Goal: Task Accomplishment & Management: Manage account settings

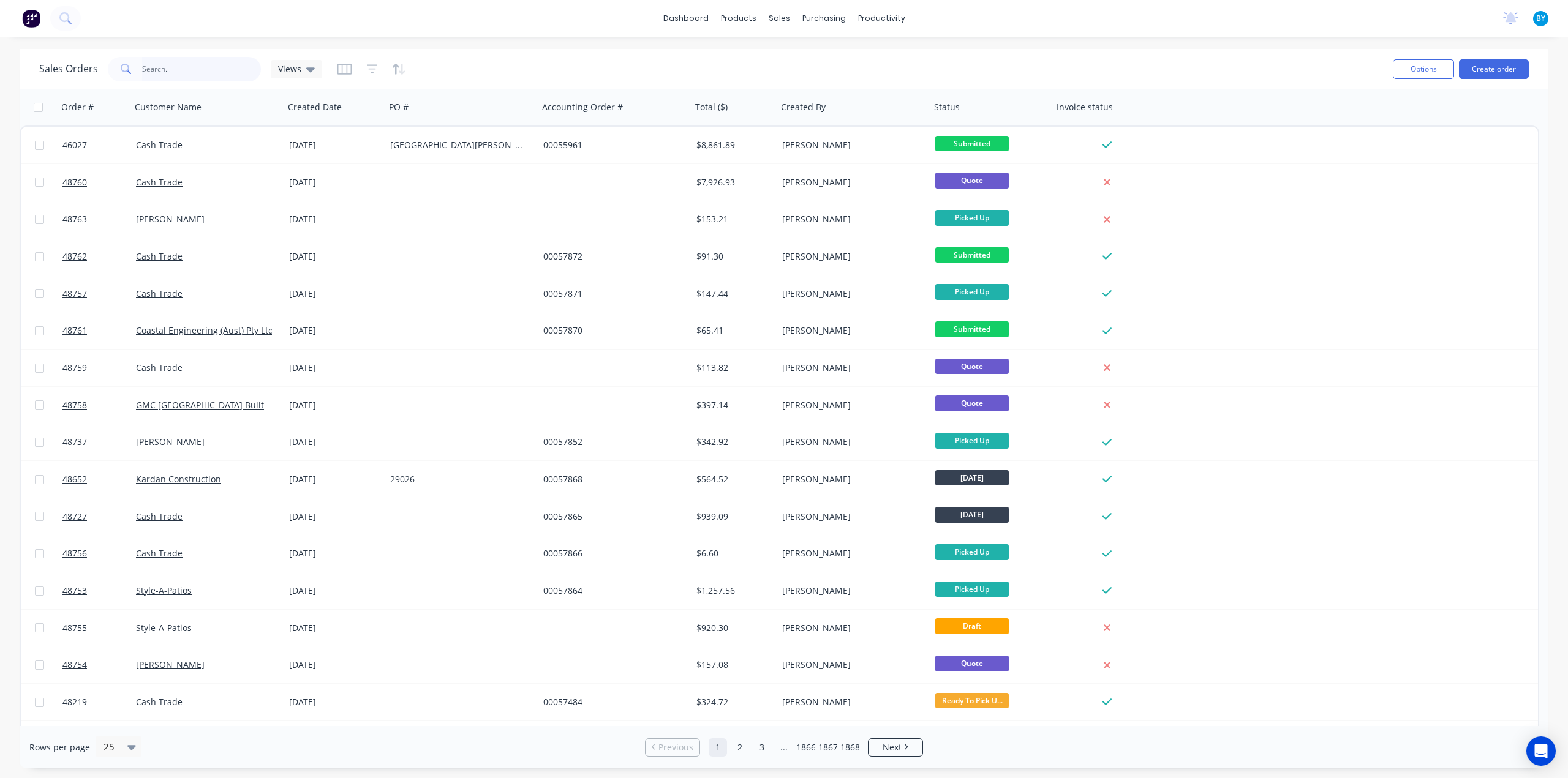
click at [192, 75] on input "text" at bounding box center [202, 69] width 120 height 25
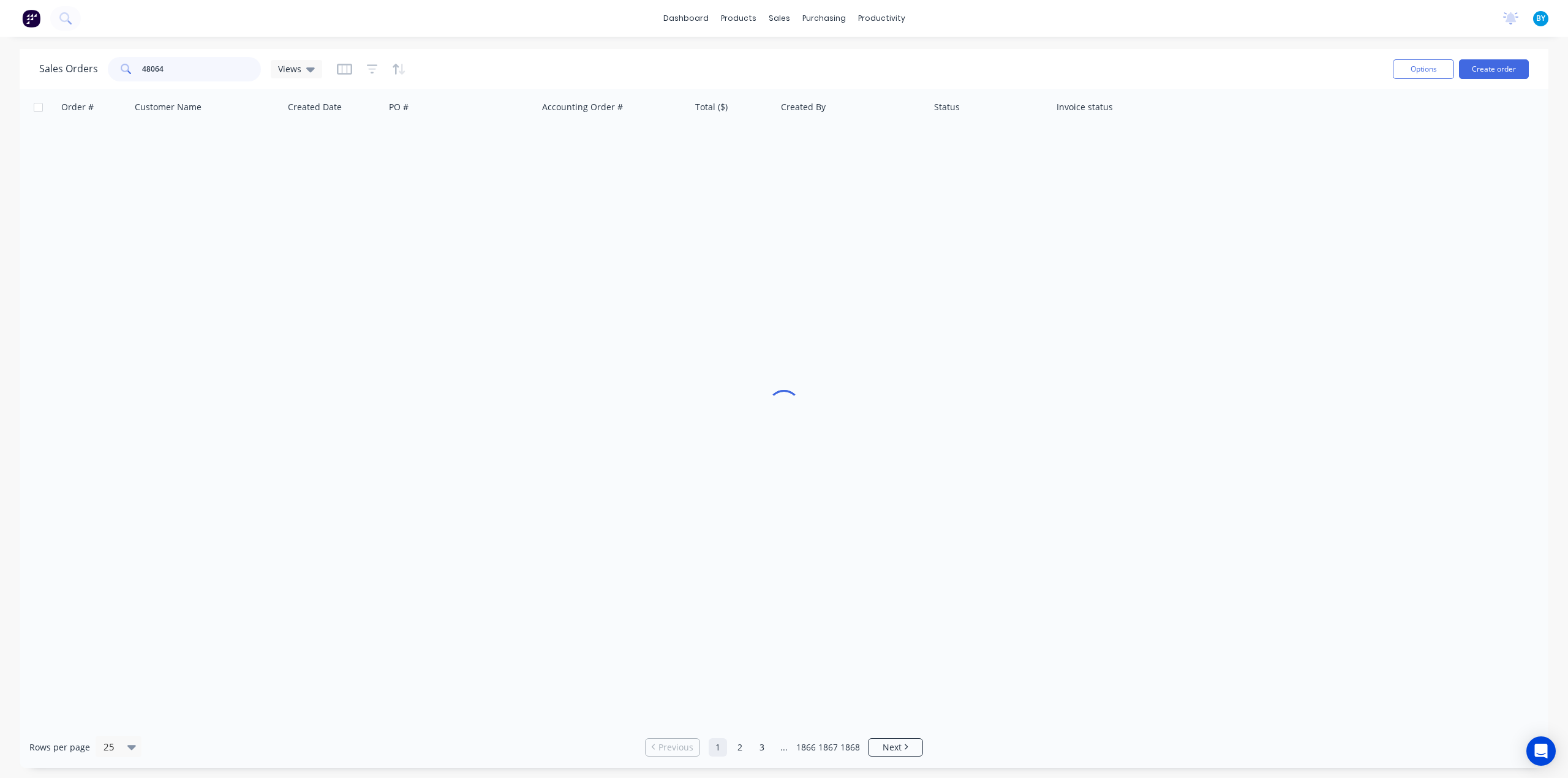
type input "48064"
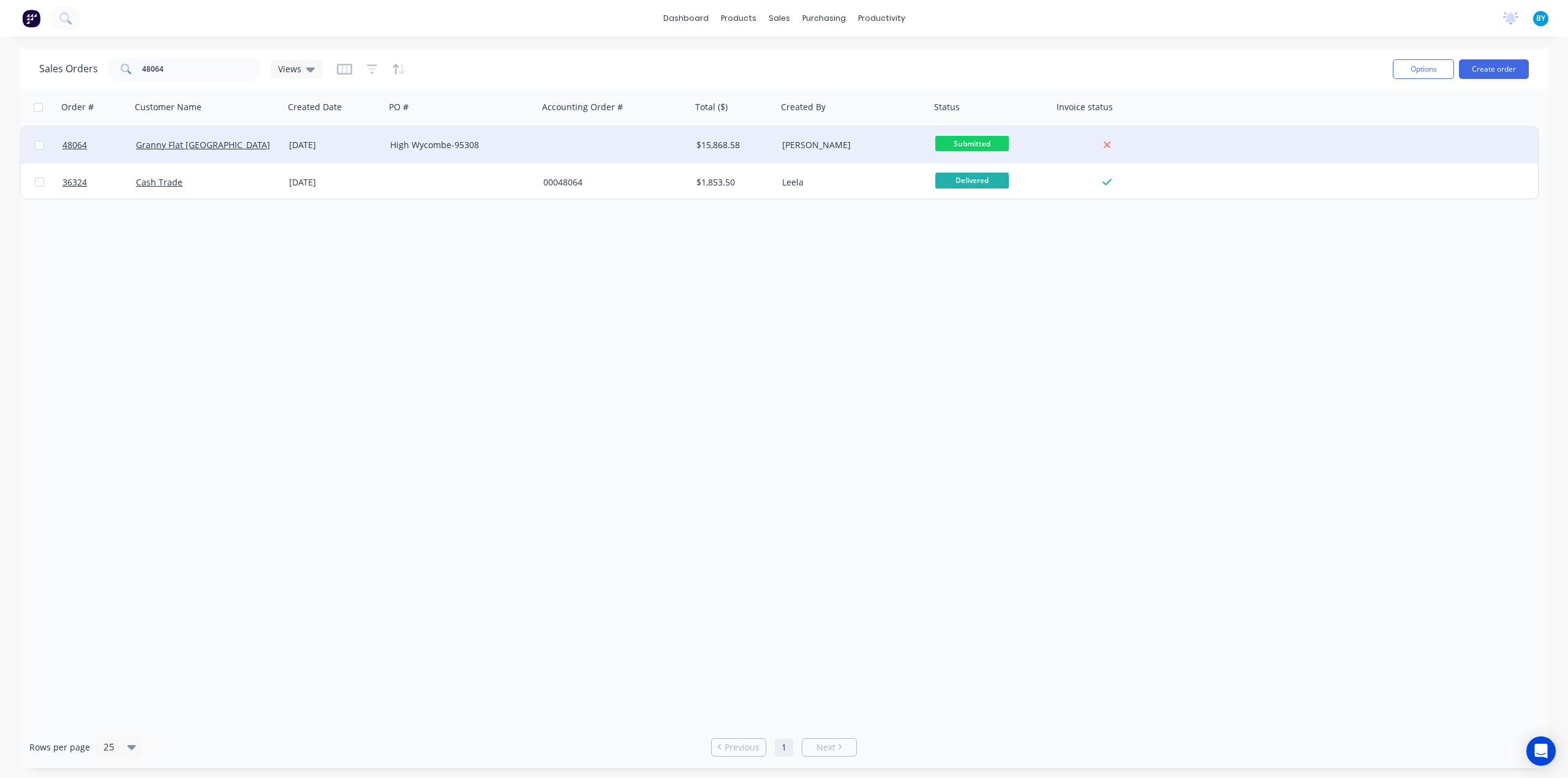
click at [266, 148] on div "Granny Flat WA" at bounding box center [204, 145] width 136 height 12
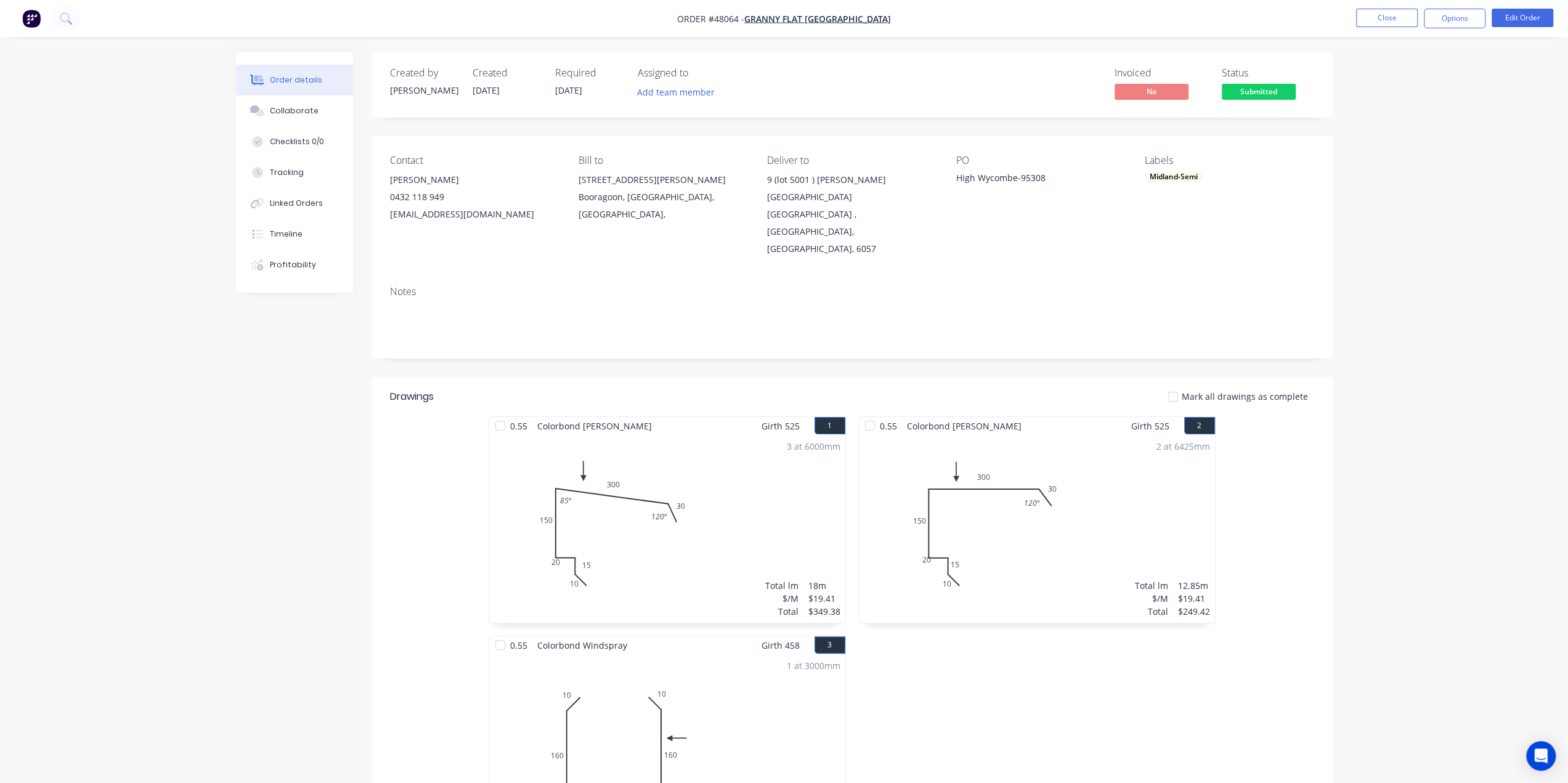
drag, startPoint x: 265, startPoint y: 449, endPoint x: 286, endPoint y: 396, distance: 57.0
click at [322, 205] on button "Linked Orders" at bounding box center [295, 203] width 117 height 31
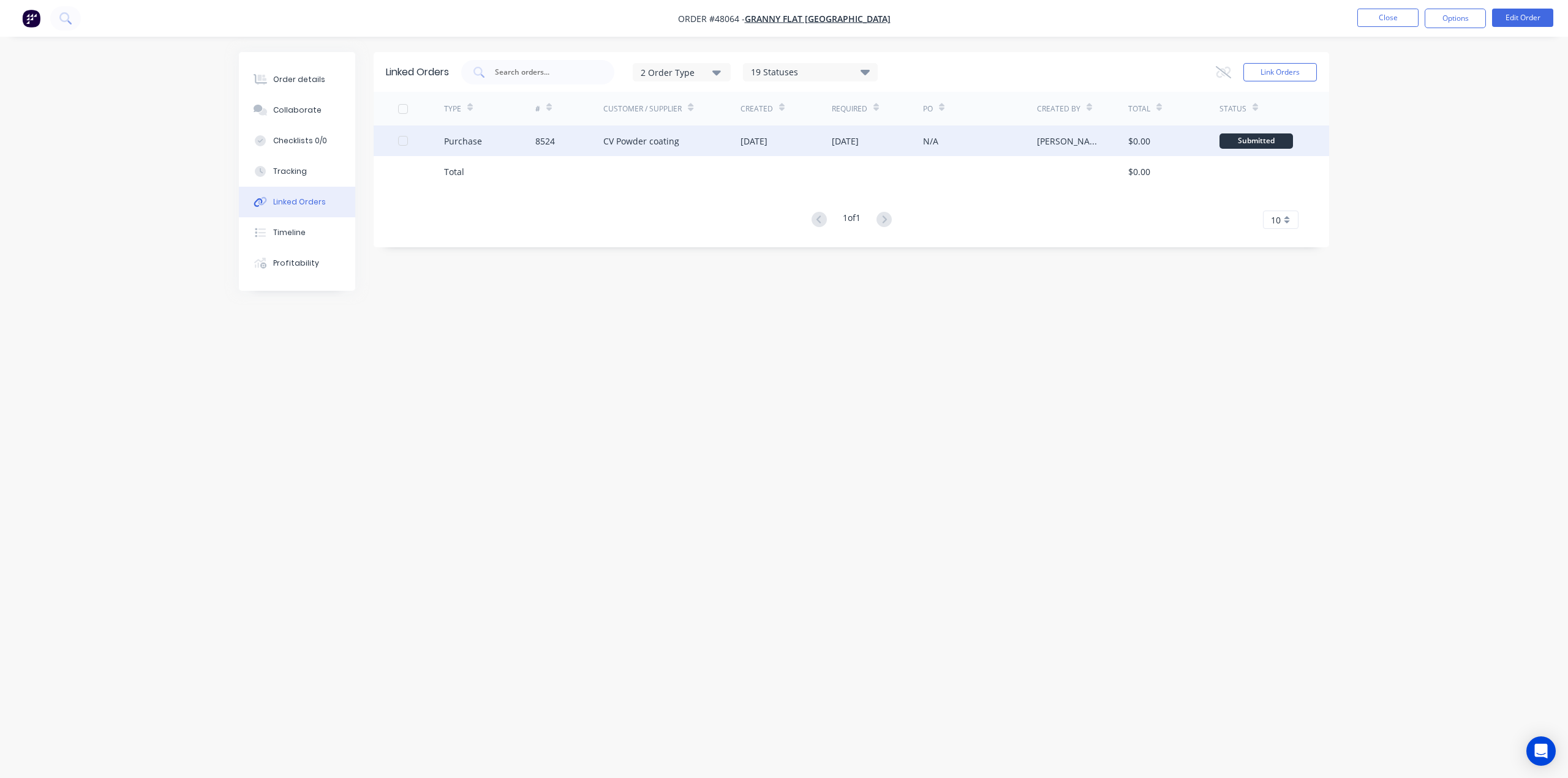
click at [512, 143] on div "Purchase" at bounding box center [490, 141] width 91 height 30
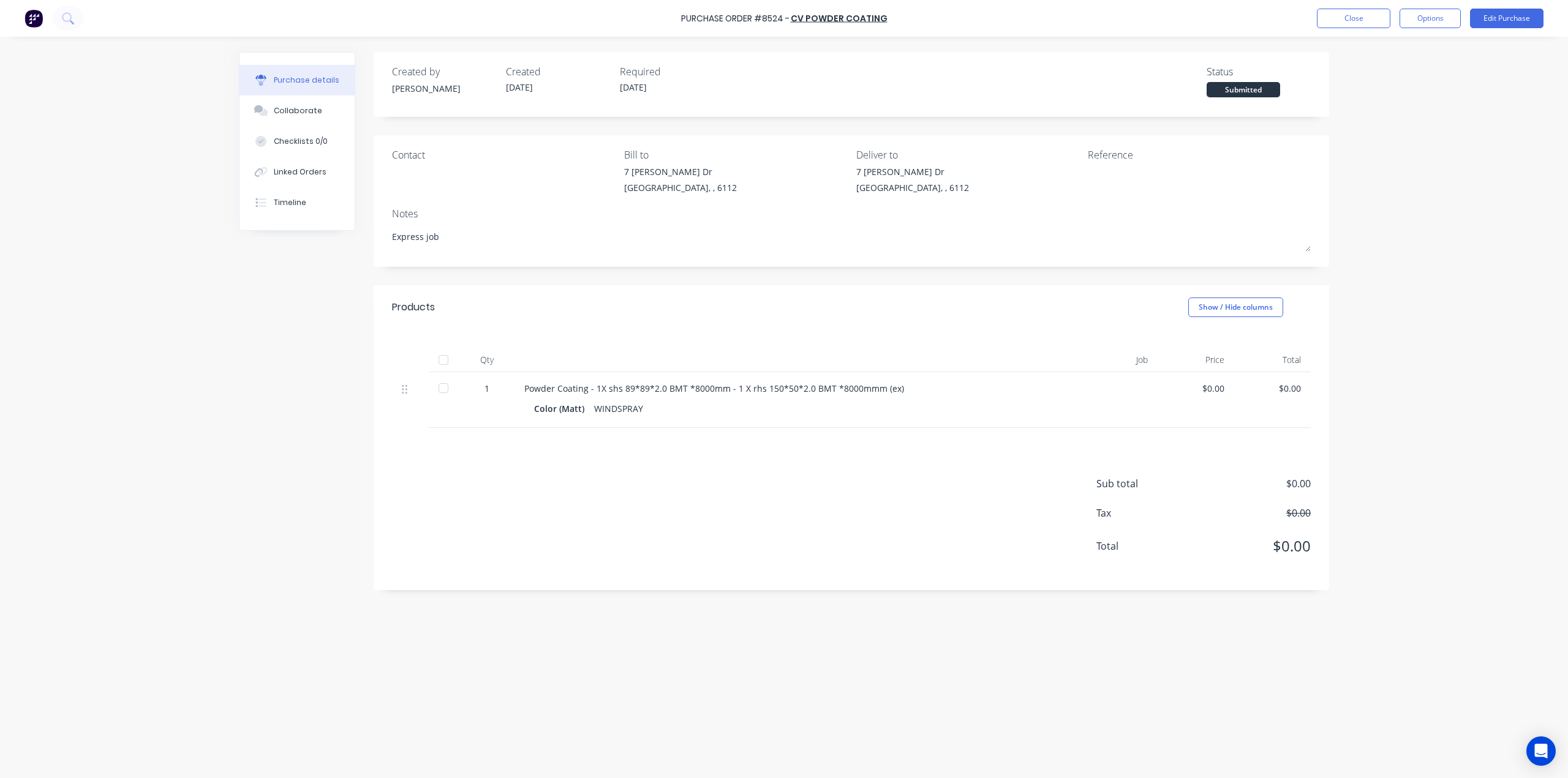
click at [798, 408] on div "Color (Matt) WINDSPRAY" at bounding box center [790, 408] width 512 height 18
click at [31, 19] on img at bounding box center [33, 18] width 18 height 18
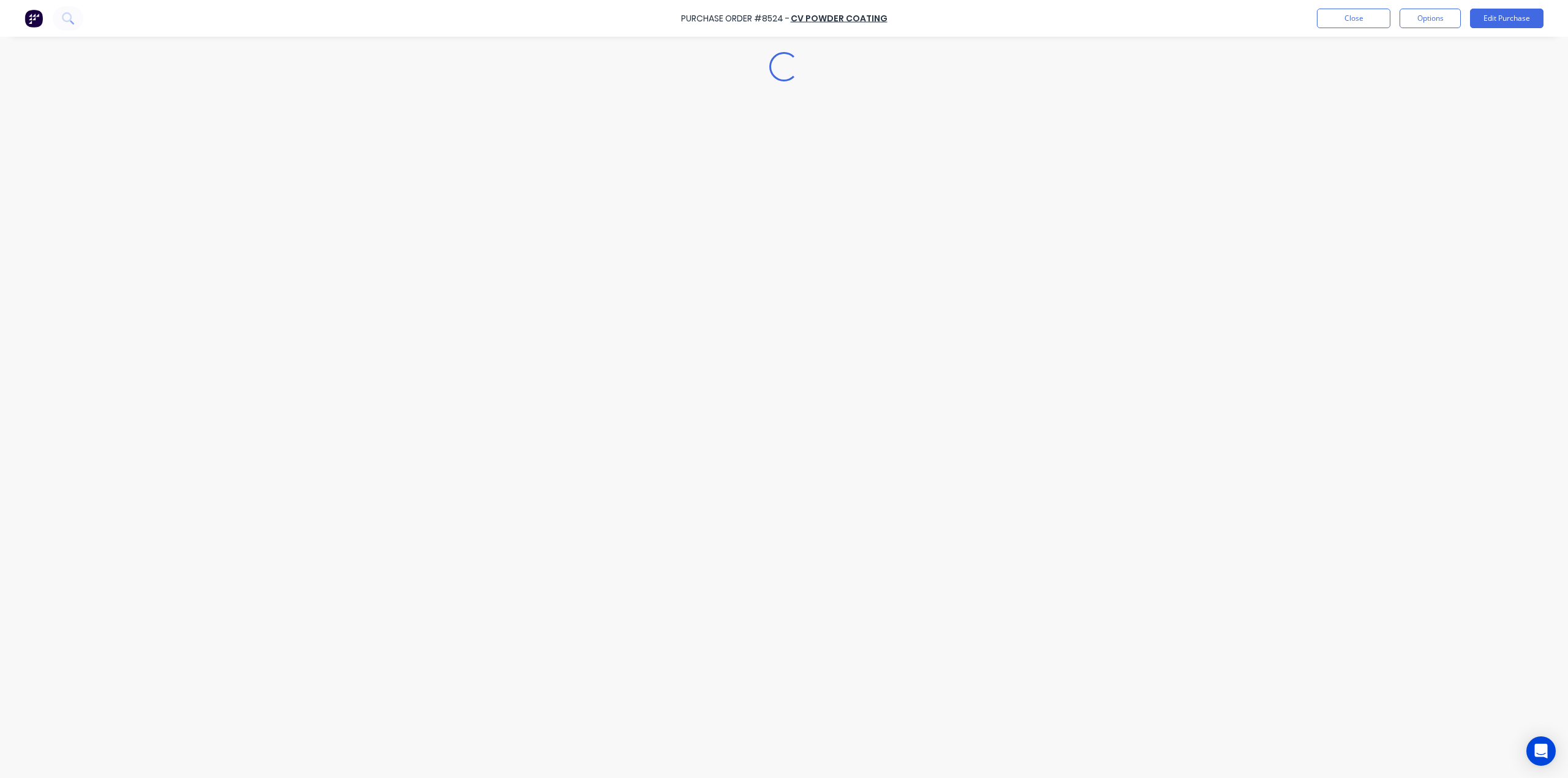
type textarea "x"
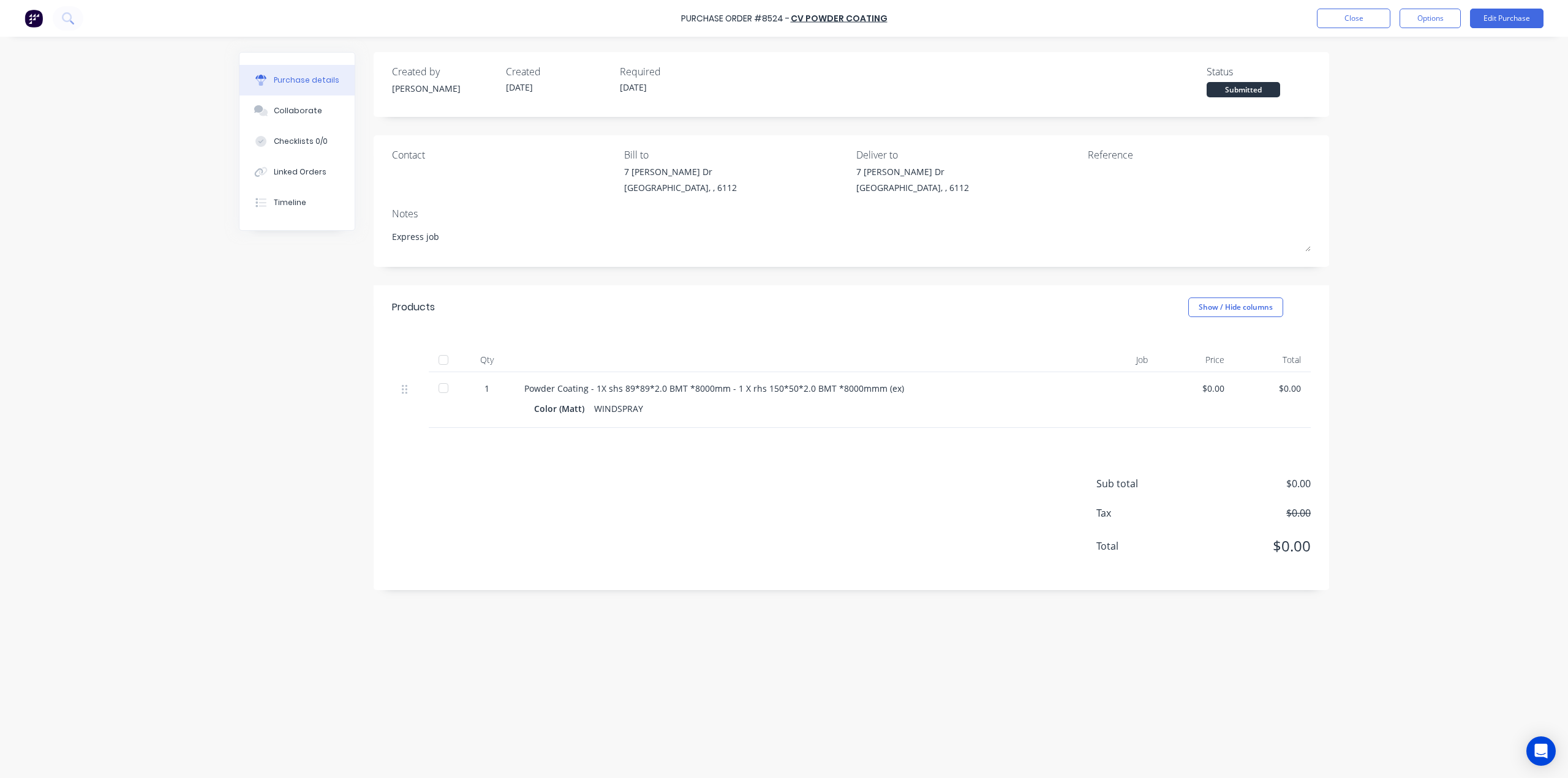
click at [39, 16] on img at bounding box center [33, 18] width 18 height 18
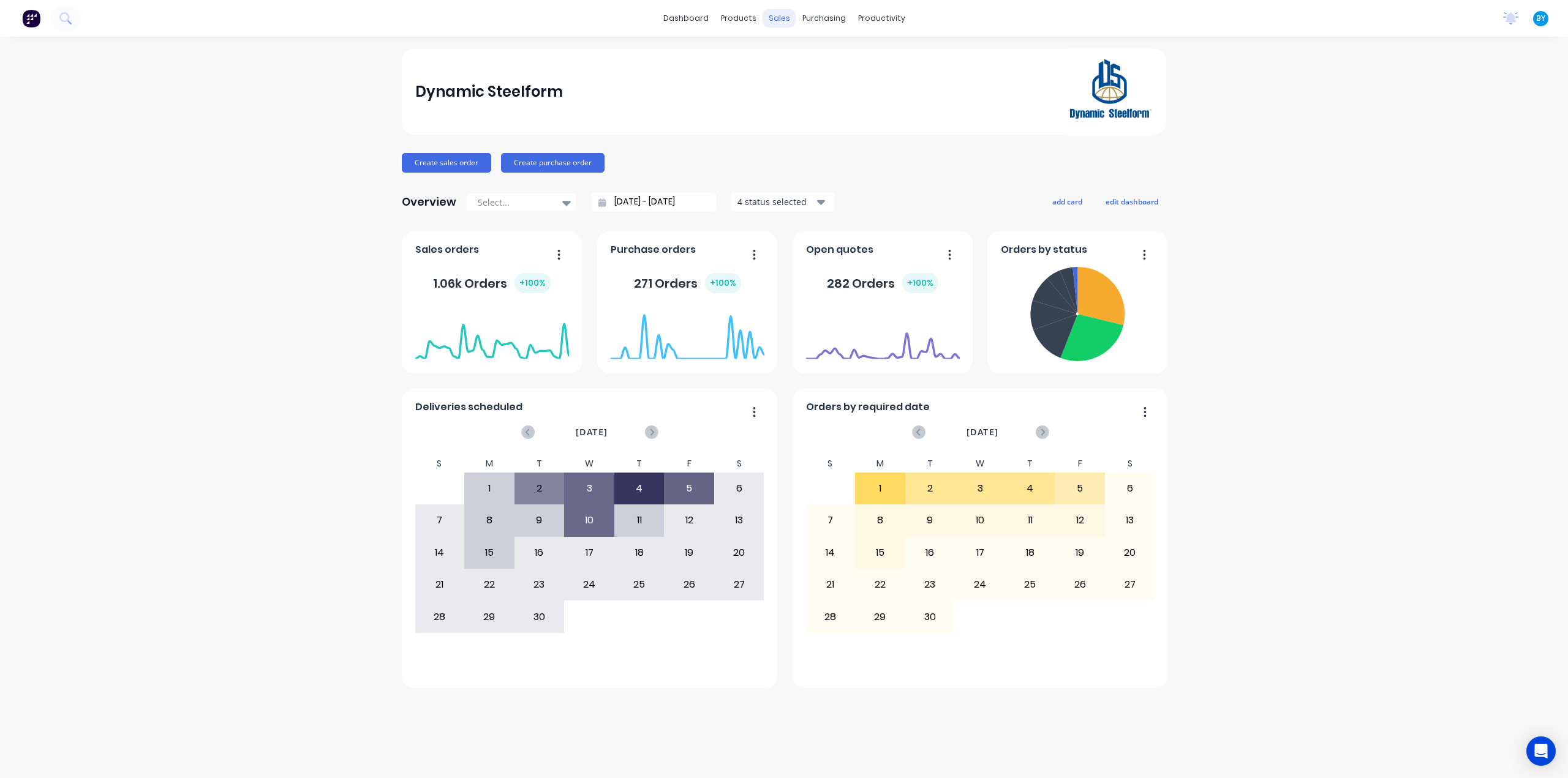
click at [776, 15] on div "sales" at bounding box center [778, 18] width 33 height 18
click at [794, 58] on div at bounding box center [787, 59] width 18 height 11
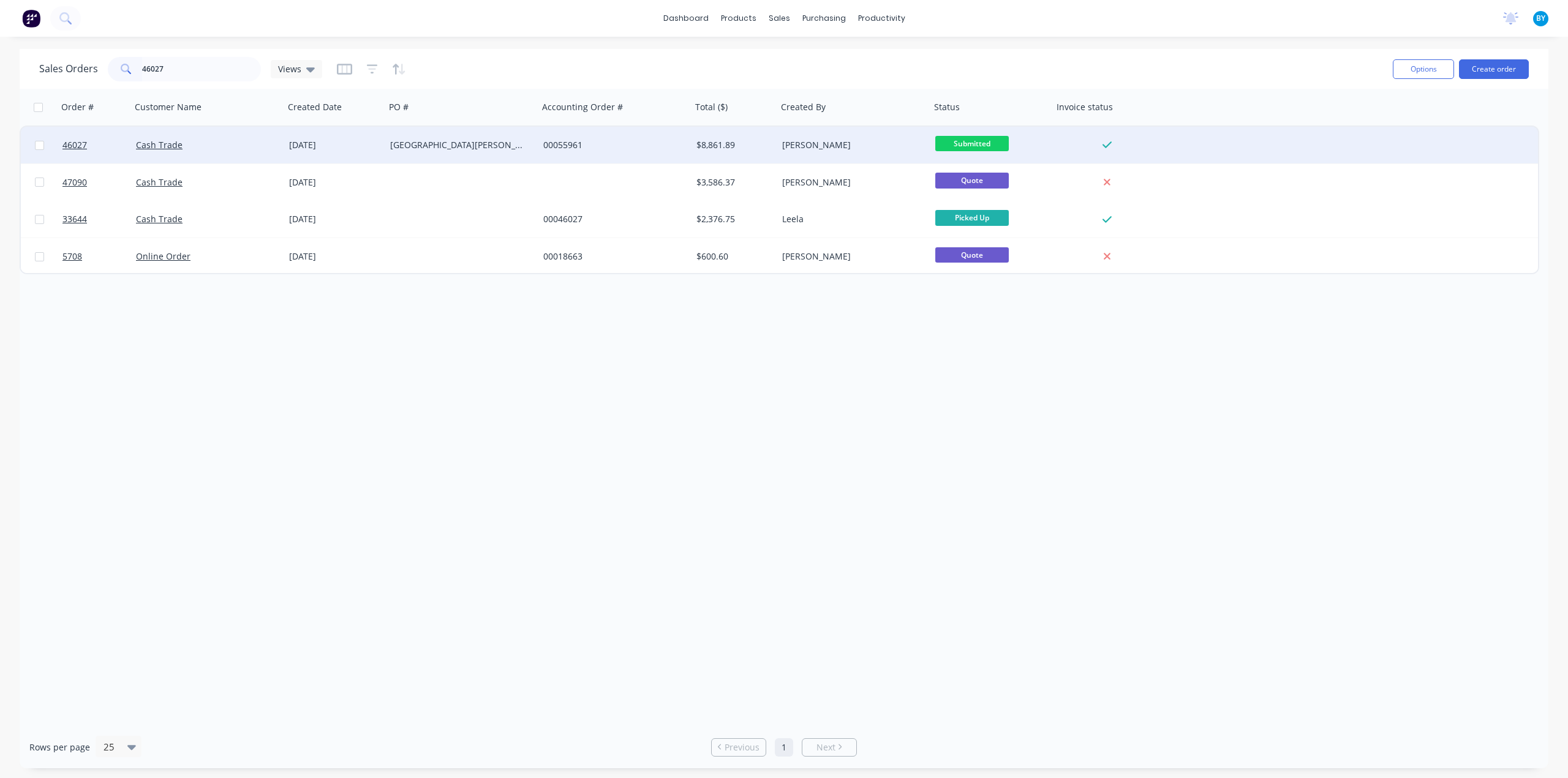
type input "46027"
click at [246, 140] on div "Cash Trade" at bounding box center [204, 145] width 136 height 12
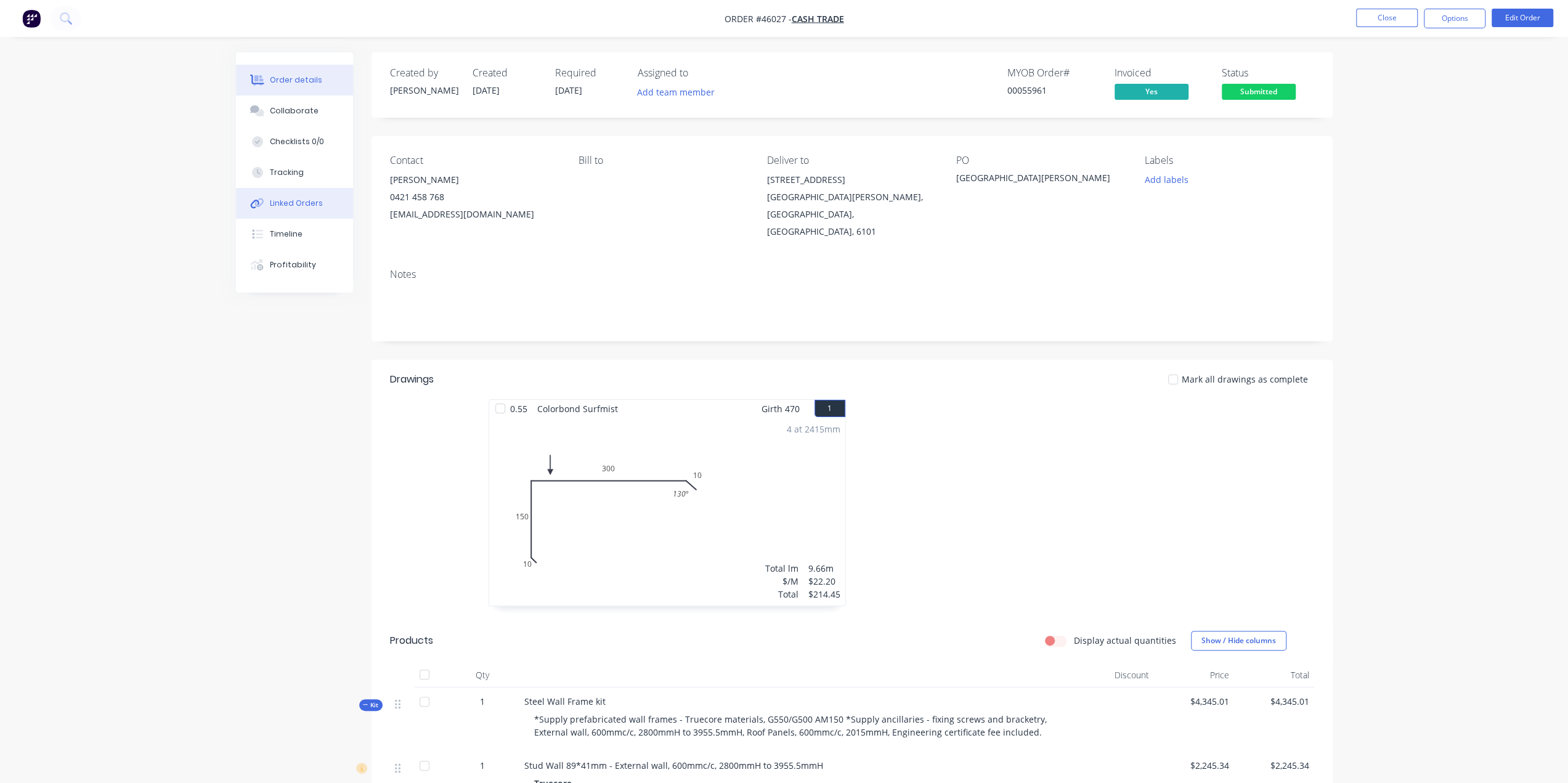
click at [295, 207] on div "Linked Orders" at bounding box center [296, 204] width 53 height 11
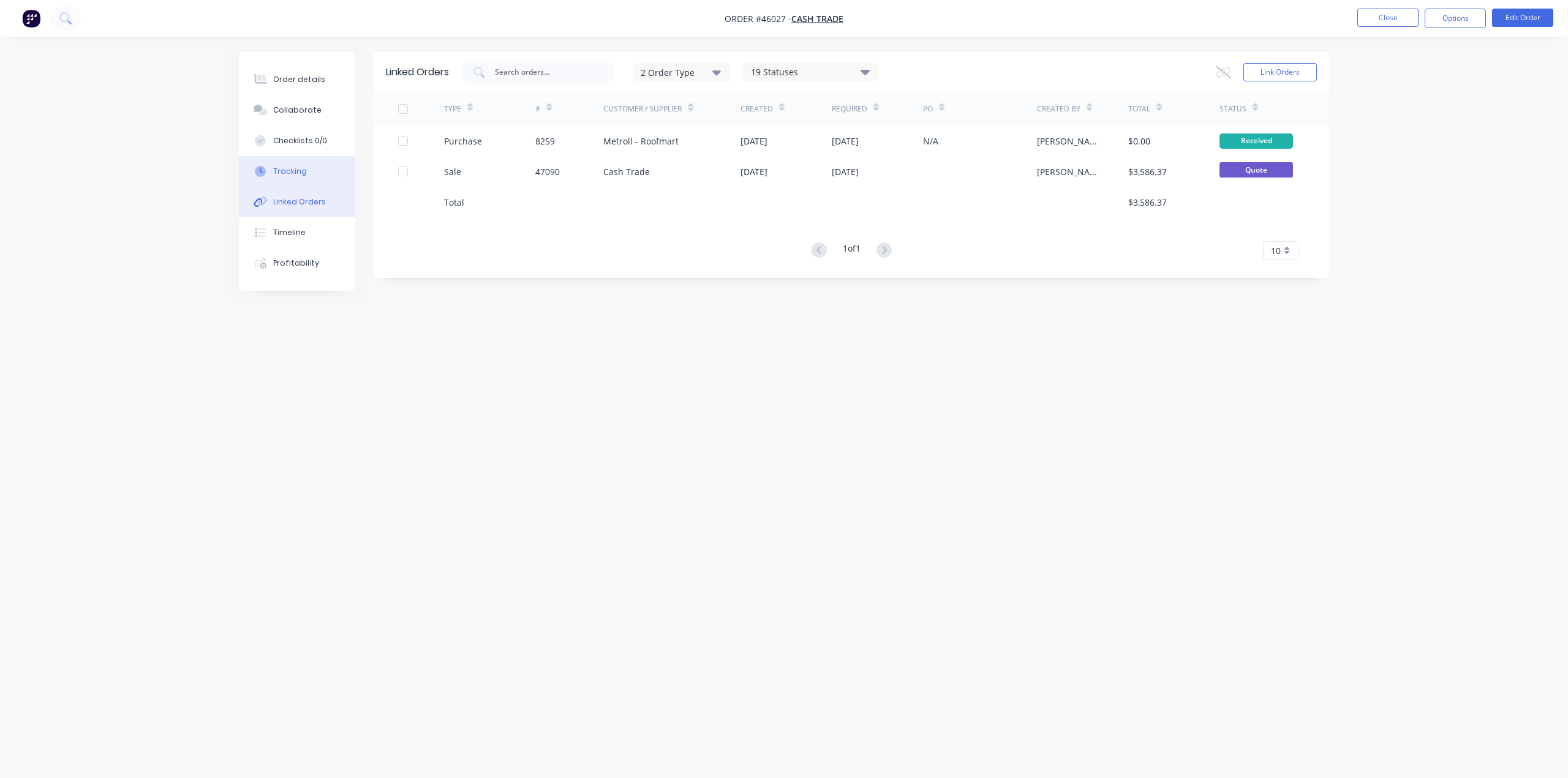
click at [299, 173] on div "Tracking" at bounding box center [289, 171] width 33 height 11
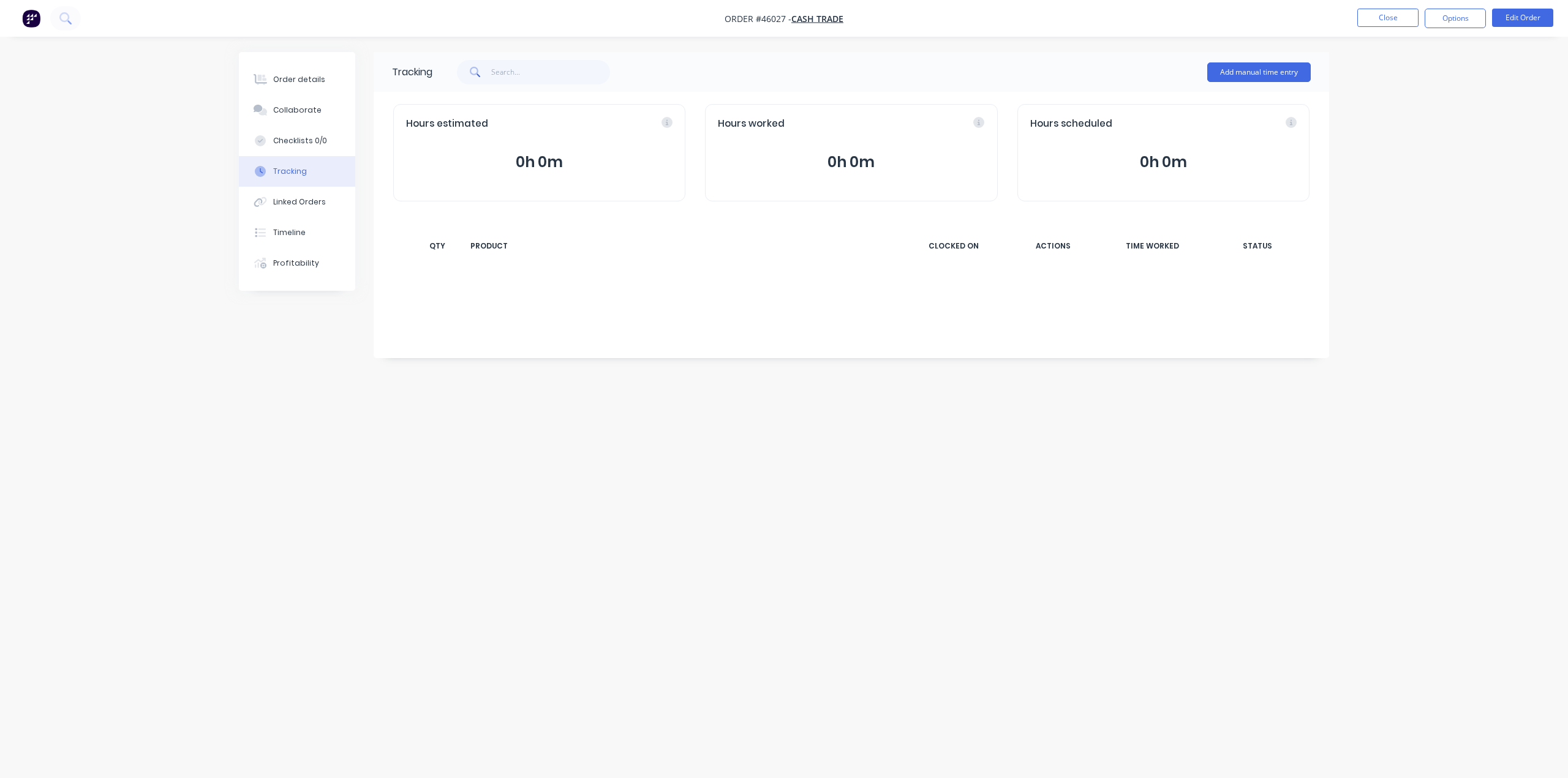
click at [310, 171] on button "Tracking" at bounding box center [297, 171] width 116 height 30
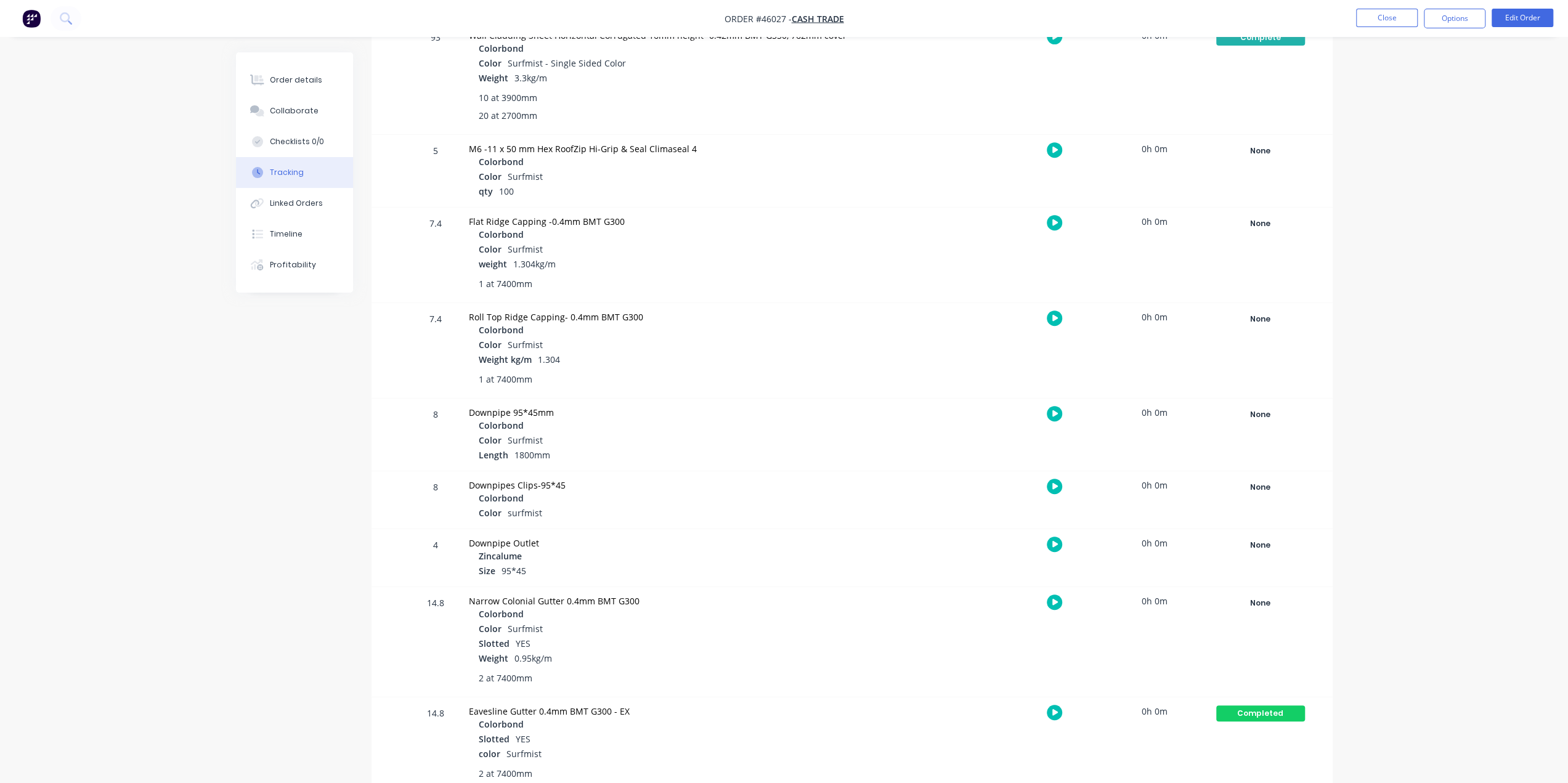
scroll to position [538, 0]
click at [746, 333] on div "Colorbond" at bounding box center [686, 331] width 415 height 14
click at [747, 336] on div "Colorbond" at bounding box center [686, 331] width 415 height 14
click at [747, 337] on div "Colorbond" at bounding box center [686, 331] width 415 height 14
click at [747, 339] on div "Color Surfmist" at bounding box center [686, 346] width 415 height 14
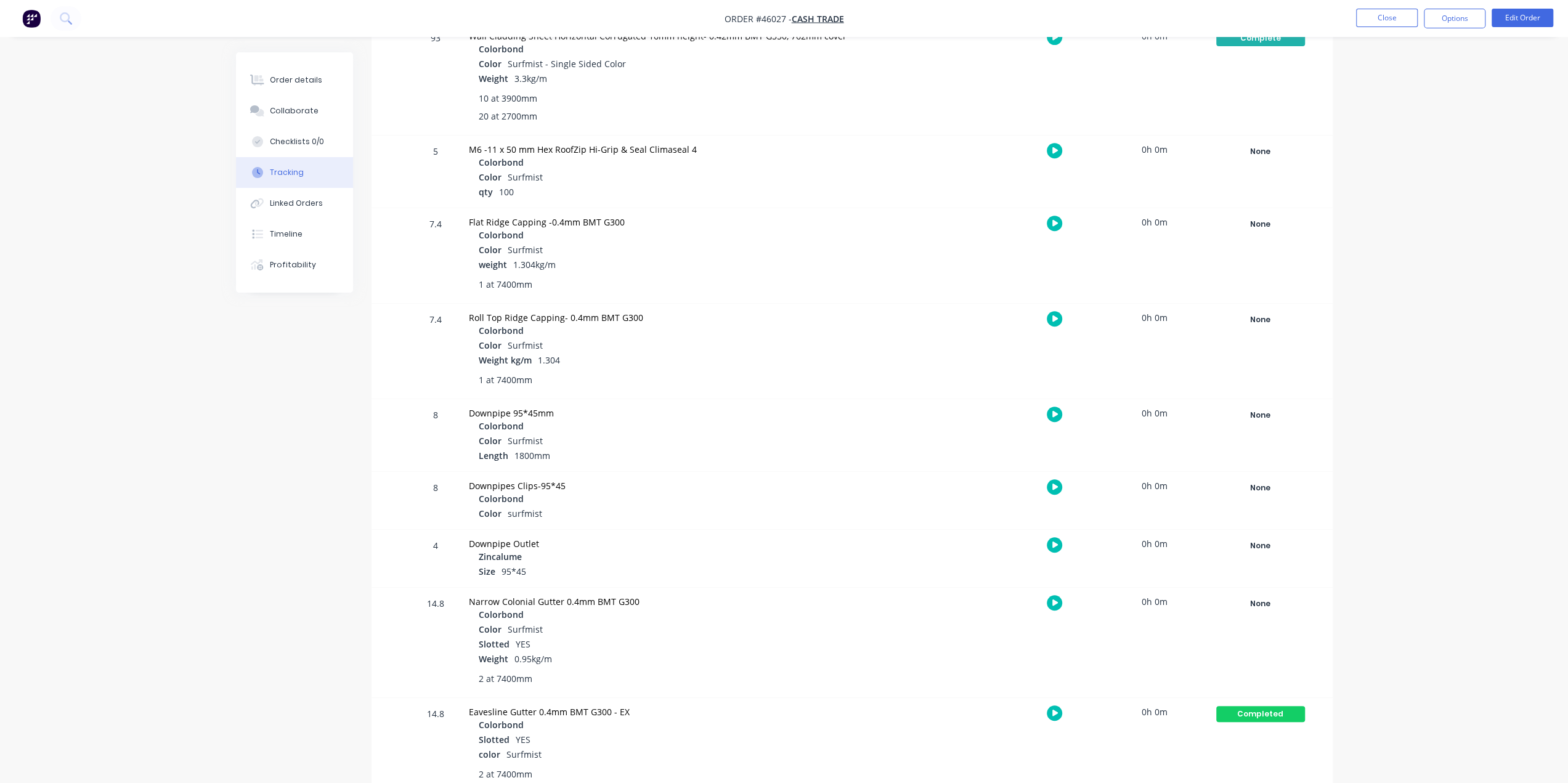
click at [747, 339] on div "Color Surfmist" at bounding box center [686, 346] width 415 height 14
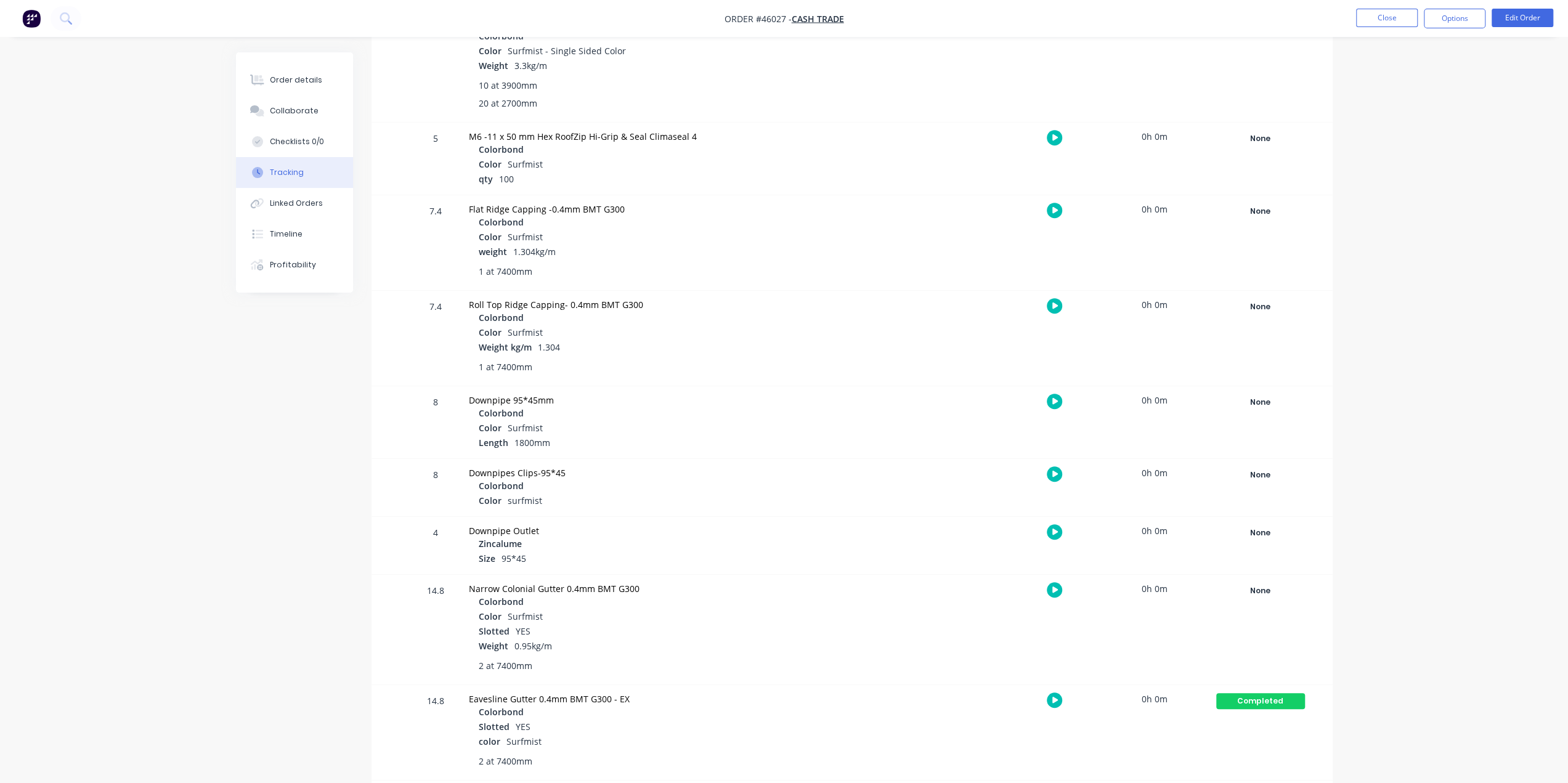
scroll to position [554, 0]
click at [717, 332] on div "Color Surfmist" at bounding box center [686, 329] width 415 height 14
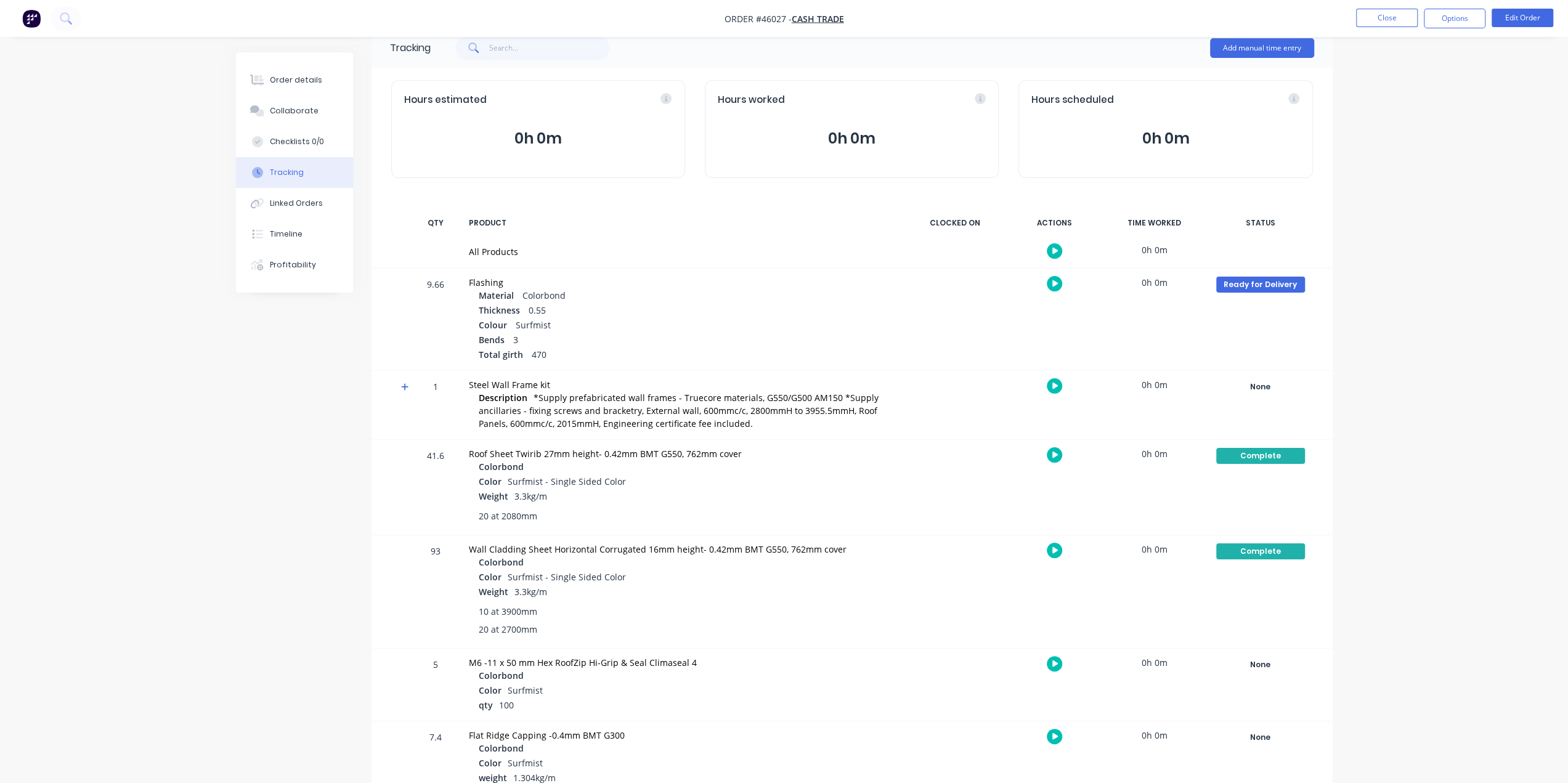
scroll to position [0, 0]
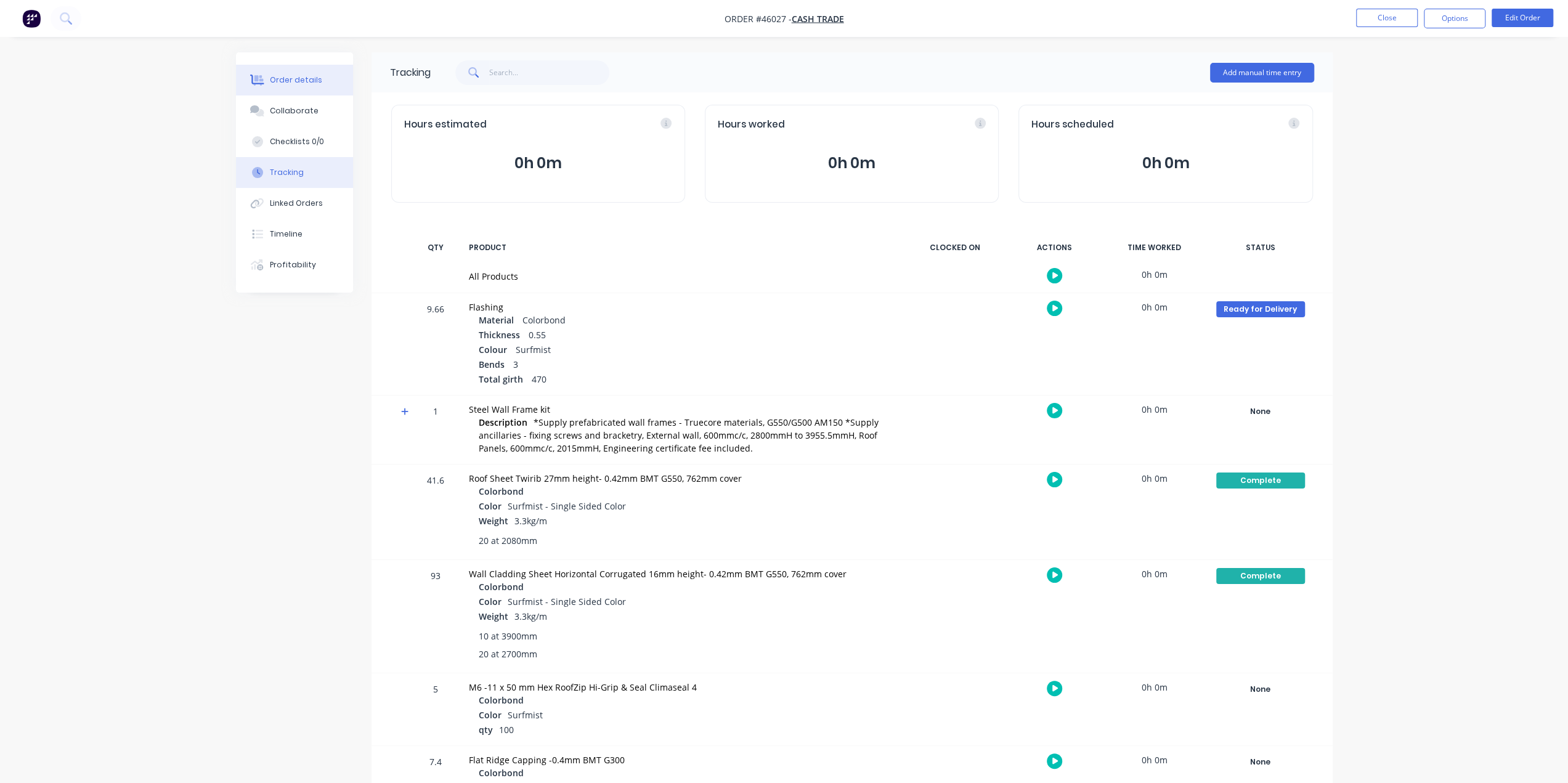
click at [290, 74] on button "Order details" at bounding box center [295, 80] width 117 height 31
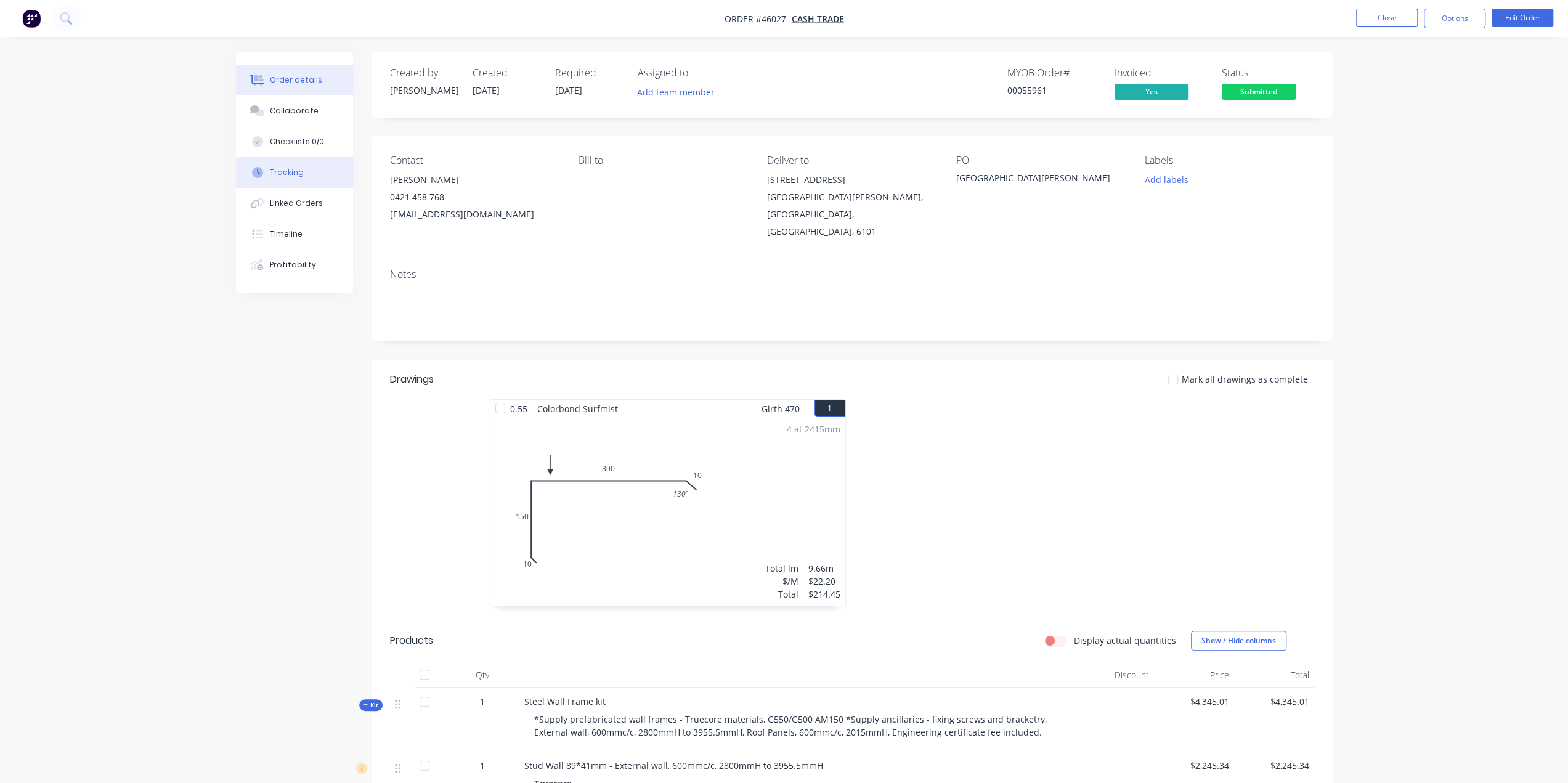
click at [299, 172] on div "Tracking" at bounding box center [286, 172] width 34 height 11
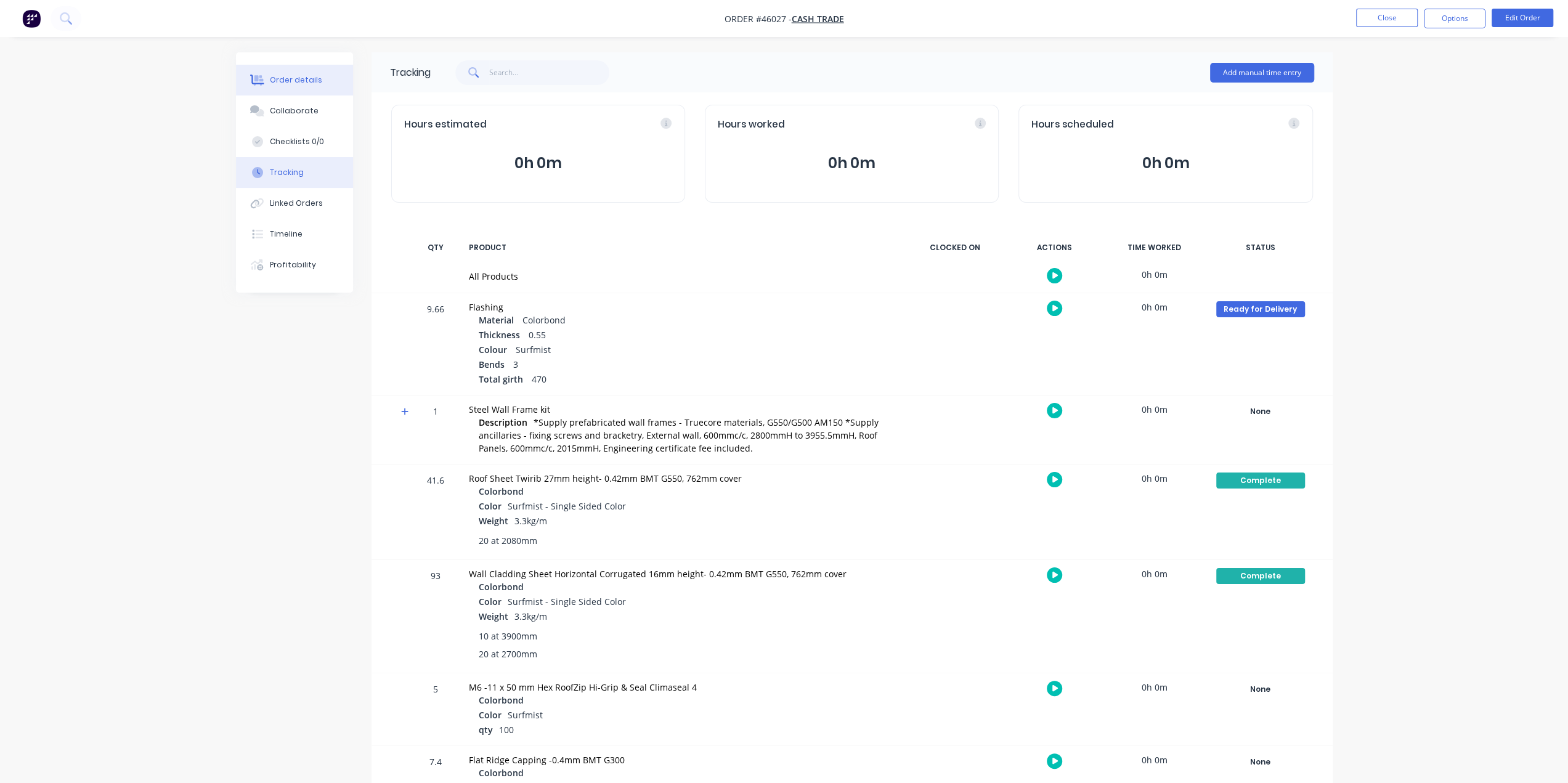
click at [277, 80] on div "Order details" at bounding box center [296, 80] width 53 height 11
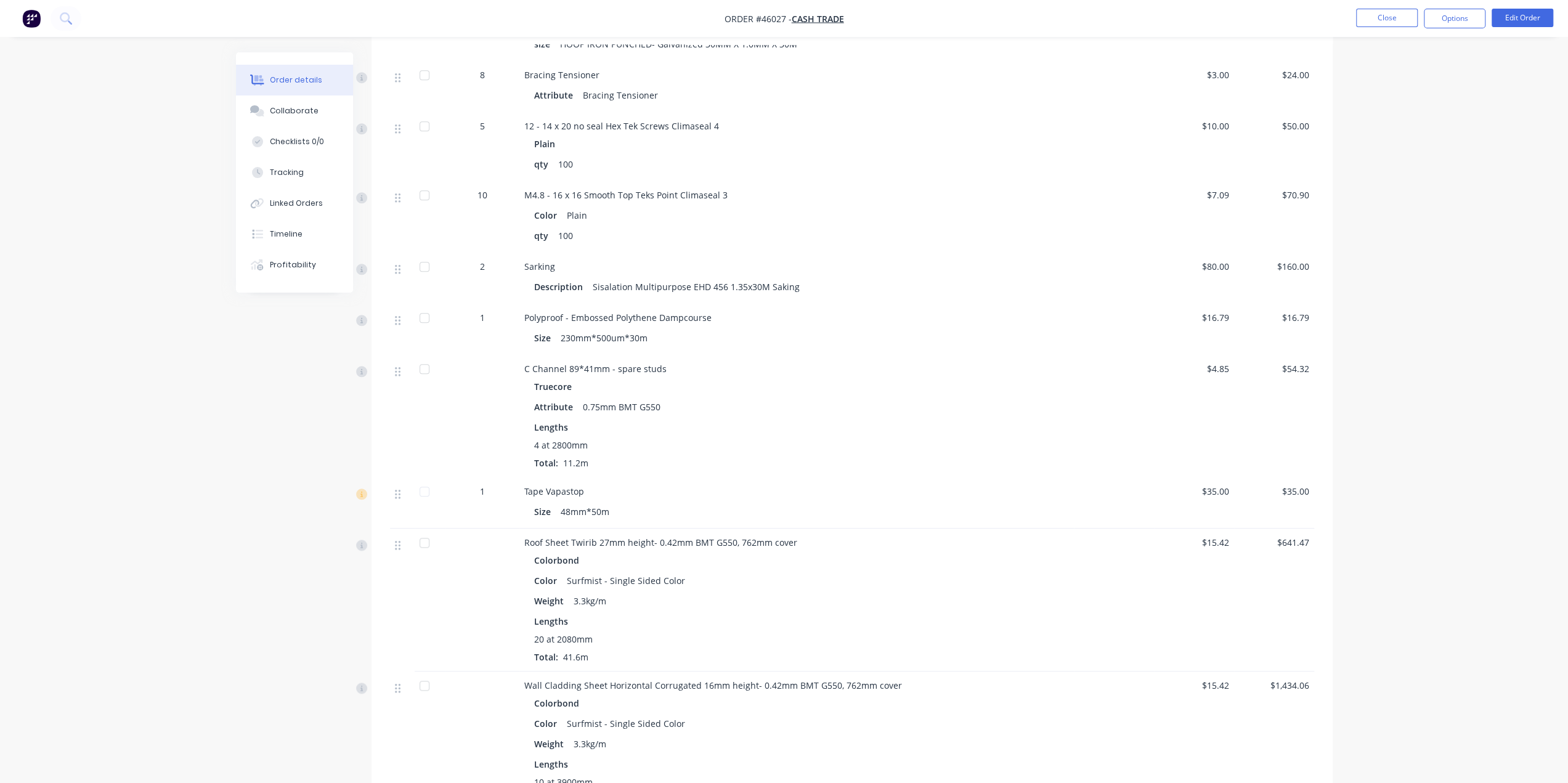
scroll to position [1130, 0]
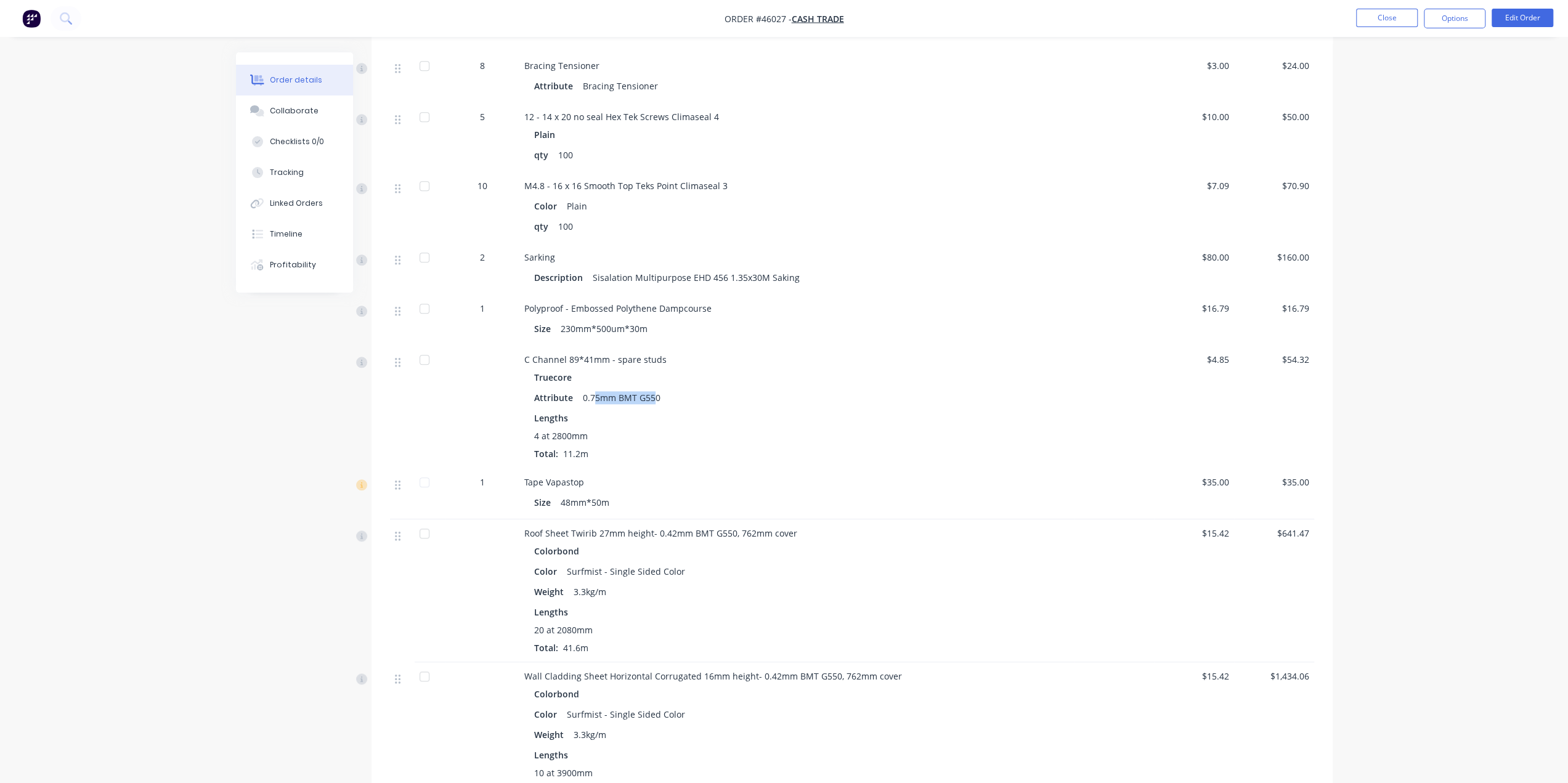
drag, startPoint x: 594, startPoint y: 378, endPoint x: 651, endPoint y: 378, distance: 57.0
click at [651, 389] on div "0.75mm BMT G550" at bounding box center [621, 397] width 87 height 18
click at [695, 412] on div "Lengths 4 at 2800mm Total: 11.2m" at bounding box center [796, 436] width 525 height 49
click at [320, 607] on div "Created by Bob Created 23/07/25 Required 22/07/25 Assigned to Add team member M…" at bounding box center [785, 724] width 1097 height 3601
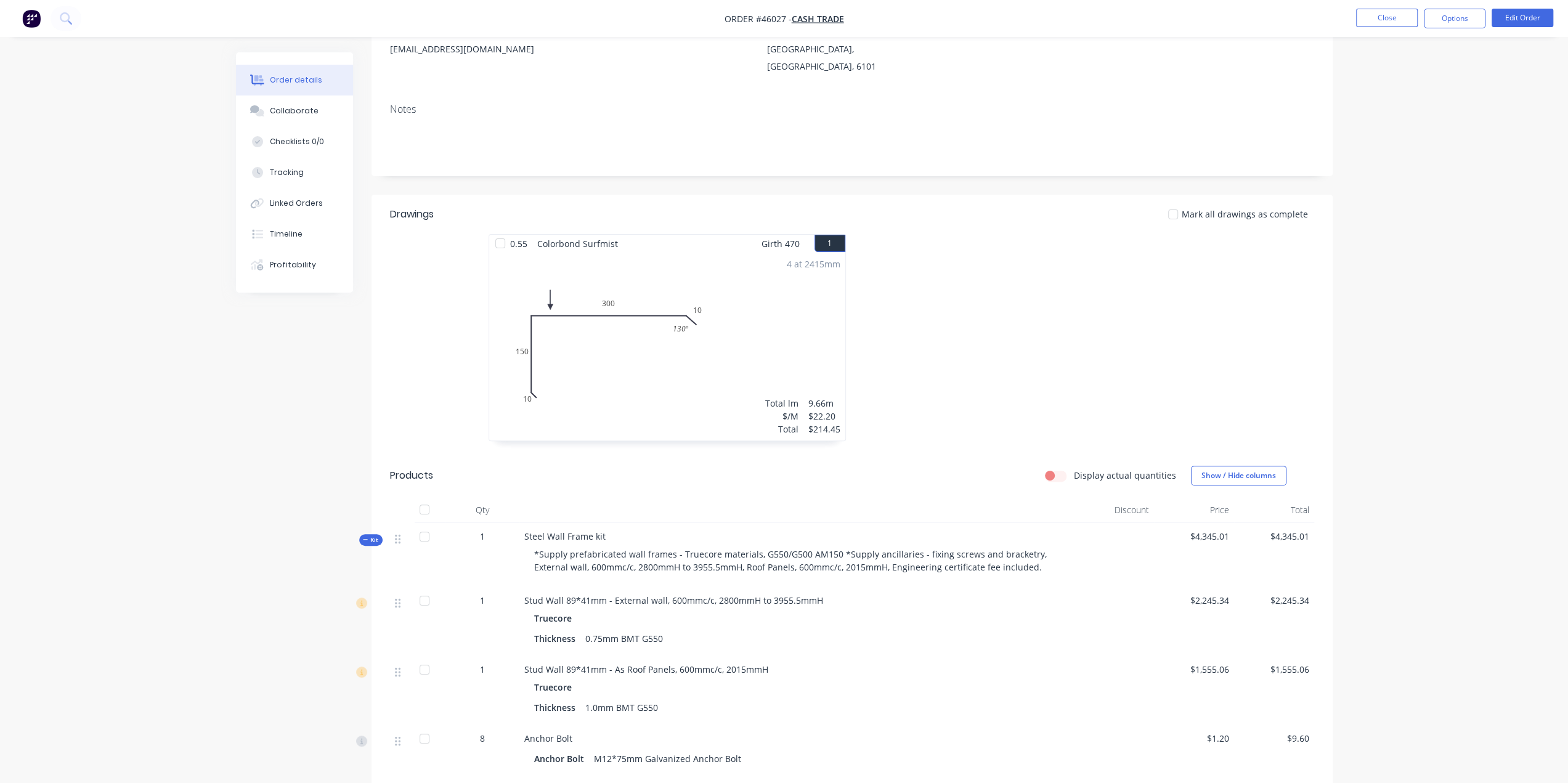
scroll to position [40, 0]
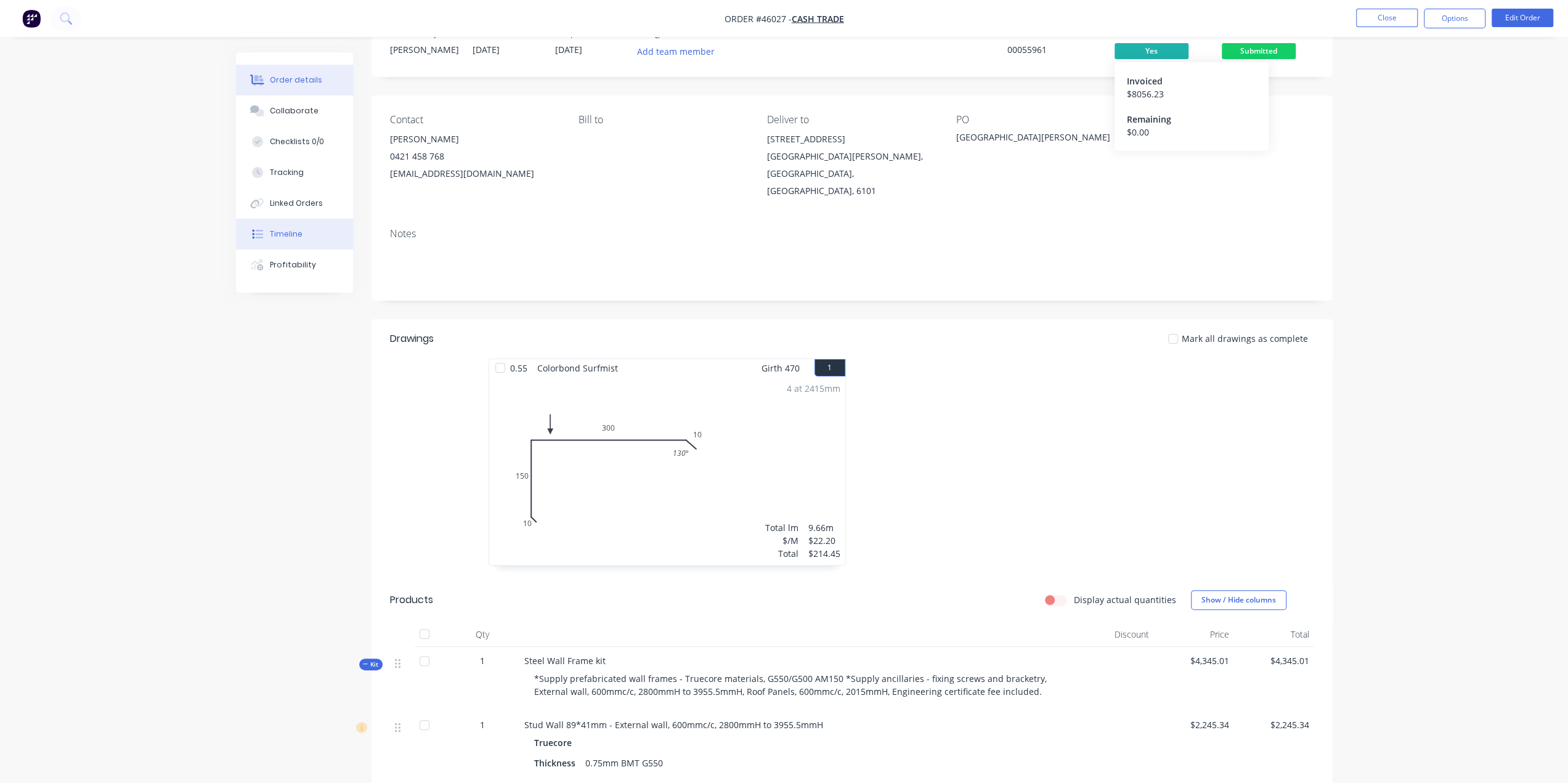
click at [281, 228] on button "Timeline" at bounding box center [295, 235] width 117 height 31
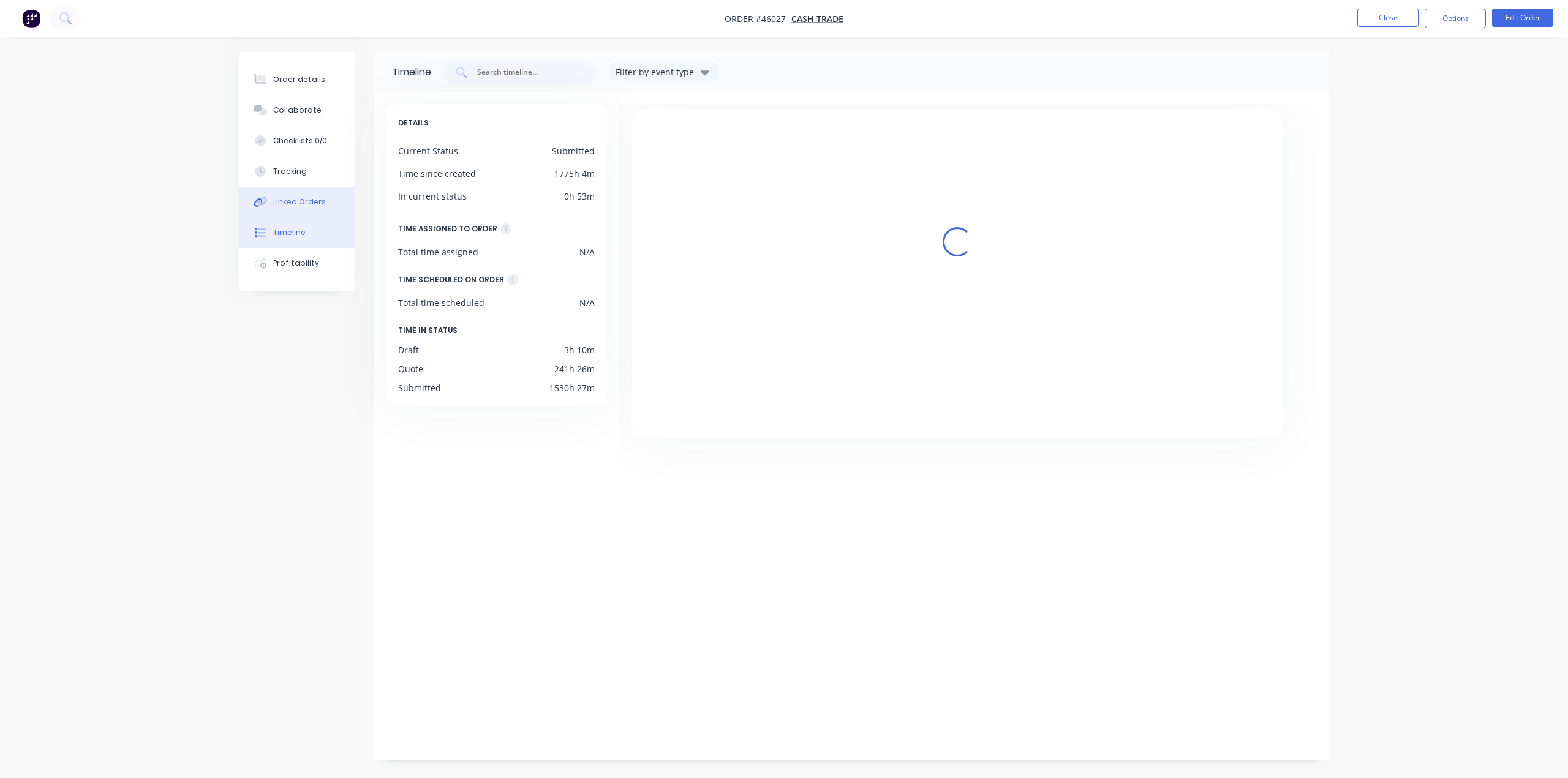
click at [286, 203] on div "Linked Orders" at bounding box center [299, 203] width 52 height 11
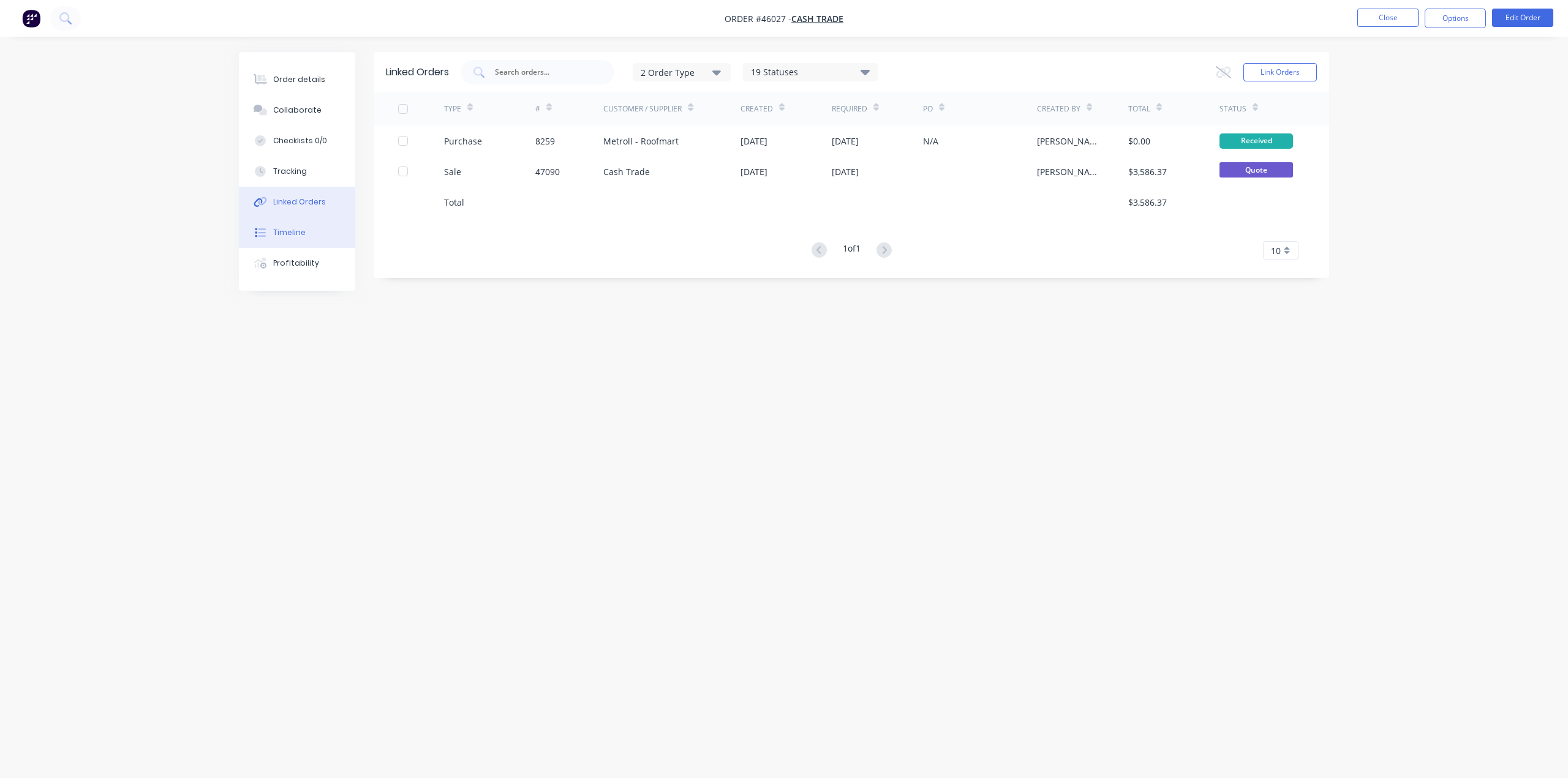
click at [283, 236] on div "Timeline" at bounding box center [289, 233] width 32 height 11
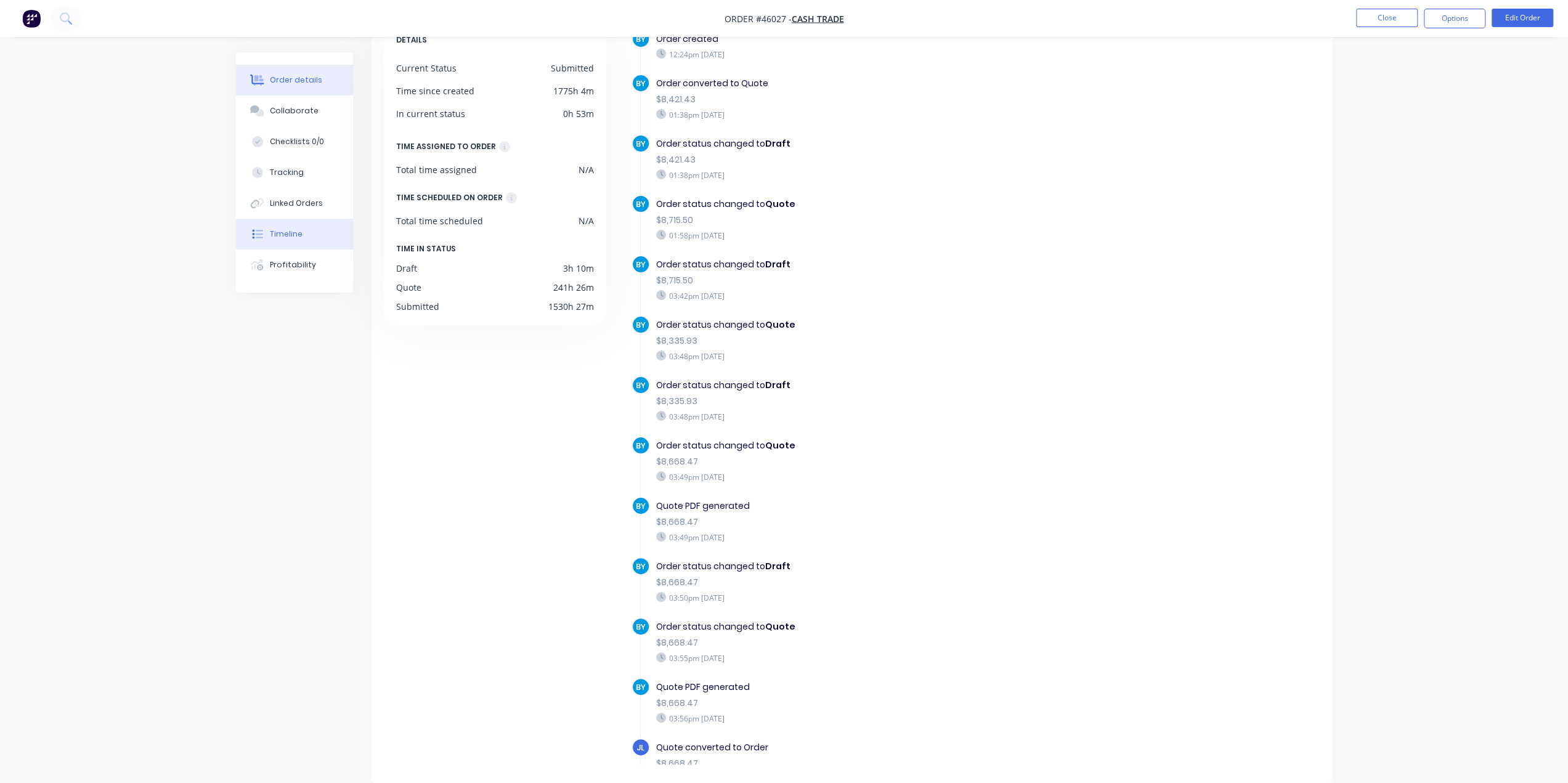
click at [283, 77] on div "Order details" at bounding box center [296, 80] width 53 height 11
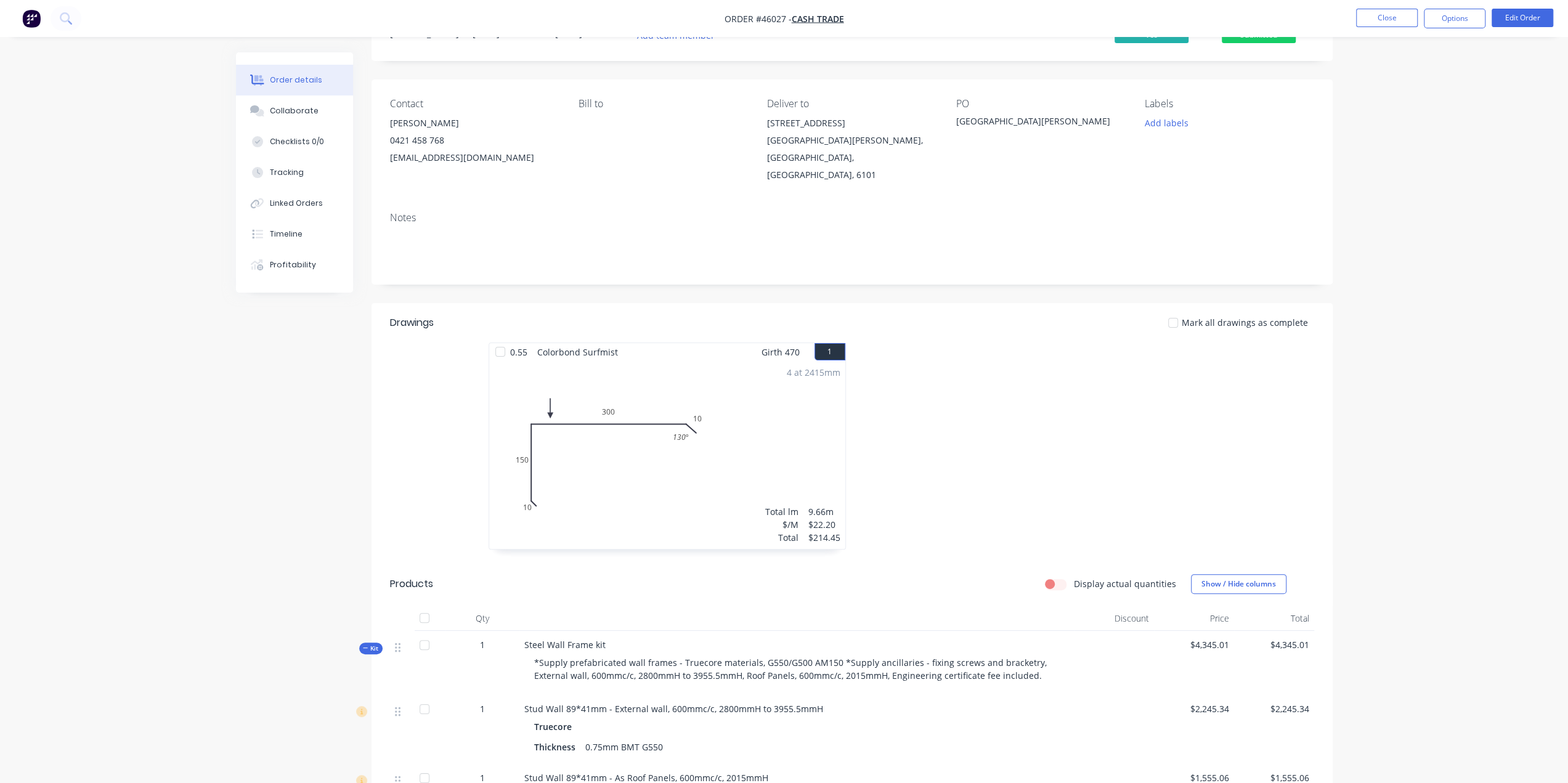
scroll to position [6, 0]
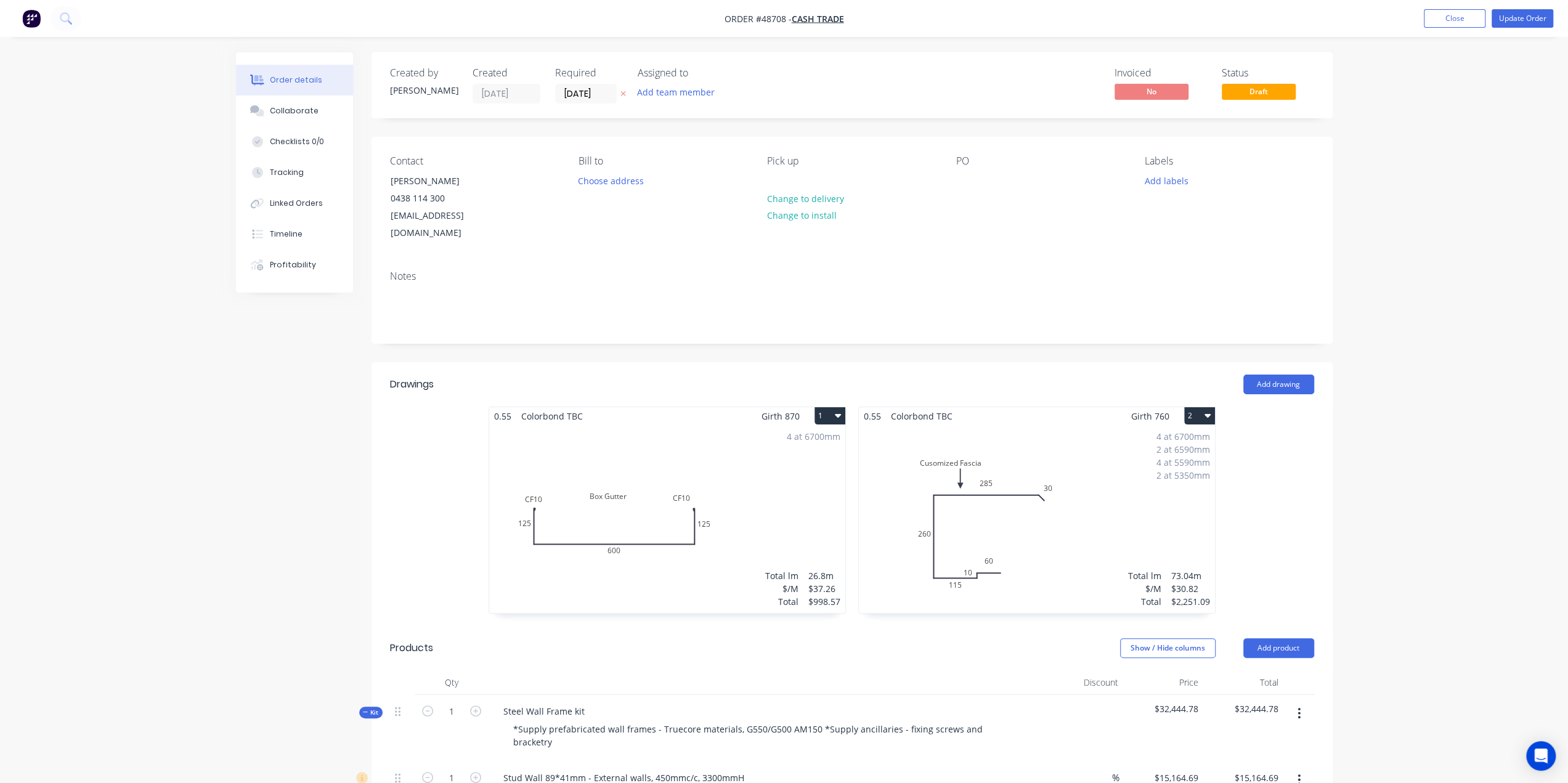
click at [31, 19] on img "button" at bounding box center [31, 18] width 18 height 18
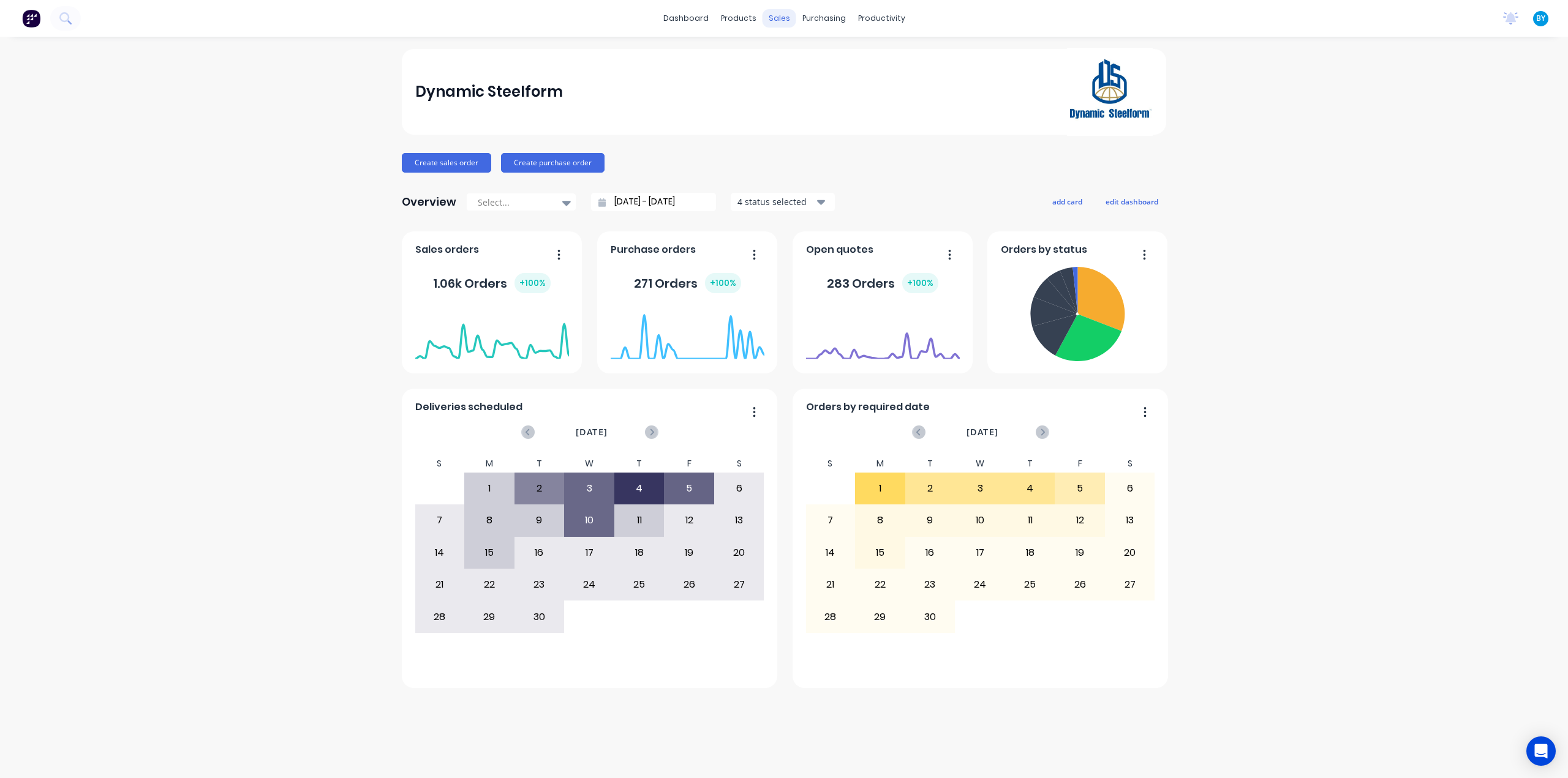
click at [776, 16] on div "sales" at bounding box center [778, 18] width 33 height 18
click at [788, 57] on icon at bounding box center [784, 59] width 11 height 11
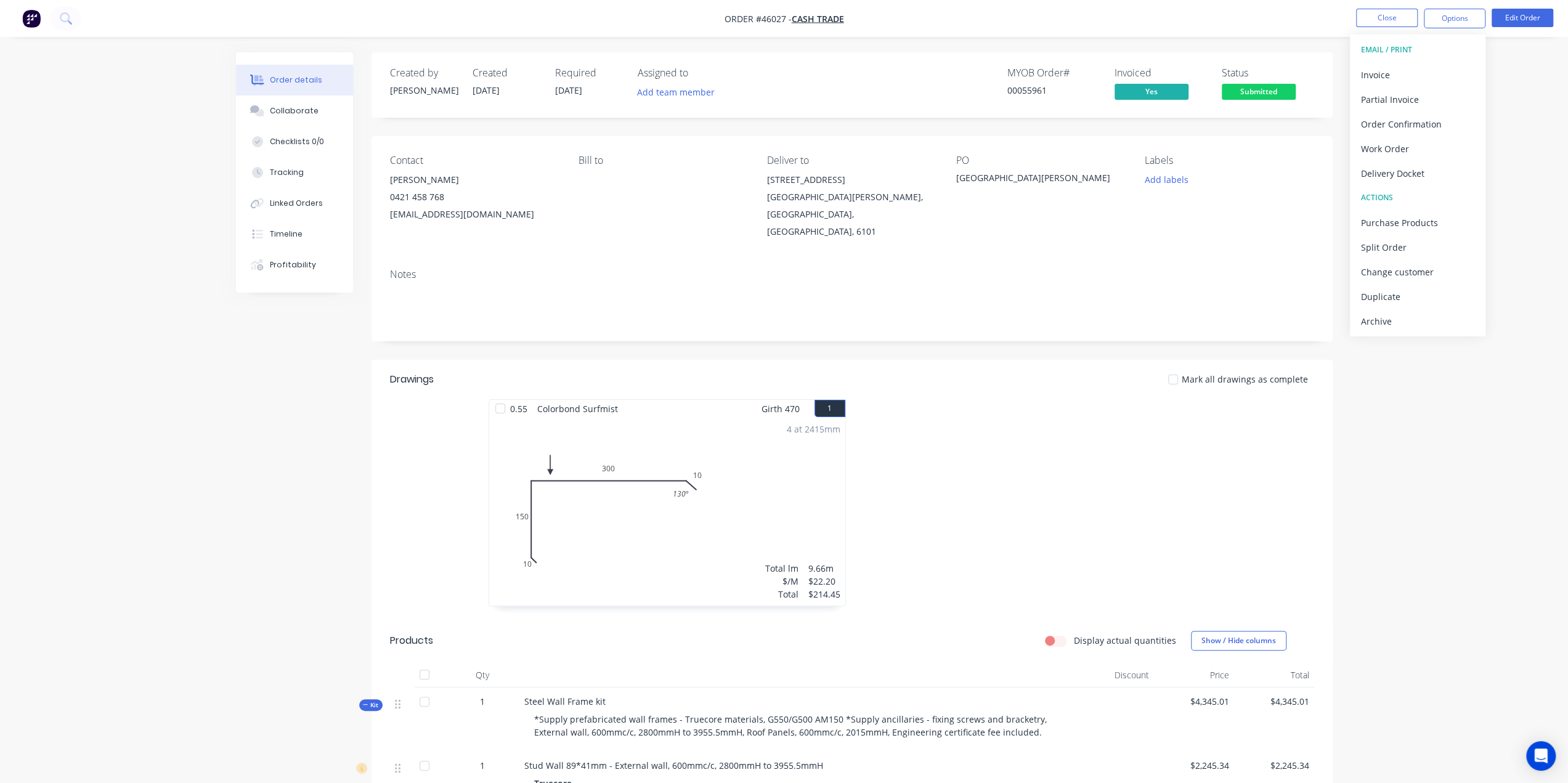
click at [1049, 448] on div at bounding box center [1037, 508] width 370 height 219
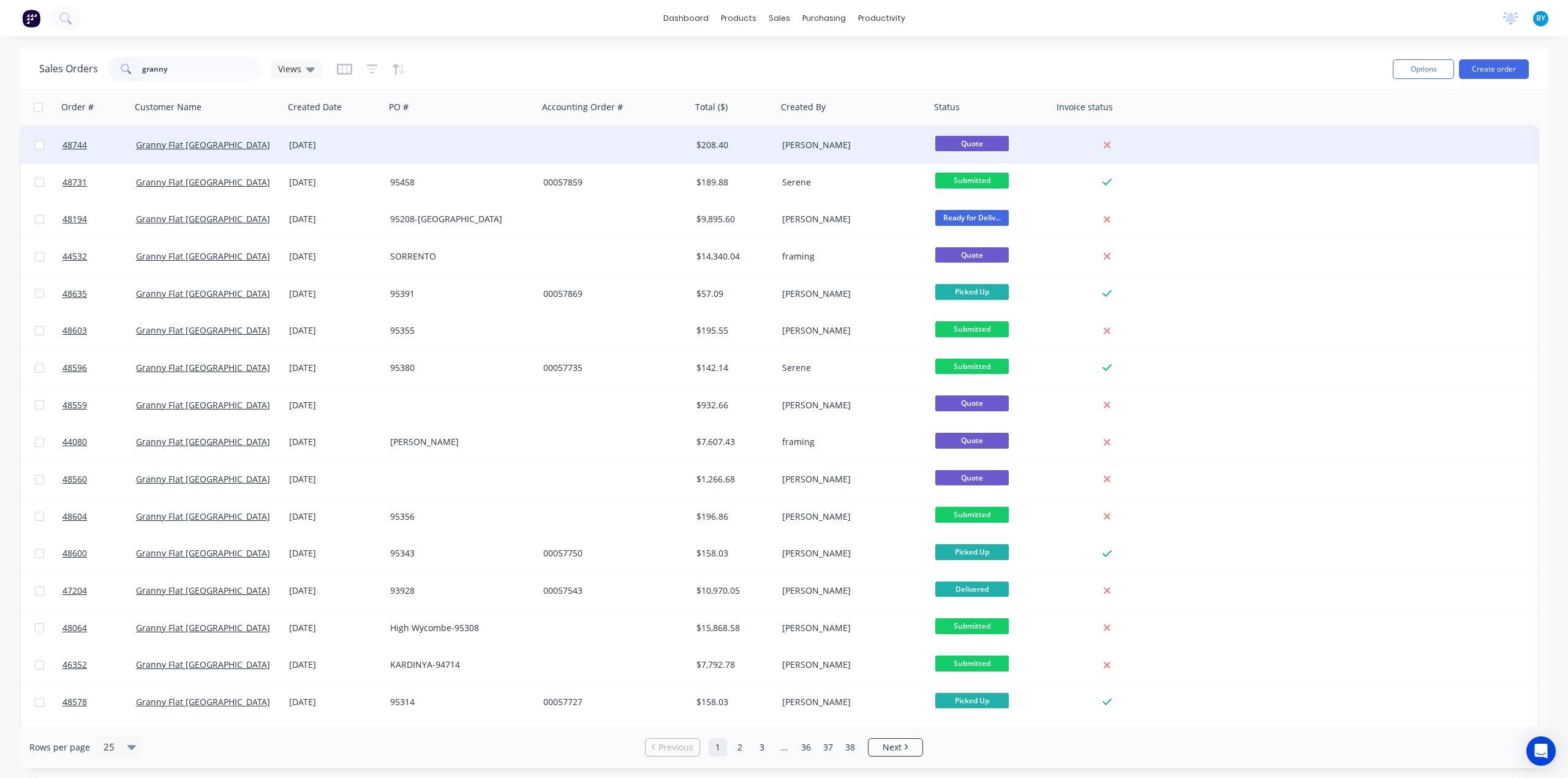
type input "granny"
click at [221, 147] on div "Granny Flat WA" at bounding box center [204, 145] width 136 height 12
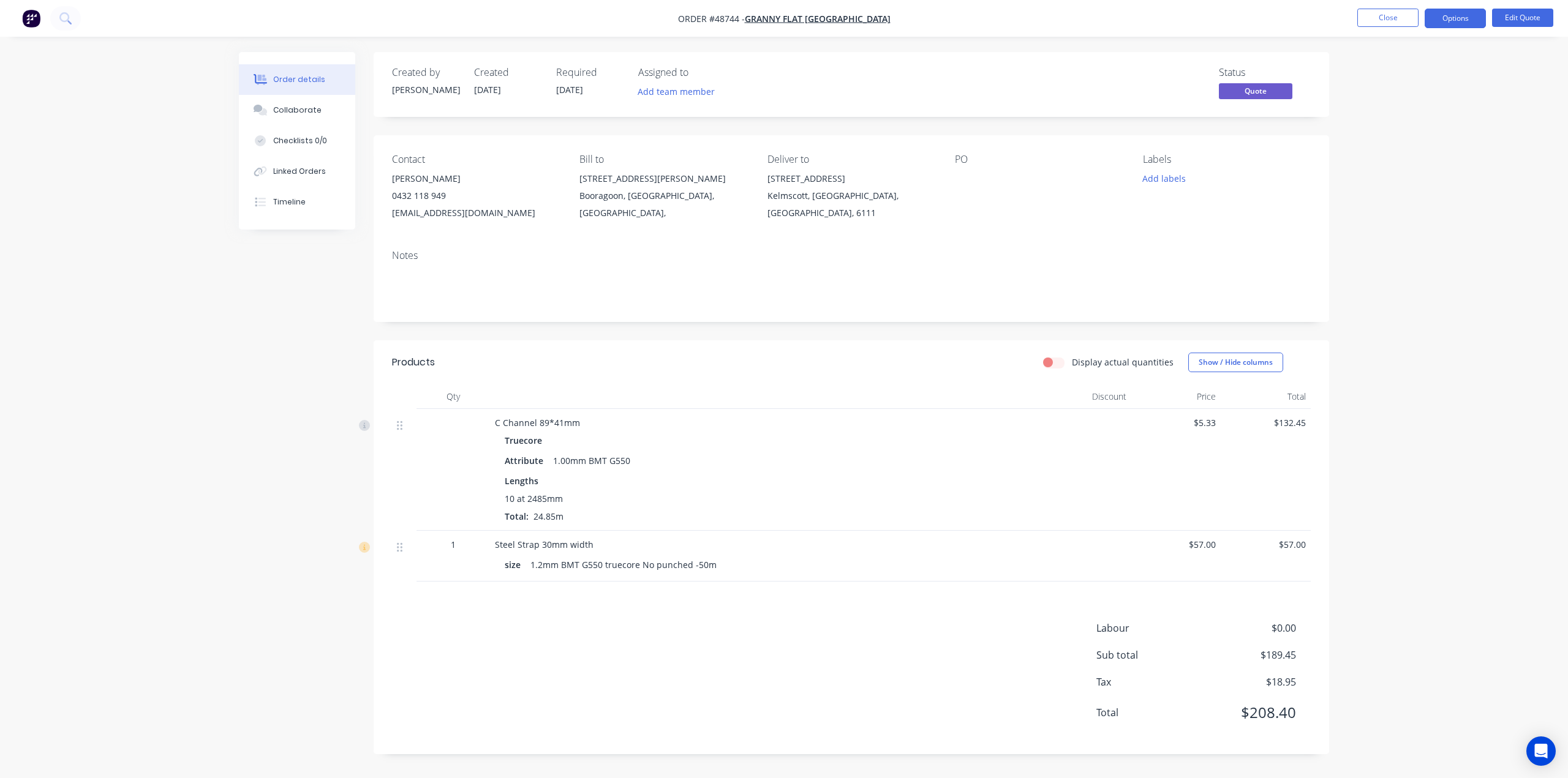
drag, startPoint x: 802, startPoint y: 418, endPoint x: 792, endPoint y: 449, distance: 32.6
click at [802, 425] on div "C Channel 89*41mm" at bounding box center [765, 423] width 541 height 13
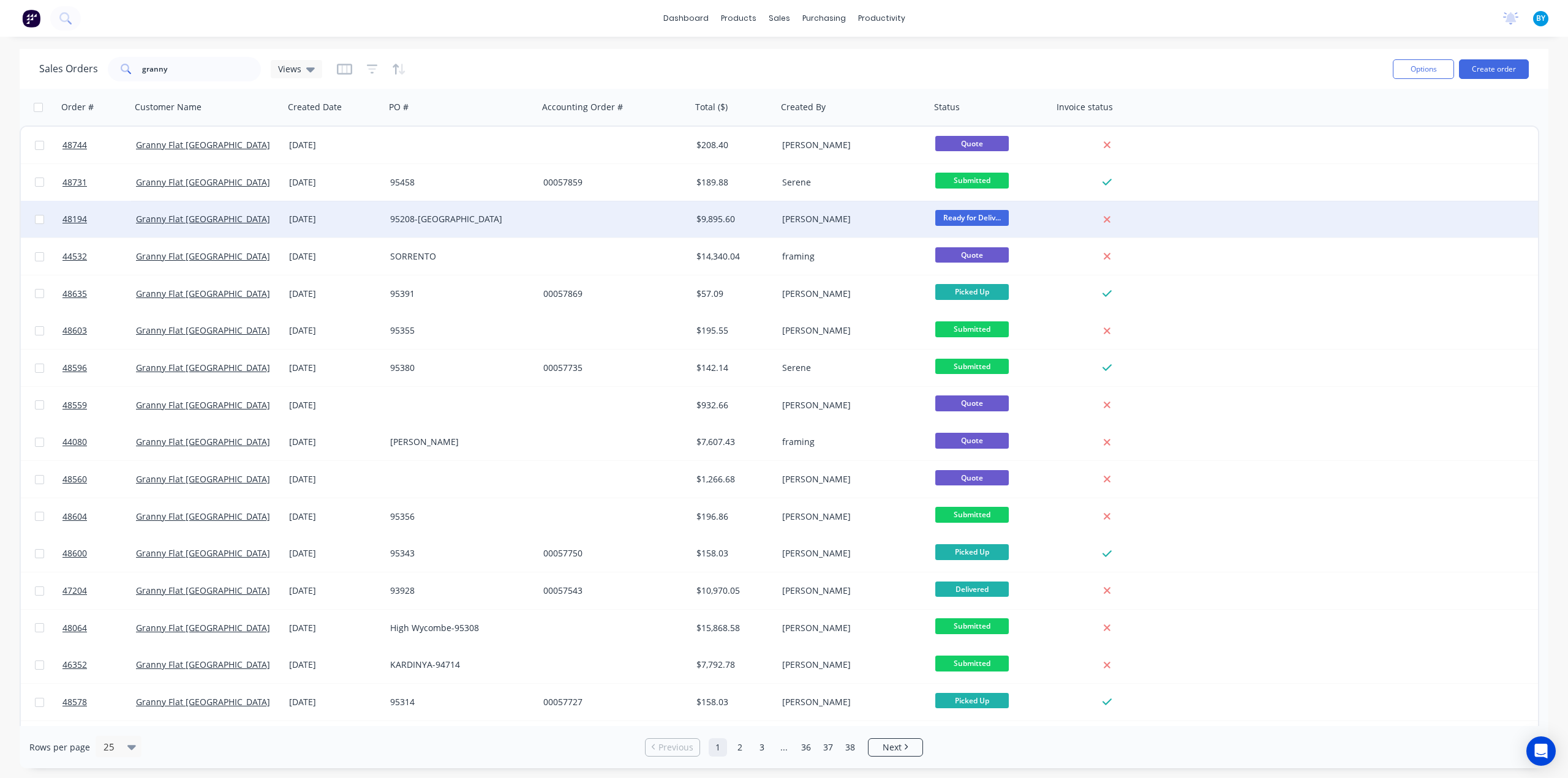
click at [534, 211] on div "95208-High Wycombe" at bounding box center [461, 219] width 153 height 37
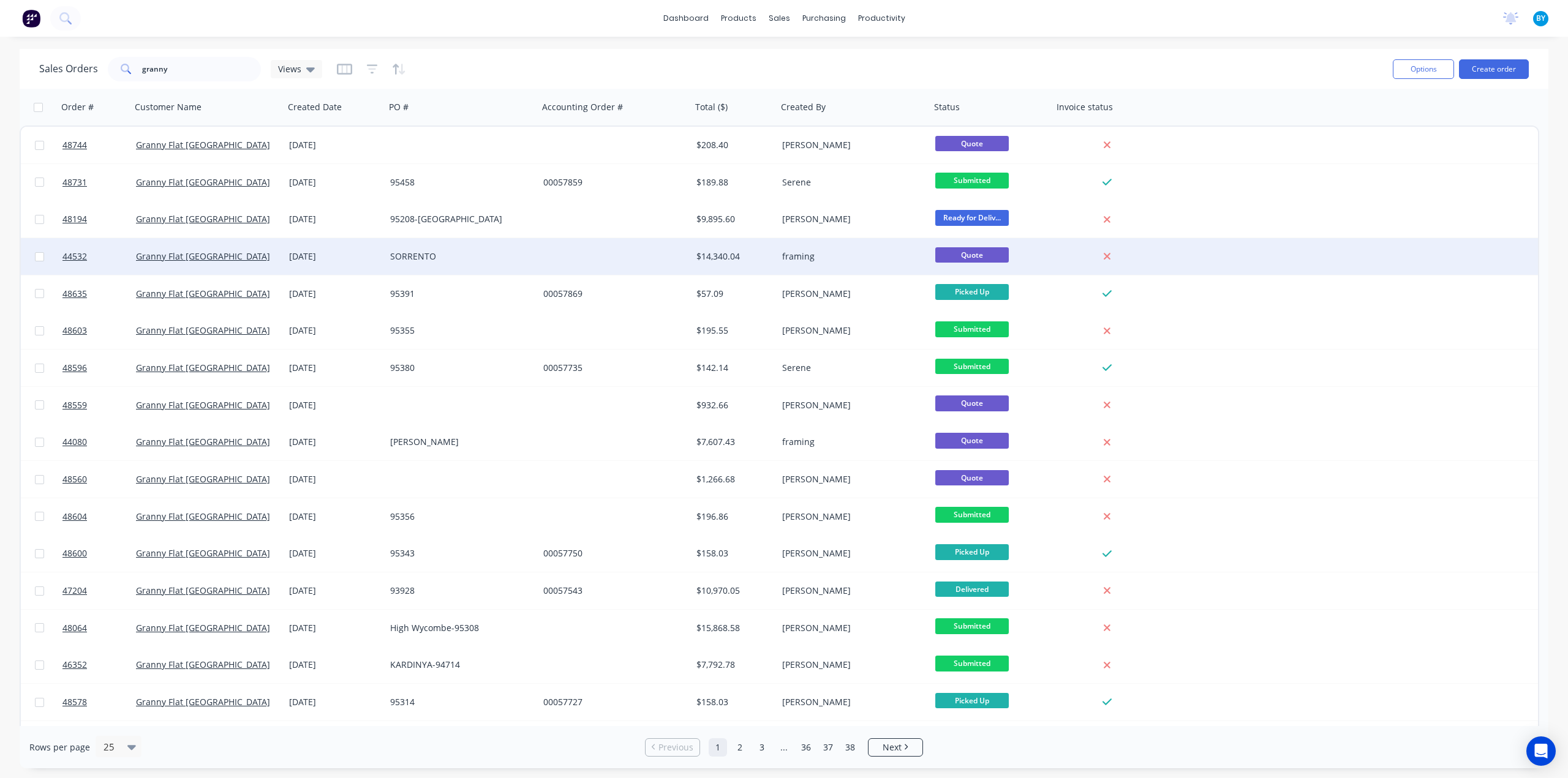
click at [760, 263] on div "$14,340.04" at bounding box center [733, 256] width 72 height 12
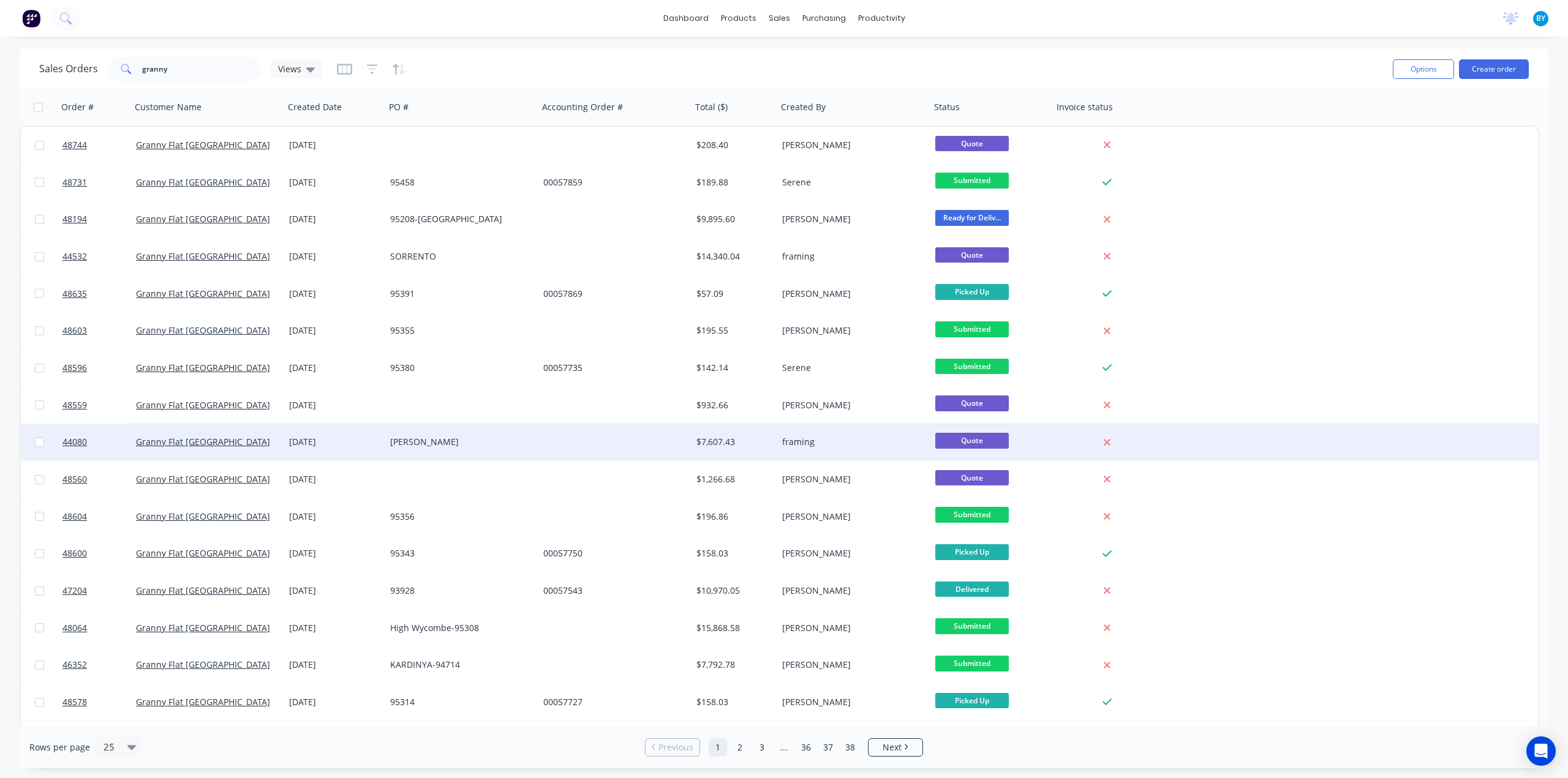
click at [647, 444] on div at bounding box center [615, 441] width 153 height 37
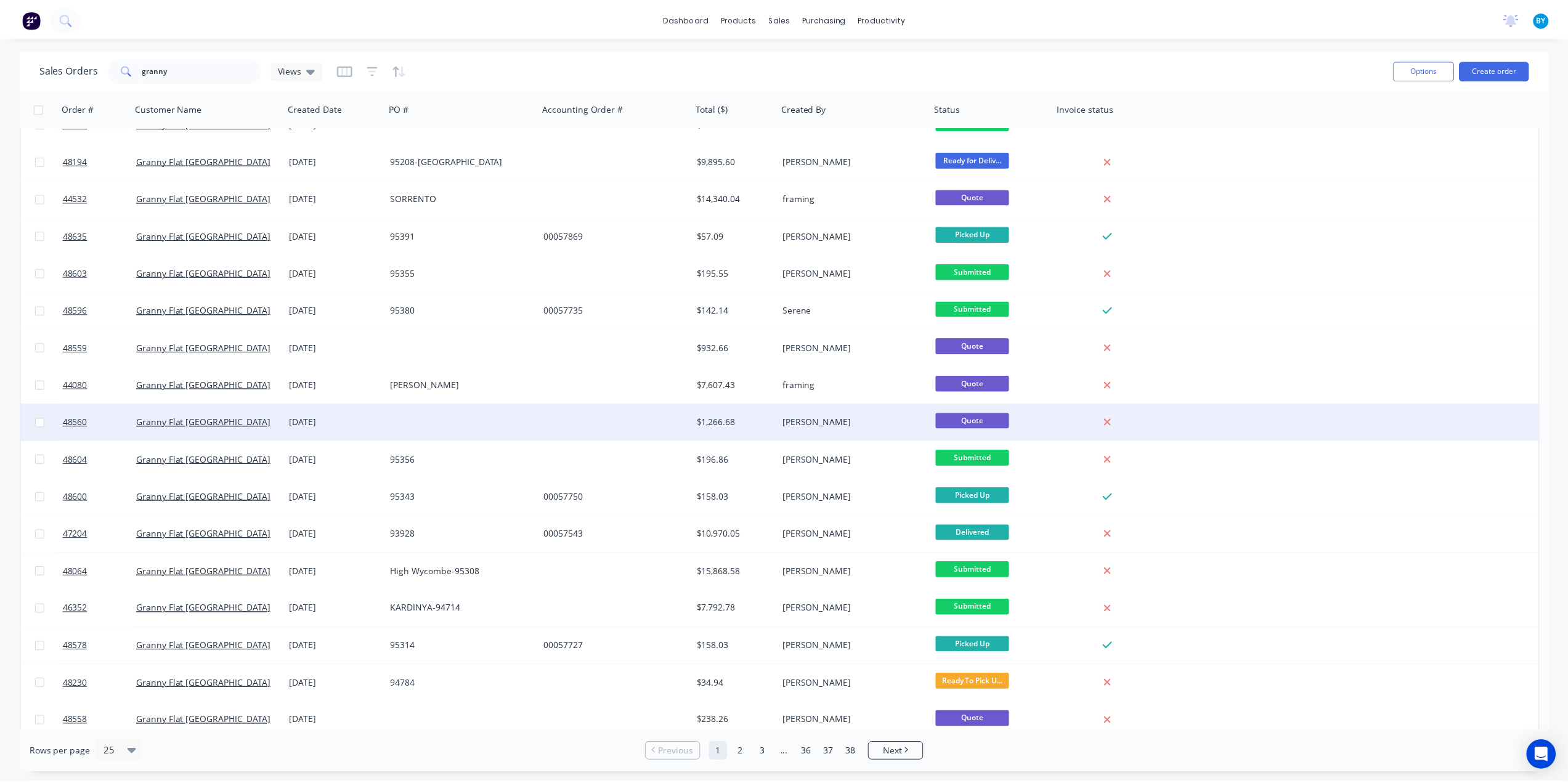
scroll to position [61, 0]
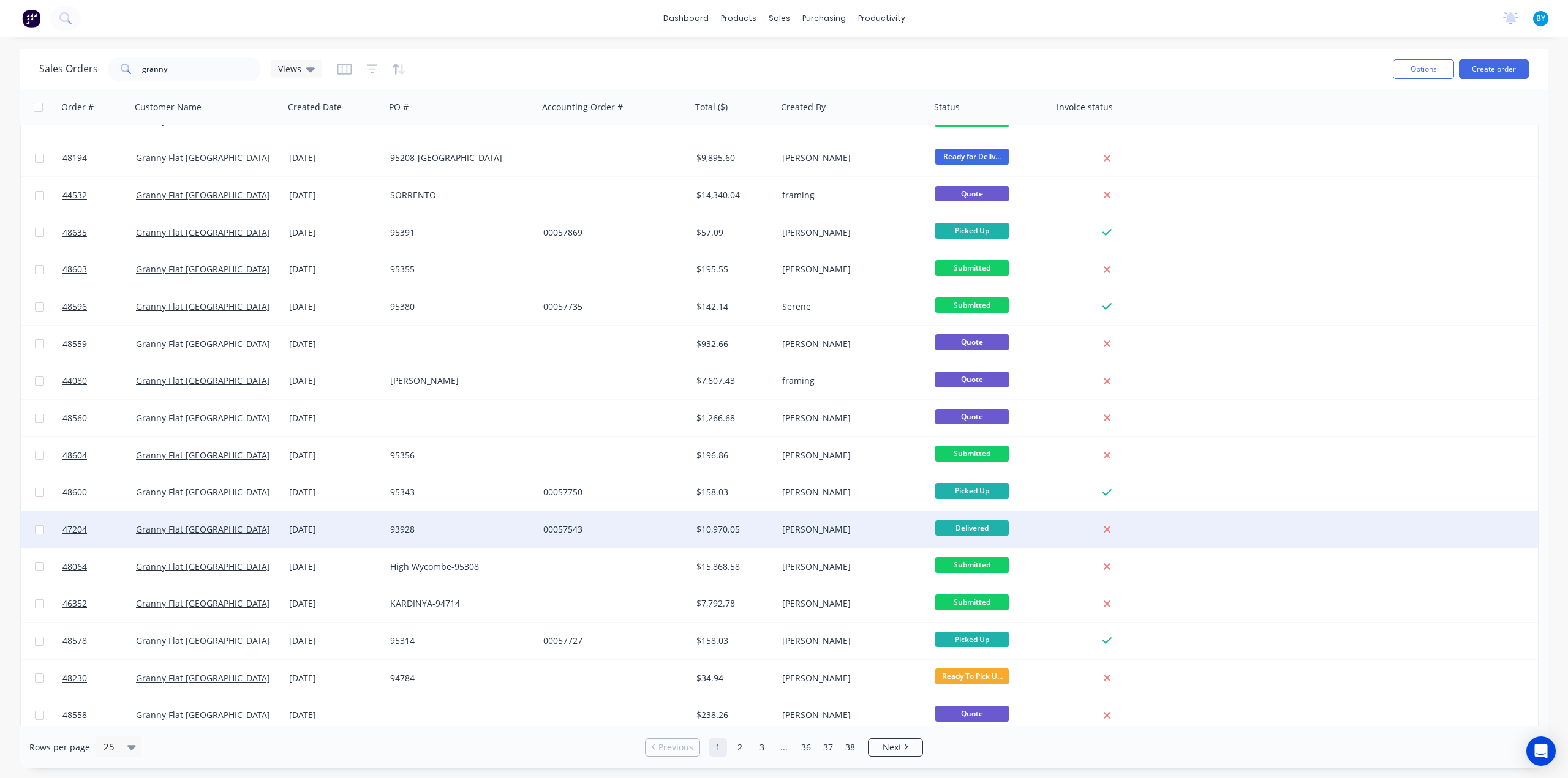
click at [879, 528] on div "[PERSON_NAME]" at bounding box center [850, 529] width 136 height 12
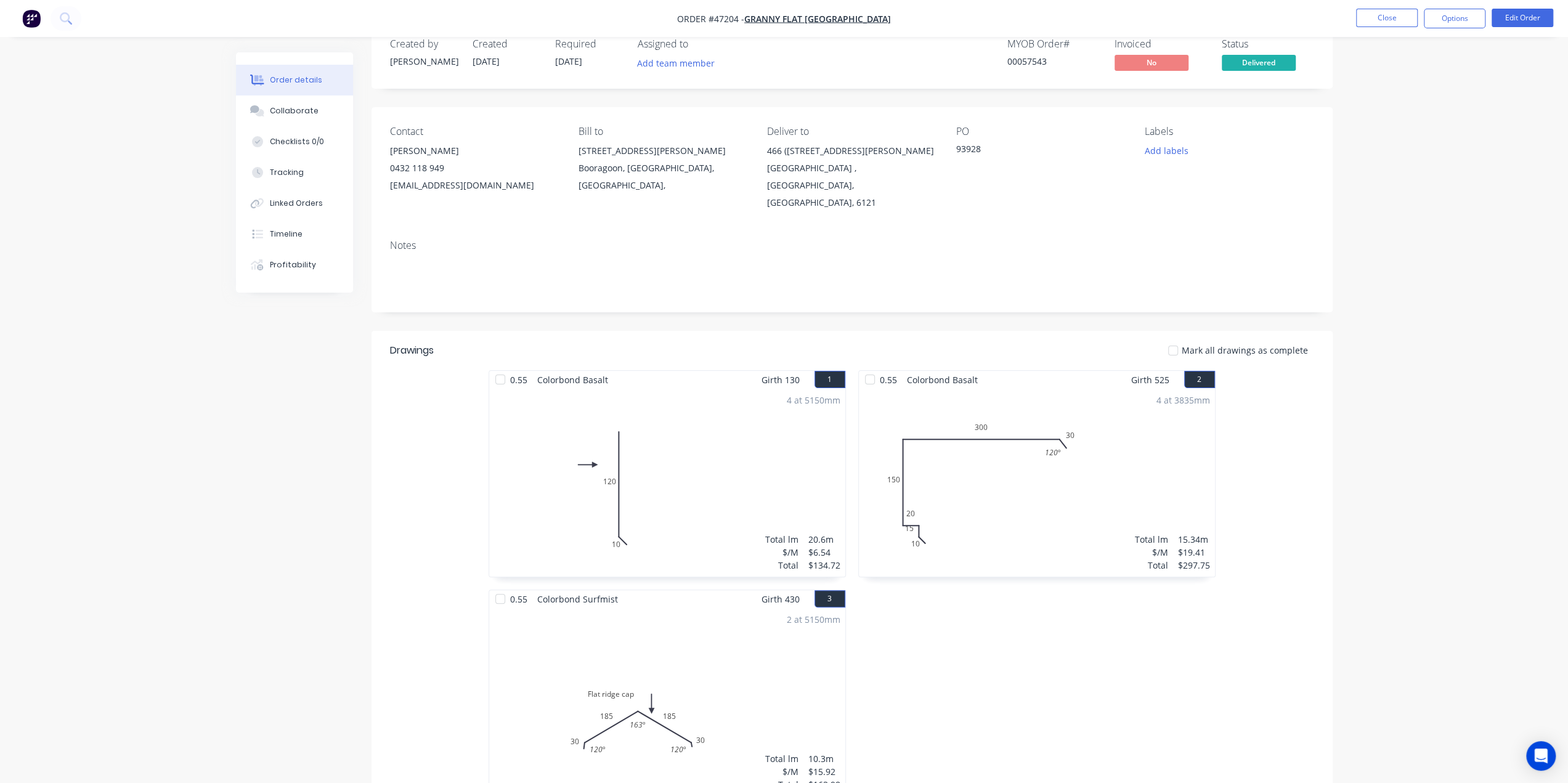
scroll to position [20, 0]
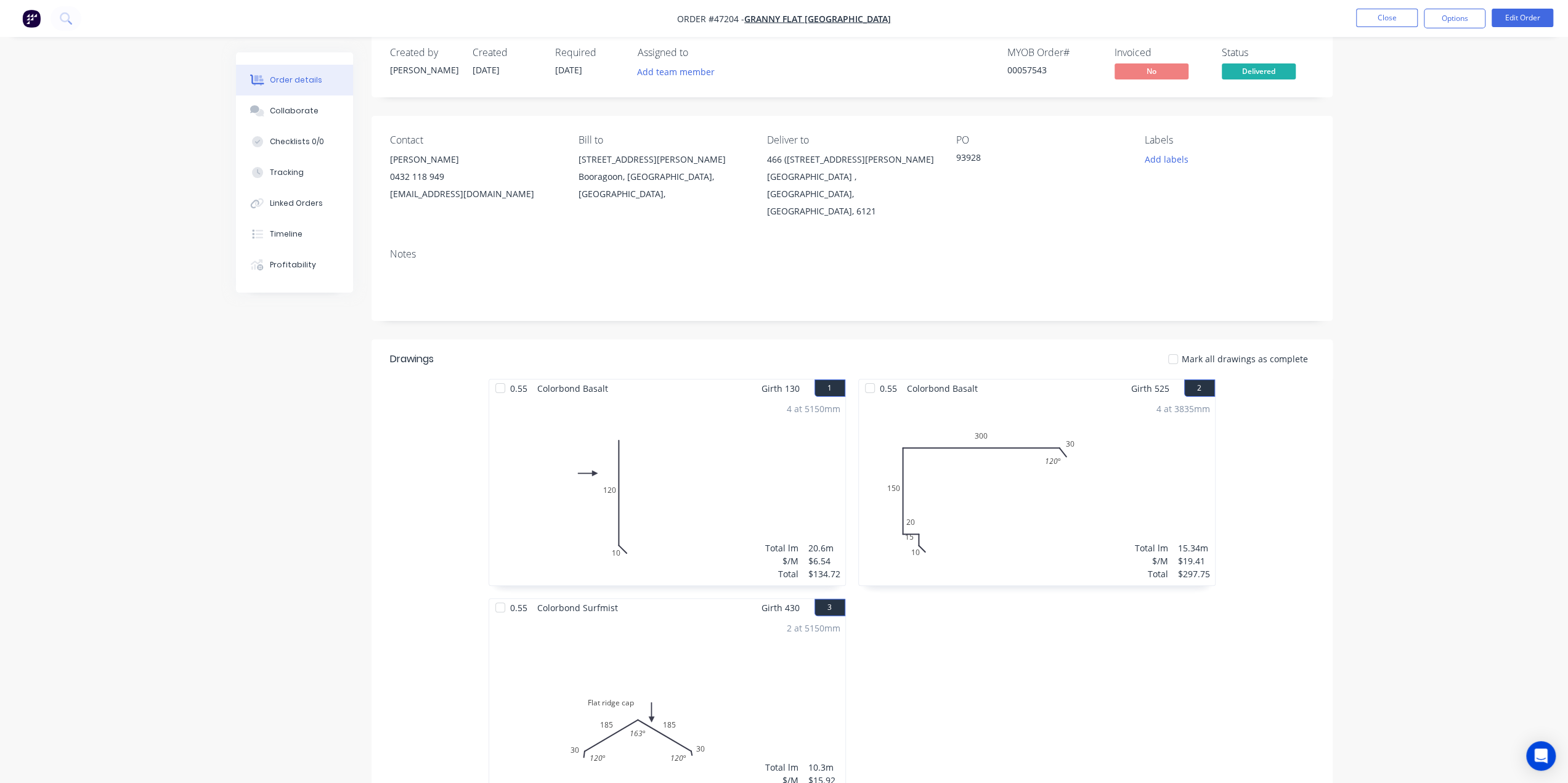
click at [30, 18] on img "button" at bounding box center [31, 18] width 18 height 18
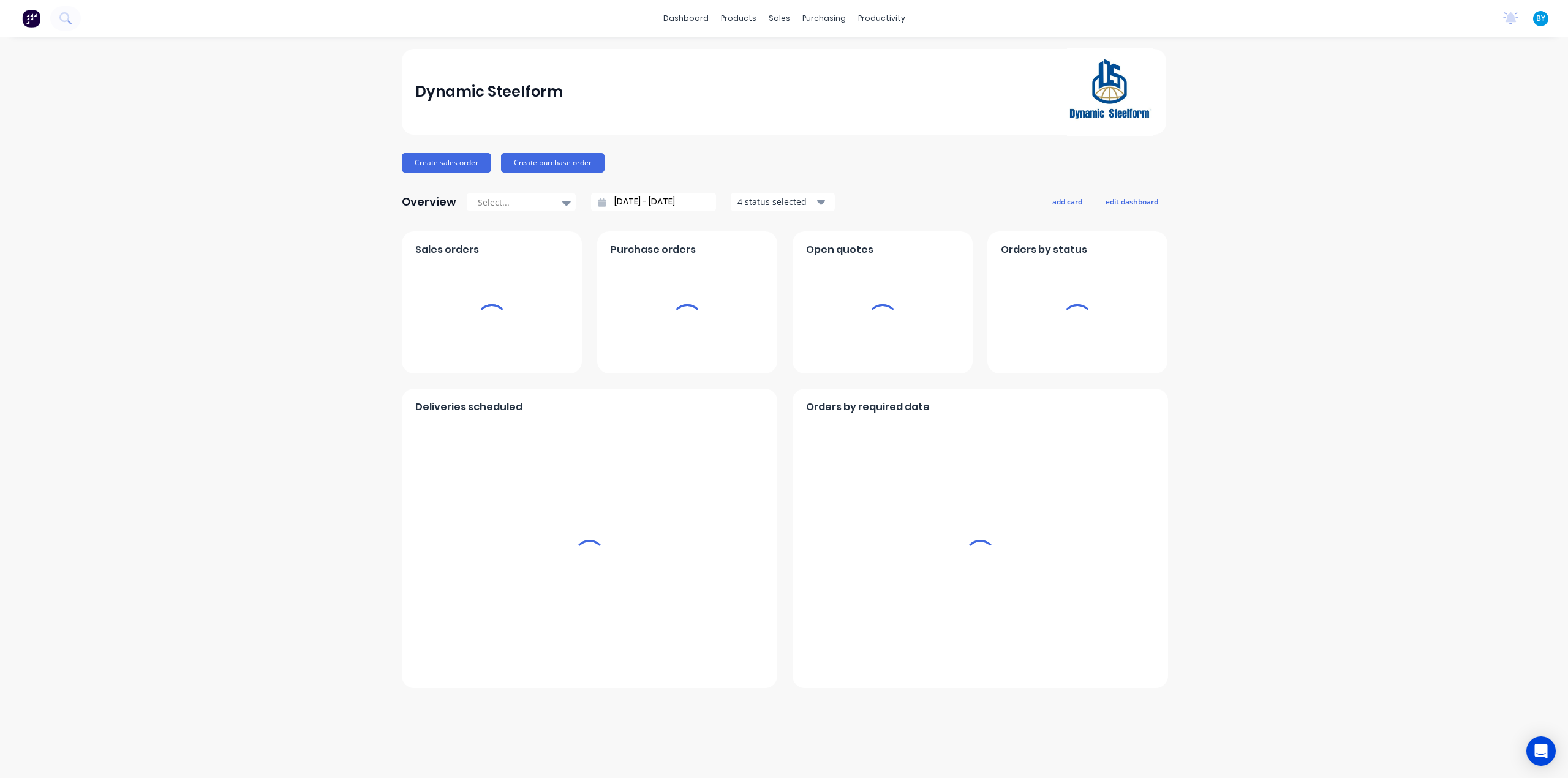
click at [776, 16] on div "sales" at bounding box center [778, 18] width 33 height 18
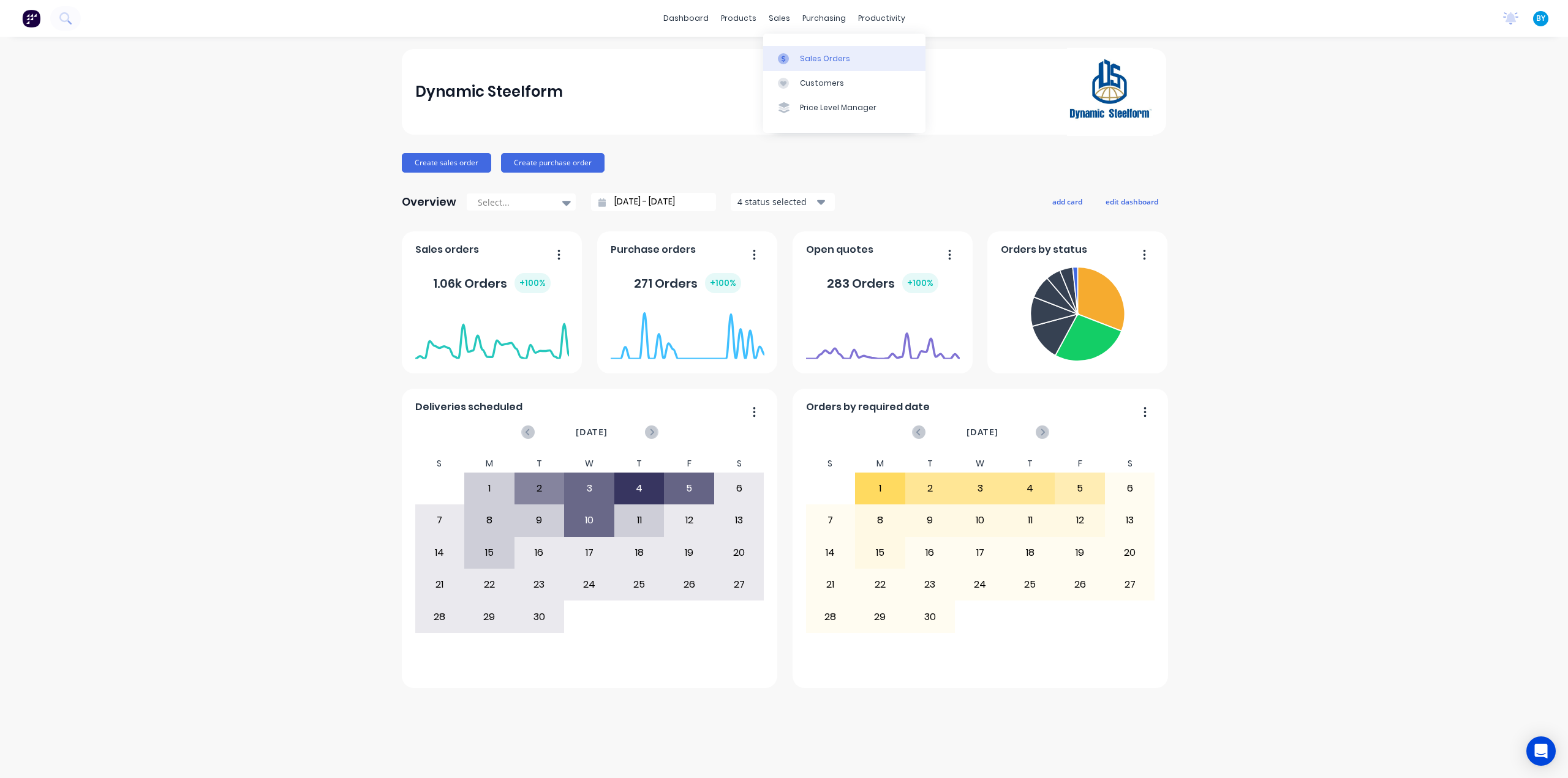
click at [792, 57] on div at bounding box center [787, 59] width 18 height 11
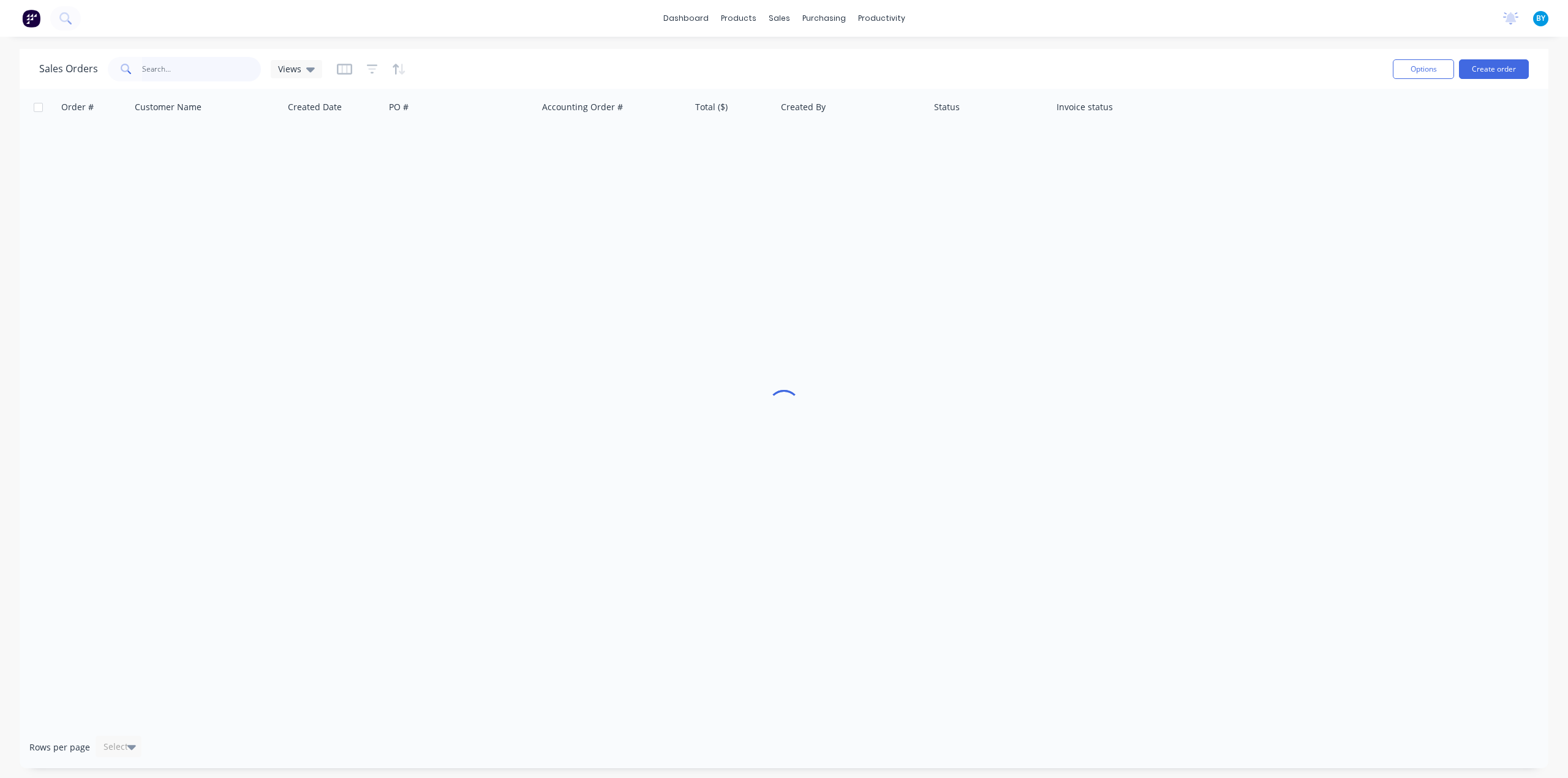
click at [205, 69] on input "text" at bounding box center [202, 69] width 120 height 25
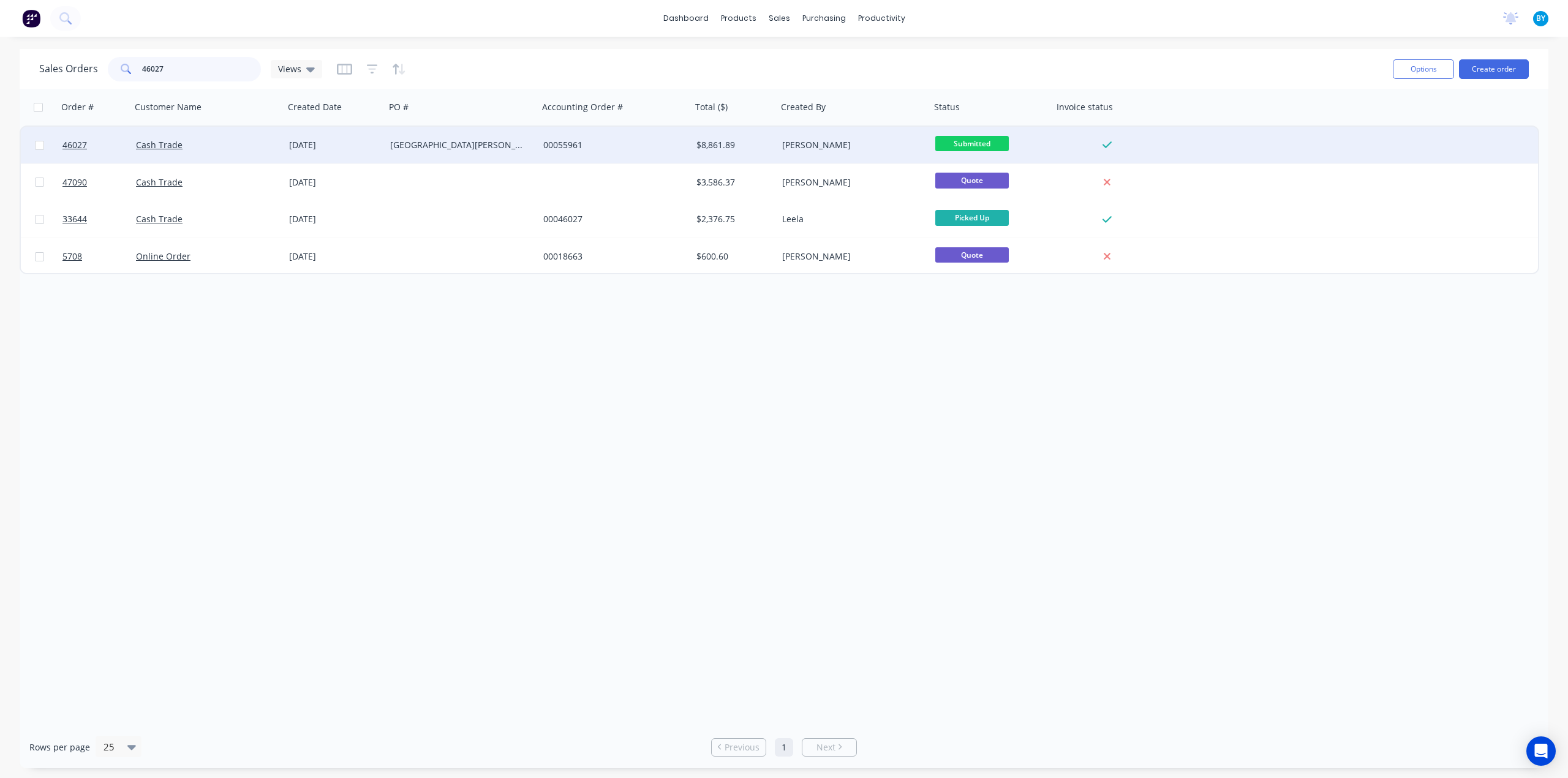
type input "46027"
click at [225, 153] on div "Cash Trade" at bounding box center [207, 145] width 153 height 37
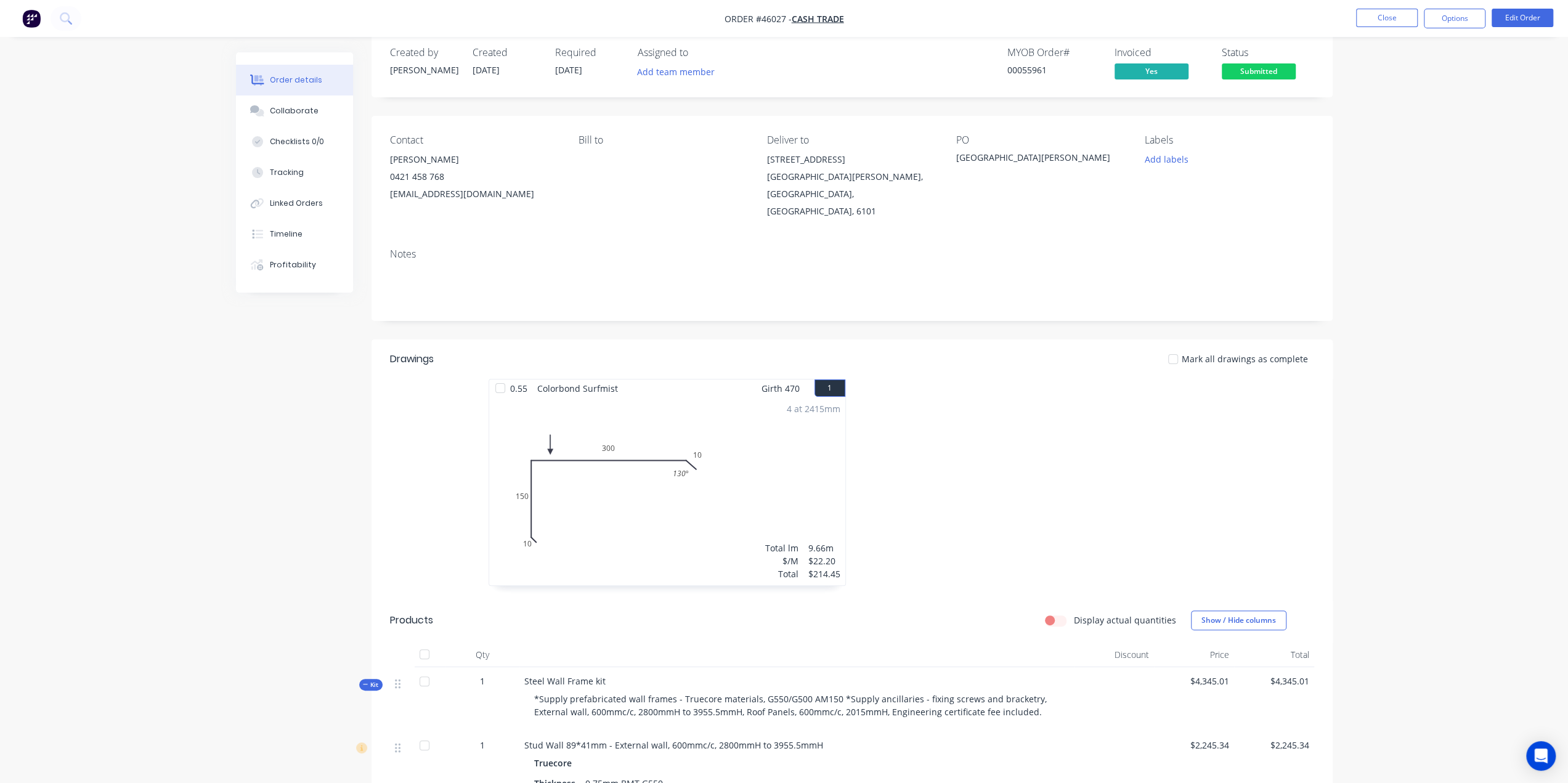
click at [1036, 423] on div at bounding box center [1037, 488] width 370 height 219
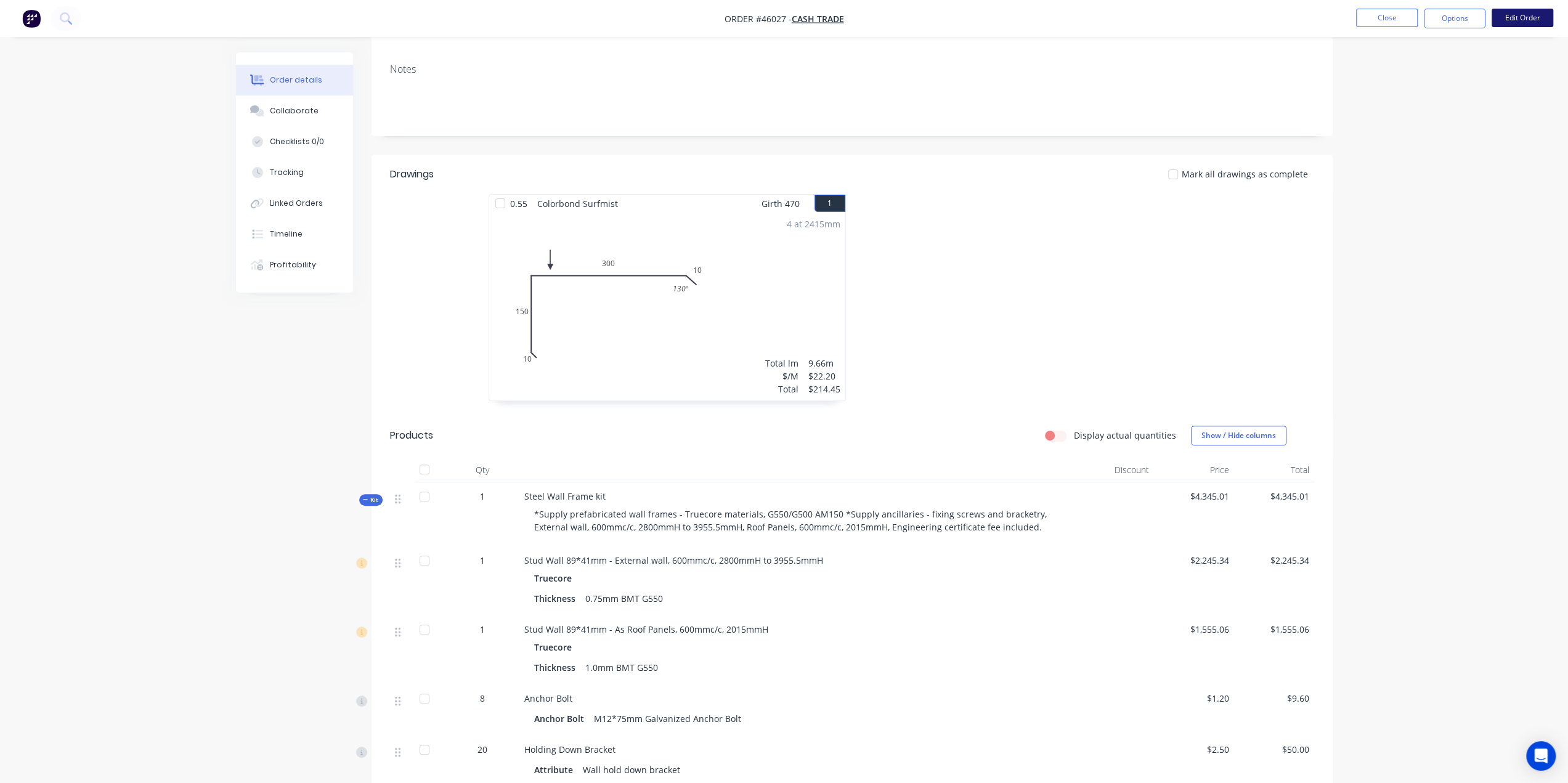
click at [1518, 20] on button "Edit Order" at bounding box center [1523, 17] width 61 height 18
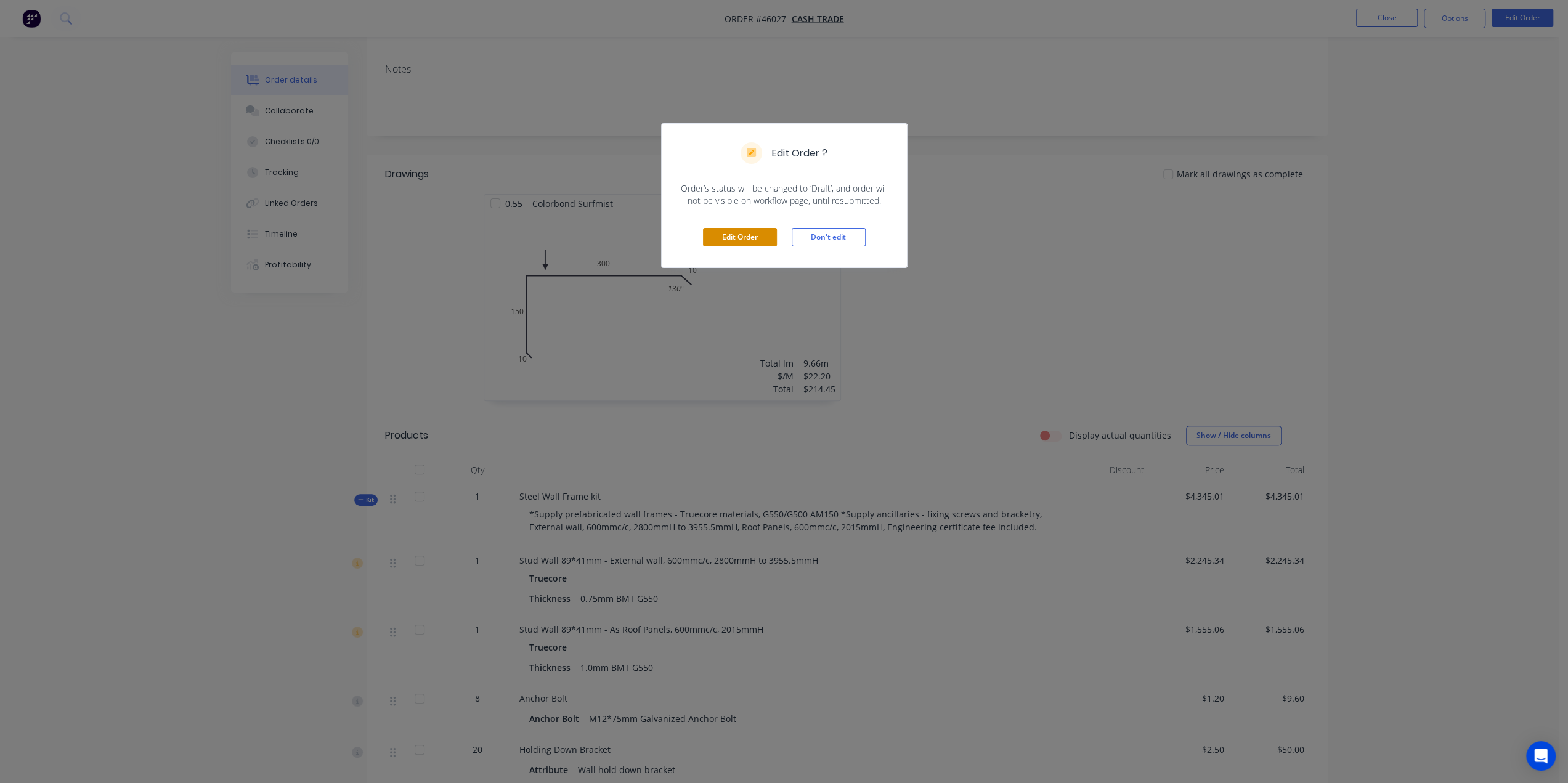
click at [750, 245] on button "Edit Order" at bounding box center [740, 236] width 74 height 18
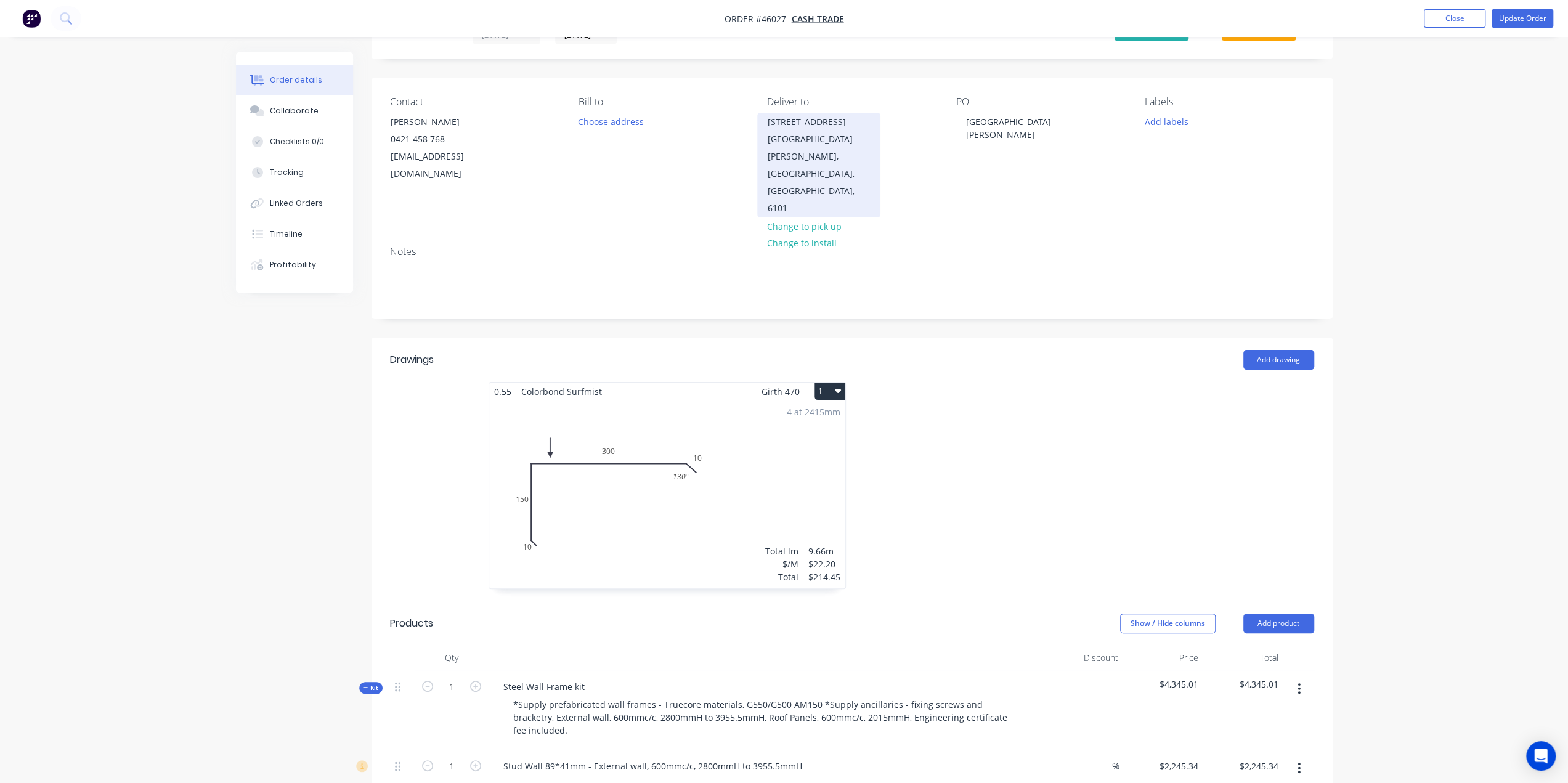
scroll to position [0, 0]
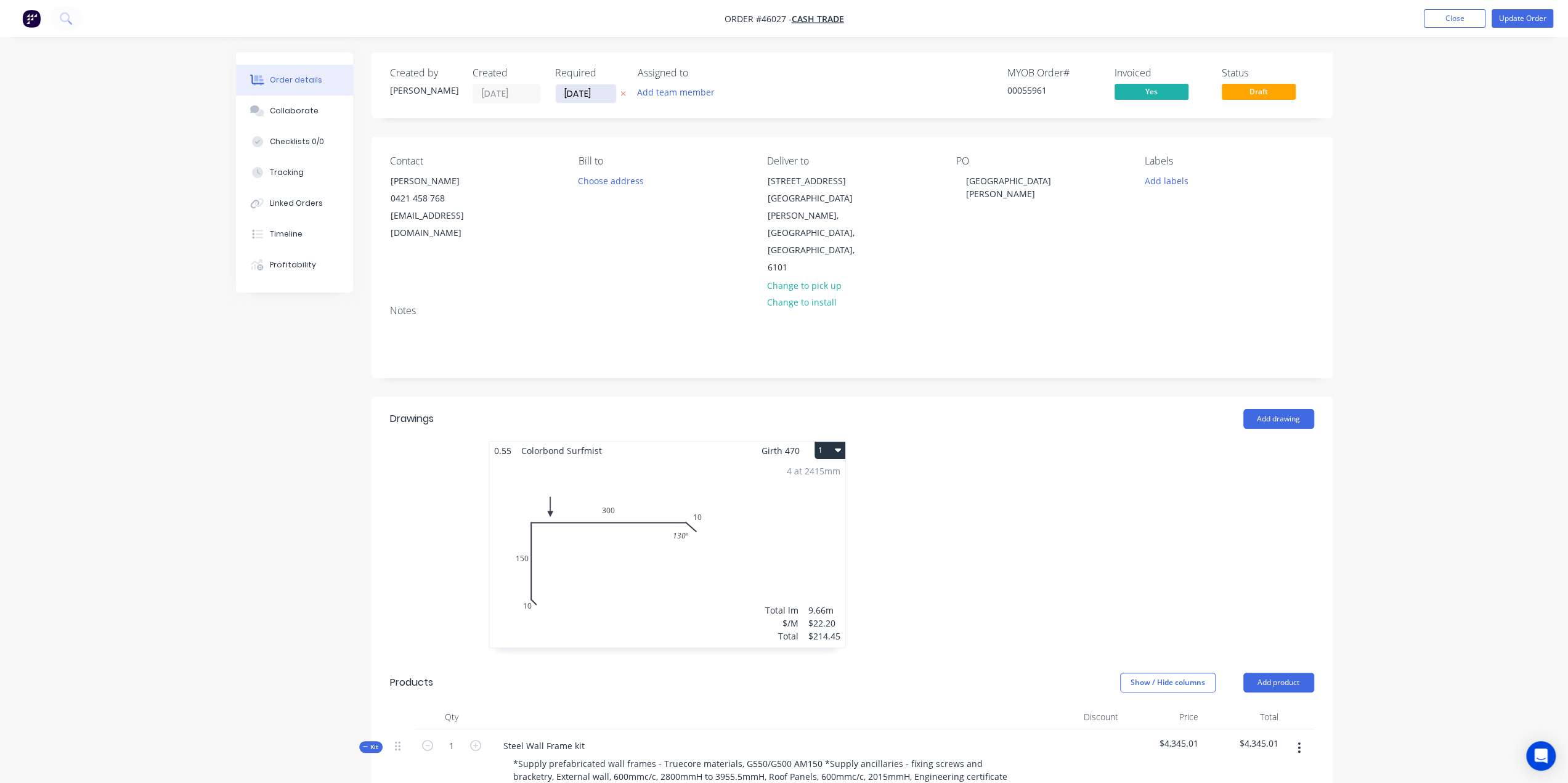
click at [589, 88] on input "[DATE]" at bounding box center [586, 93] width 60 height 18
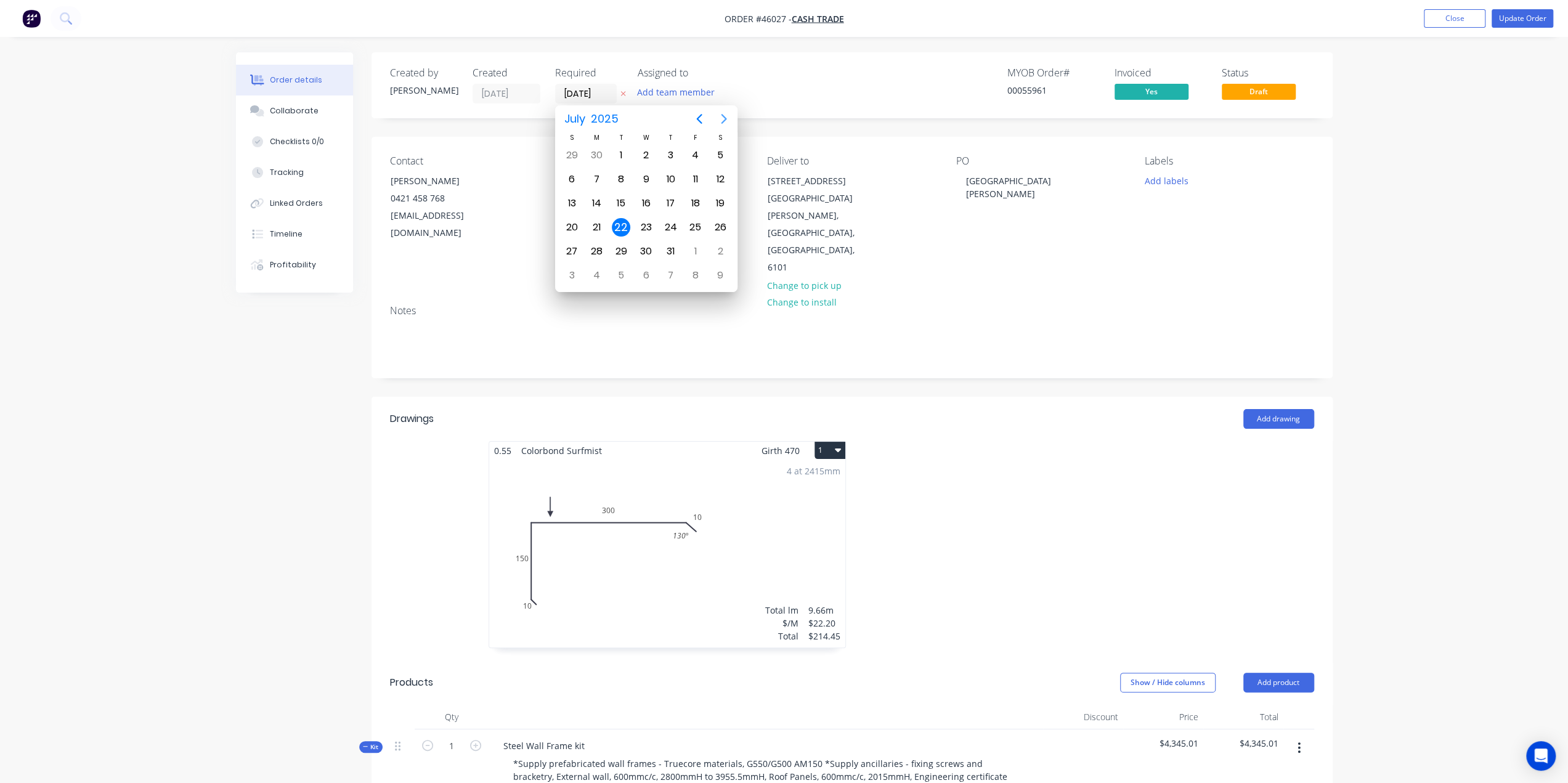
click at [723, 119] on icon "Next page" at bounding box center [724, 119] width 14 height 14
click at [631, 153] on div "2" at bounding box center [621, 155] width 25 height 23
type input "[DATE]"
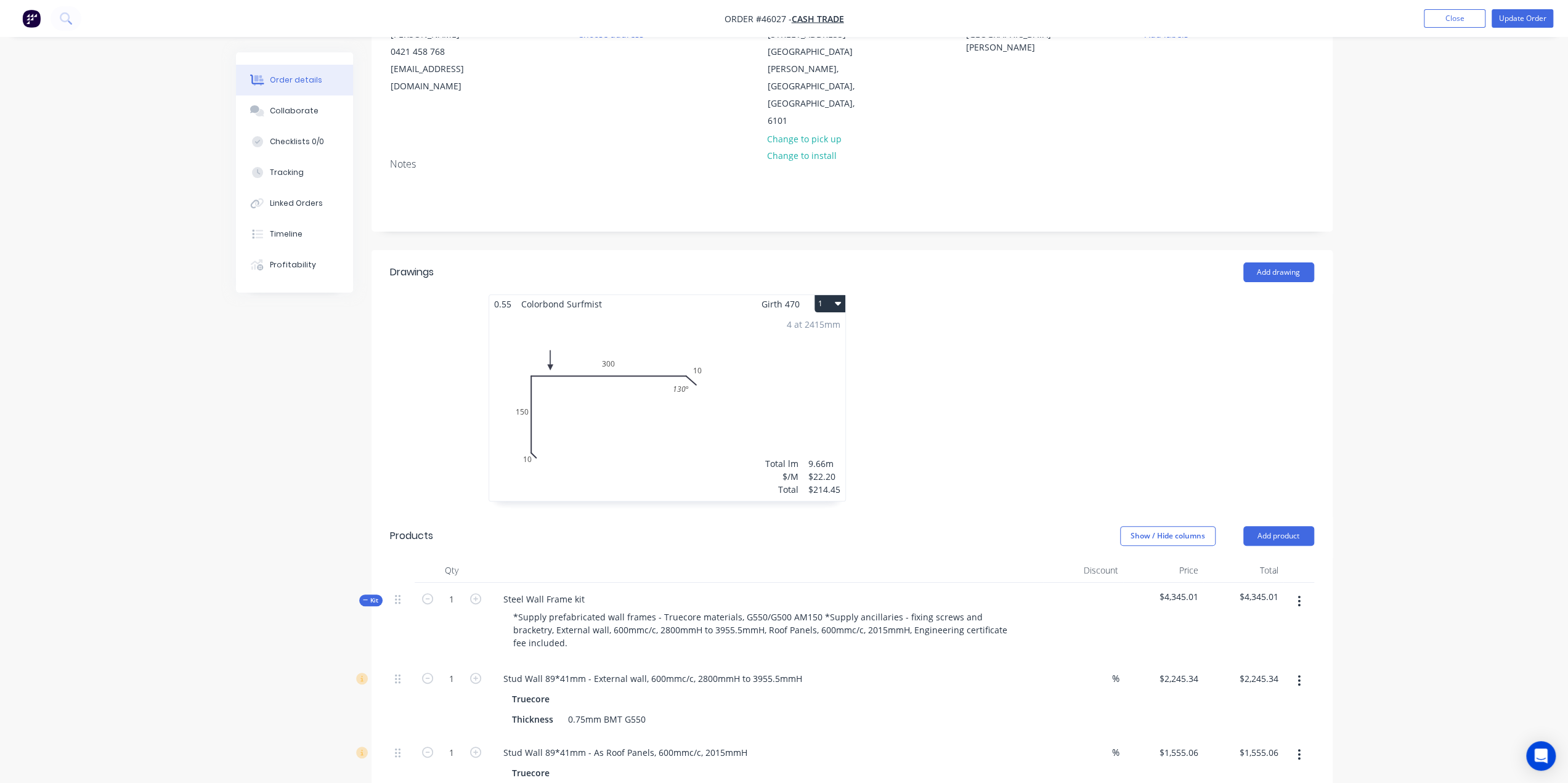
scroll to position [144, 0]
click at [1281, 265] on button "Add drawing" at bounding box center [1279, 275] width 71 height 20
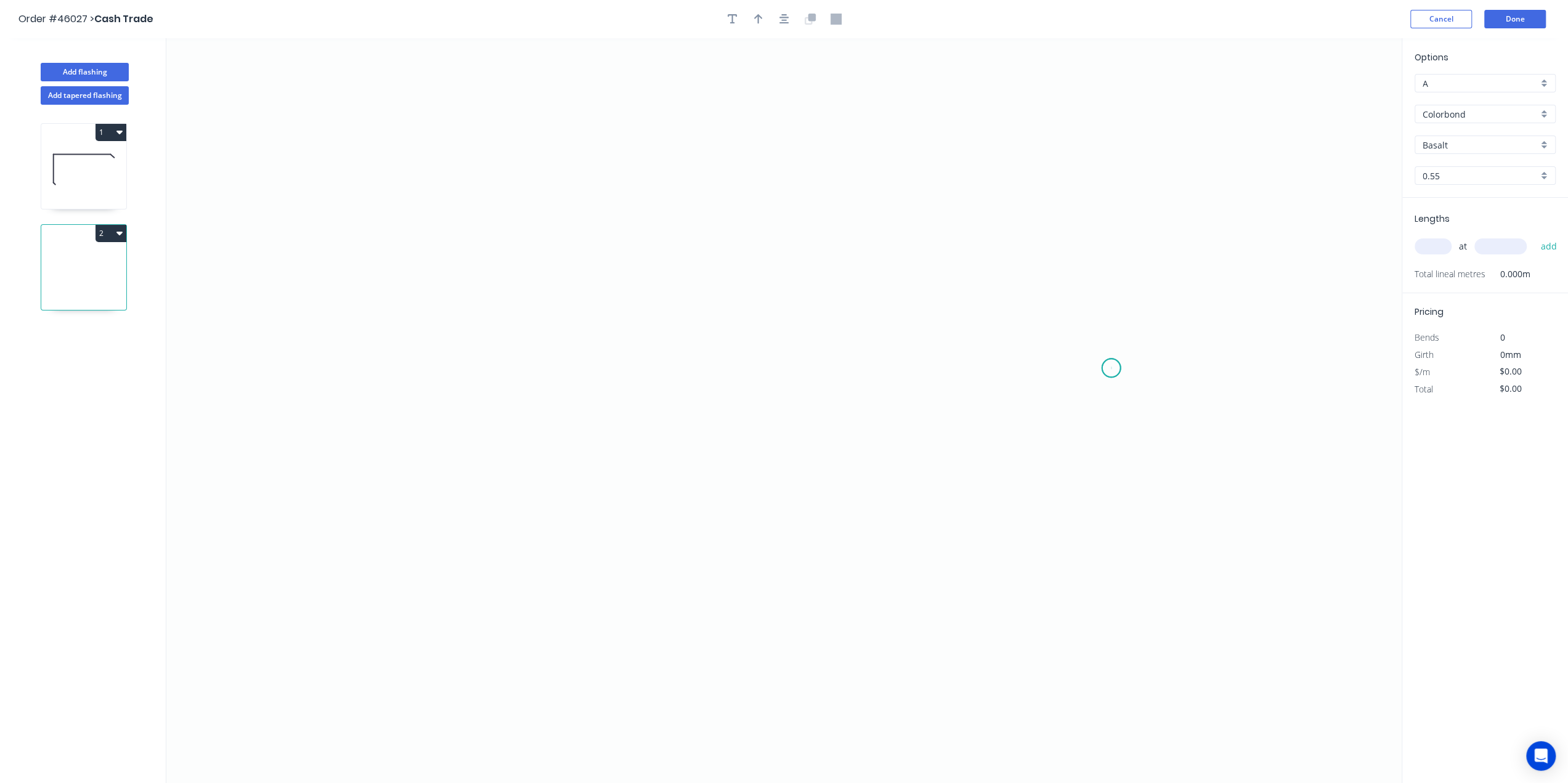
drag, startPoint x: 1111, startPoint y: 368, endPoint x: 1081, endPoint y: 338, distance: 42.4
click at [1111, 368] on icon "0" at bounding box center [784, 411] width 1236 height 745
click at [1094, 347] on icon "0" at bounding box center [784, 411] width 1236 height 745
click at [822, 183] on icon at bounding box center [958, 266] width 273 height 168
drag, startPoint x: 531, startPoint y: 361, endPoint x: 509, endPoint y: 388, distance: 34.8
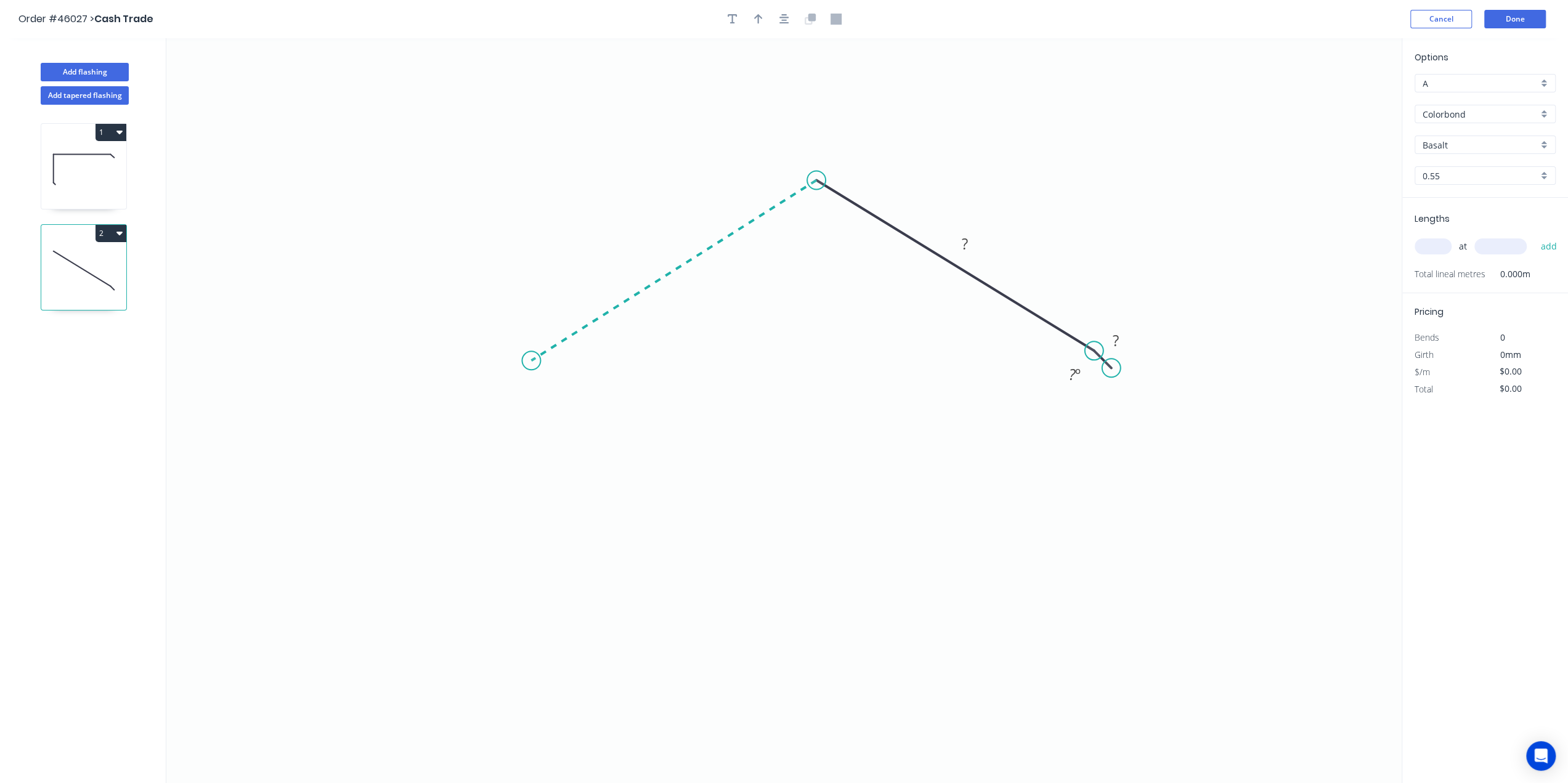
click at [532, 361] on icon "0 ? ? ? º" at bounding box center [784, 411] width 1236 height 745
click at [510, 393] on icon "0 ? ? ? ? º ? º" at bounding box center [784, 411] width 1236 height 745
drag, startPoint x: 515, startPoint y: 395, endPoint x: 522, endPoint y: 395, distance: 7.0
click at [522, 395] on circle at bounding box center [521, 395] width 18 height 18
drag, startPoint x: 1115, startPoint y: 367, endPoint x: 1109, endPoint y: 381, distance: 15.2
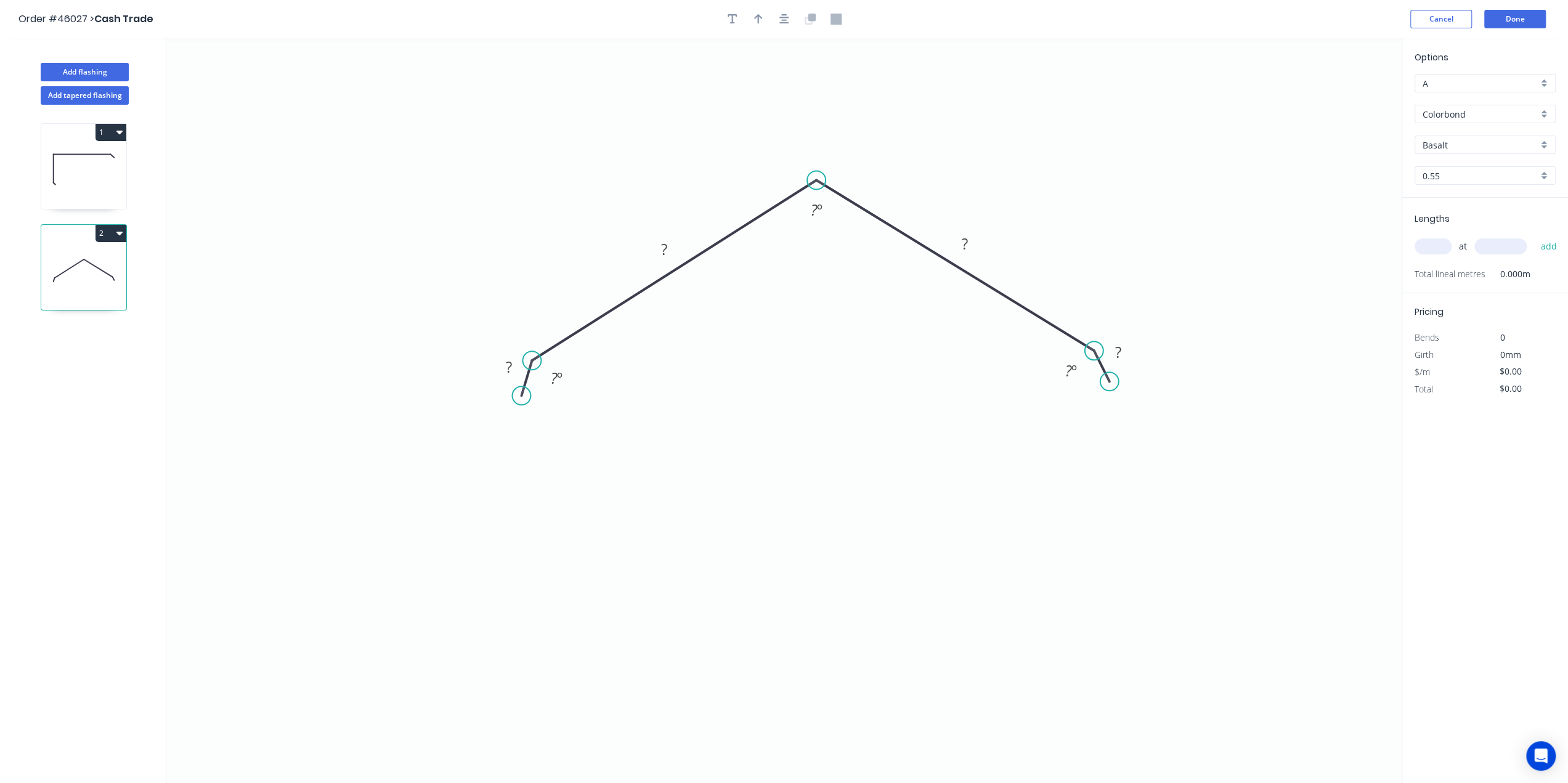
click at [1109, 381] on circle at bounding box center [1109, 381] width 18 height 18
click at [1072, 369] on tspan "º" at bounding box center [1075, 370] width 6 height 20
type input "$19.89"
click at [754, 19] on icon "button" at bounding box center [758, 19] width 9 height 11
drag, startPoint x: 1341, startPoint y: 96, endPoint x: 1231, endPoint y: 267, distance: 203.3
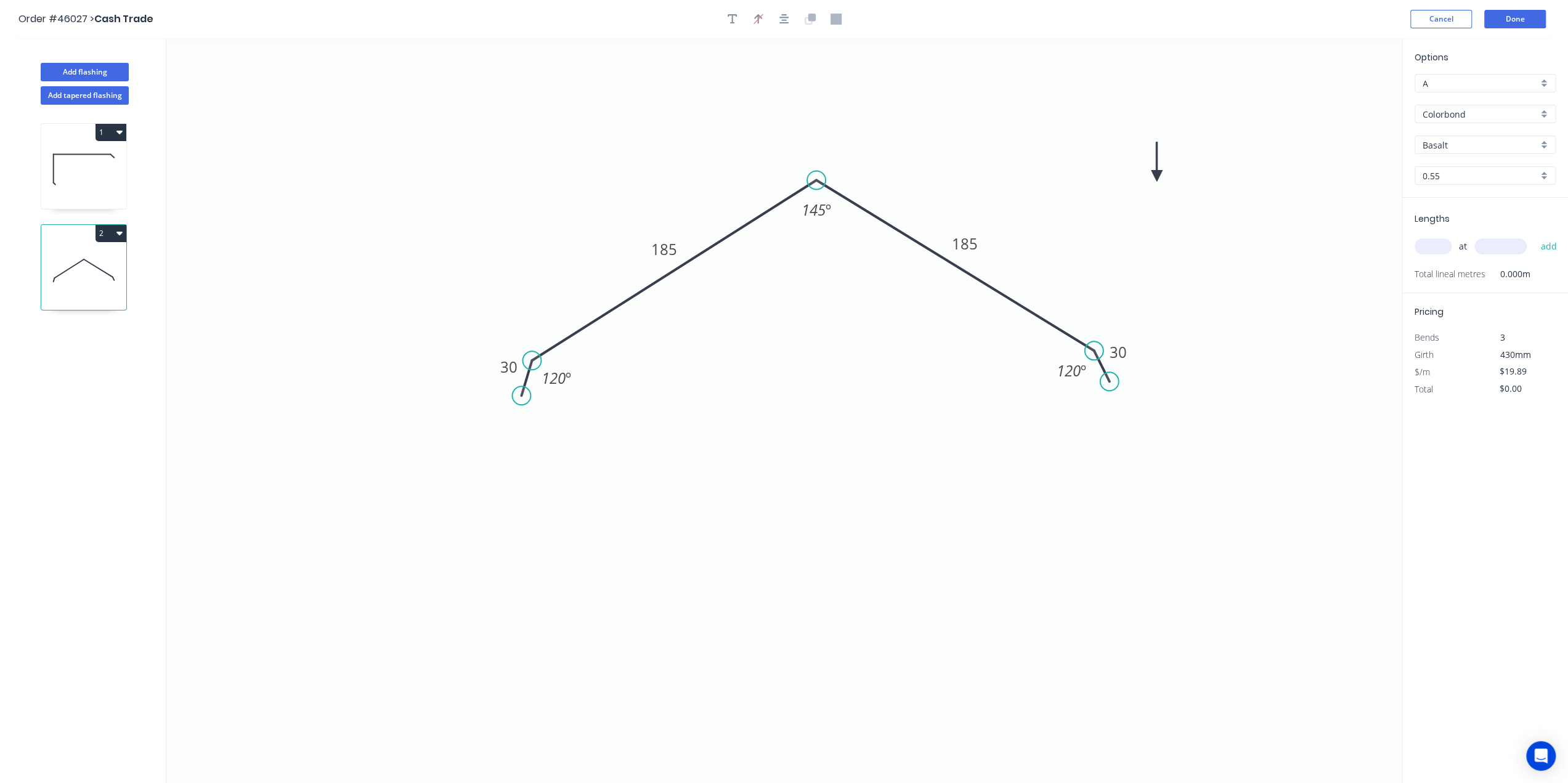
click at [1152, 182] on icon at bounding box center [1157, 162] width 11 height 39
click at [1426, 242] on input "text" at bounding box center [1433, 246] width 37 height 16
type input "1"
type input "7400"
click at [1534, 236] on button "add" at bounding box center [1549, 247] width 29 height 21
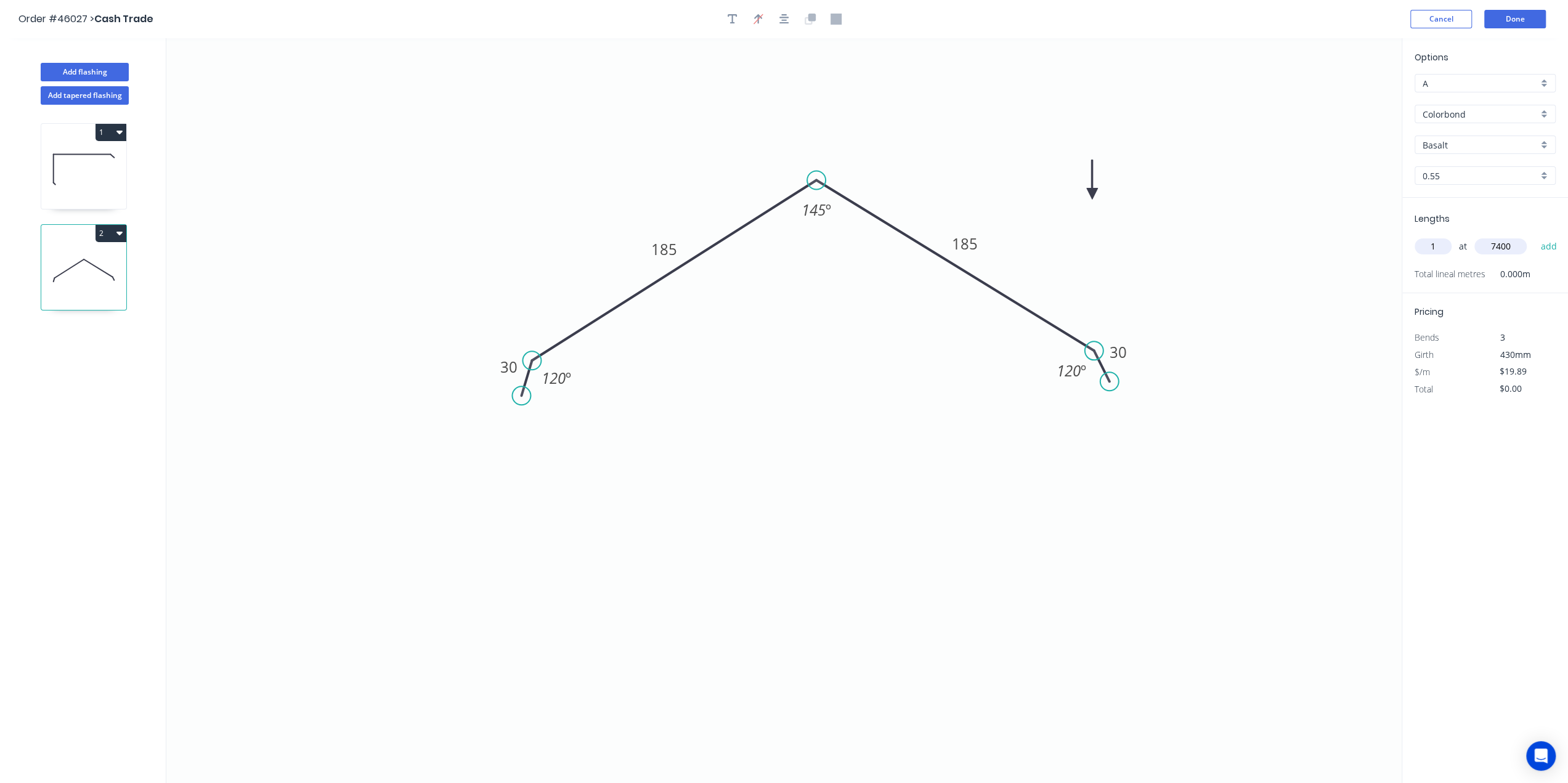
type input "$147.19"
click at [1479, 145] on input "Basalt" at bounding box center [1480, 145] width 115 height 13
click at [1467, 216] on div "Surfmist" at bounding box center [1486, 227] width 140 height 22
type input "Surfmist"
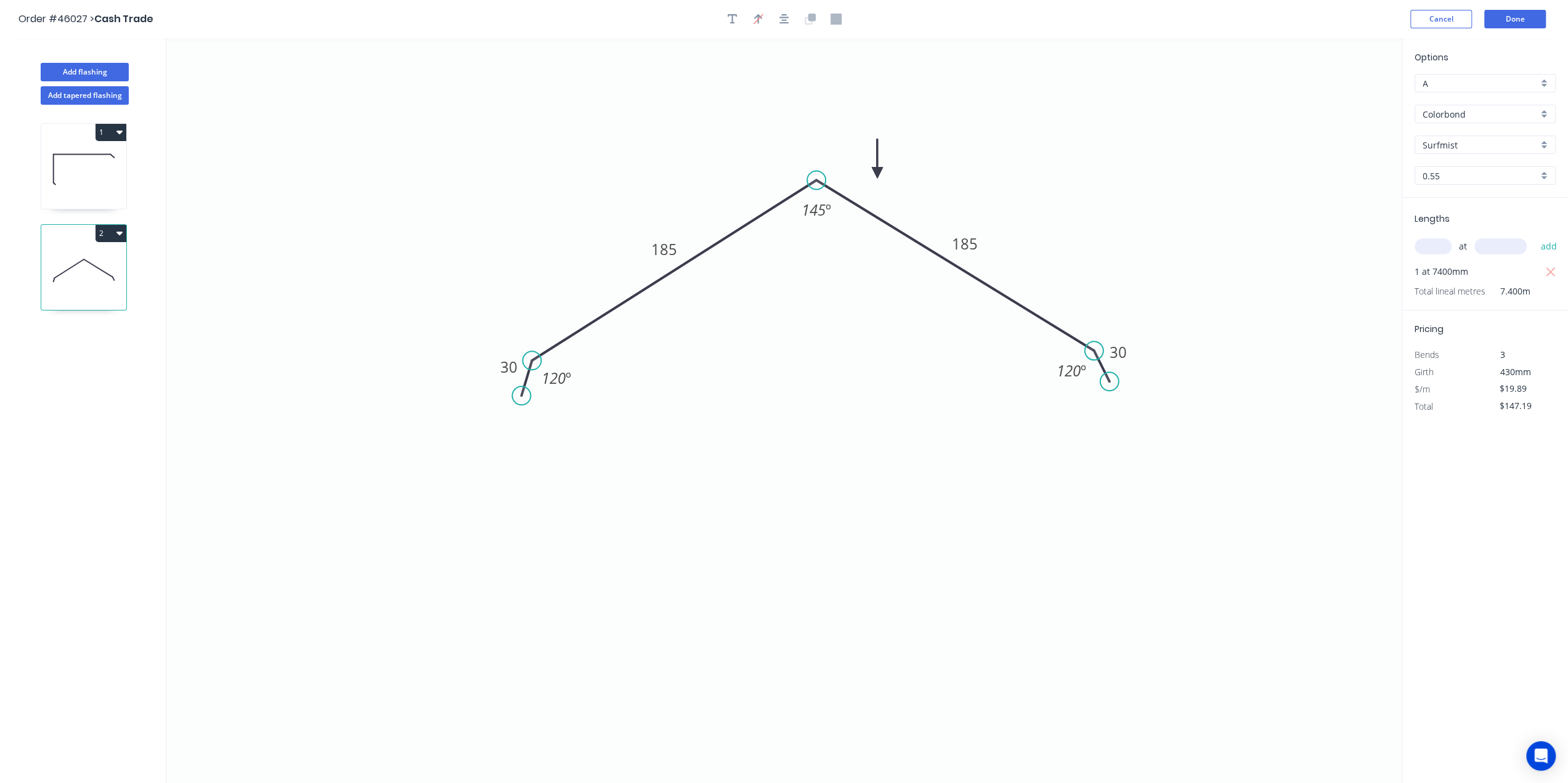
drag, startPoint x: 1094, startPoint y: 190, endPoint x: 878, endPoint y: 172, distance: 216.7
click at [878, 172] on icon at bounding box center [878, 158] width 11 height 39
click at [1522, 16] on button "Done" at bounding box center [1515, 18] width 61 height 18
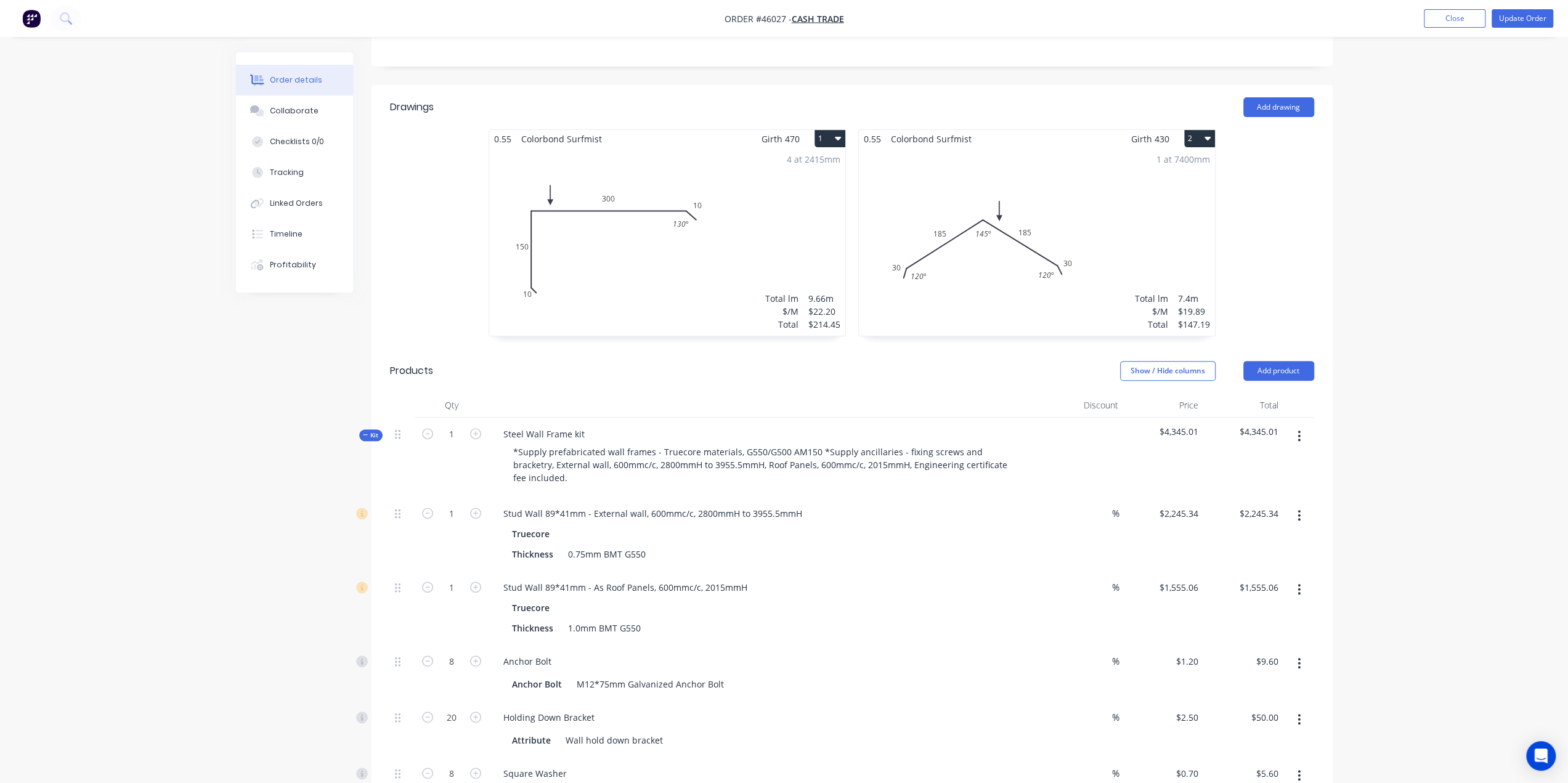
scroll to position [348, 0]
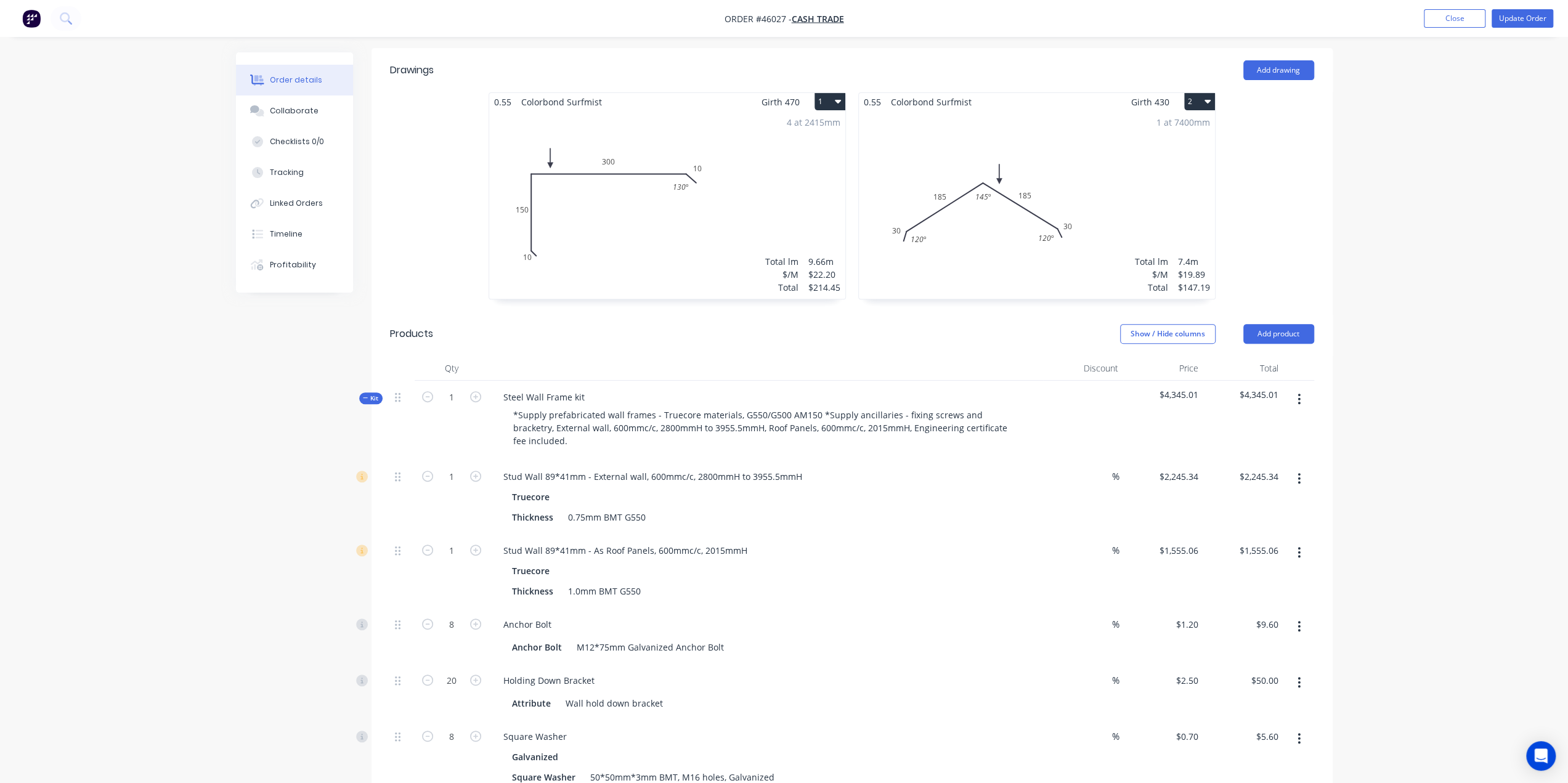
click at [1186, 281] on div "$147.19" at bounding box center [1194, 288] width 32 height 13
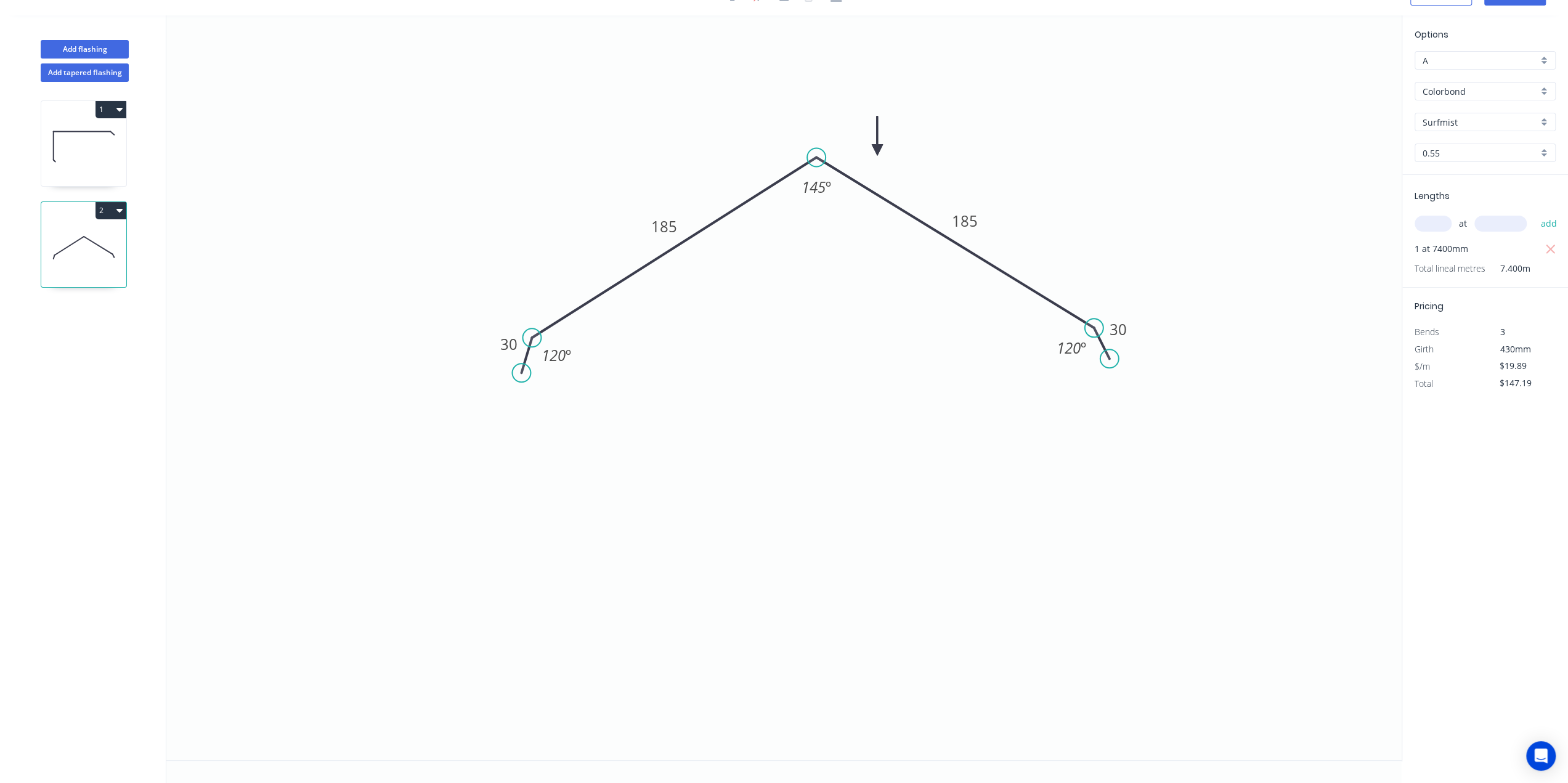
scroll to position [21, 0]
click at [1510, 377] on input "$147.19" at bounding box center [1521, 385] width 42 height 17
click at [1516, 385] on input "$147.19" at bounding box center [1521, 385] width 42 height 17
click at [1262, 466] on icon "0 30 185 185 30 120 º 145 º 120 º" at bounding box center [784, 390] width 1236 height 745
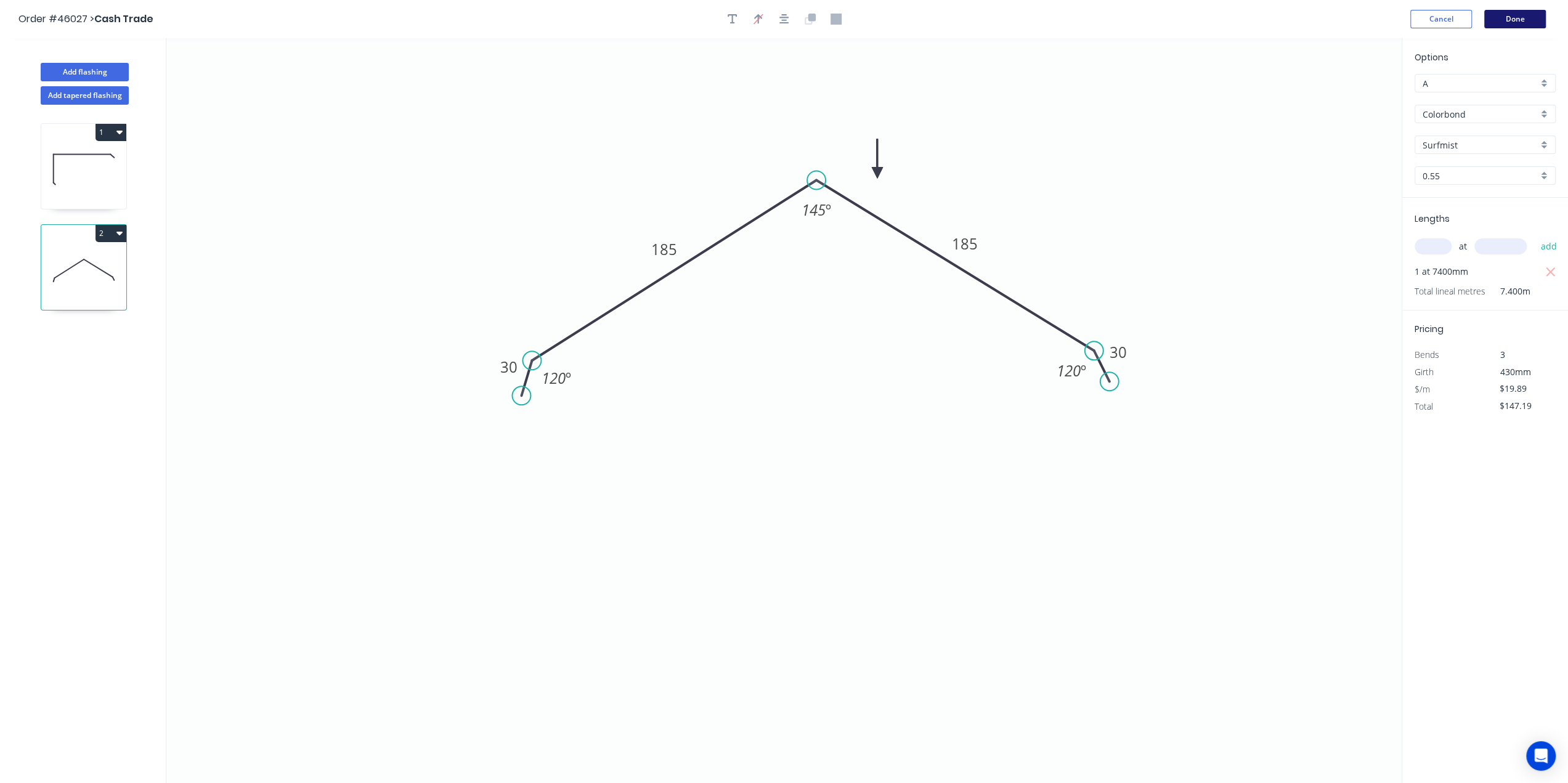
scroll to position [0, 0]
click at [1507, 17] on button "Done" at bounding box center [1515, 18] width 61 height 18
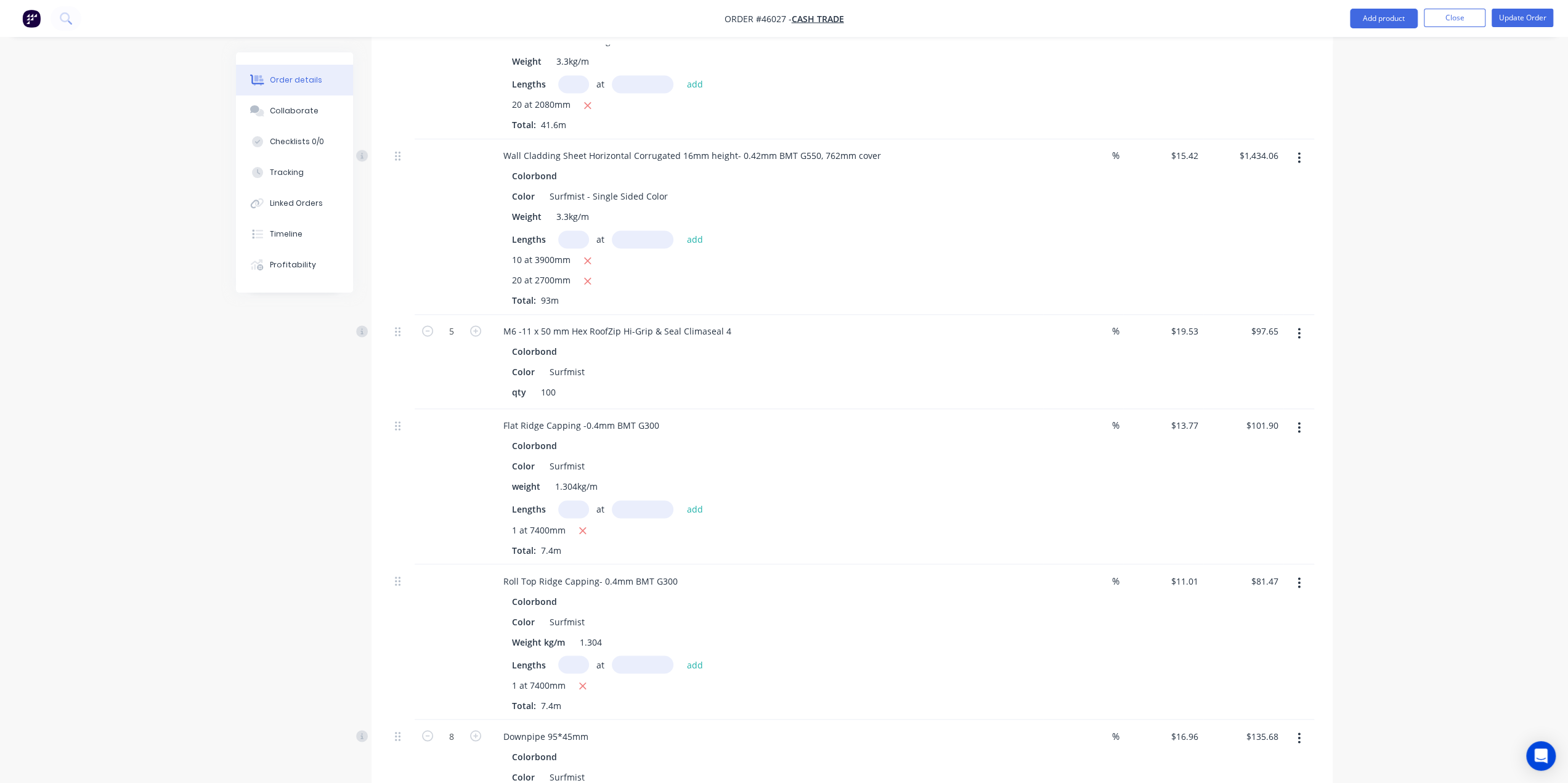
scroll to position [1827, 0]
click at [895, 474] on div "weight 1.304kg/m" at bounding box center [764, 482] width 513 height 18
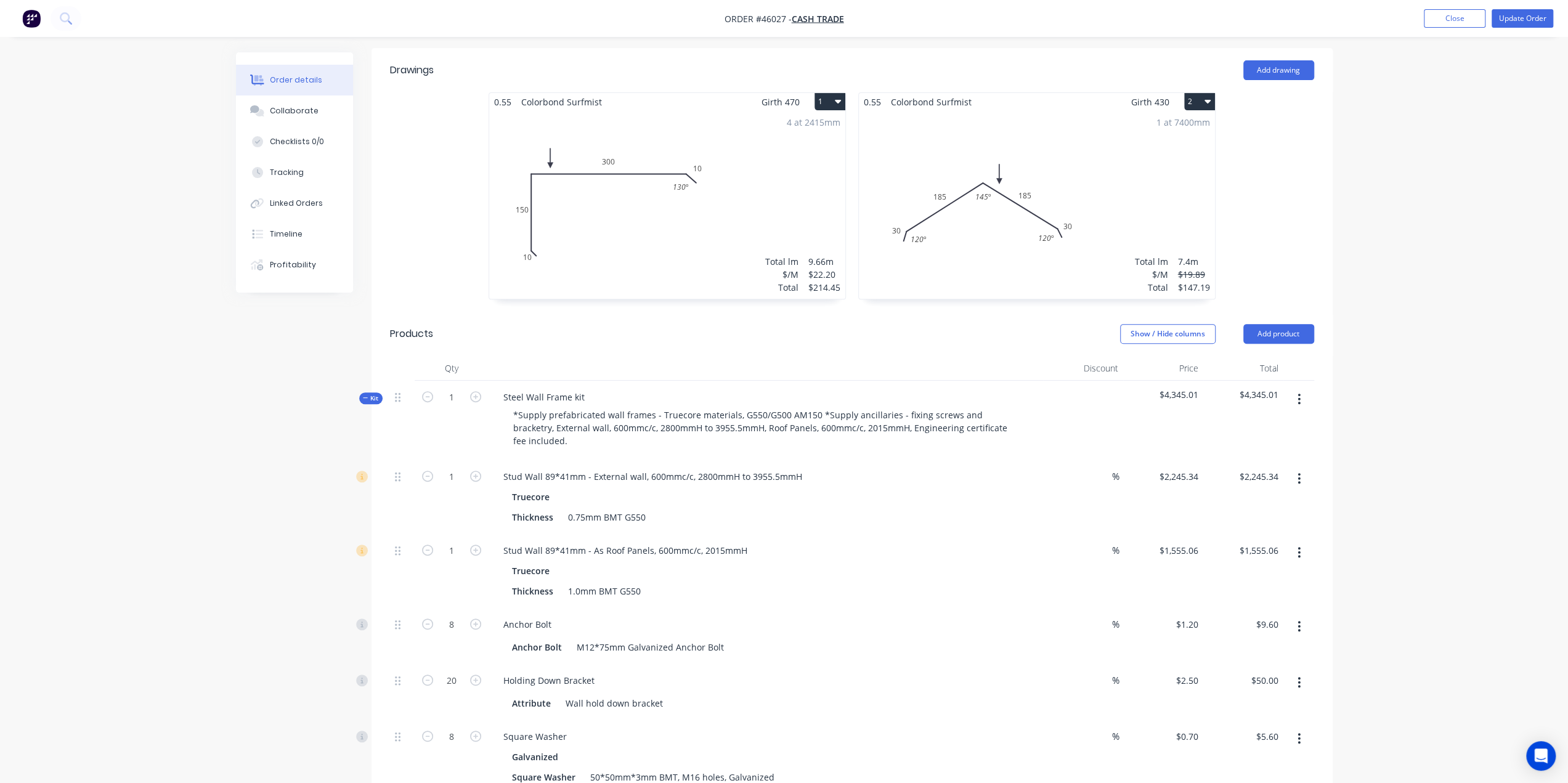
click at [1124, 200] on div "1 at 7400mm Total lm $/M Total 7.4m $19.89 $147.19" at bounding box center [1037, 205] width 356 height 188
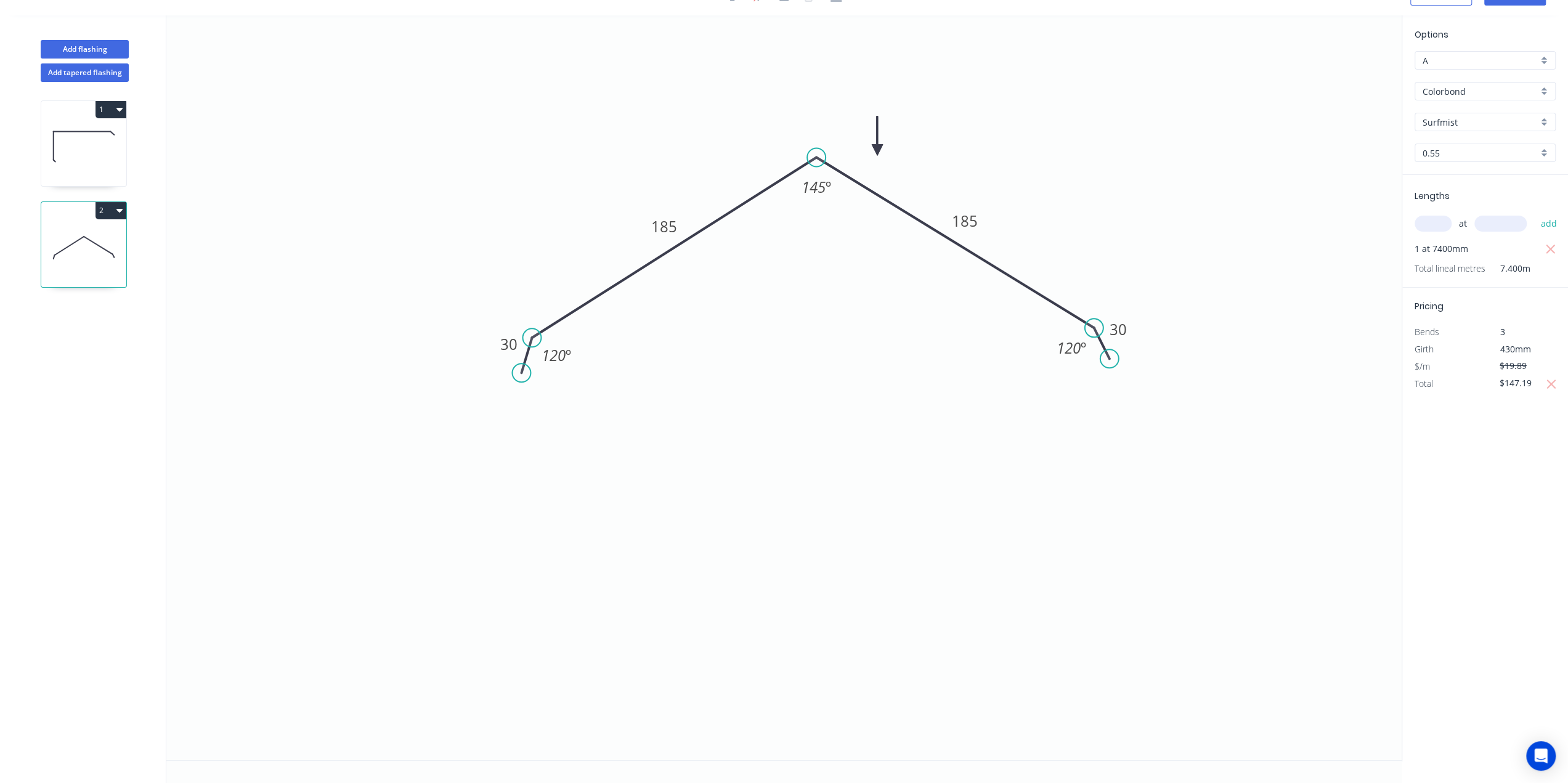
scroll to position [21, 0]
drag, startPoint x: 1532, startPoint y: 366, endPoint x: 1543, endPoint y: 387, distance: 23.7
click at [1533, 367] on input "$19.89" at bounding box center [1521, 368] width 42 height 17
click at [1535, 385] on input "$147.19" at bounding box center [1521, 385] width 42 height 17
drag, startPoint x: 1536, startPoint y: 388, endPoint x: 1431, endPoint y: 380, distance: 105.3
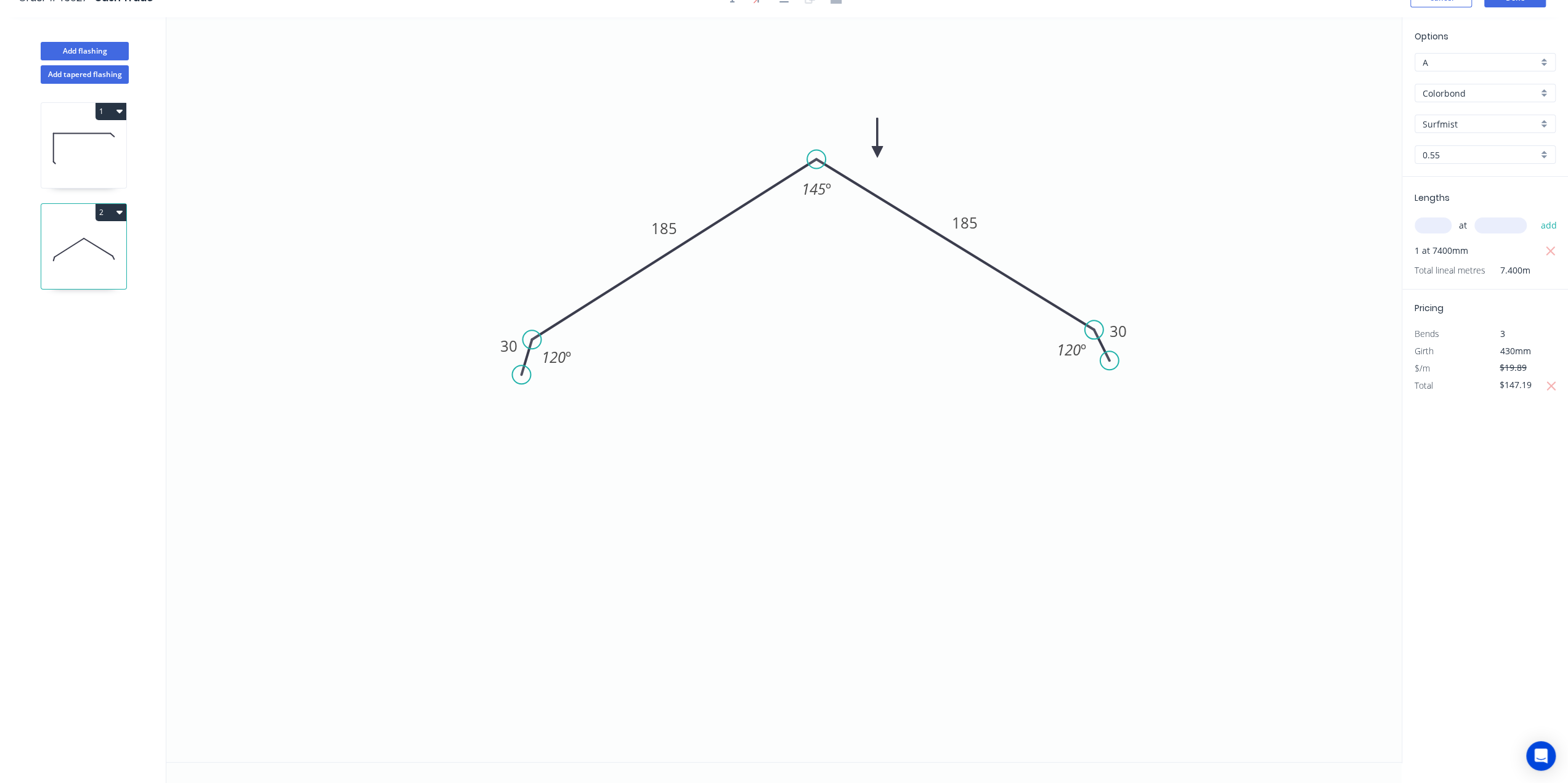
click at [1431, 380] on div "Total $147.19" at bounding box center [1485, 386] width 160 height 17
type input "$101.90"
click at [1214, 443] on icon "0 30 185 185 30 120 º 145 º 120 º" at bounding box center [784, 390] width 1236 height 745
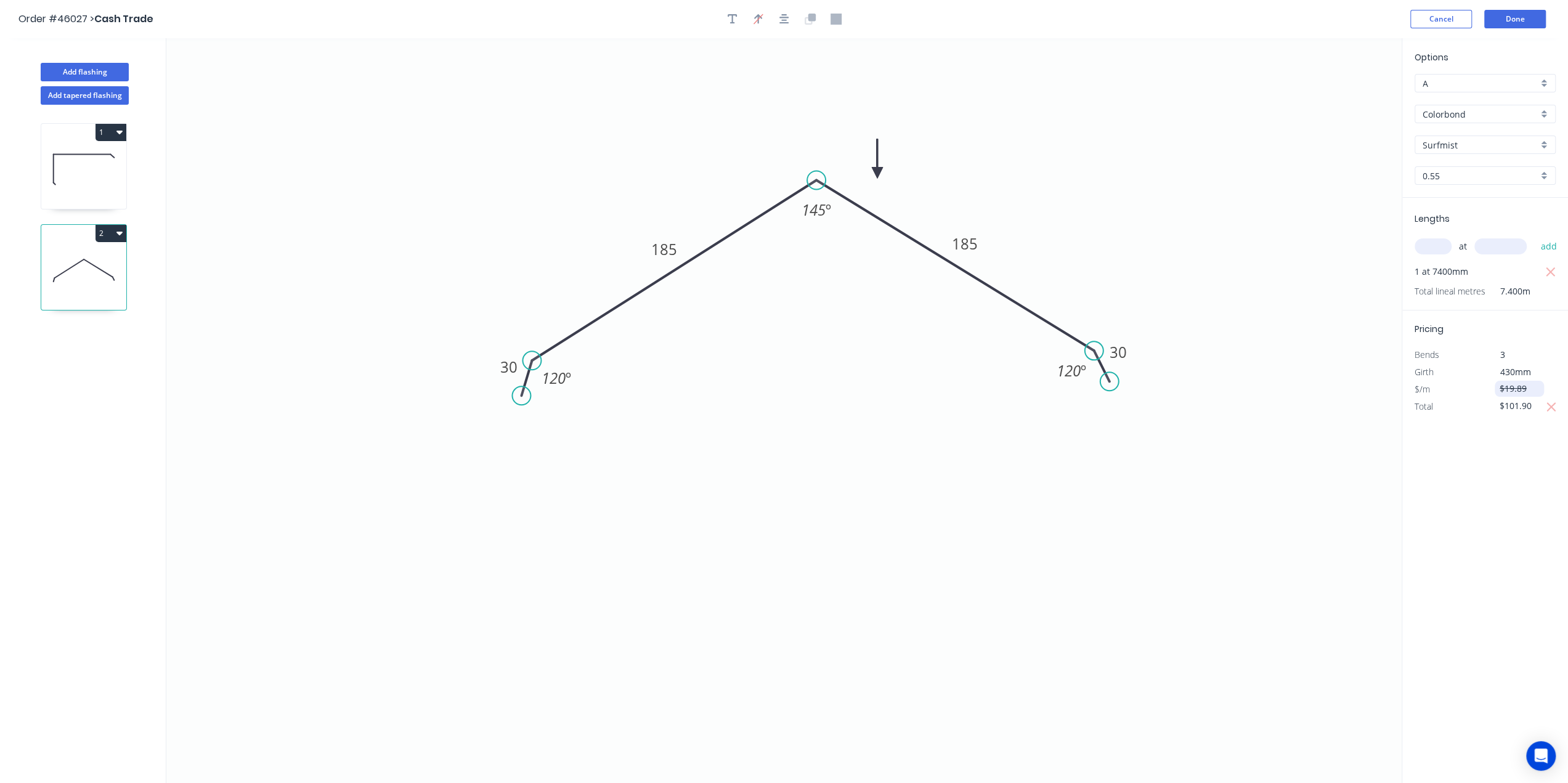
click at [1530, 392] on input "$19.89" at bounding box center [1521, 389] width 42 height 17
click at [1338, 490] on icon "0 30 185 185 30 120 º 145 º 120 º" at bounding box center [784, 411] width 1236 height 745
click at [1510, 22] on button "Done" at bounding box center [1515, 18] width 61 height 18
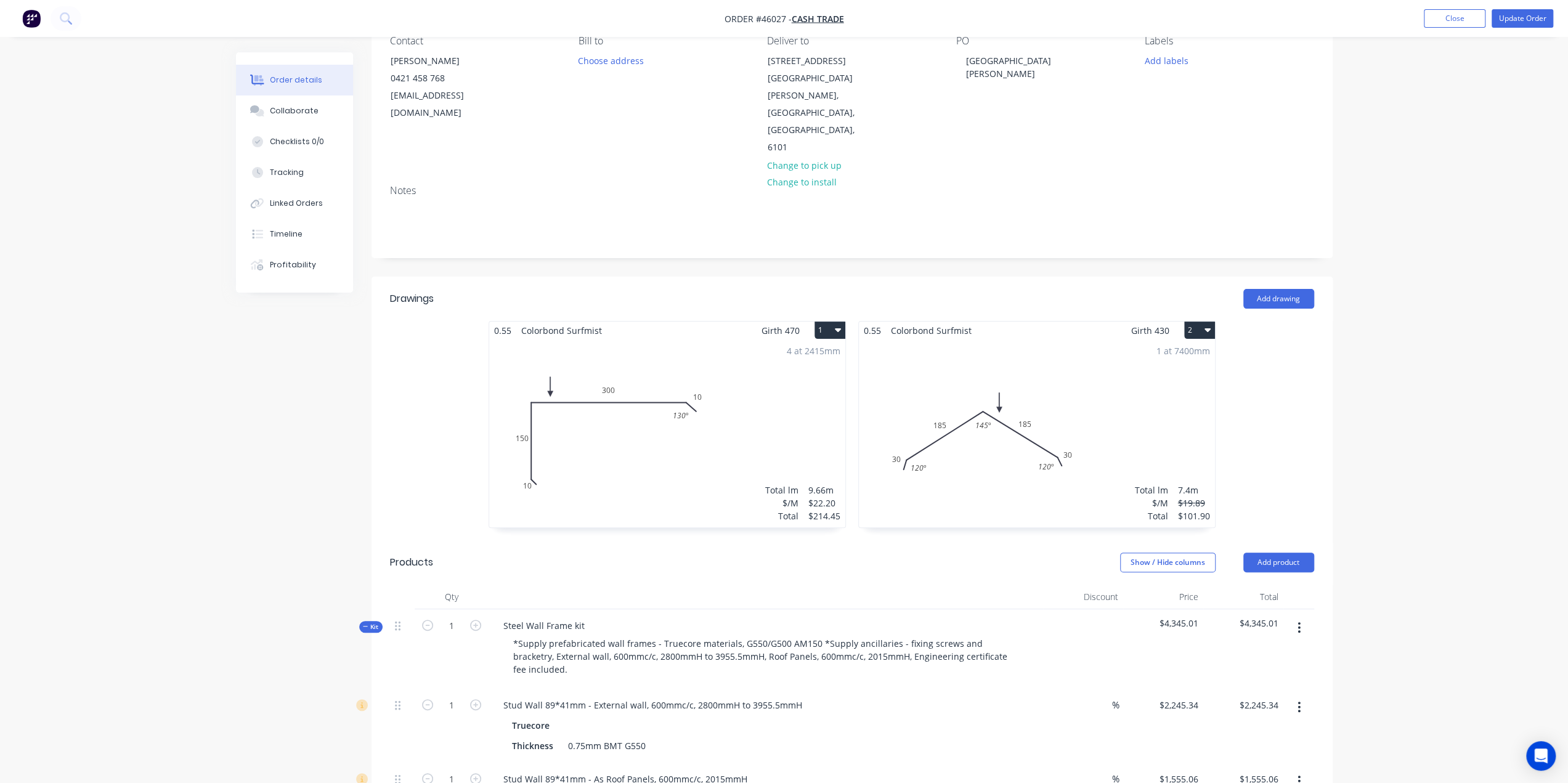
scroll to position [123, 0]
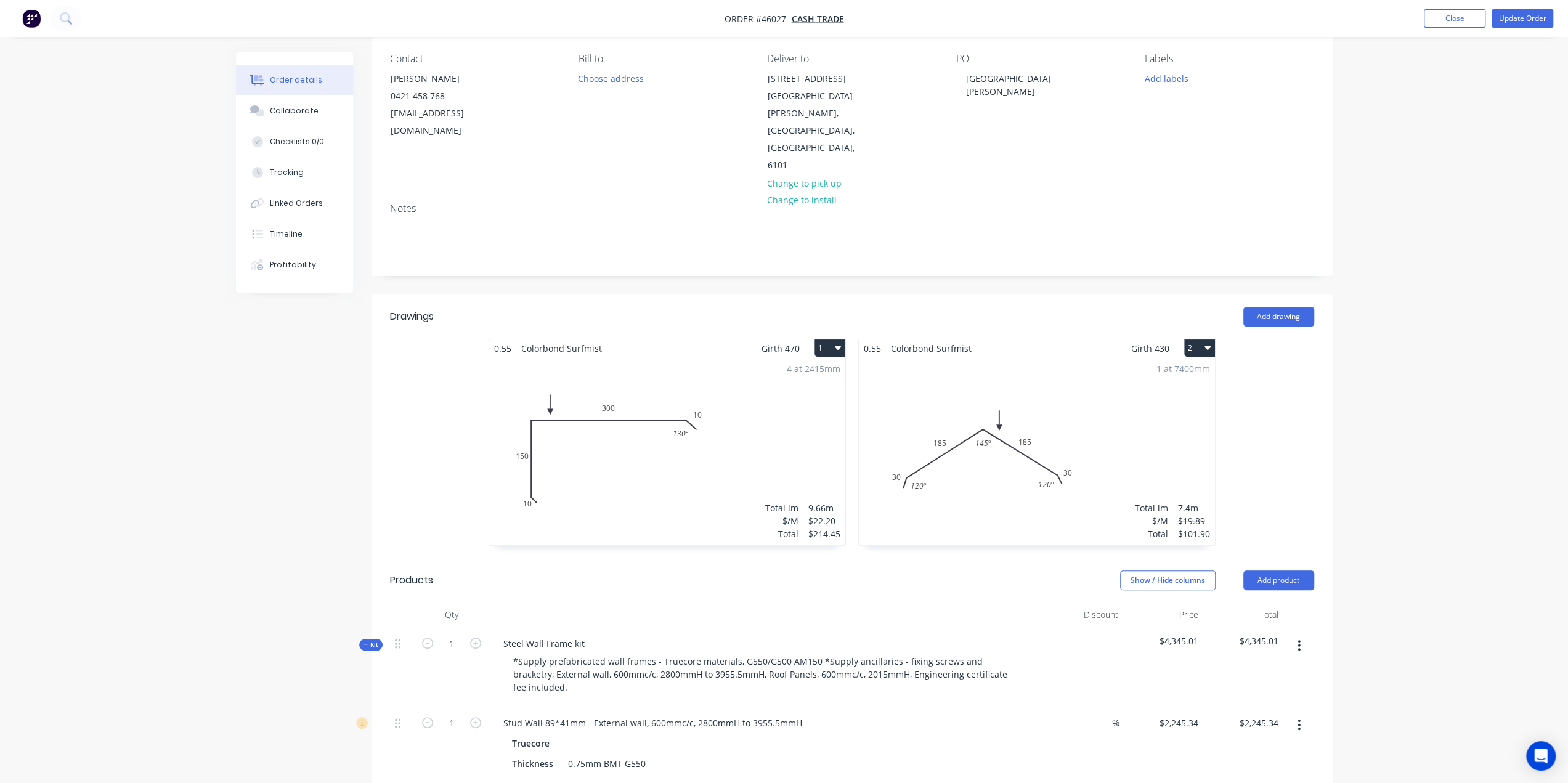
click at [938, 380] on div "1 at 7400mm Total lm $/M Total 7.4m $19.89 $101.90" at bounding box center [1037, 451] width 356 height 188
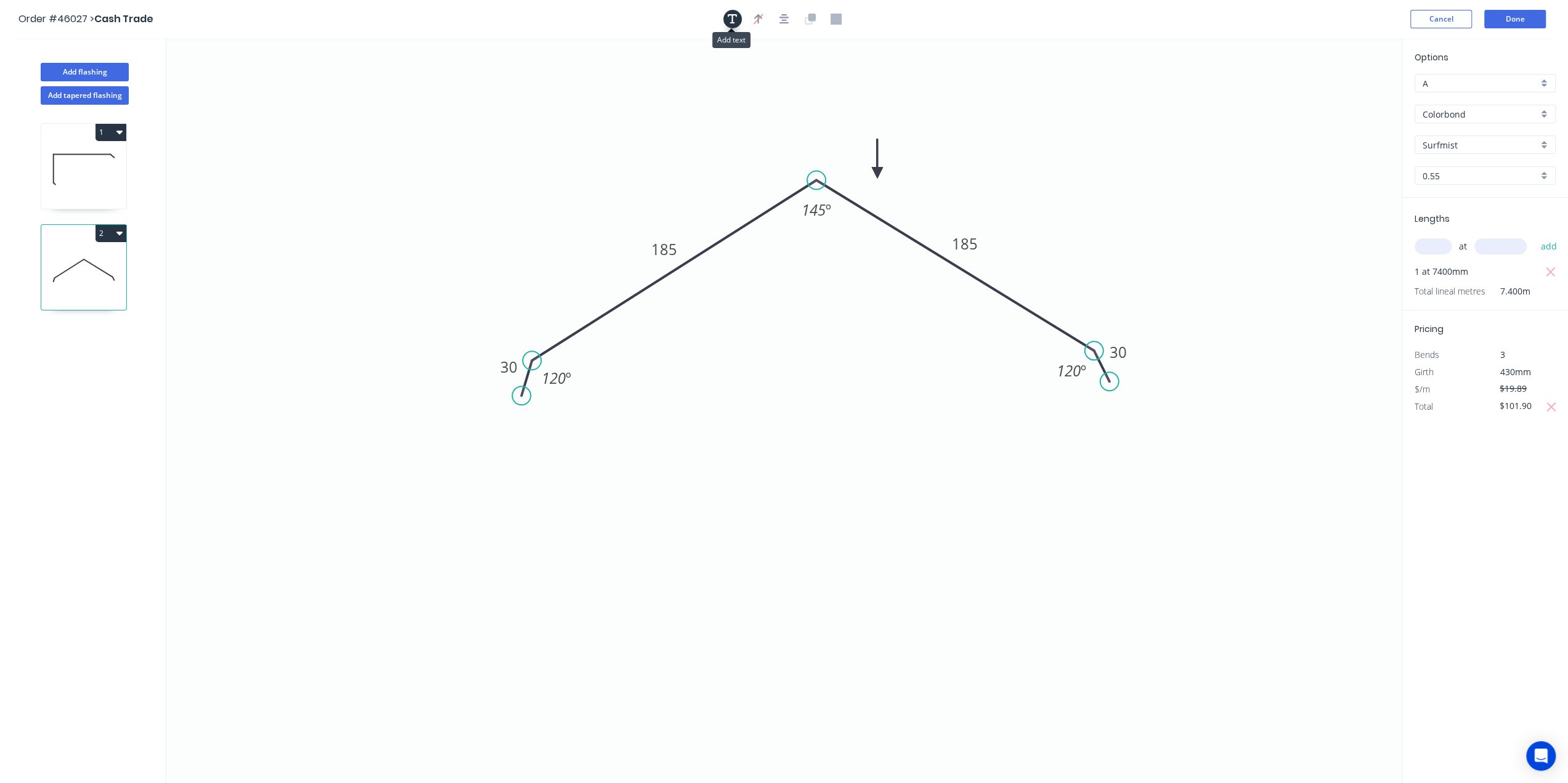
click at [734, 20] on icon "button" at bounding box center [732, 19] width 10 height 11
drag, startPoint x: 248, startPoint y: 77, endPoint x: 656, endPoint y: 121, distance: 410.4
click at [656, 121] on textarea at bounding box center [667, 131] width 100 height 46
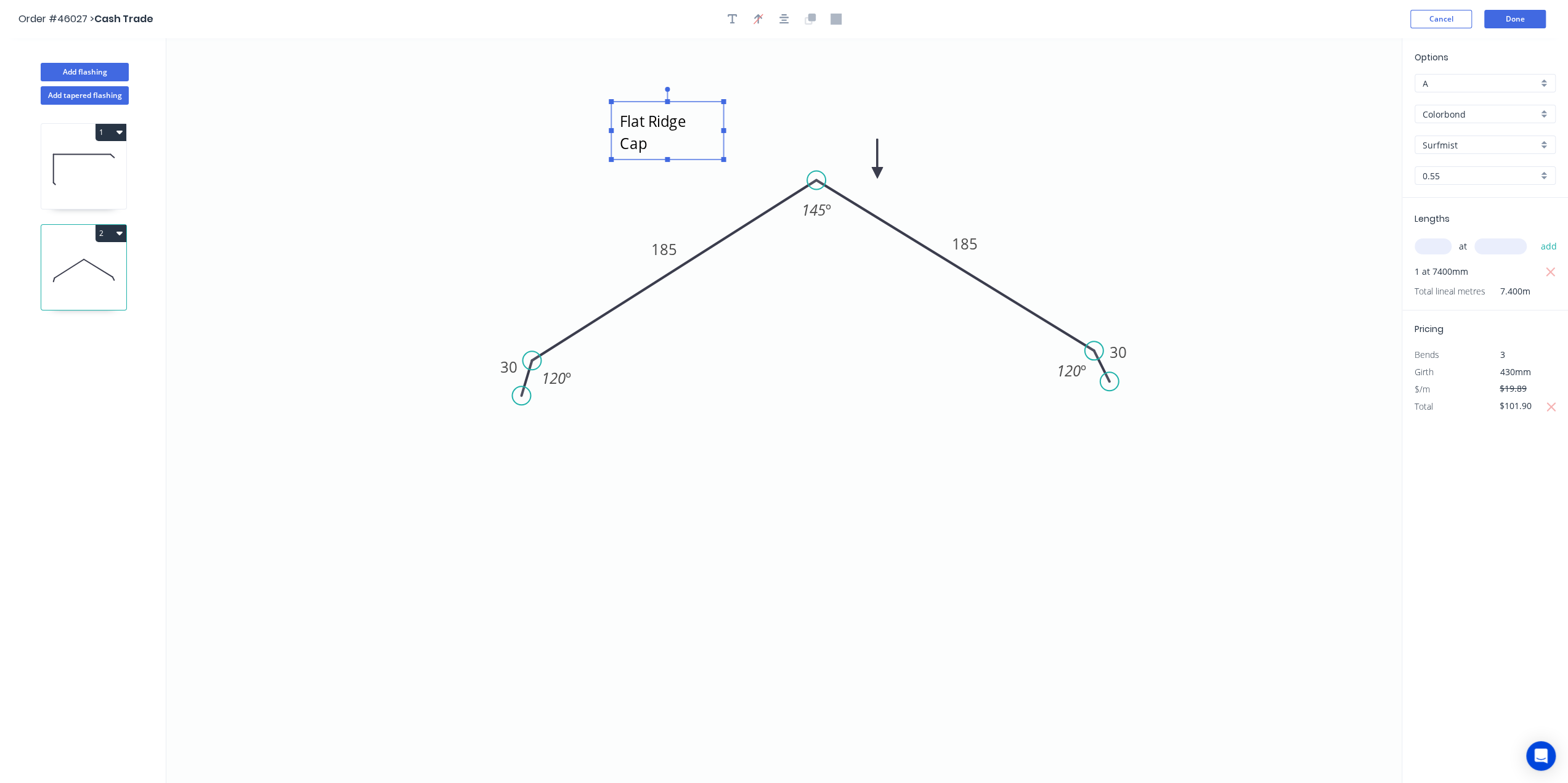
drag, startPoint x: 725, startPoint y: 131, endPoint x: 810, endPoint y: 115, distance: 86.5
click at [826, 119] on icon "Flat Ridge Cap 30 185 185 30 120 º 145 º 120 º" at bounding box center [784, 411] width 1236 height 745
type textarea "Flat Ridge Cap"
click at [1053, 89] on icon "Flat Ridge Cap 30 185 185 30 120 º 145 º 120 º" at bounding box center [784, 411] width 1236 height 745
click at [1531, 15] on button "Done" at bounding box center [1515, 18] width 61 height 18
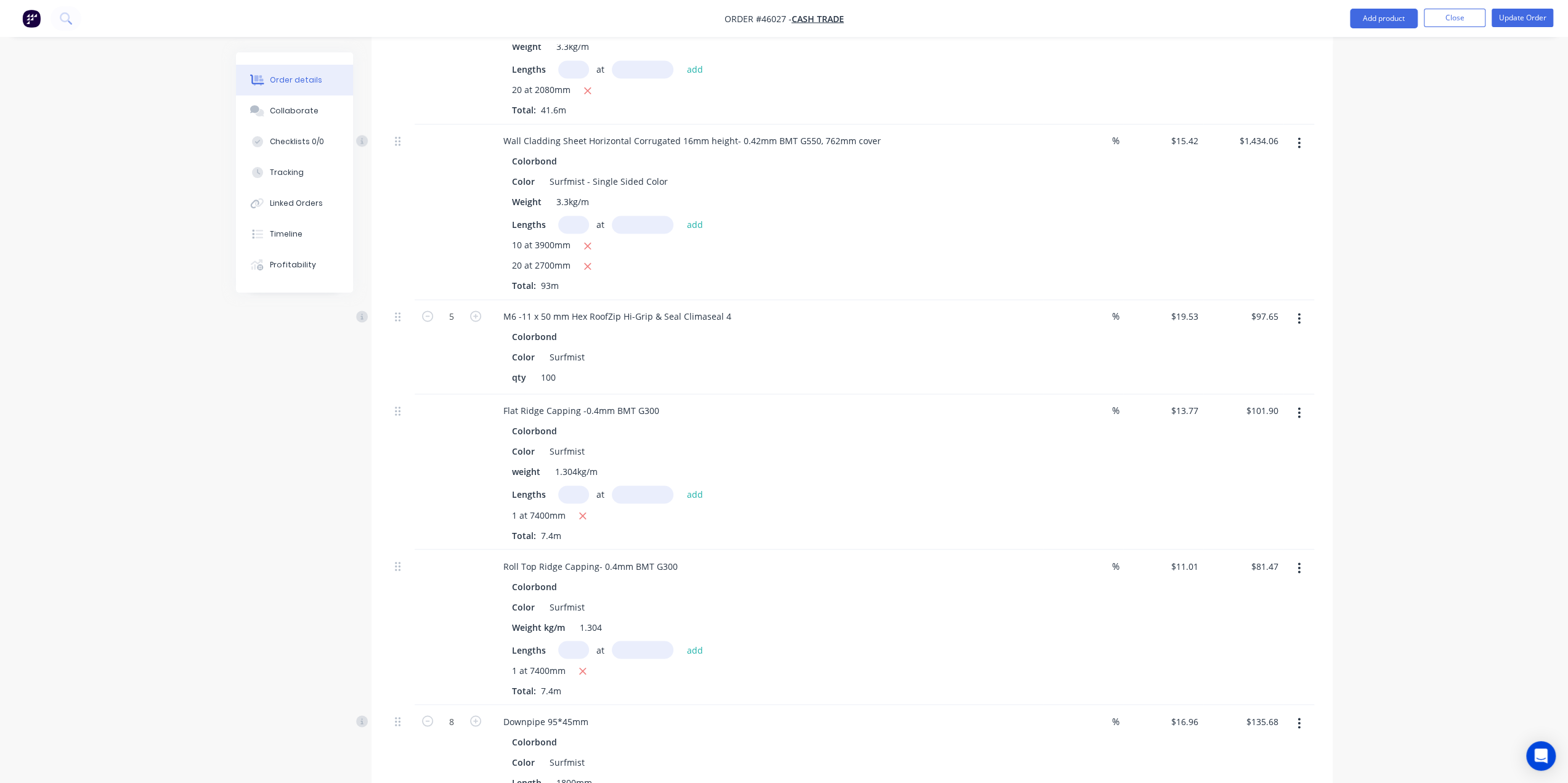
scroll to position [1848, 0]
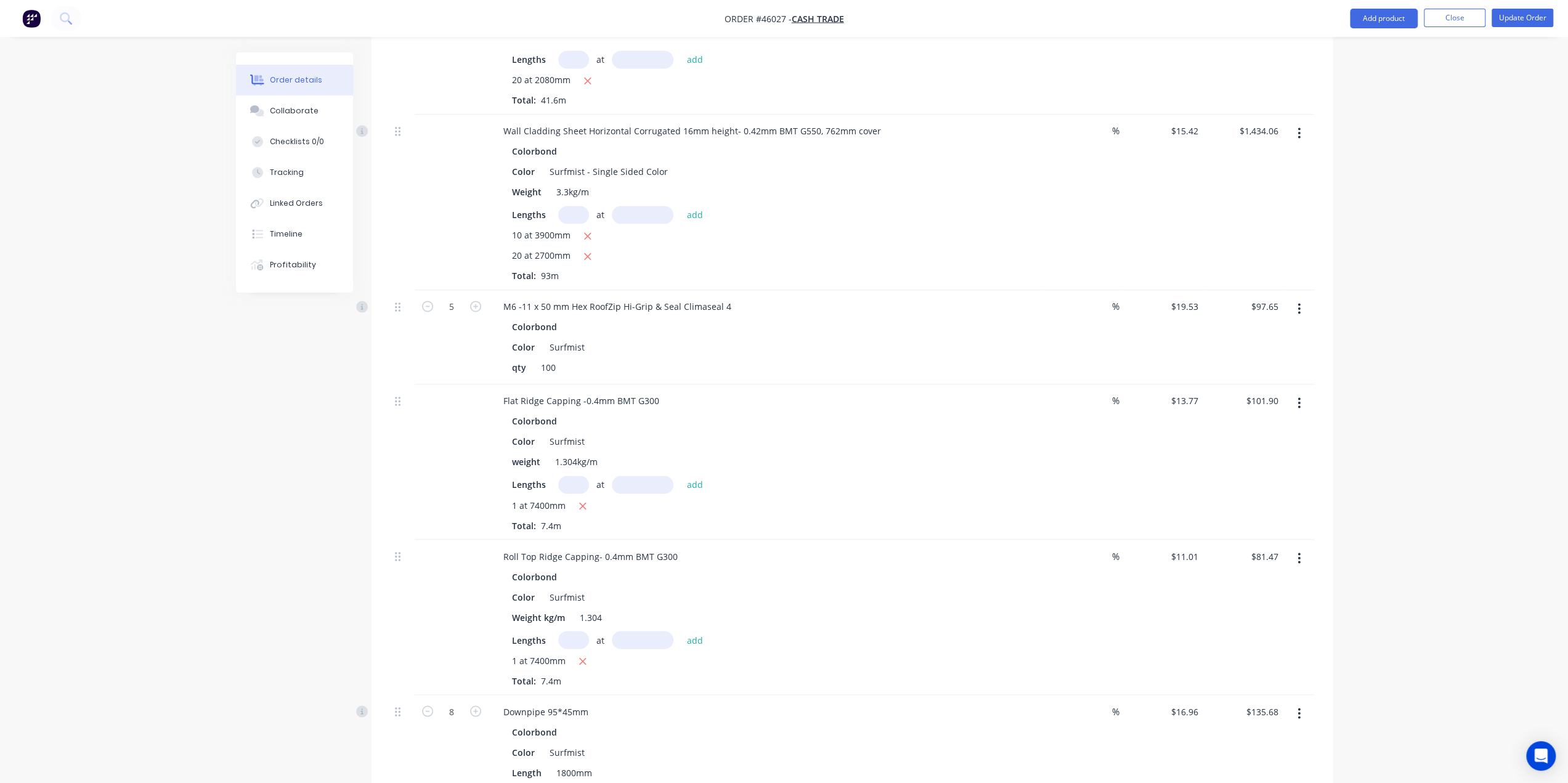
click at [715, 413] on div "Colorbond" at bounding box center [766, 421] width 507 height 18
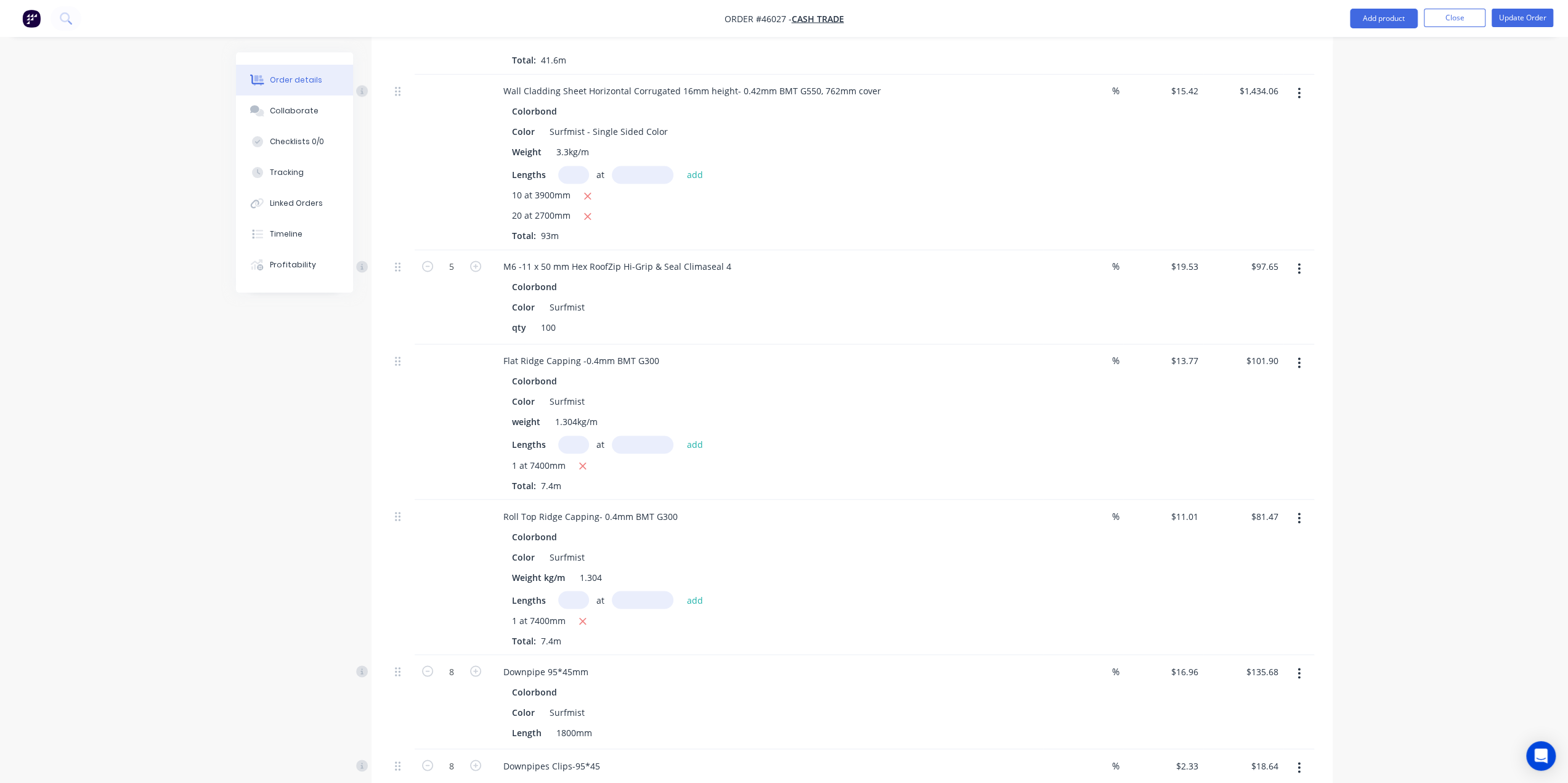
scroll to position [1890, 0]
click at [1297, 351] on button "button" at bounding box center [1299, 362] width 29 height 22
click at [1259, 459] on div "Delete" at bounding box center [1255, 468] width 95 height 18
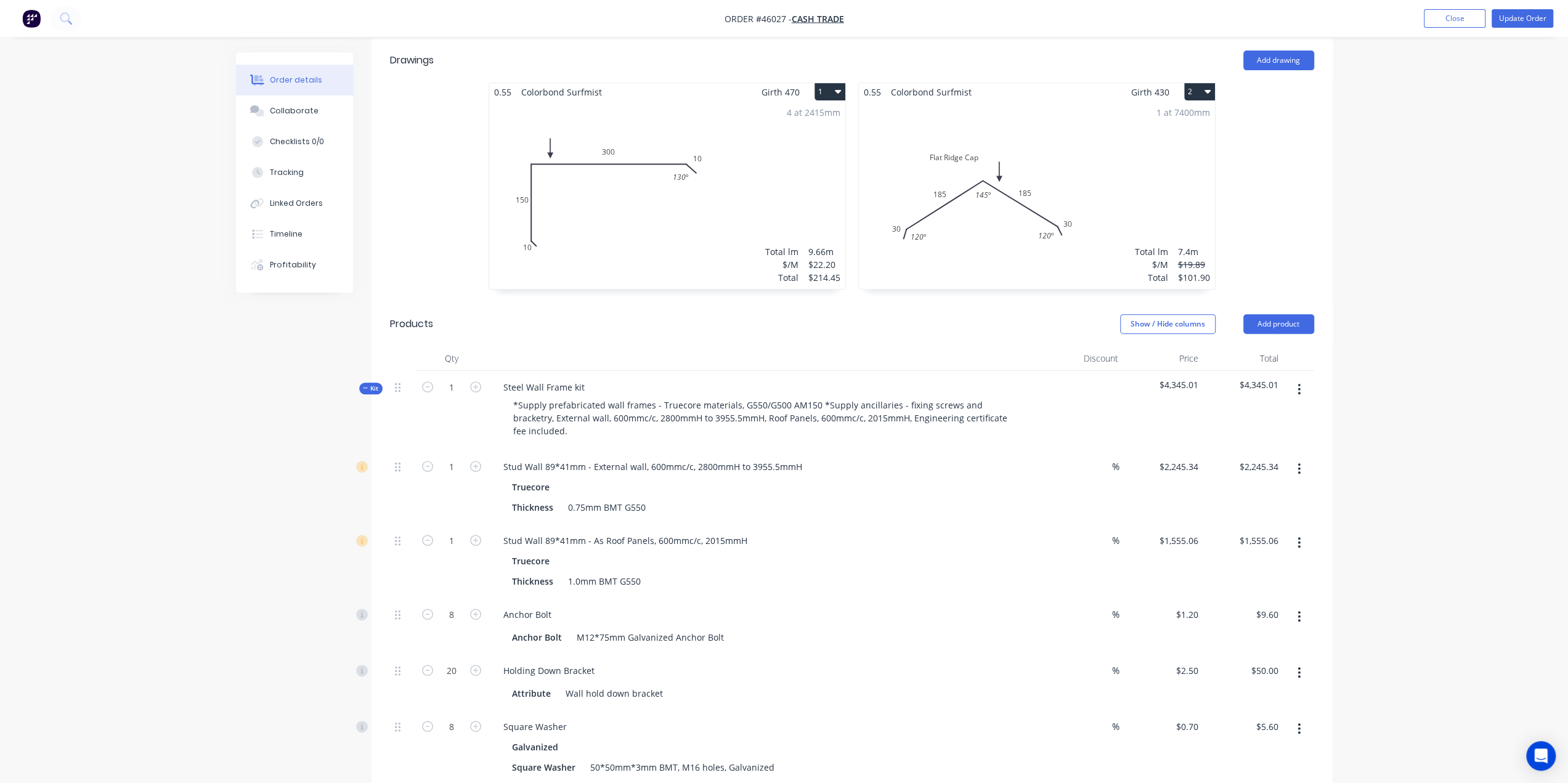
scroll to position [287, 0]
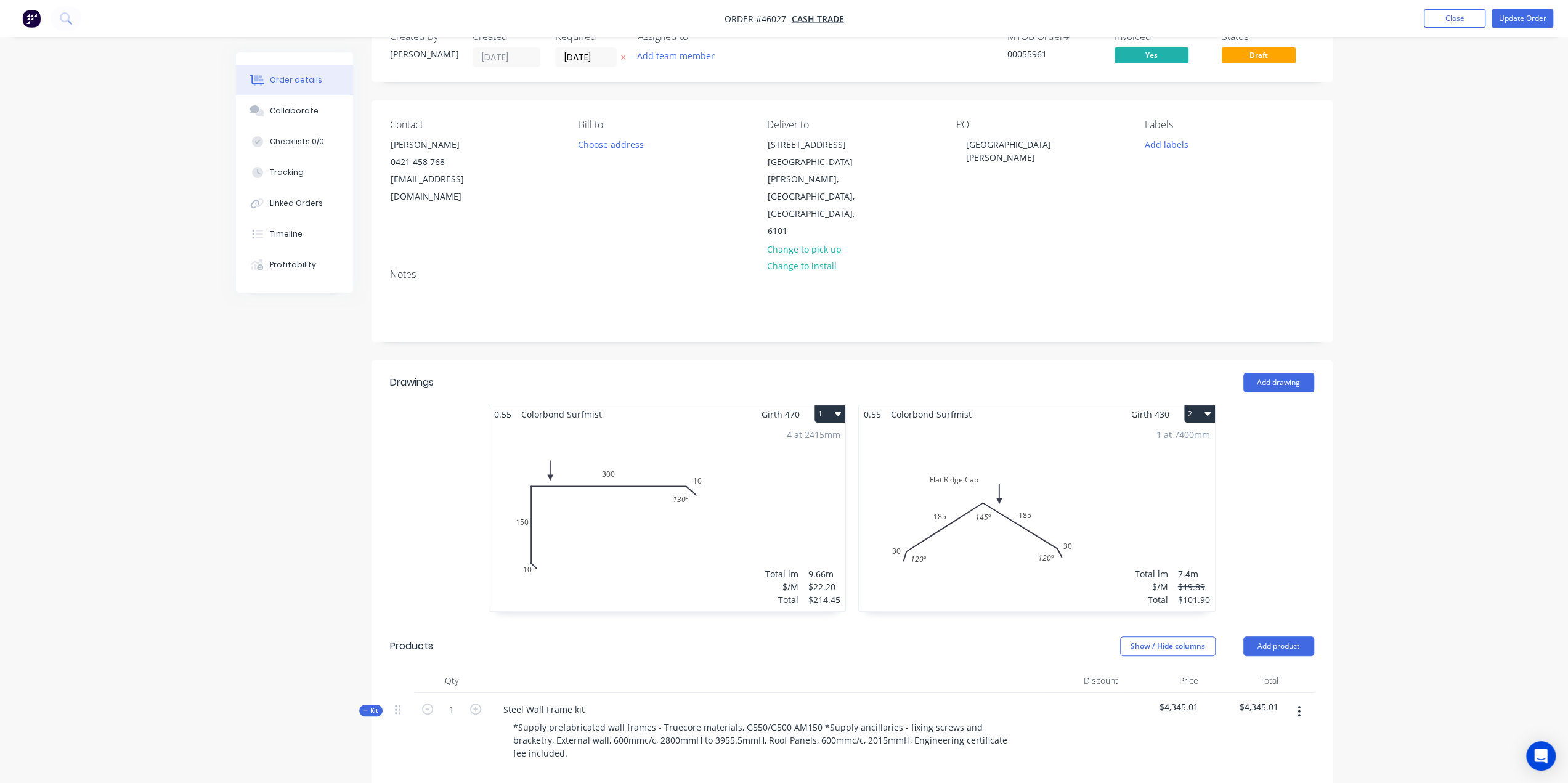
scroll to position [0, 0]
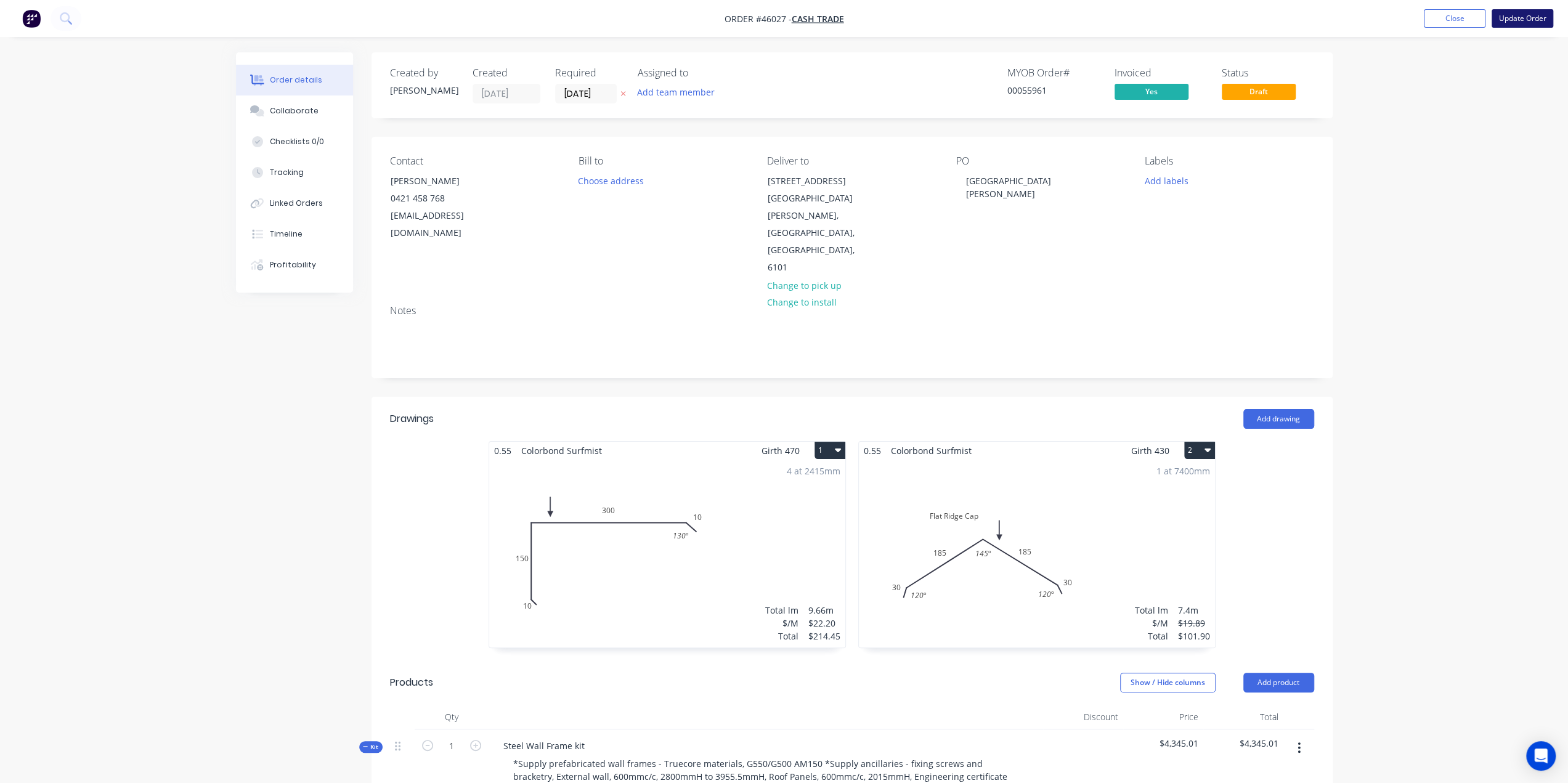
click at [1514, 15] on button "Update Order" at bounding box center [1523, 18] width 61 height 18
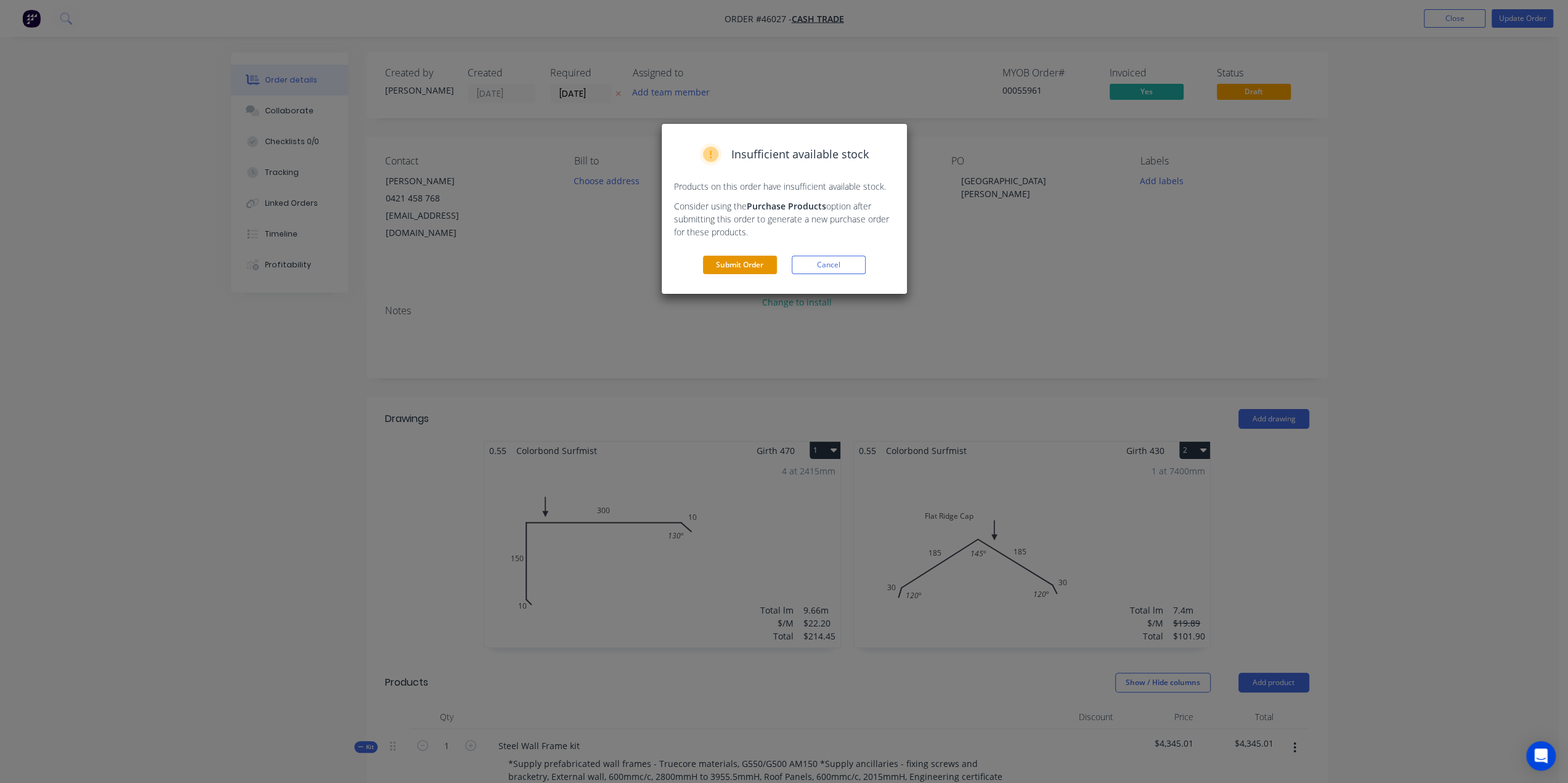
click at [749, 257] on div "Insufficient available stock Products on this order have insufficient available…" at bounding box center [784, 209] width 245 height 170
click at [748, 260] on button "Submit Order" at bounding box center [740, 264] width 74 height 18
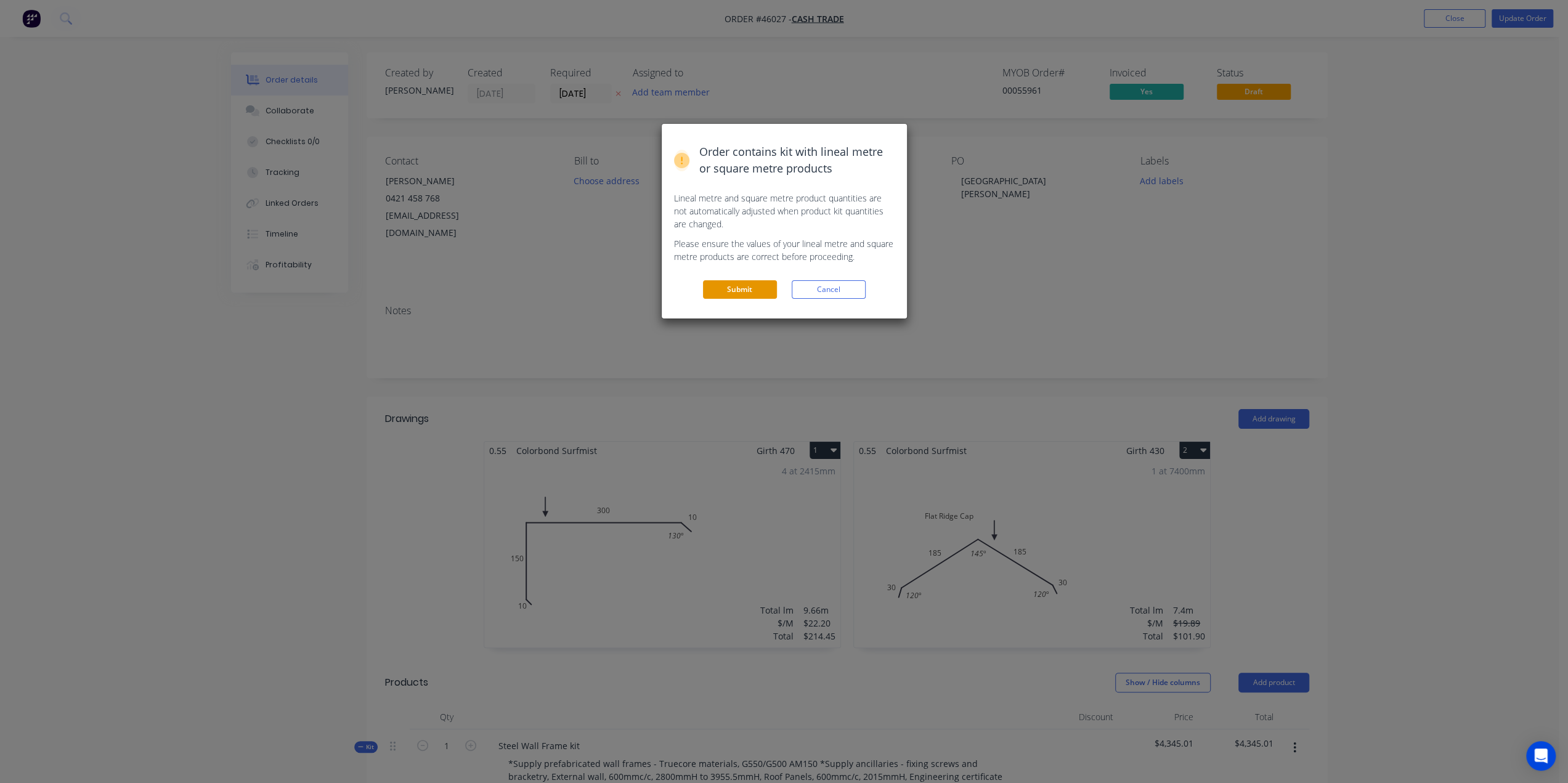
click at [734, 293] on button "Submit" at bounding box center [740, 289] width 74 height 18
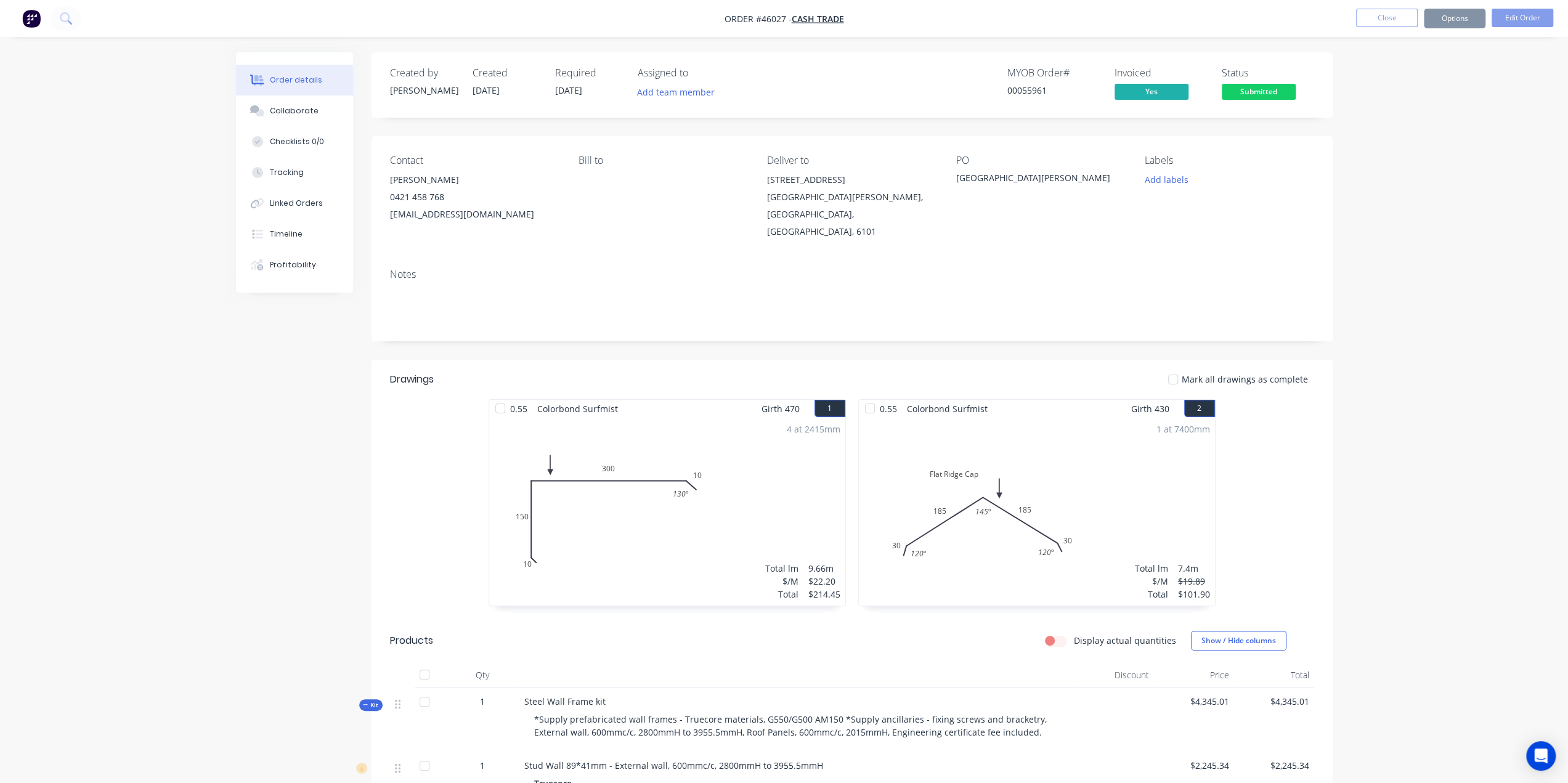
click at [614, 213] on div "Bill to" at bounding box center [663, 197] width 168 height 85
click at [705, 178] on div "Bill to" at bounding box center [663, 197] width 168 height 85
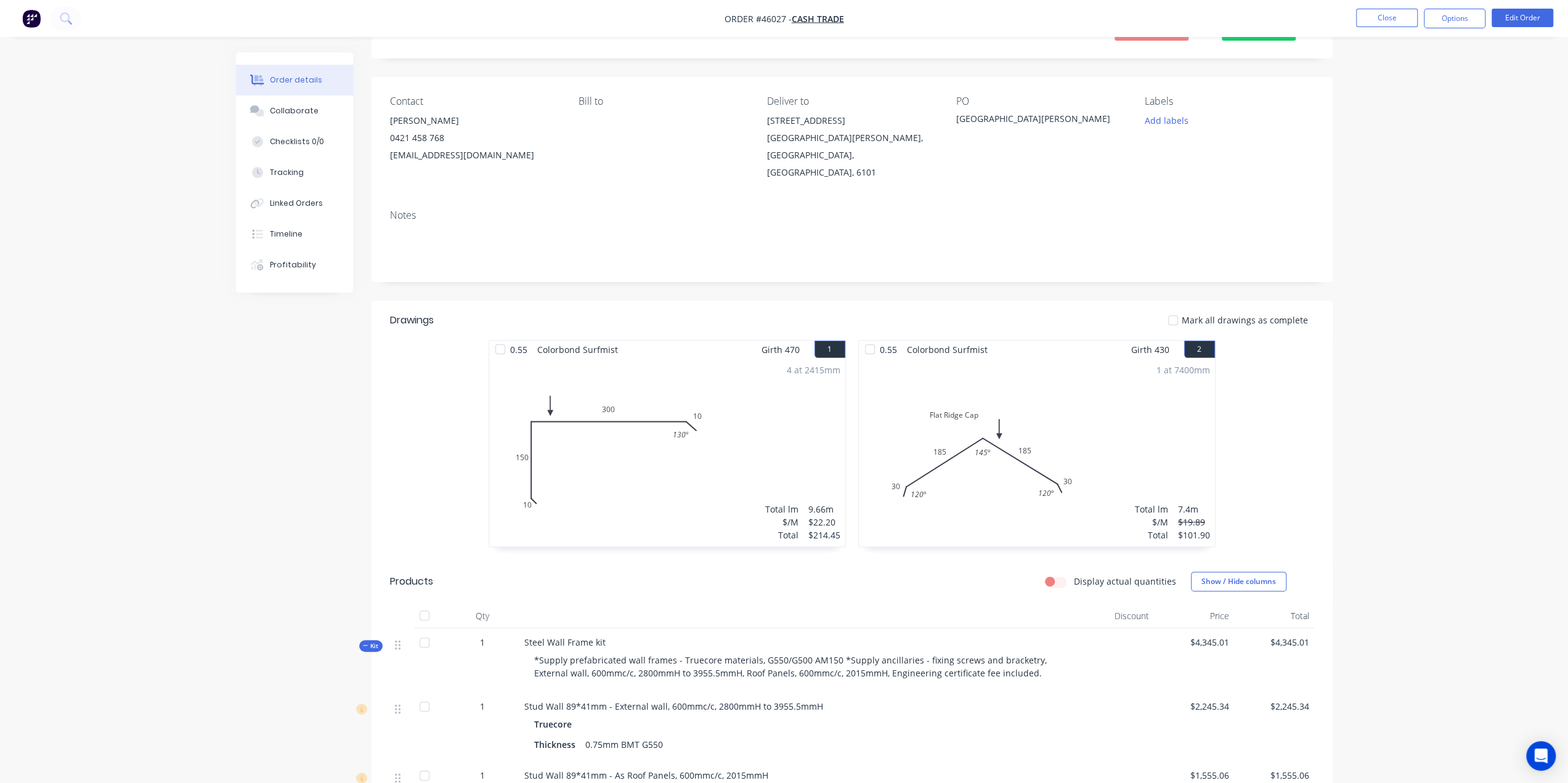
scroll to position [61, 0]
click at [1150, 422] on div "1 at 7400mm Total lm $/M Total 7.4m $19.89 $101.90" at bounding box center [1037, 451] width 356 height 188
click at [1529, 25] on button "Edit Order" at bounding box center [1523, 17] width 61 height 18
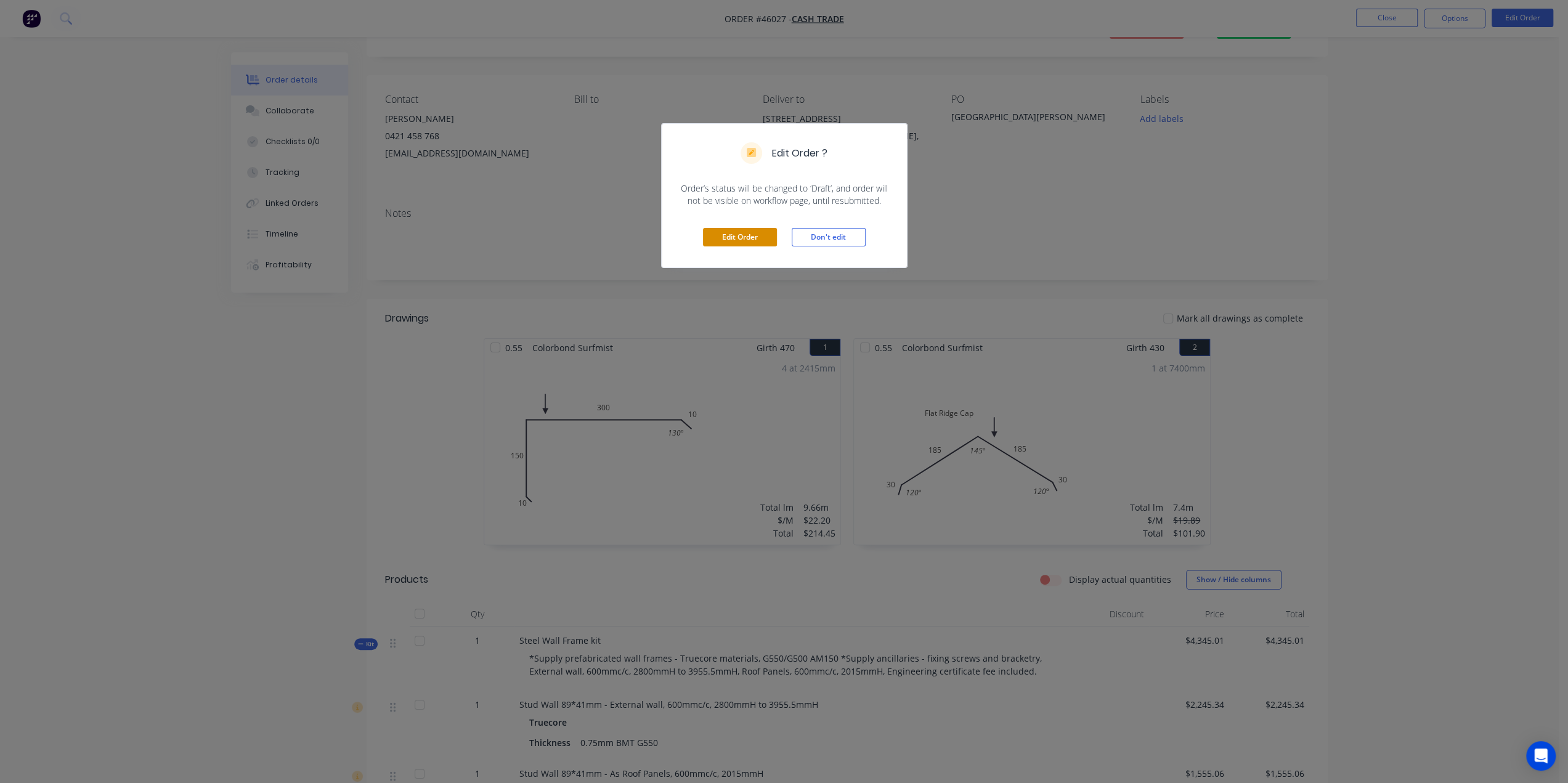
click at [757, 235] on button "Edit Order" at bounding box center [740, 236] width 74 height 18
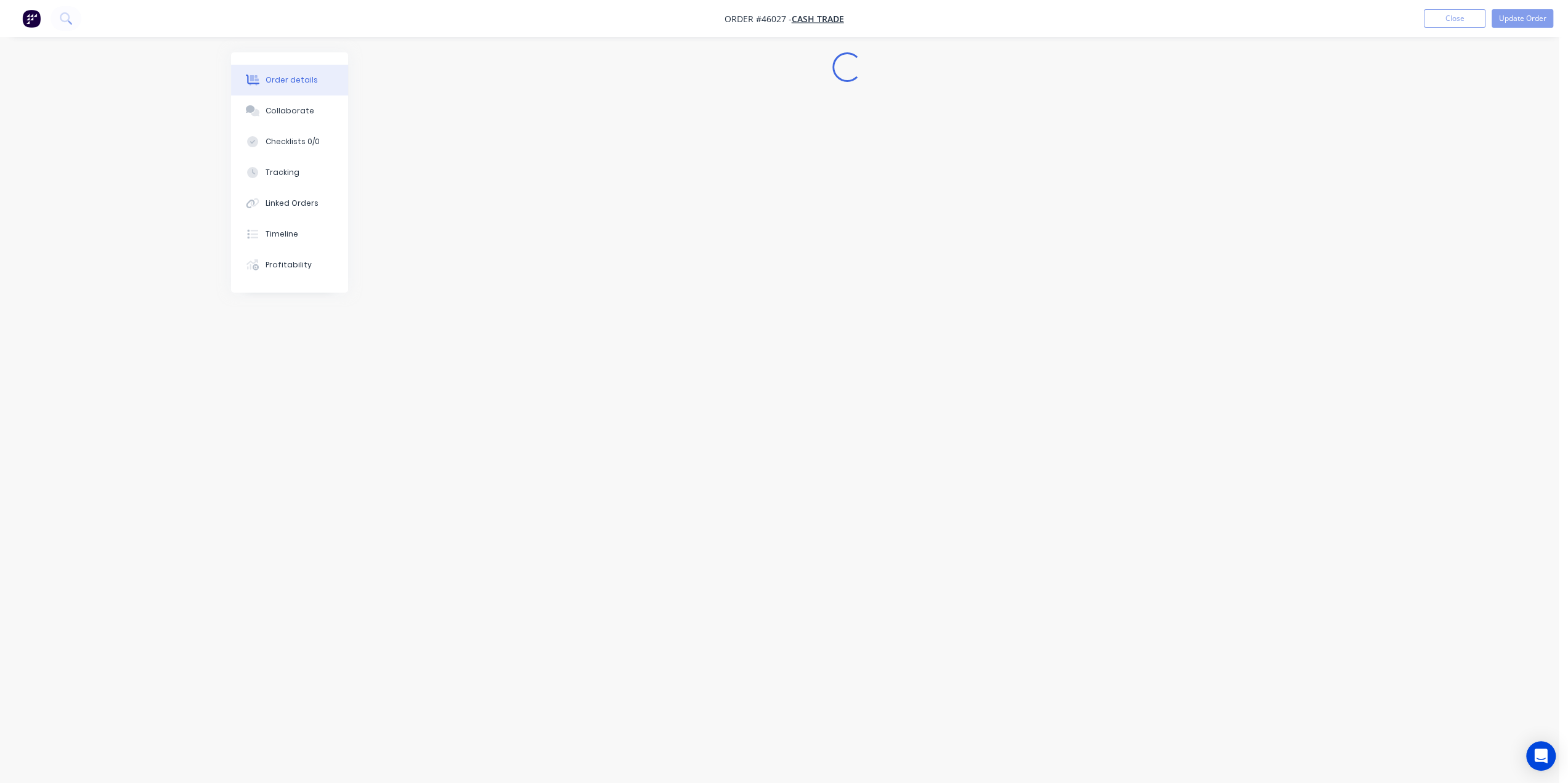
scroll to position [0, 0]
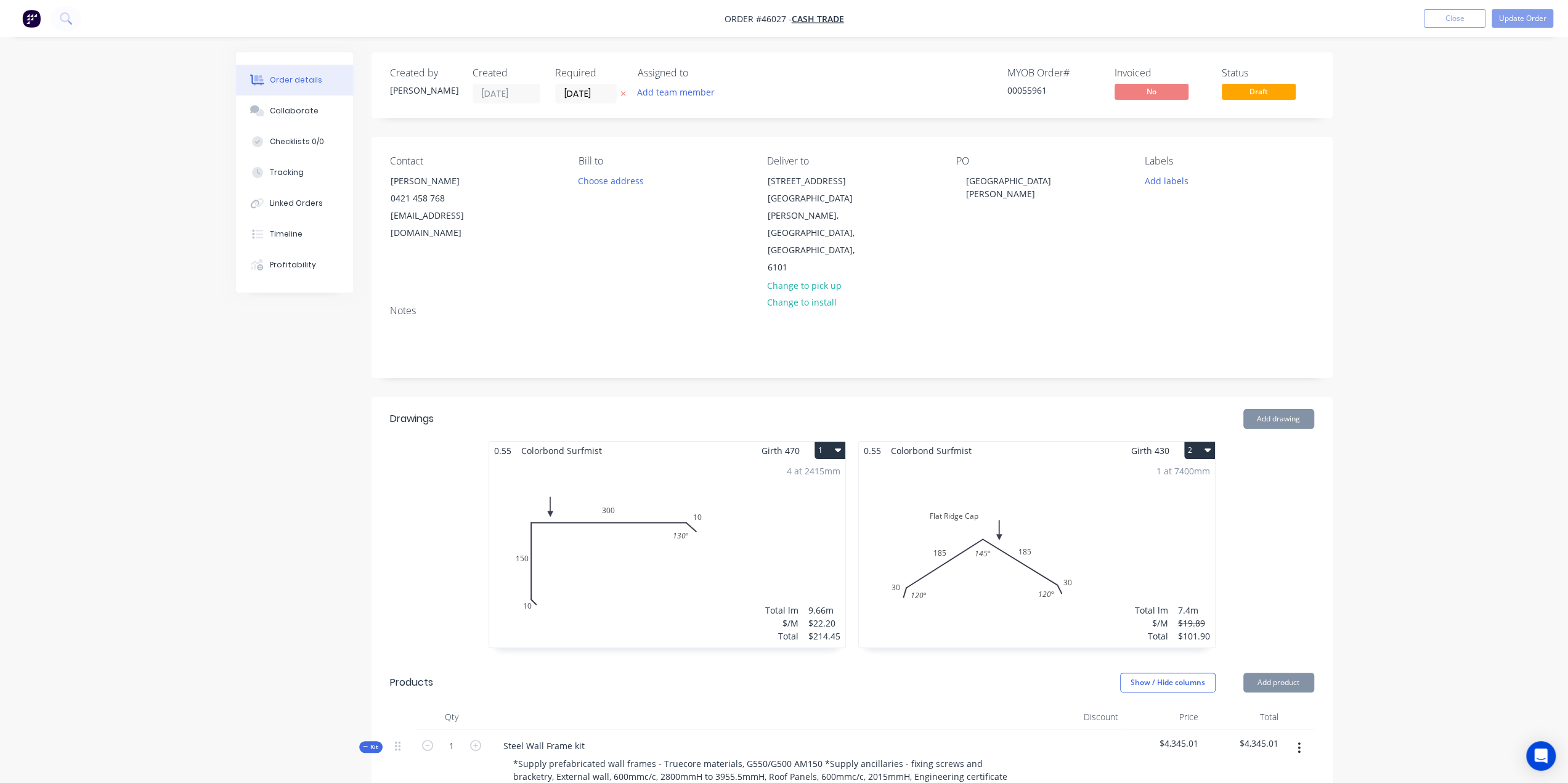
click at [1131, 579] on div "1 at 7400mm Total lm $/M Total 7.4m $19.89 $101.90" at bounding box center [1037, 553] width 356 height 188
click at [1107, 542] on div "1 at 7400mm Total lm $/M Total 7.4m $19.89 $101.90" at bounding box center [1037, 553] width 356 height 188
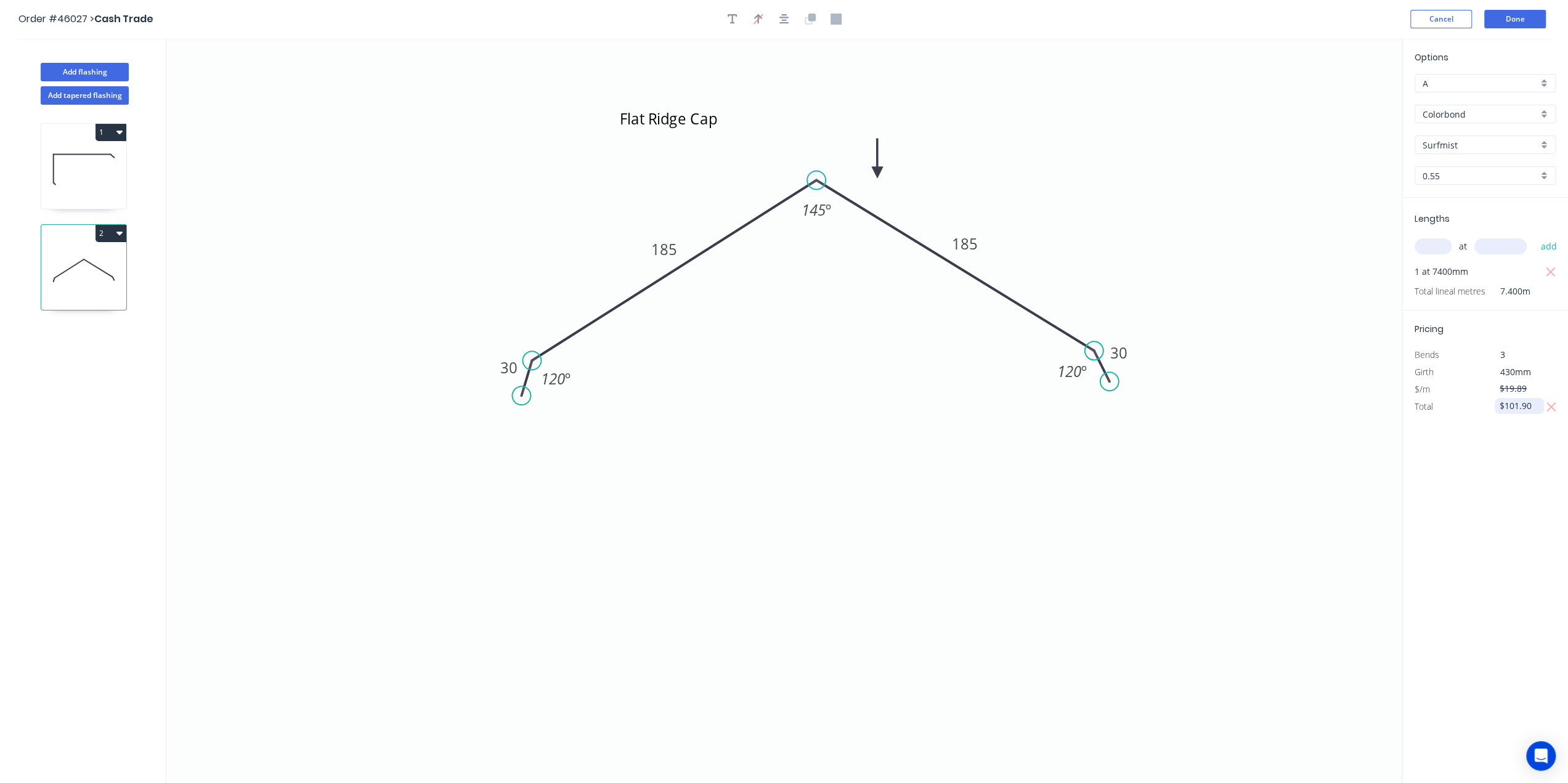
click at [1526, 410] on input "$101.90" at bounding box center [1521, 406] width 42 height 17
type input "$101.09"
drag, startPoint x: 1341, startPoint y: 543, endPoint x: 1345, endPoint y: 533, distance: 10.8
click at [1341, 543] on icon "Flat Ridge Cap 30 185 185 30 120 º 145 º 120 º" at bounding box center [784, 411] width 1236 height 745
click at [1514, 23] on button "Done" at bounding box center [1515, 18] width 61 height 18
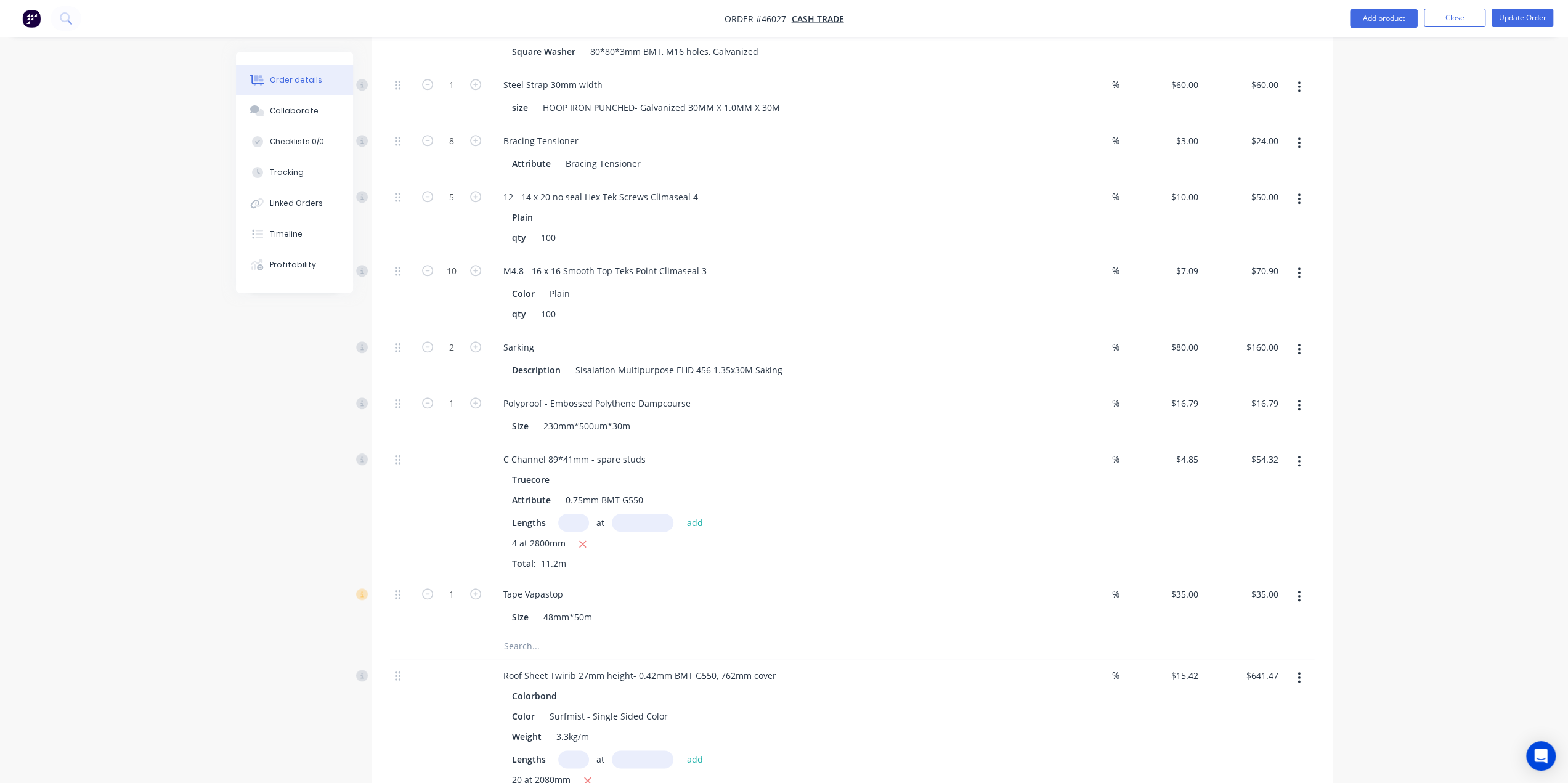
scroll to position [1064, 0]
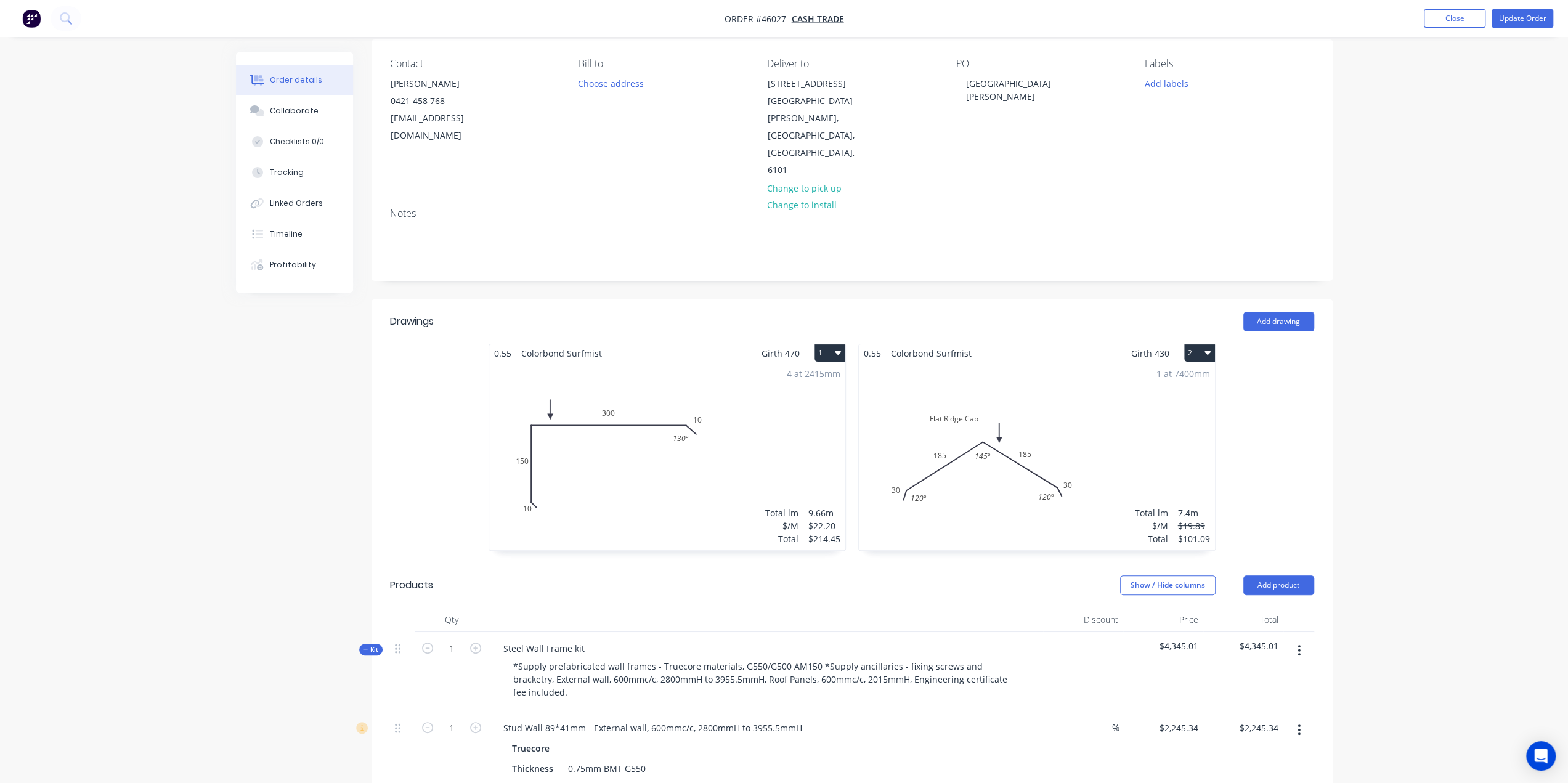
click at [1176, 506] on div "Total lm $/M Total 7.4m $19.89 $101.09" at bounding box center [1173, 526] width 76 height 39
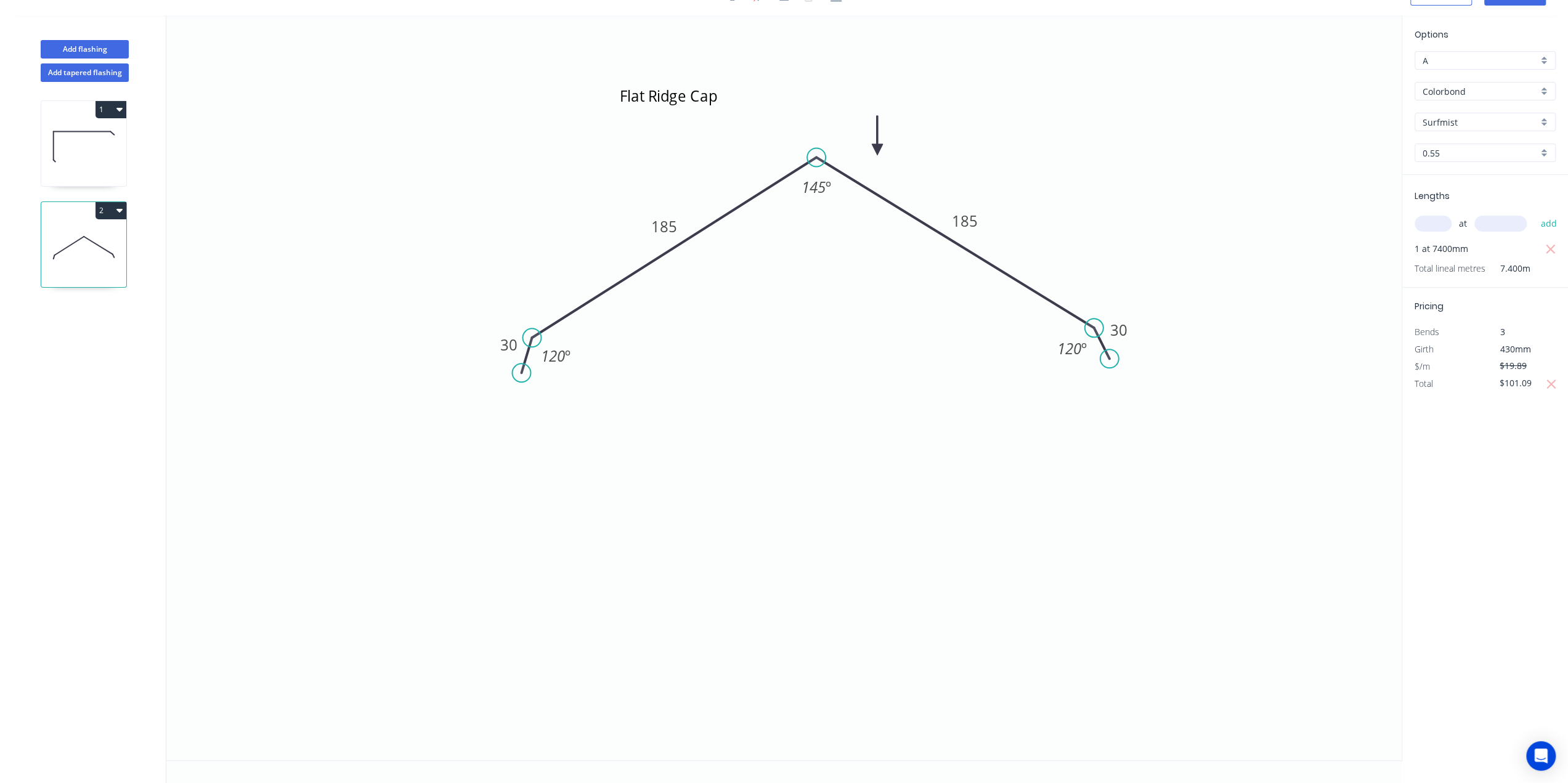
scroll to position [21, 0]
click at [1516, 388] on input "$101.09" at bounding box center [1521, 385] width 42 height 17
drag, startPoint x: 1522, startPoint y: 387, endPoint x: 1543, endPoint y: 387, distance: 21.0
click at [1543, 387] on div "$101.09" at bounding box center [1520, 385] width 50 height 16
click at [1347, 449] on icon "Flat Ridge Cap 30 185 185 30 120 º 145 º 120 º" at bounding box center [784, 390] width 1236 height 745
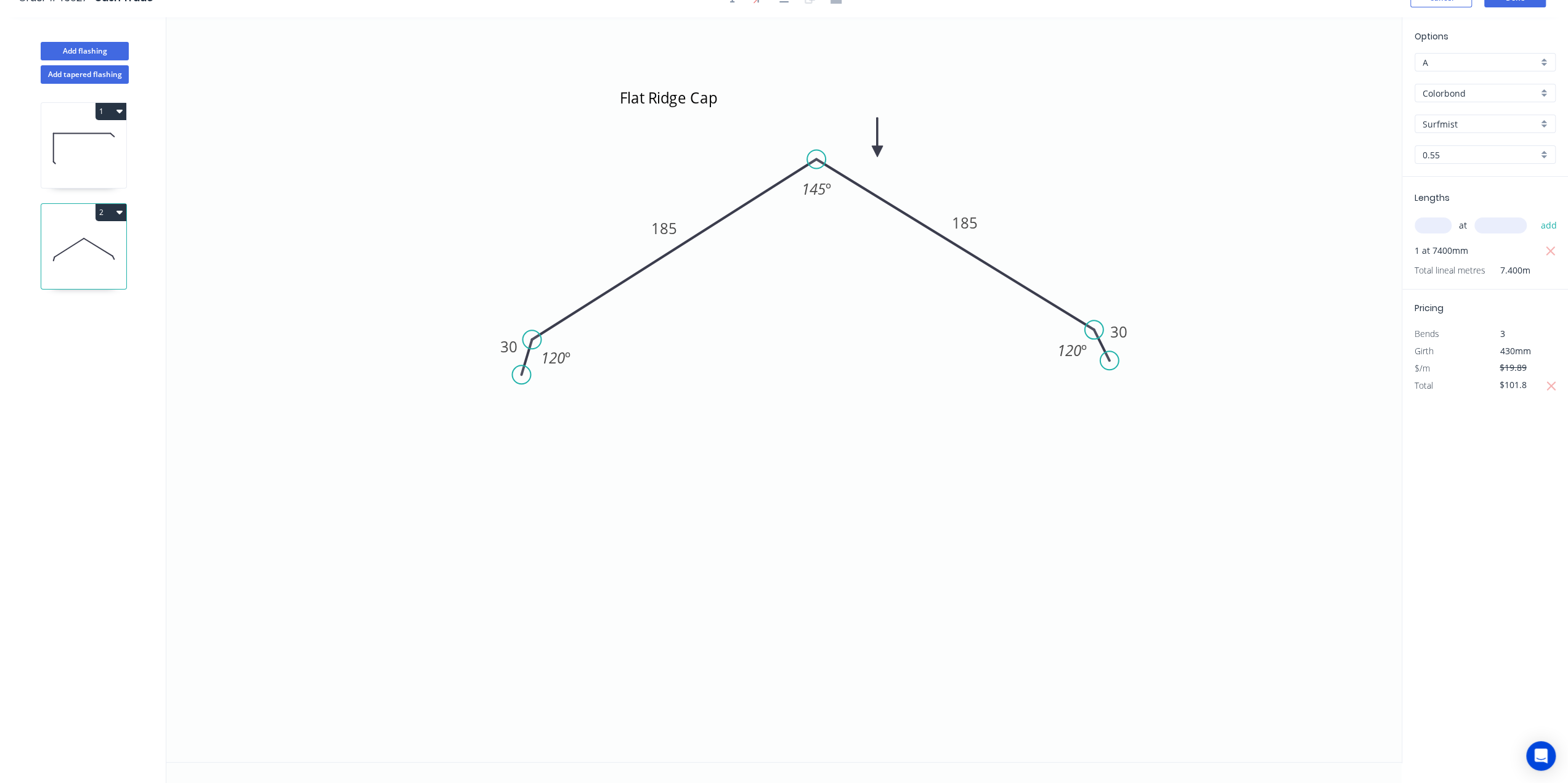
click at [1266, 284] on icon "Flat Ridge Cap 30 185 185 30 120 º 145 º 120 º" at bounding box center [784, 390] width 1236 height 745
type input "$101.80"
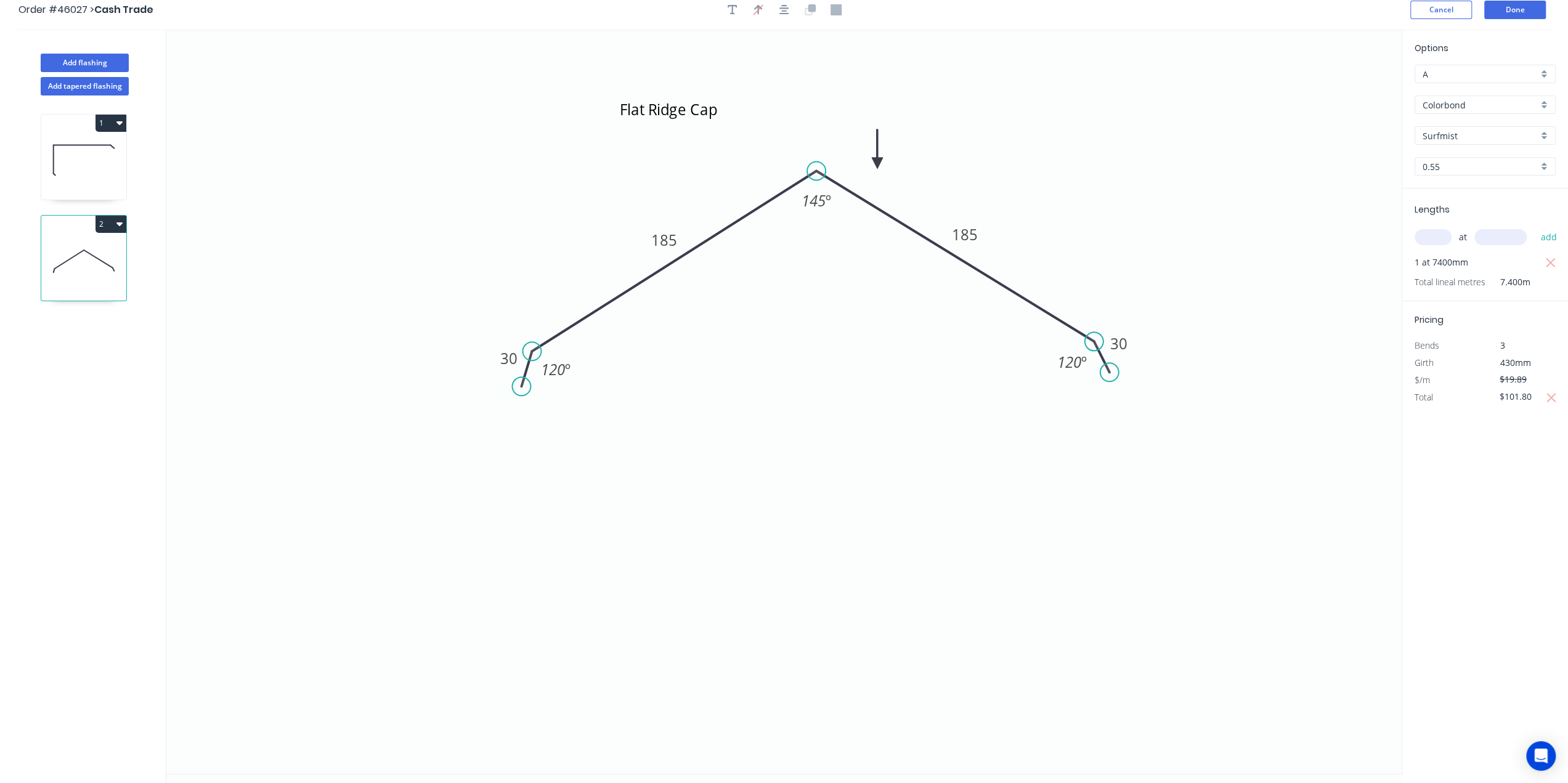
scroll to position [0, 0]
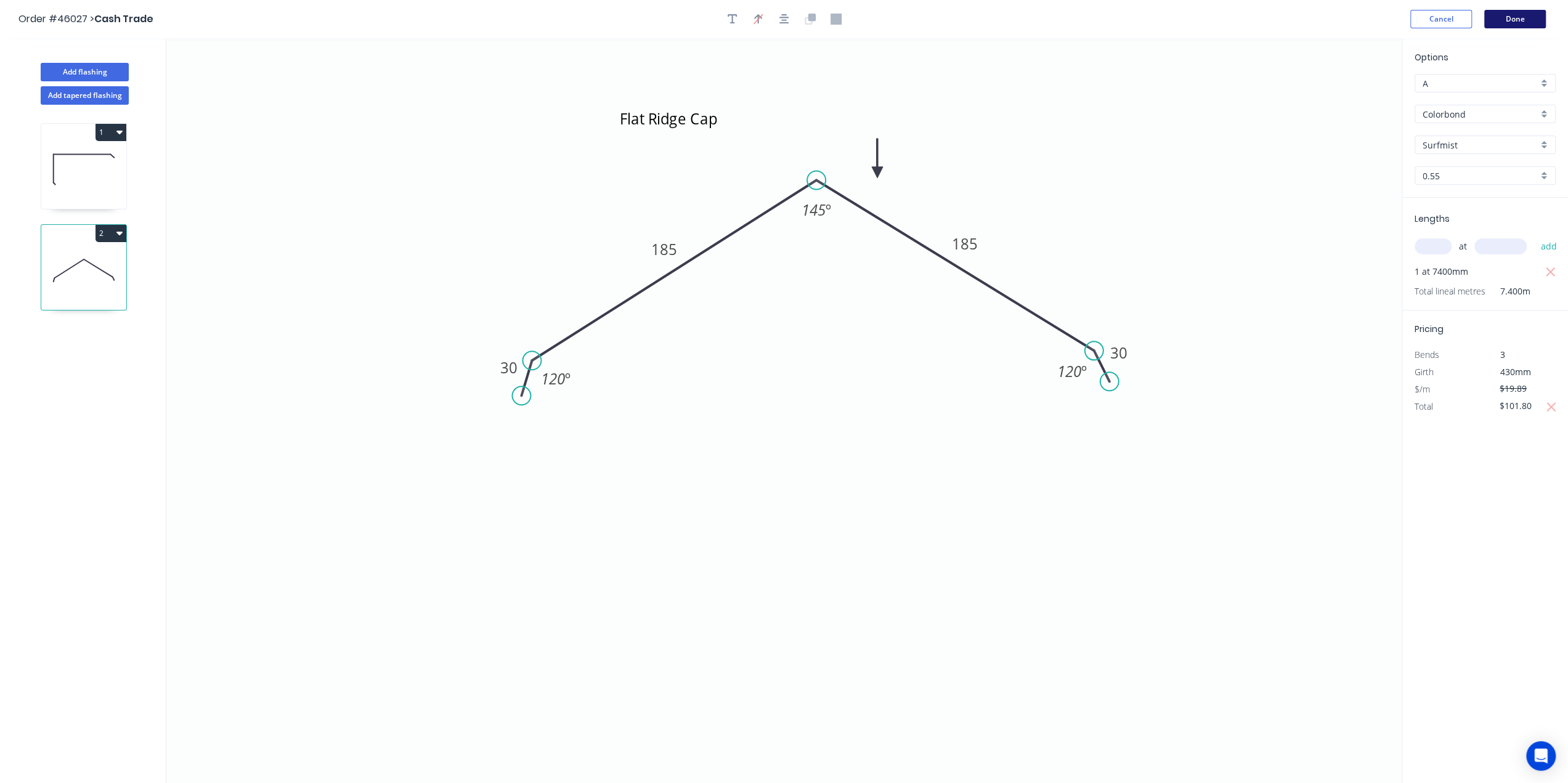
click at [1527, 11] on button "Done" at bounding box center [1515, 18] width 61 height 18
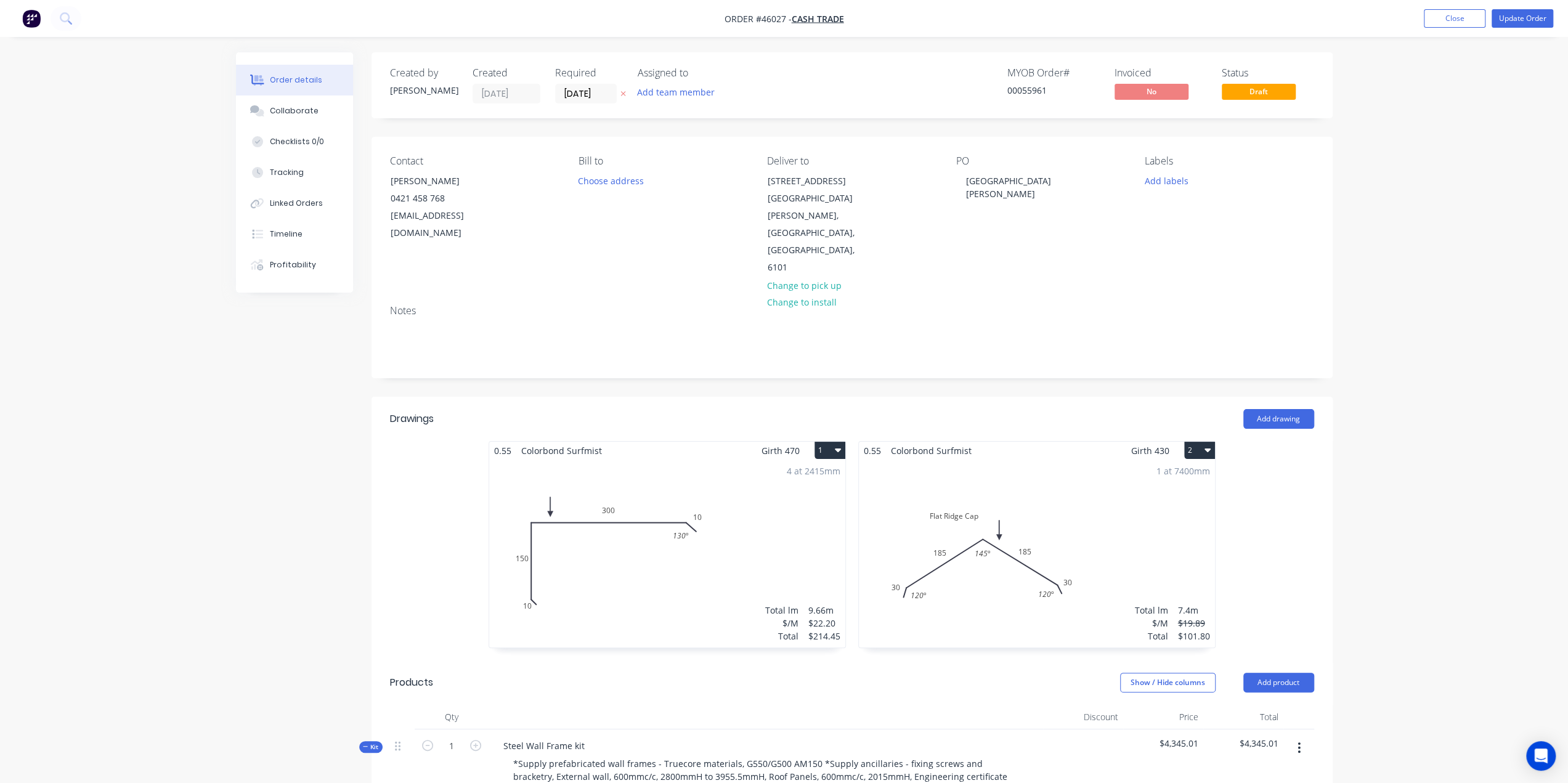
click at [1150, 604] on div "Total lm" at bounding box center [1152, 611] width 34 height 13
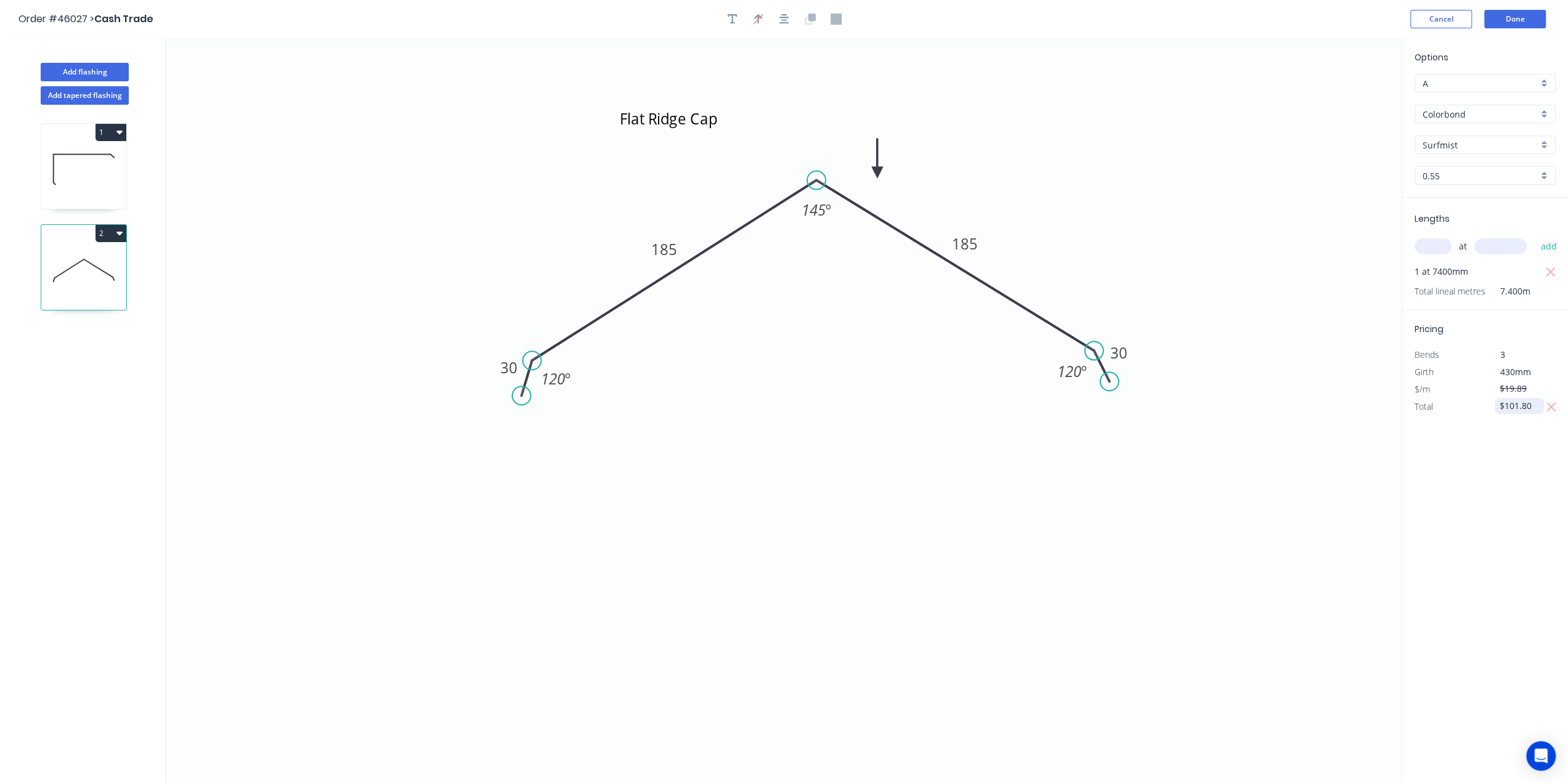
click at [1519, 403] on input "$101.80" at bounding box center [1521, 406] width 42 height 17
click at [1532, 406] on input "$101.80" at bounding box center [1521, 406] width 42 height 17
type input "$101.87"
click at [1512, 18] on button "Done" at bounding box center [1515, 18] width 61 height 18
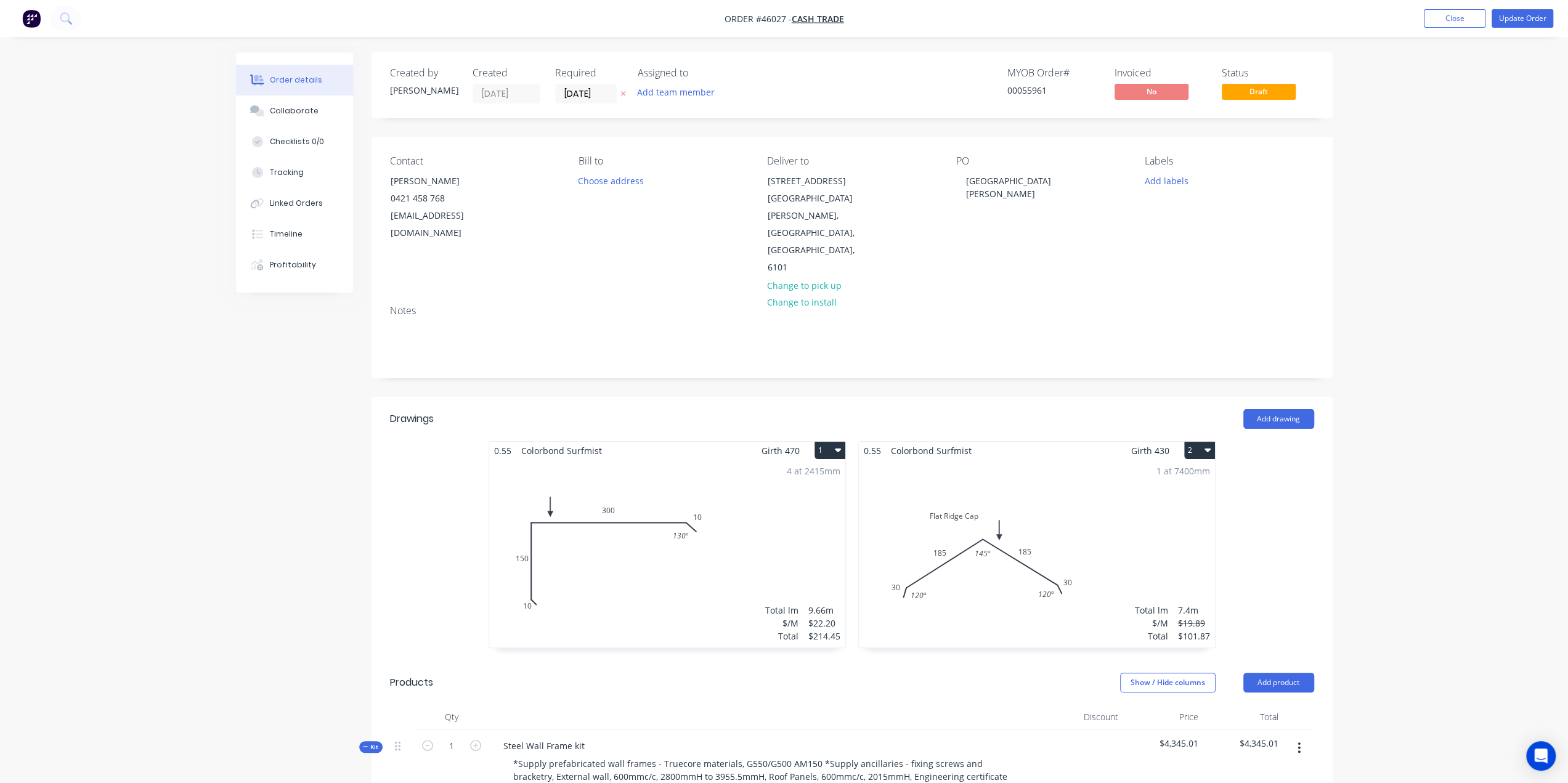
click at [1069, 516] on div "1 at 7400mm Total lm $/M Total 7.4m $19.89 $101.87" at bounding box center [1037, 553] width 356 height 188
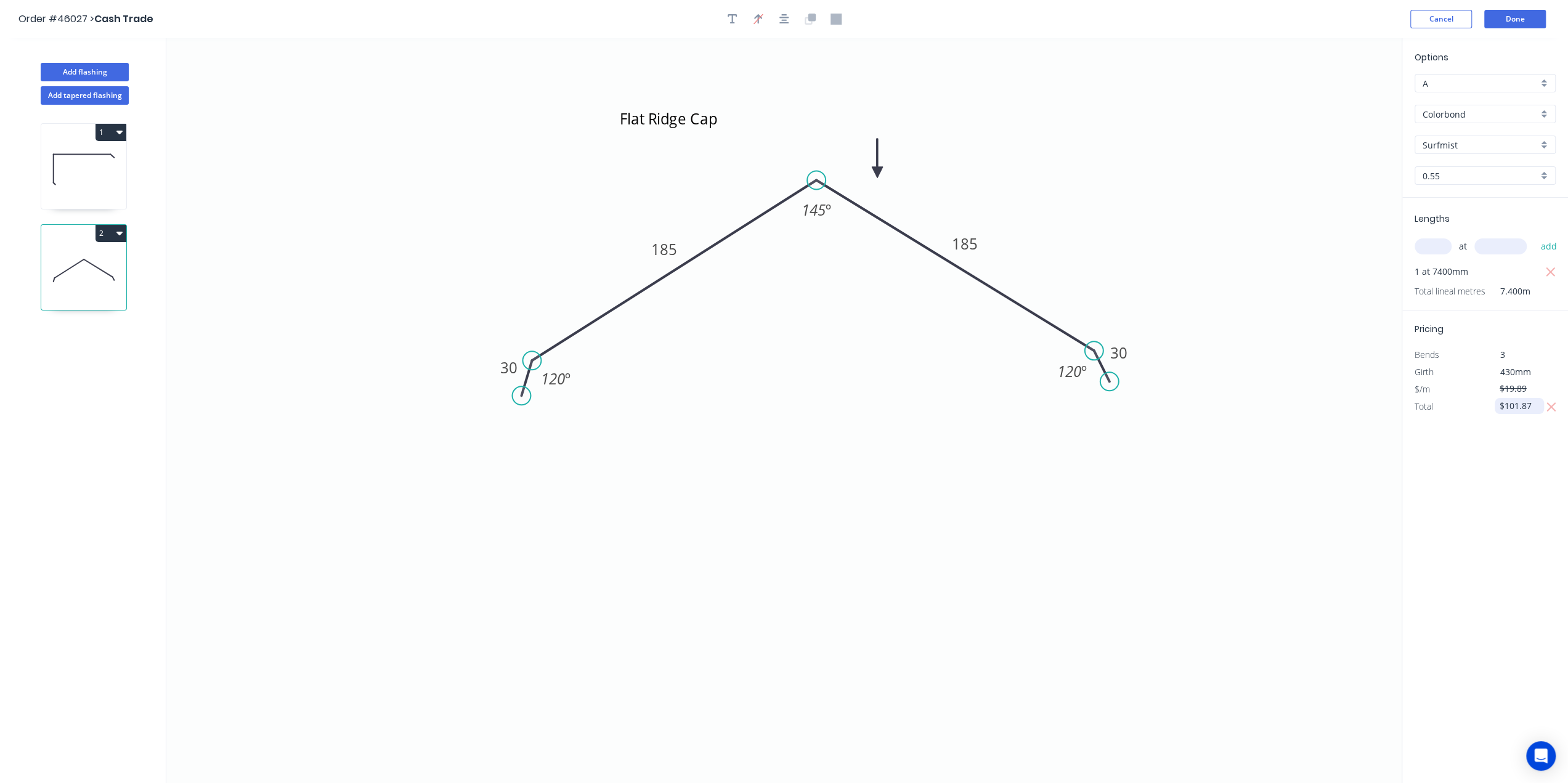
click at [1522, 411] on input "$101.87" at bounding box center [1521, 406] width 42 height 17
click at [1532, 407] on input "$101.87" at bounding box center [1521, 406] width 42 height 17
type input "$101.86"
click at [1530, 15] on button "Done" at bounding box center [1515, 18] width 61 height 18
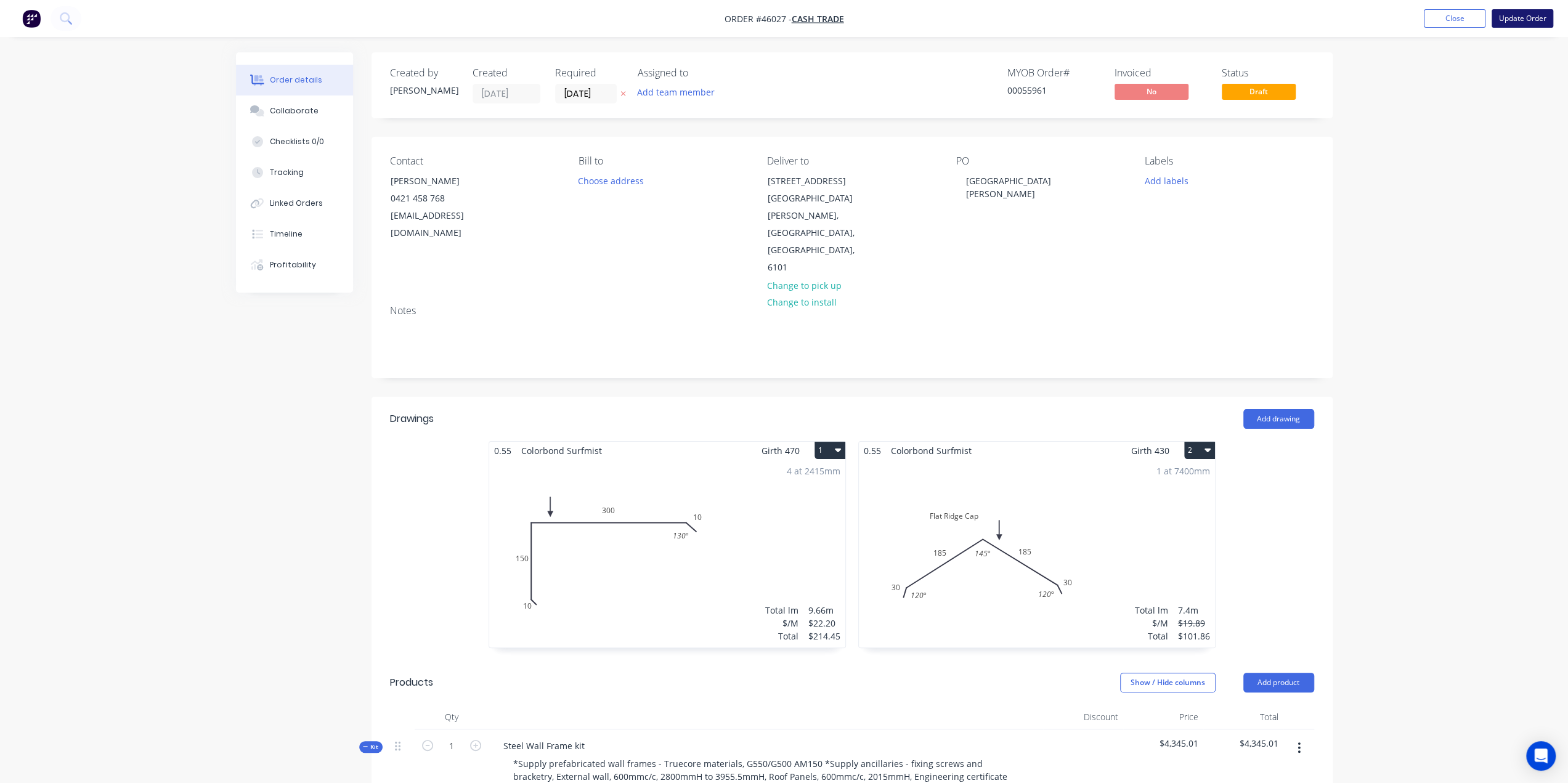
click at [1534, 16] on button "Update Order" at bounding box center [1523, 18] width 61 height 18
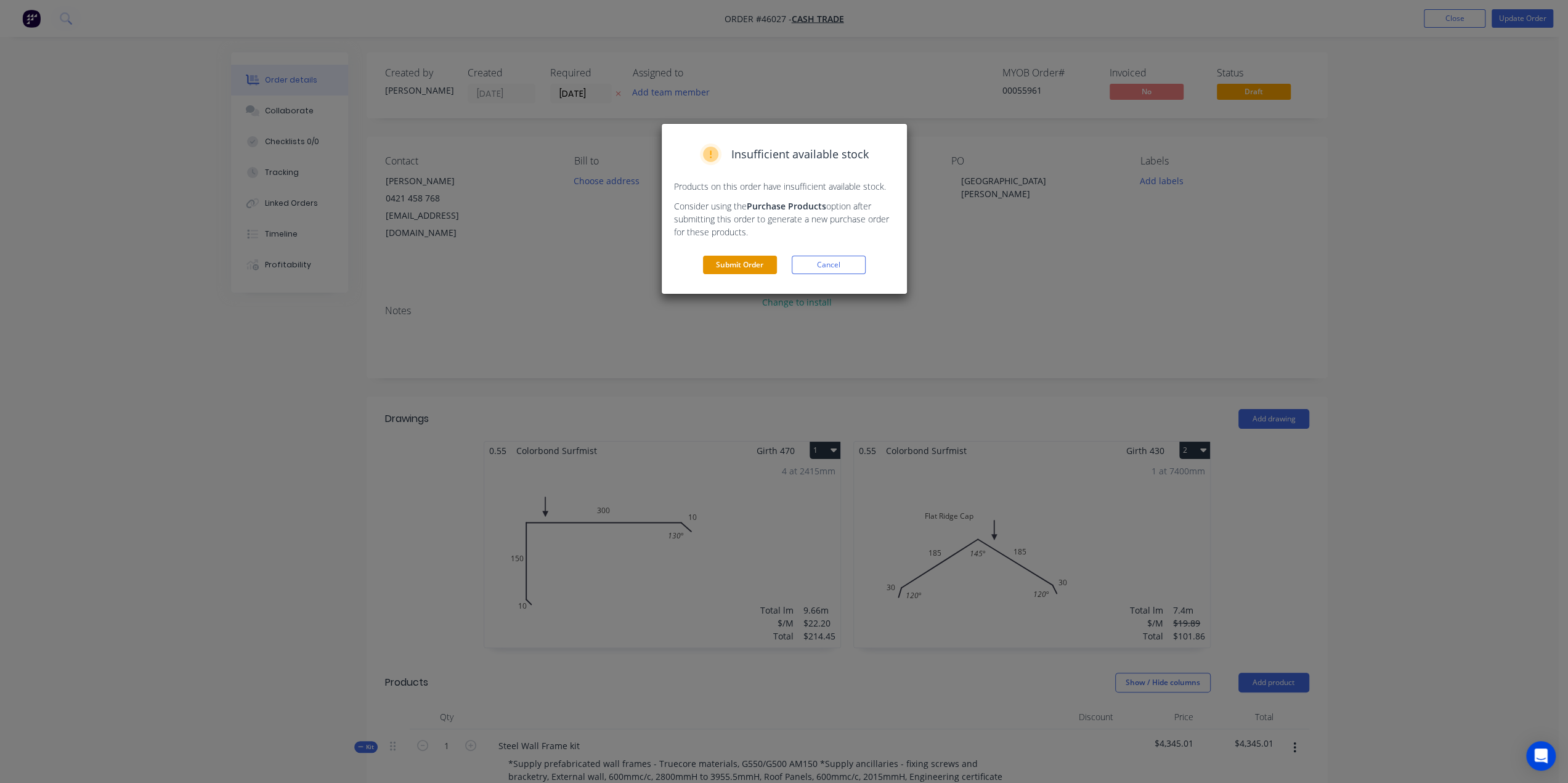
click at [741, 264] on button "Submit Order" at bounding box center [740, 264] width 74 height 18
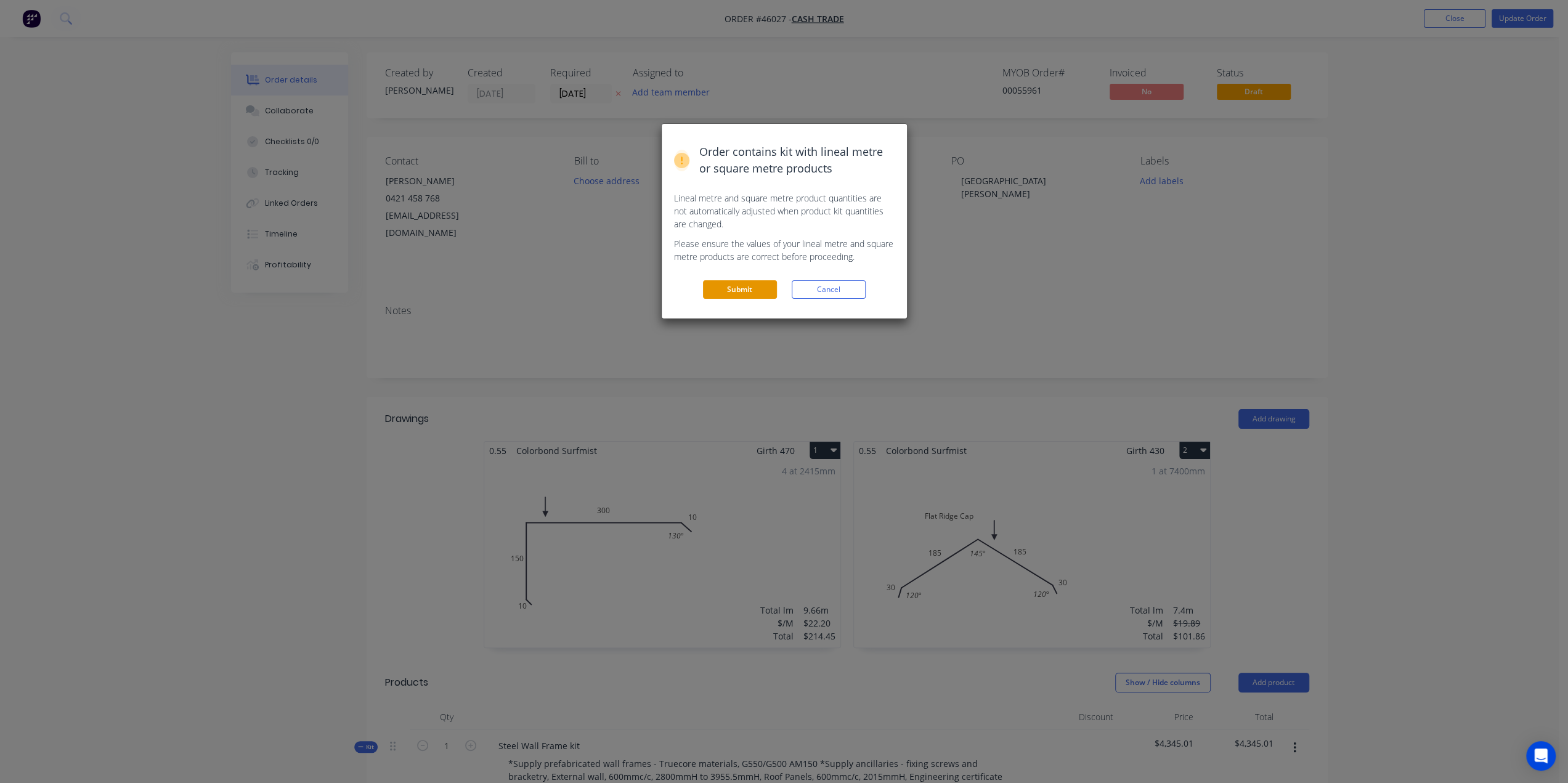
click at [740, 286] on button "Submit" at bounding box center [740, 289] width 74 height 18
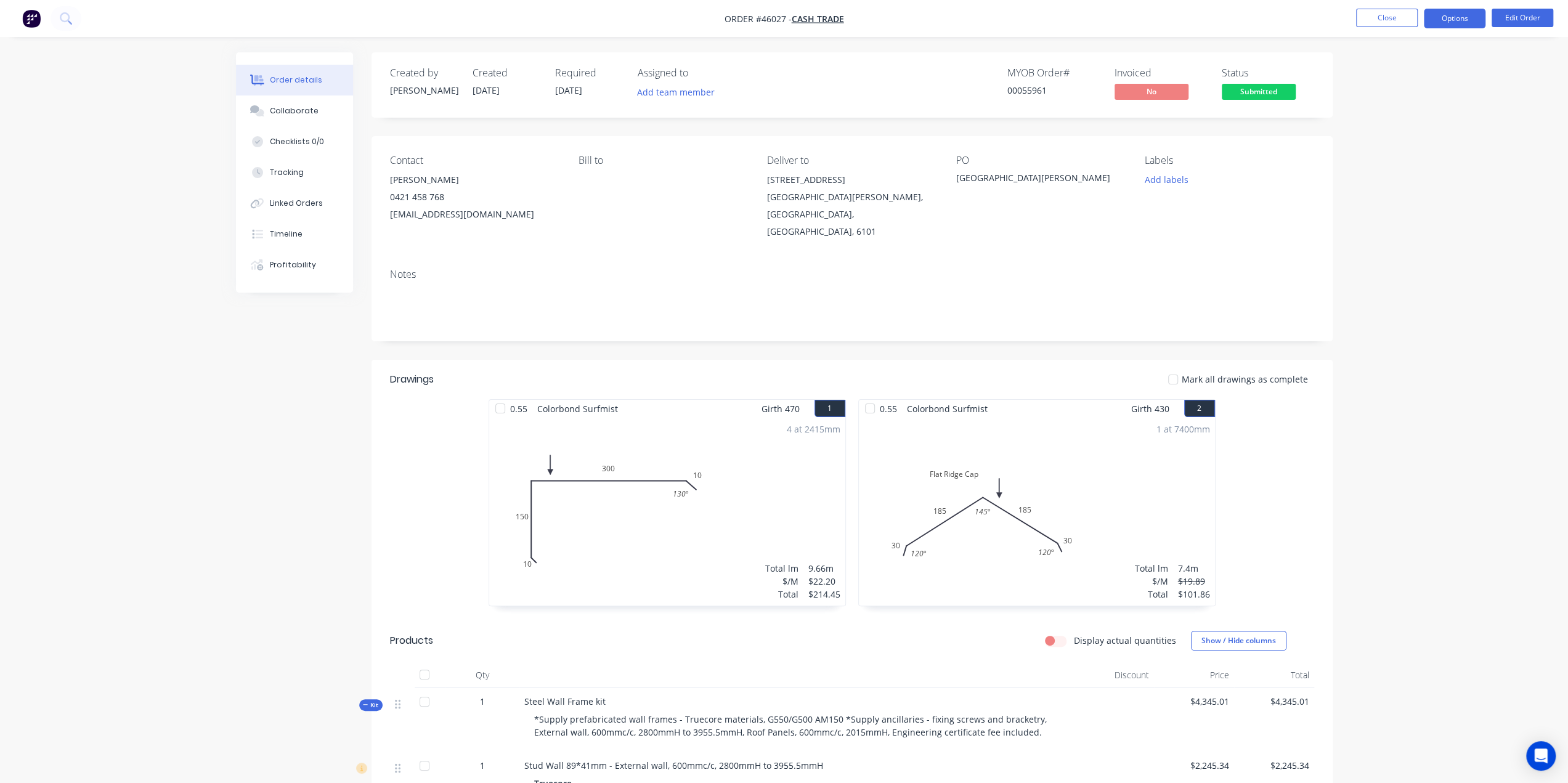
click at [1445, 20] on button "Options" at bounding box center [1455, 18] width 61 height 20
click at [1405, 70] on div "Invoice" at bounding box center [1418, 75] width 113 height 18
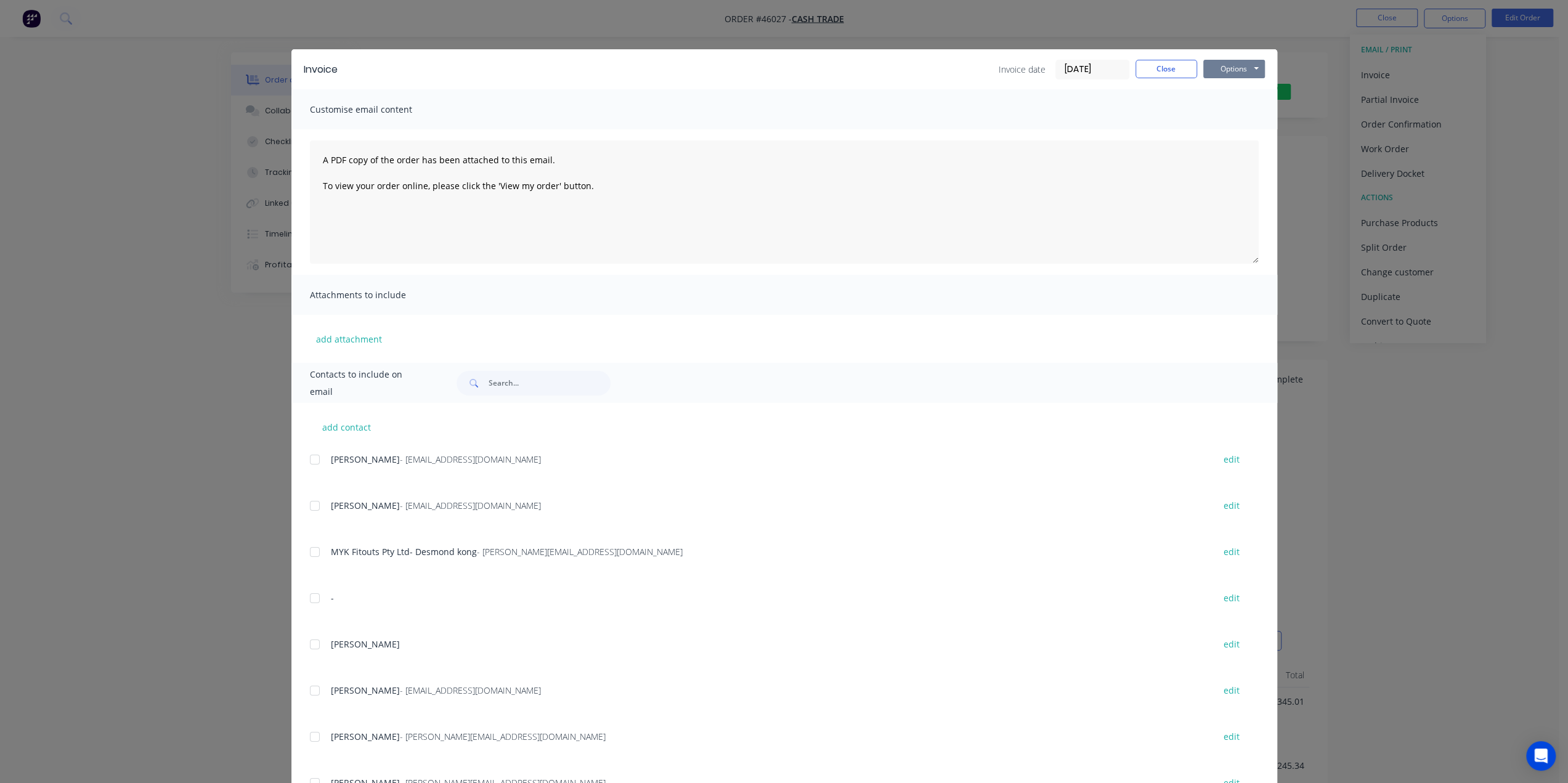
click at [1238, 68] on button "Options" at bounding box center [1234, 68] width 61 height 18
click at [1225, 110] on button "Print" at bounding box center [1243, 111] width 78 height 20
click at [1341, 306] on div "Invoice Invoice date 02/09/25 Close Options Preview Print Email Customise email…" at bounding box center [784, 392] width 1568 height 783
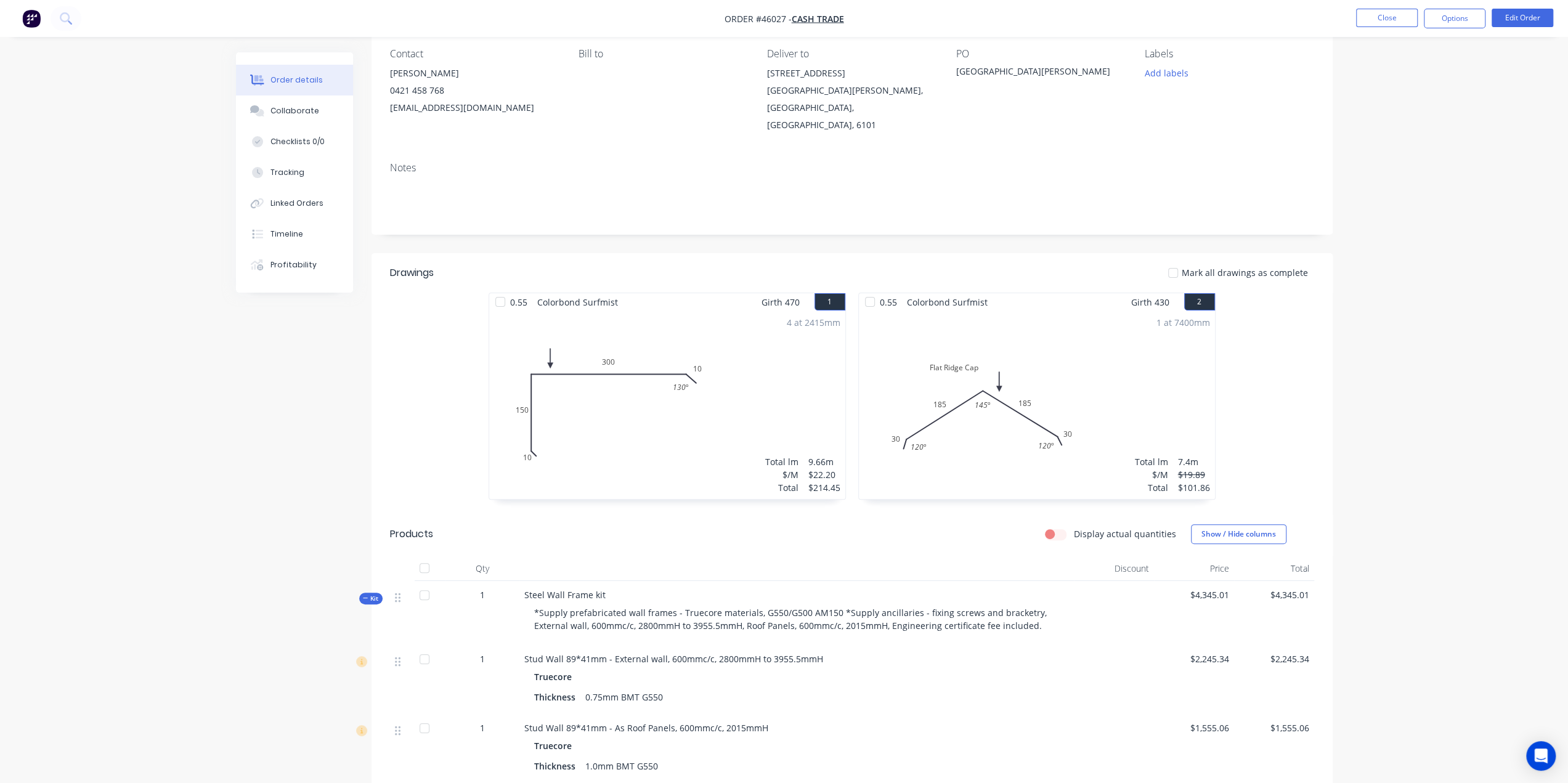
scroll to position [226, 0]
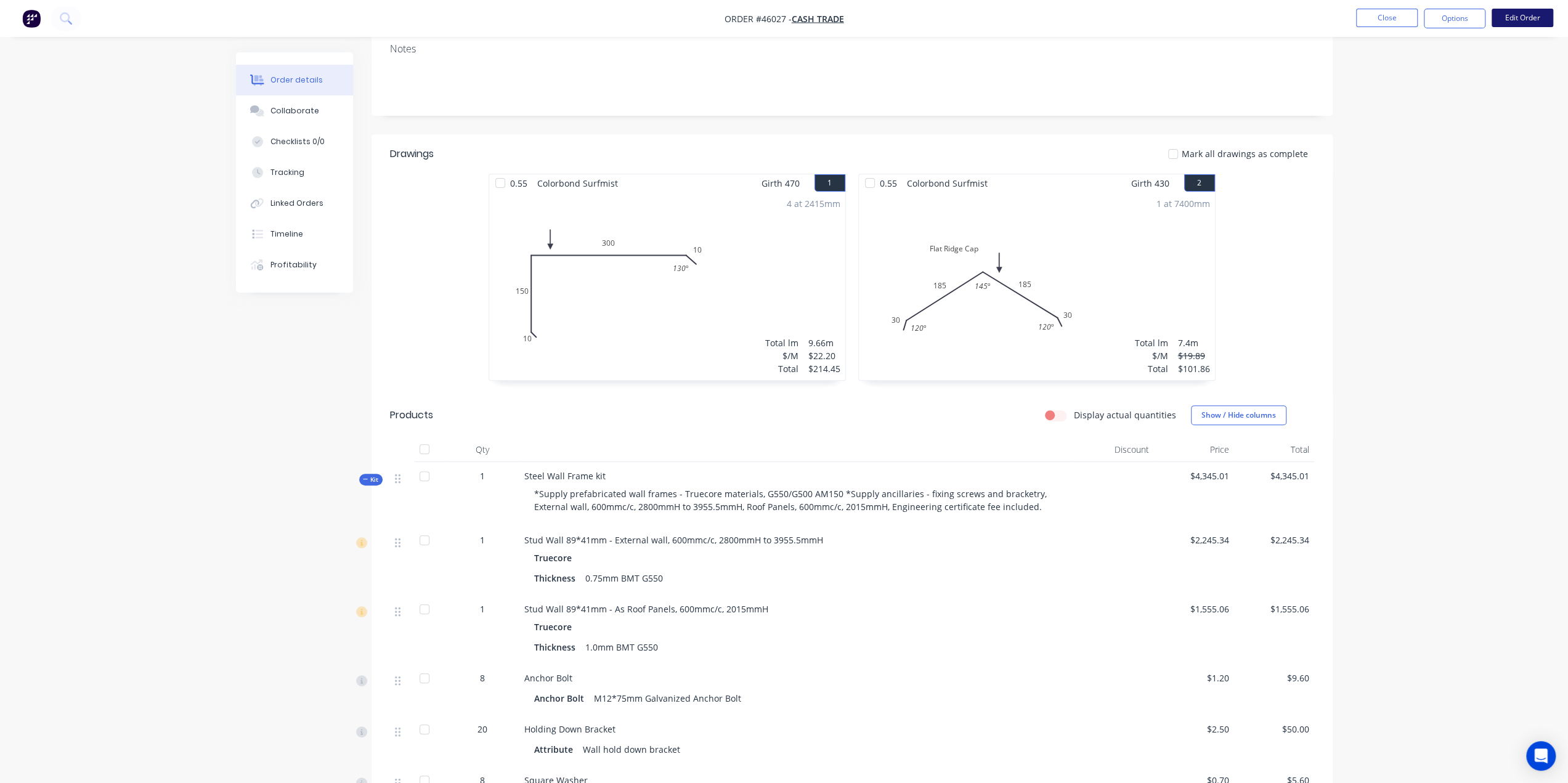
click at [1516, 11] on button "Edit Order" at bounding box center [1523, 17] width 61 height 18
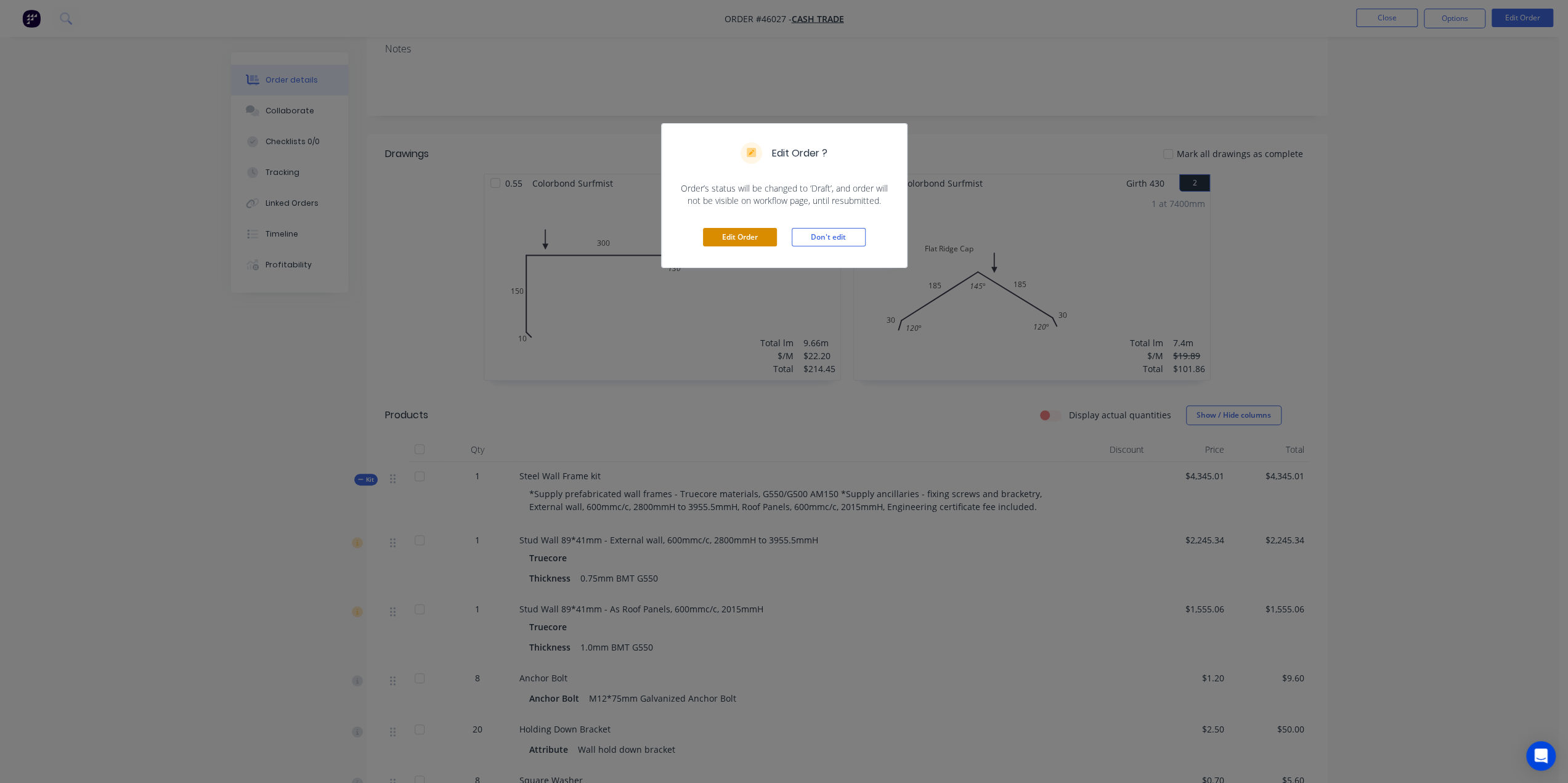
click at [749, 241] on button "Edit Order" at bounding box center [740, 236] width 74 height 18
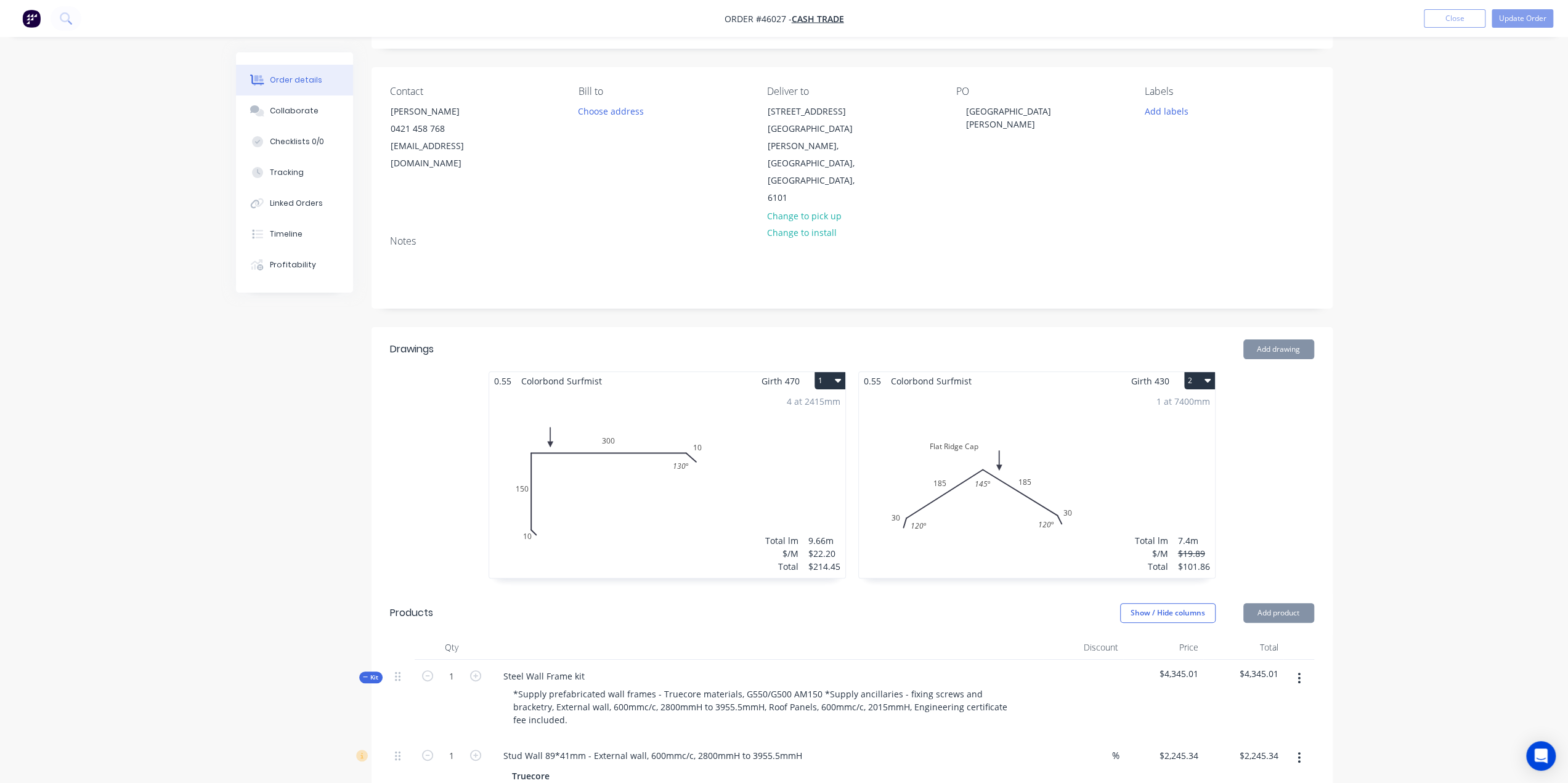
scroll to position [36, 0]
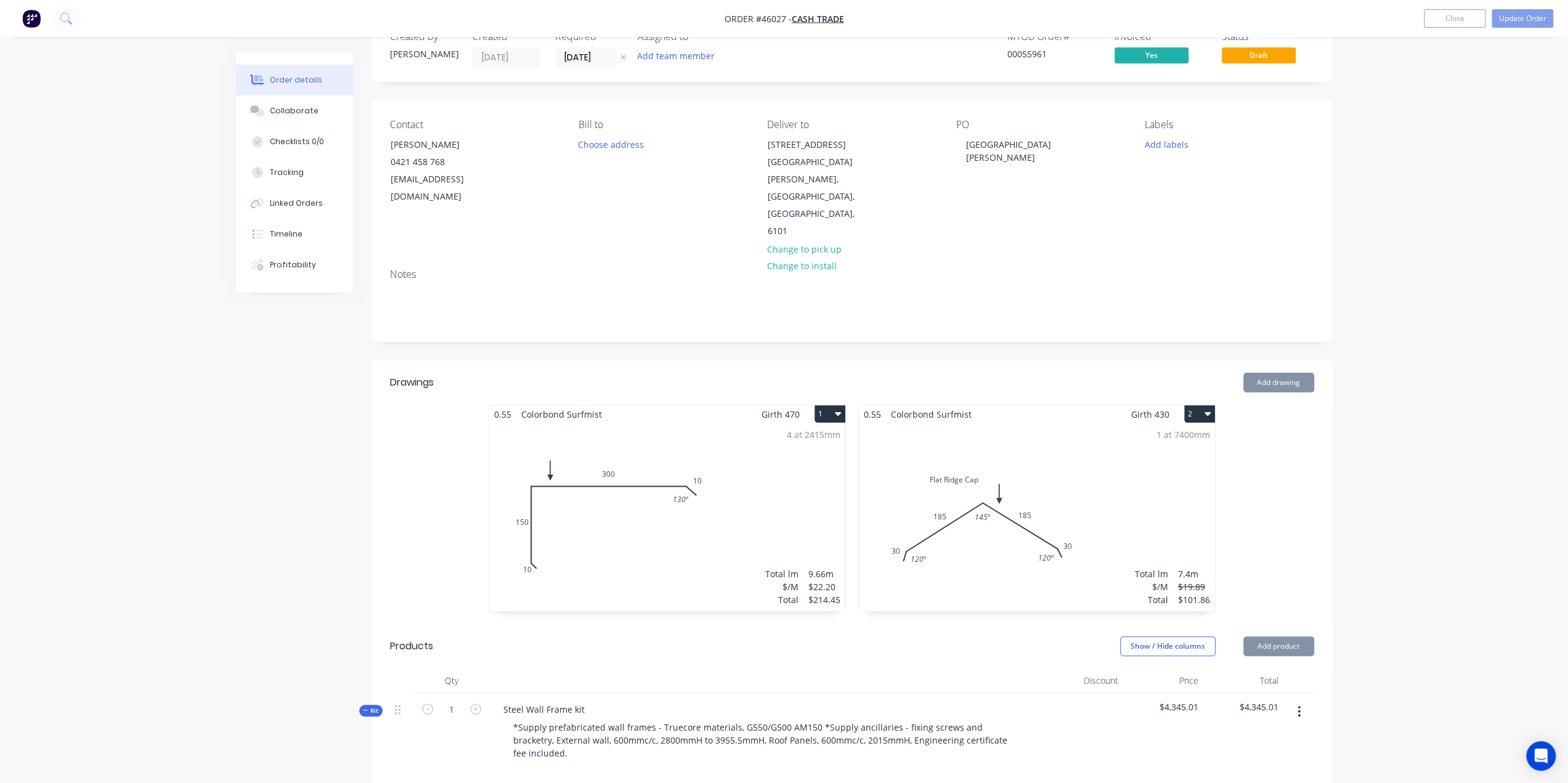
click at [1077, 439] on div "1 at 7400mm Total lm $/M Total 7.4m $19.89 $101.86" at bounding box center [1037, 517] width 356 height 188
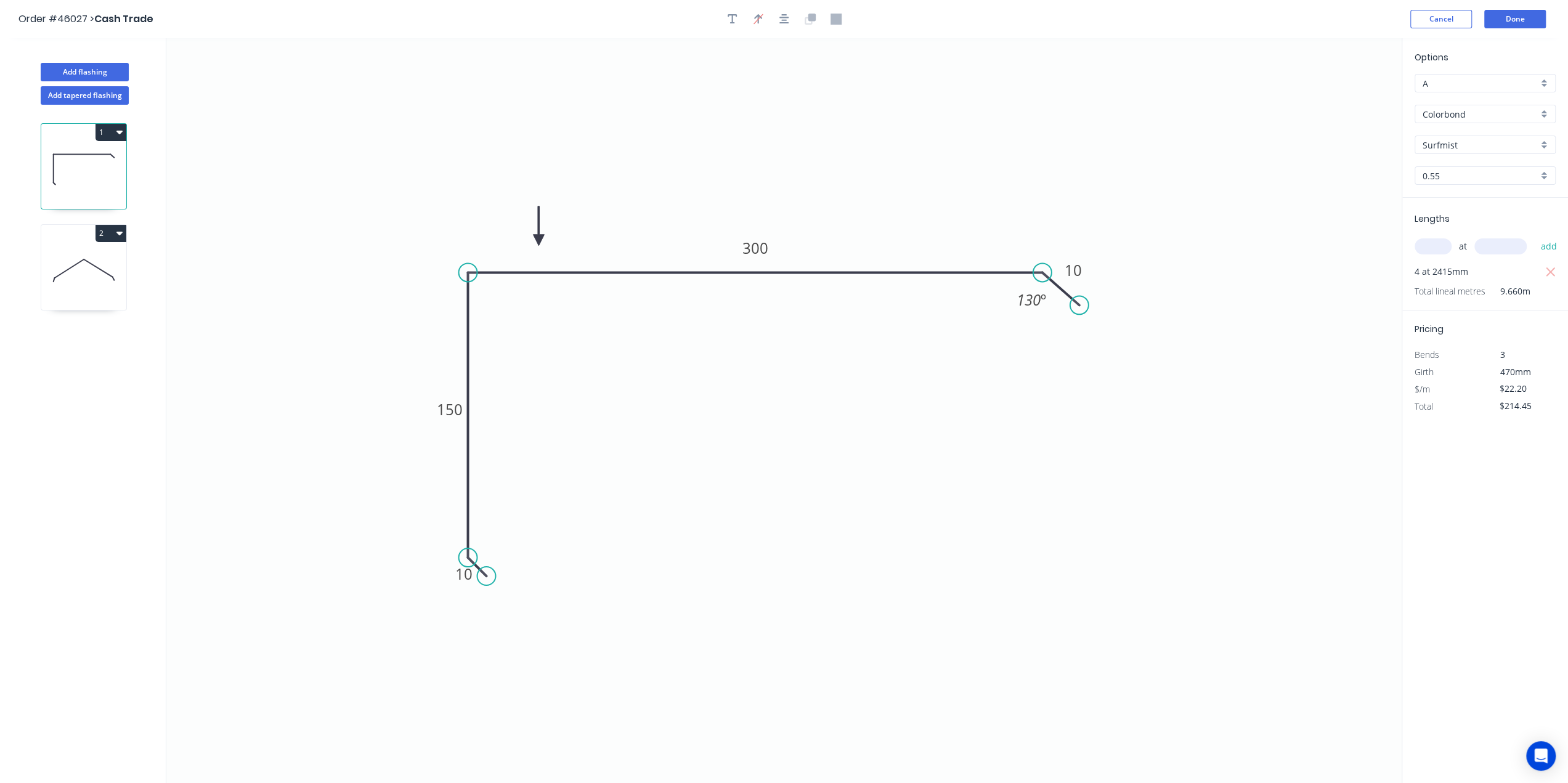
click at [1517, 295] on span "9.660m" at bounding box center [1508, 291] width 45 height 17
click at [92, 269] on icon at bounding box center [83, 270] width 85 height 78
type input "$19.89"
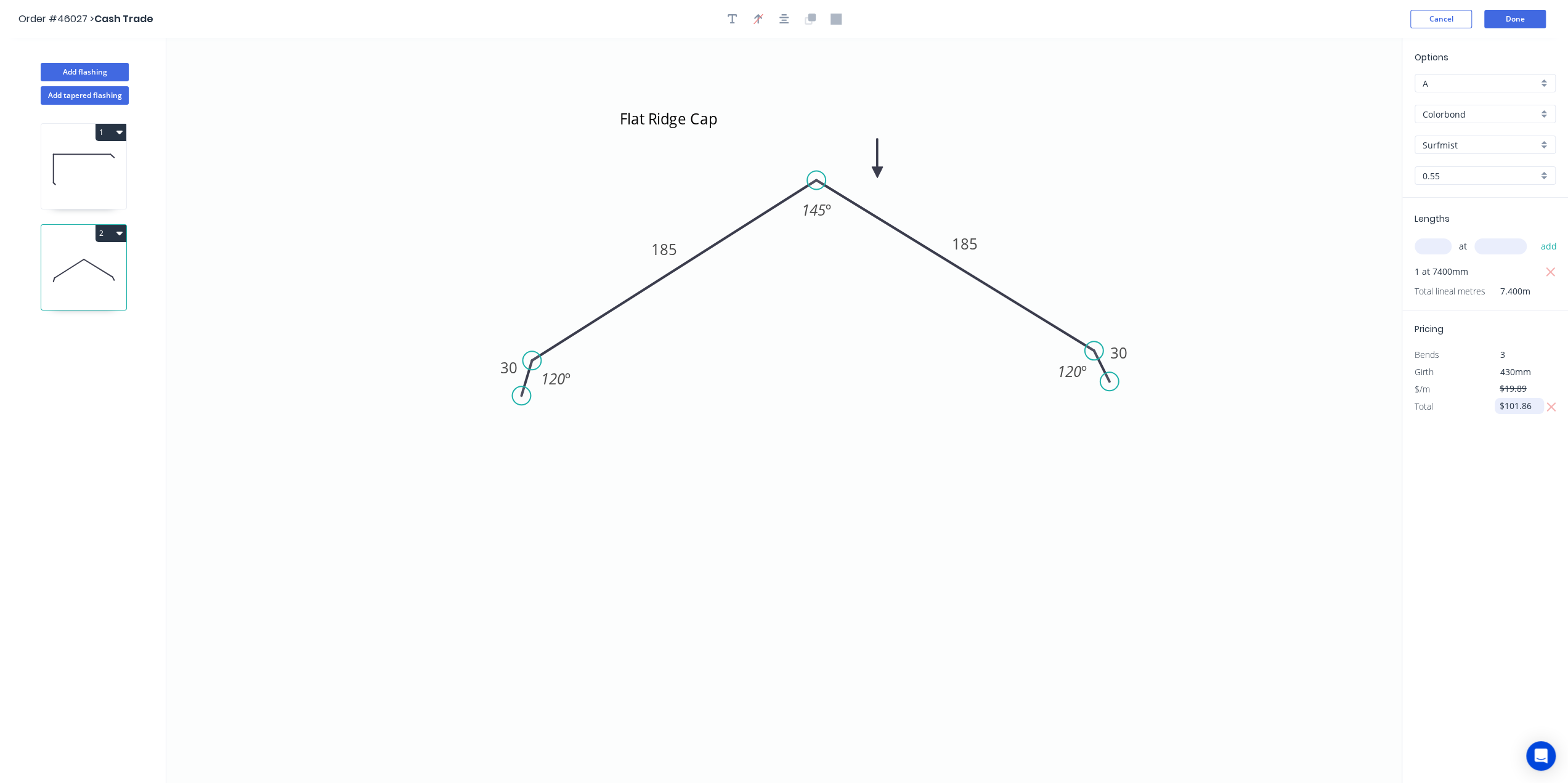
click at [1526, 399] on input "$101.86" at bounding box center [1521, 406] width 42 height 17
click at [1530, 405] on input "$101.86" at bounding box center [1521, 406] width 42 height 17
type input "$101.82"
click at [1522, 17] on button "Done" at bounding box center [1515, 18] width 61 height 18
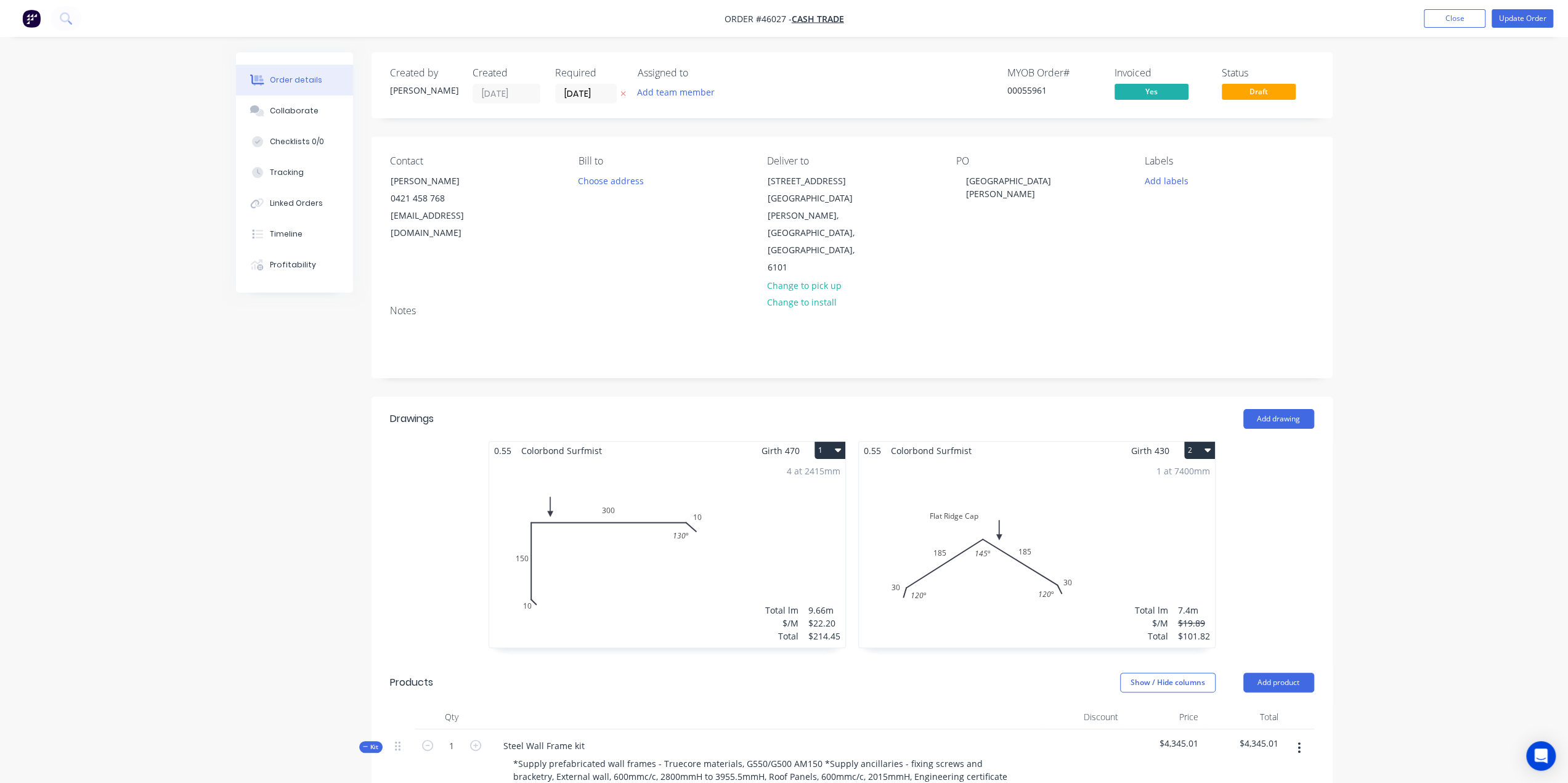
click at [1117, 549] on div "1 at 7400mm Total lm $/M Total 7.4m $19.89 $101.82" at bounding box center [1037, 553] width 356 height 188
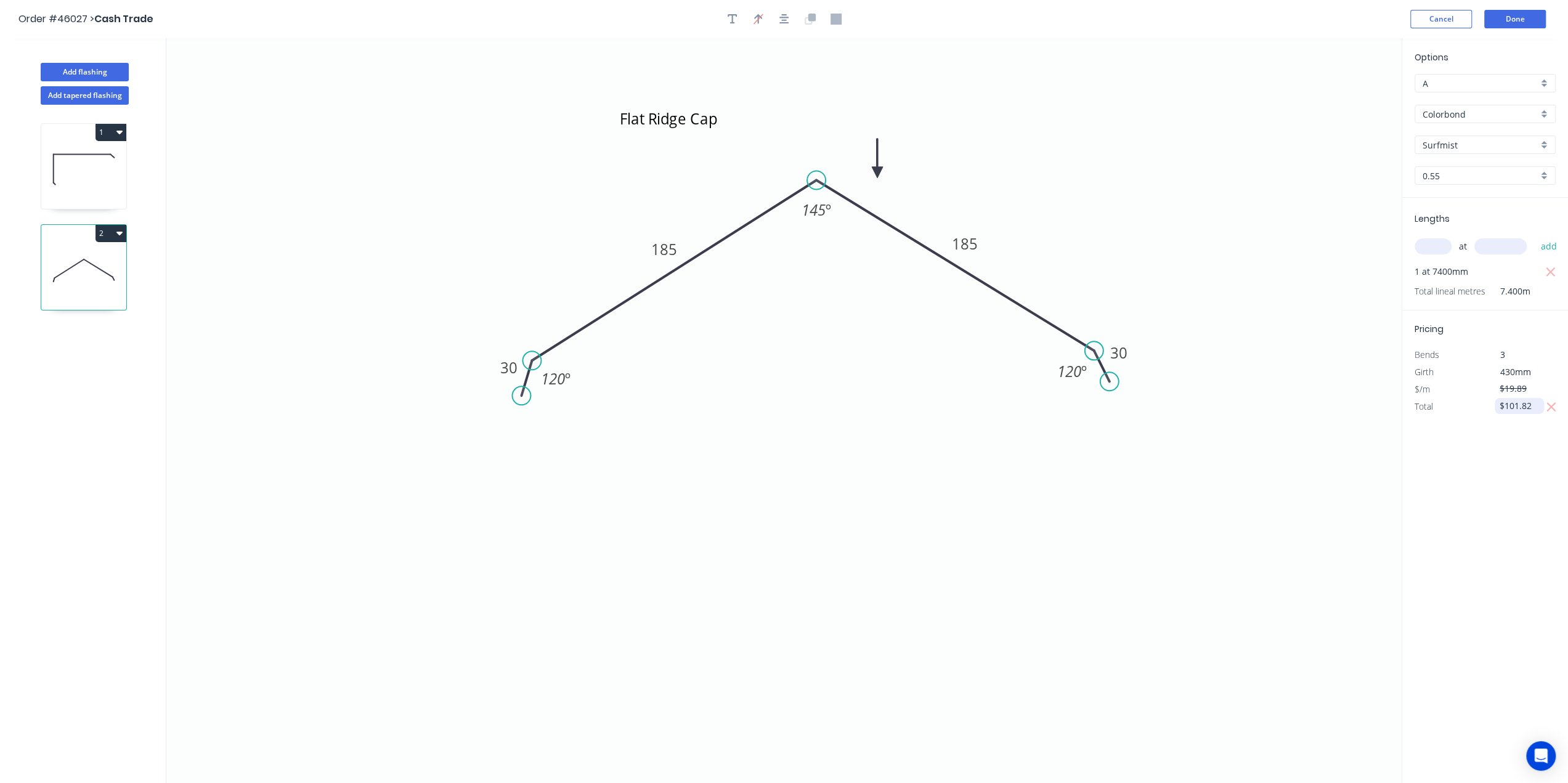
click at [1534, 406] on input "$101.82" at bounding box center [1521, 406] width 42 height 17
type input "$101.83"
click at [1512, 18] on button "Done" at bounding box center [1515, 18] width 61 height 18
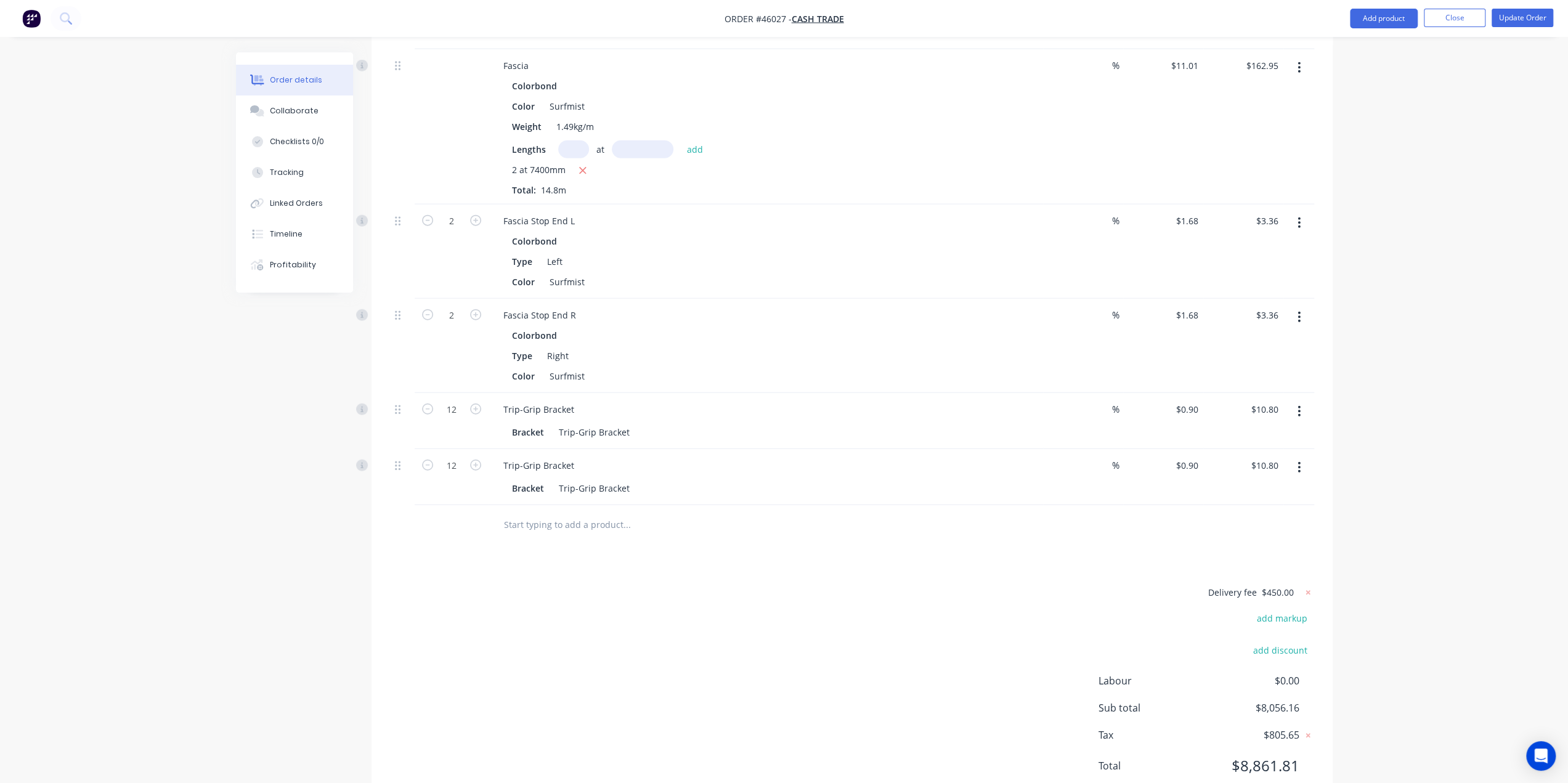
scroll to position [186, 0]
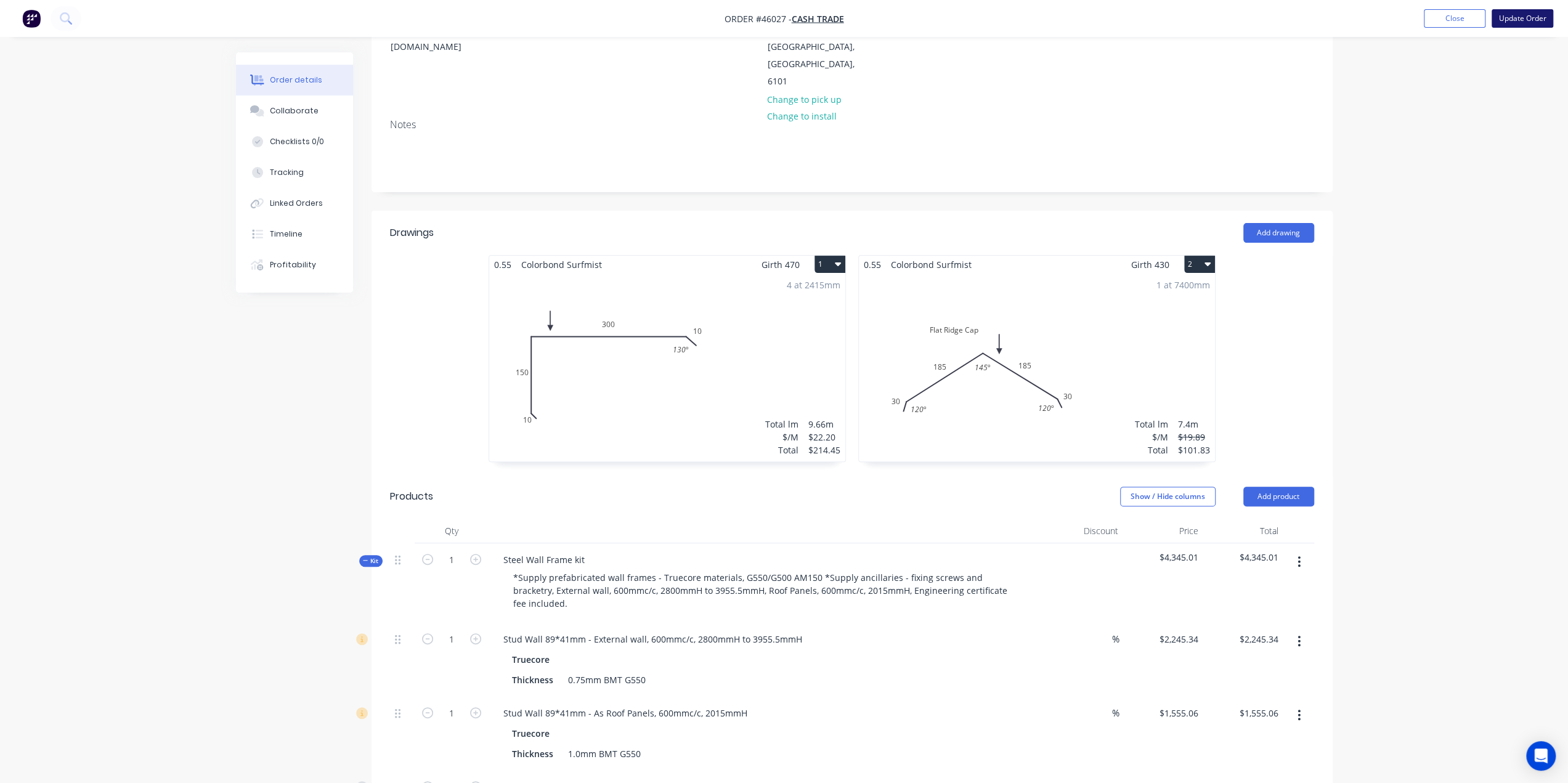
click at [1534, 15] on button "Update Order" at bounding box center [1523, 18] width 61 height 18
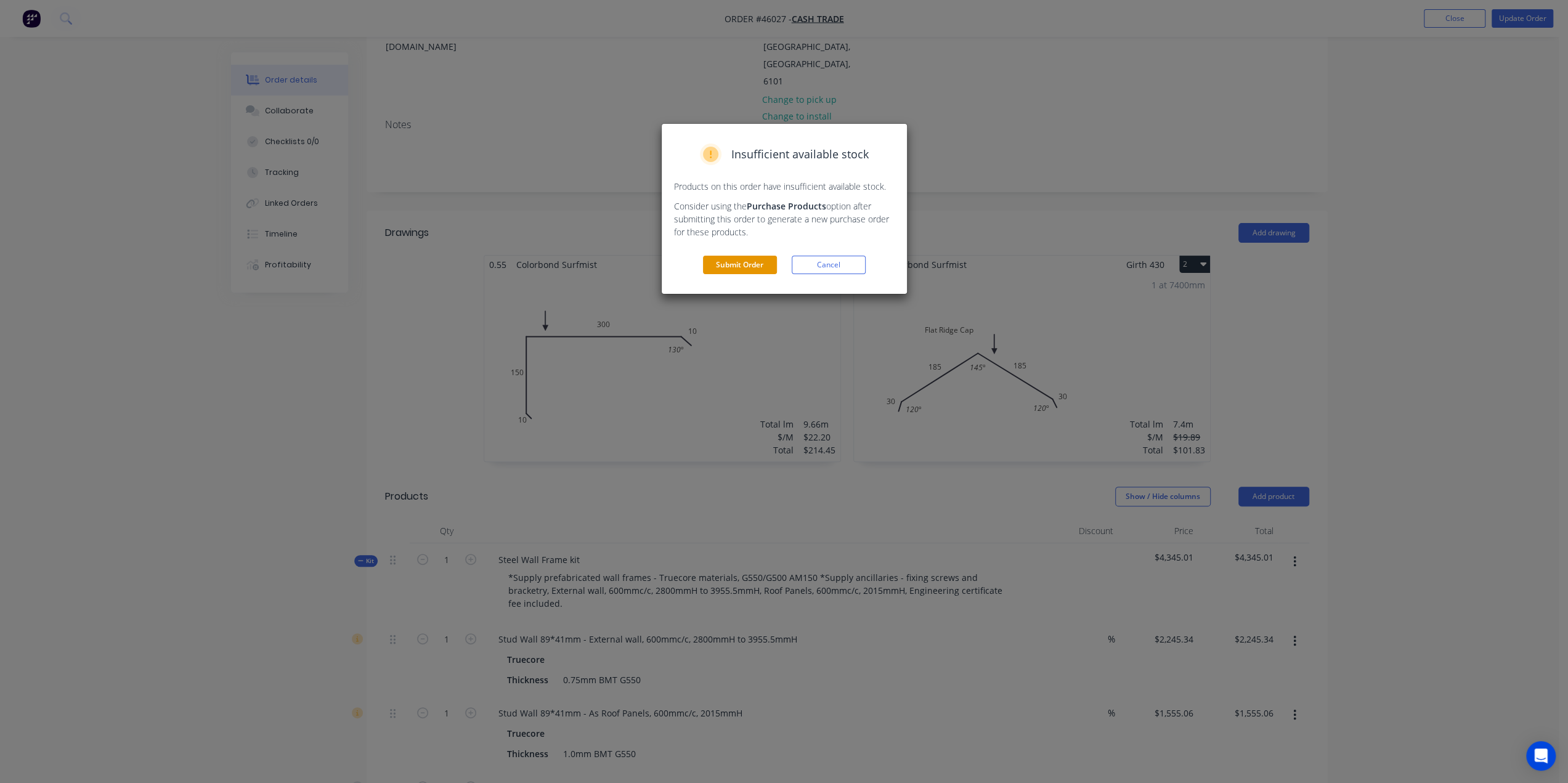
click at [721, 263] on button "Submit Order" at bounding box center [740, 264] width 74 height 18
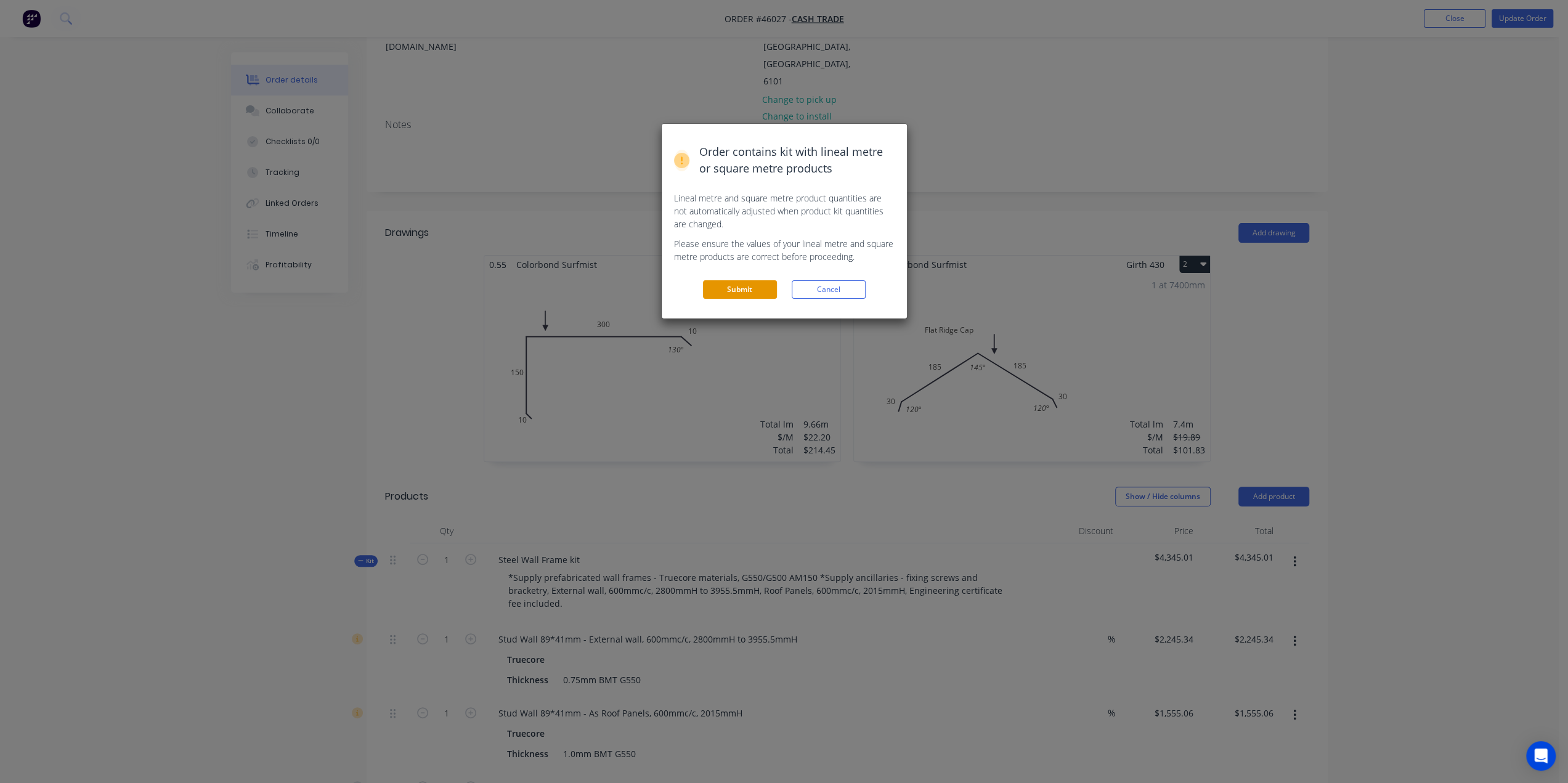
click at [720, 292] on button "Submit" at bounding box center [740, 289] width 74 height 18
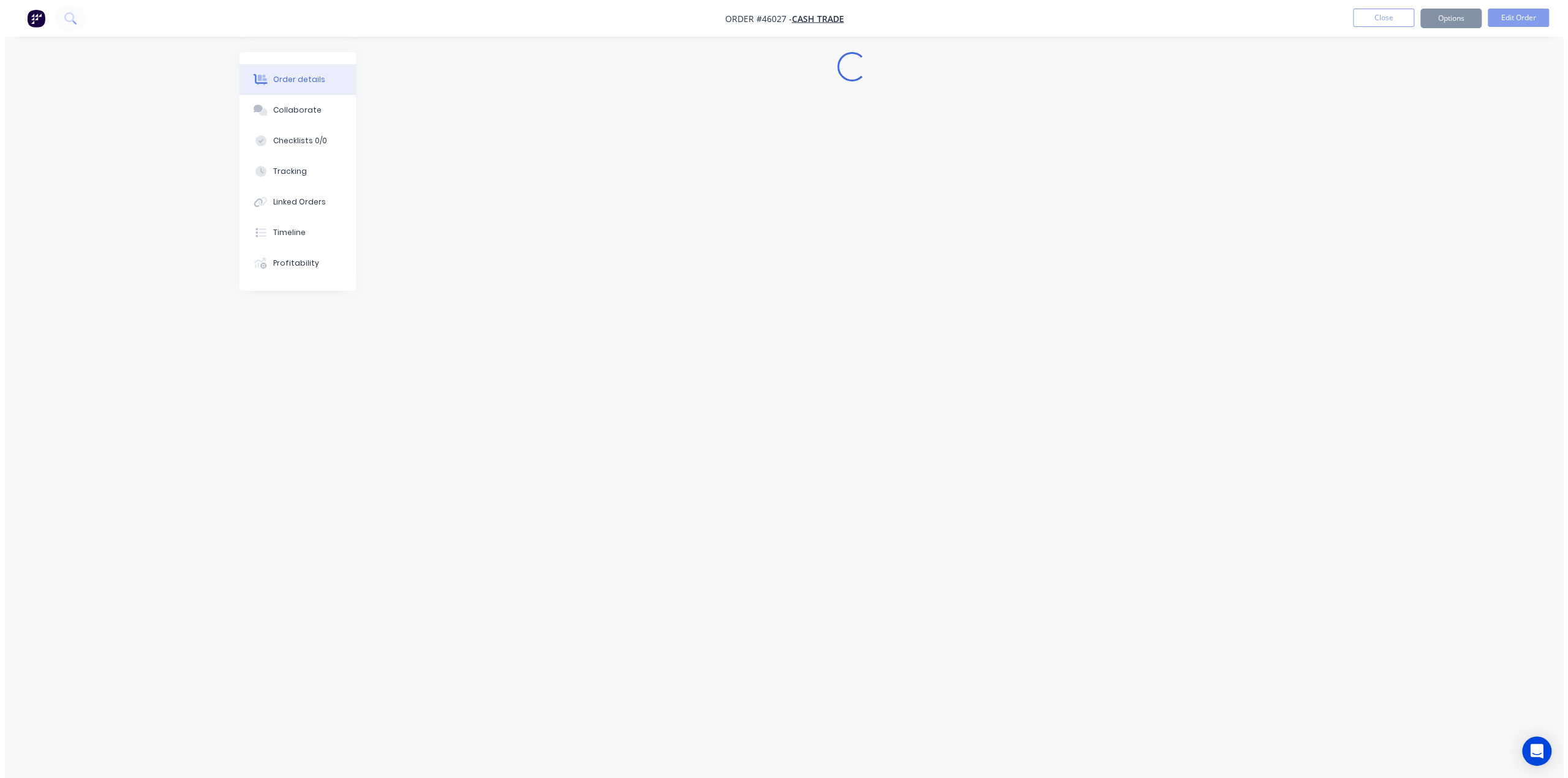
scroll to position [0, 0]
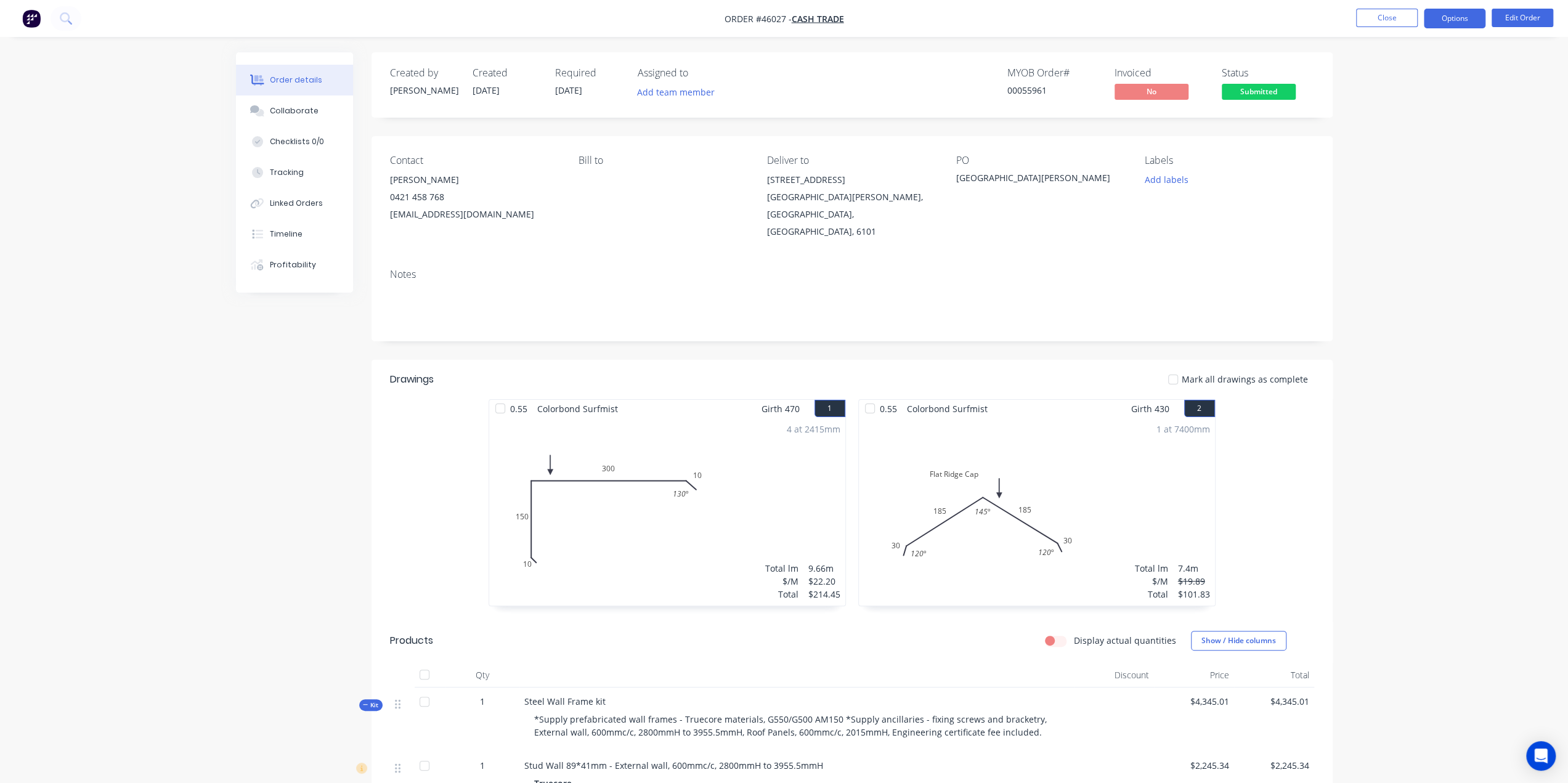
click at [1459, 20] on button "Options" at bounding box center [1455, 18] width 61 height 20
click at [1420, 73] on div "Invoice" at bounding box center [1418, 75] width 113 height 18
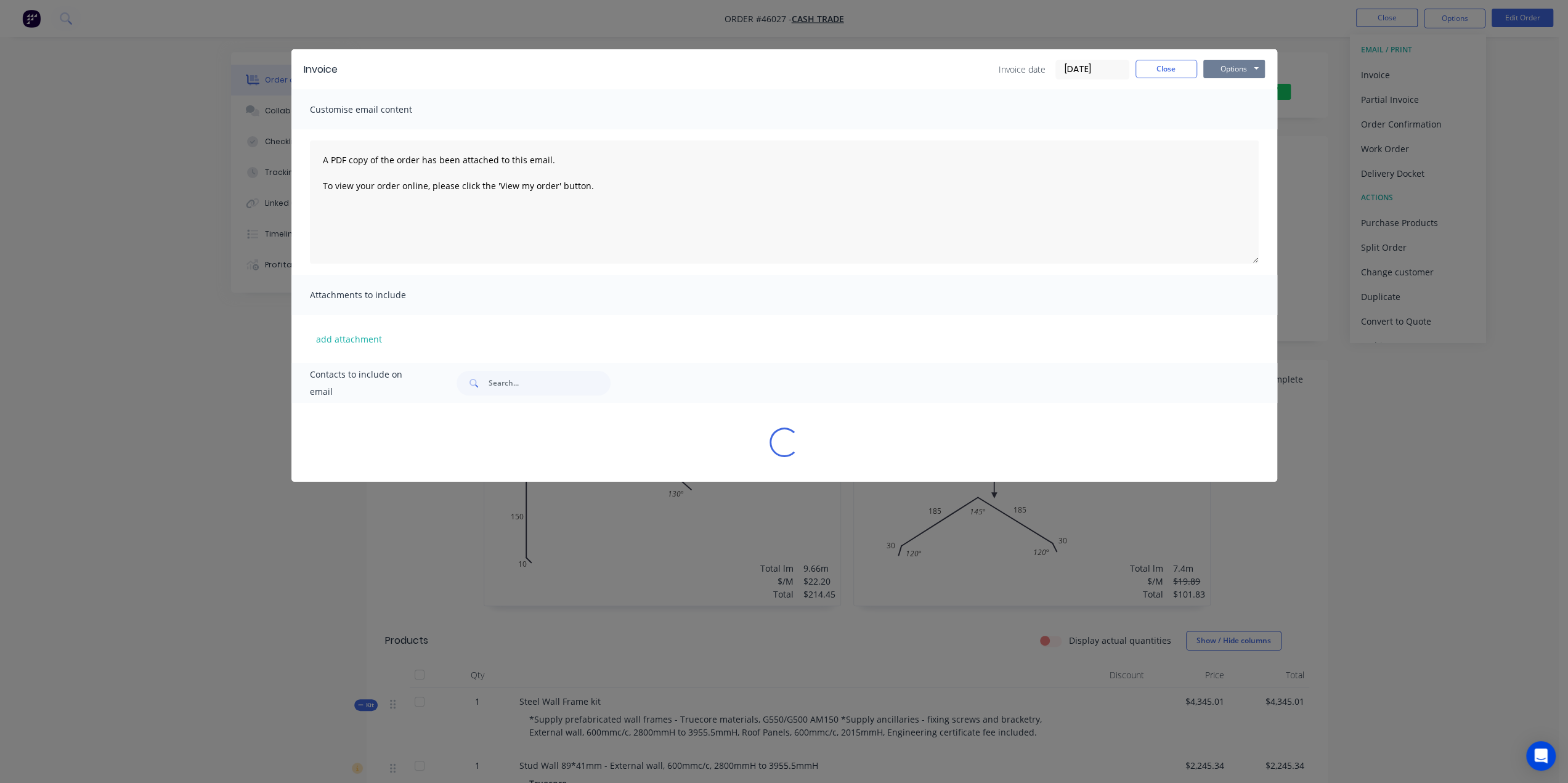
click at [1233, 71] on button "Options" at bounding box center [1234, 68] width 61 height 18
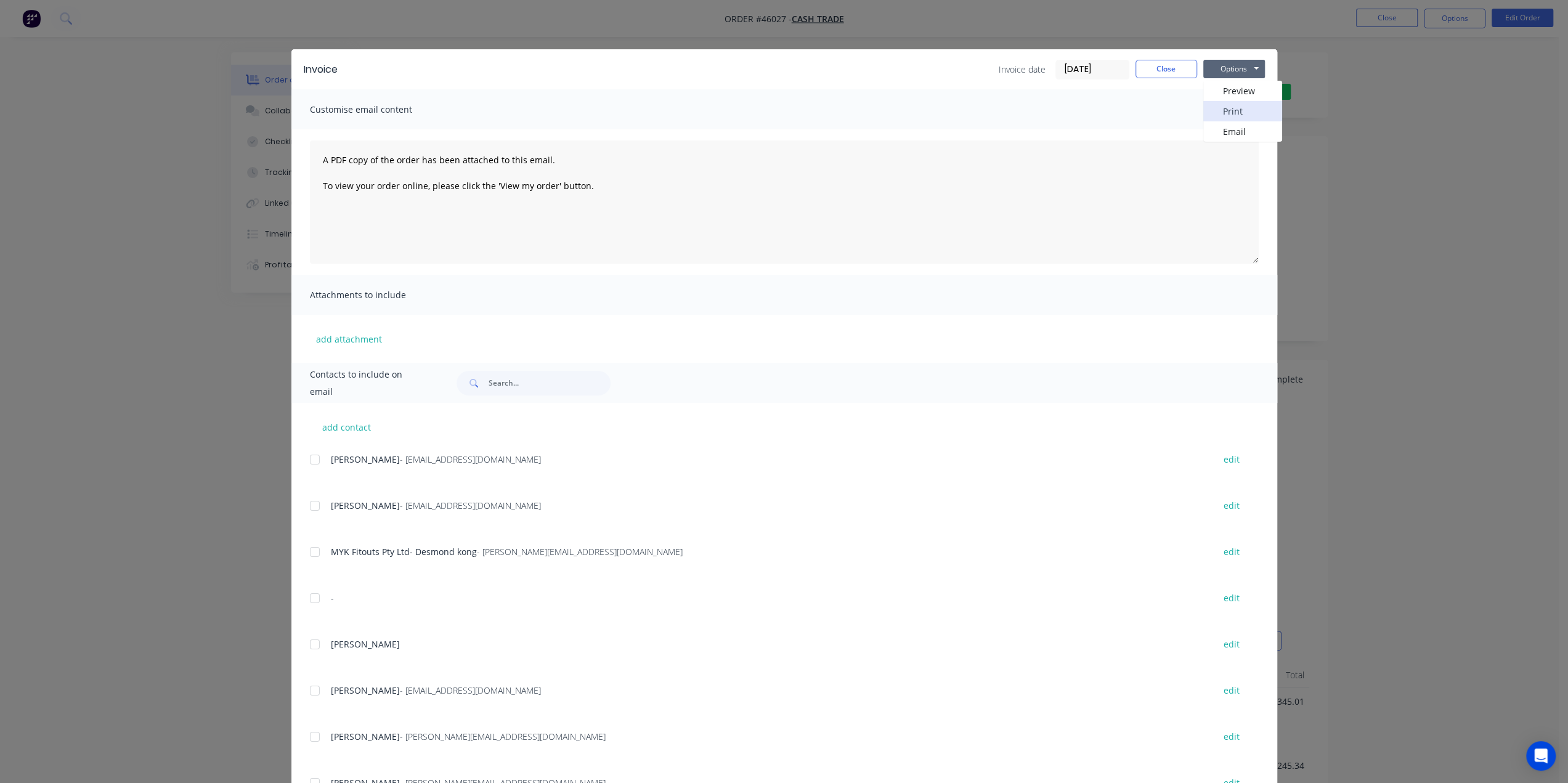
click at [1219, 112] on button "Print" at bounding box center [1243, 111] width 78 height 20
click at [1459, 202] on div "Invoice Invoice date 02/09/25 Close Options Preview Print Email Customise email…" at bounding box center [784, 392] width 1568 height 783
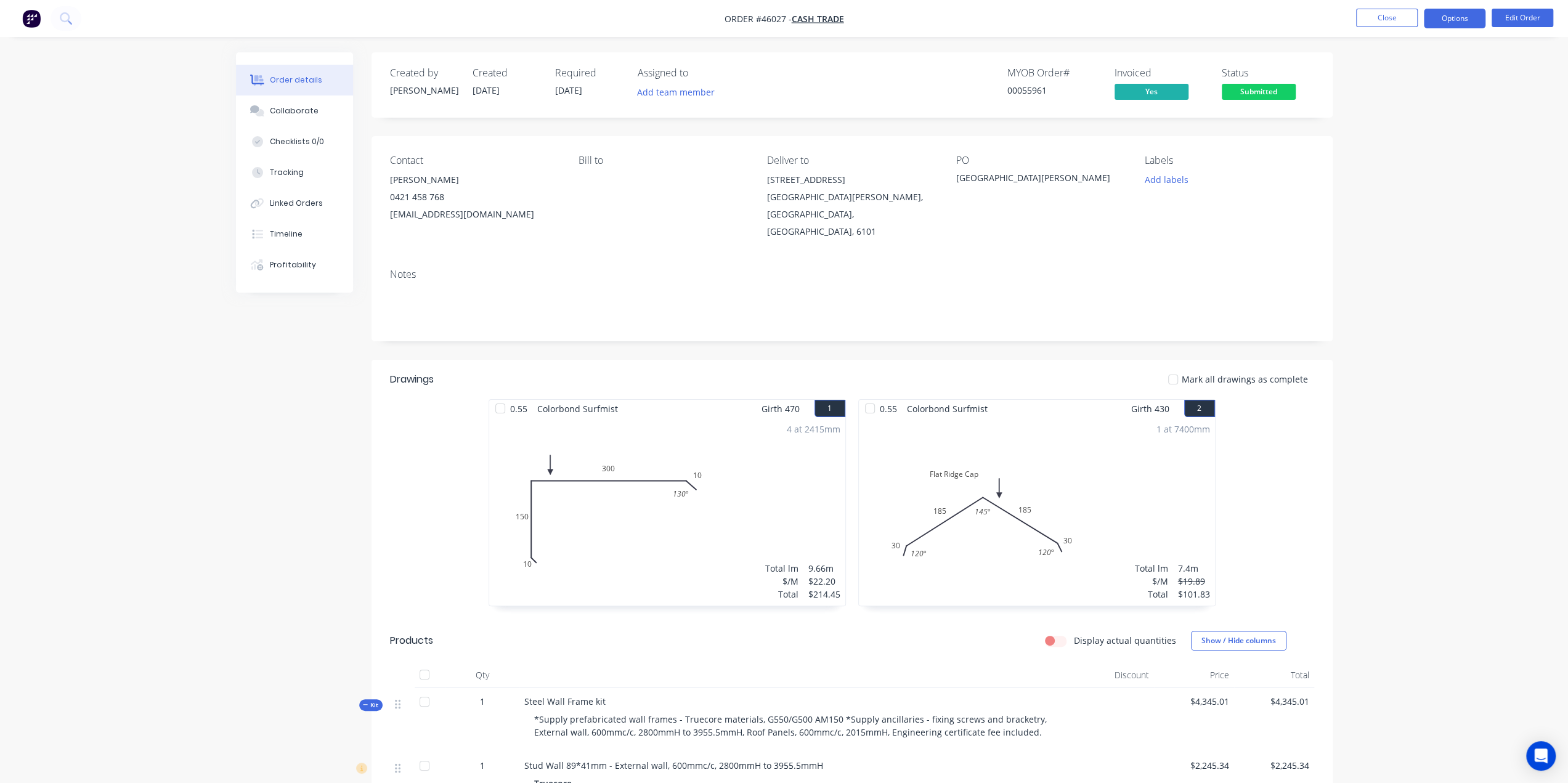
click at [1457, 18] on button "Options" at bounding box center [1455, 18] width 61 height 20
click at [1413, 144] on div "Work Order" at bounding box center [1418, 148] width 113 height 18
click at [1388, 148] on div "Custom" at bounding box center [1418, 148] width 113 height 18
click at [1392, 121] on div "Without pricing" at bounding box center [1418, 123] width 113 height 18
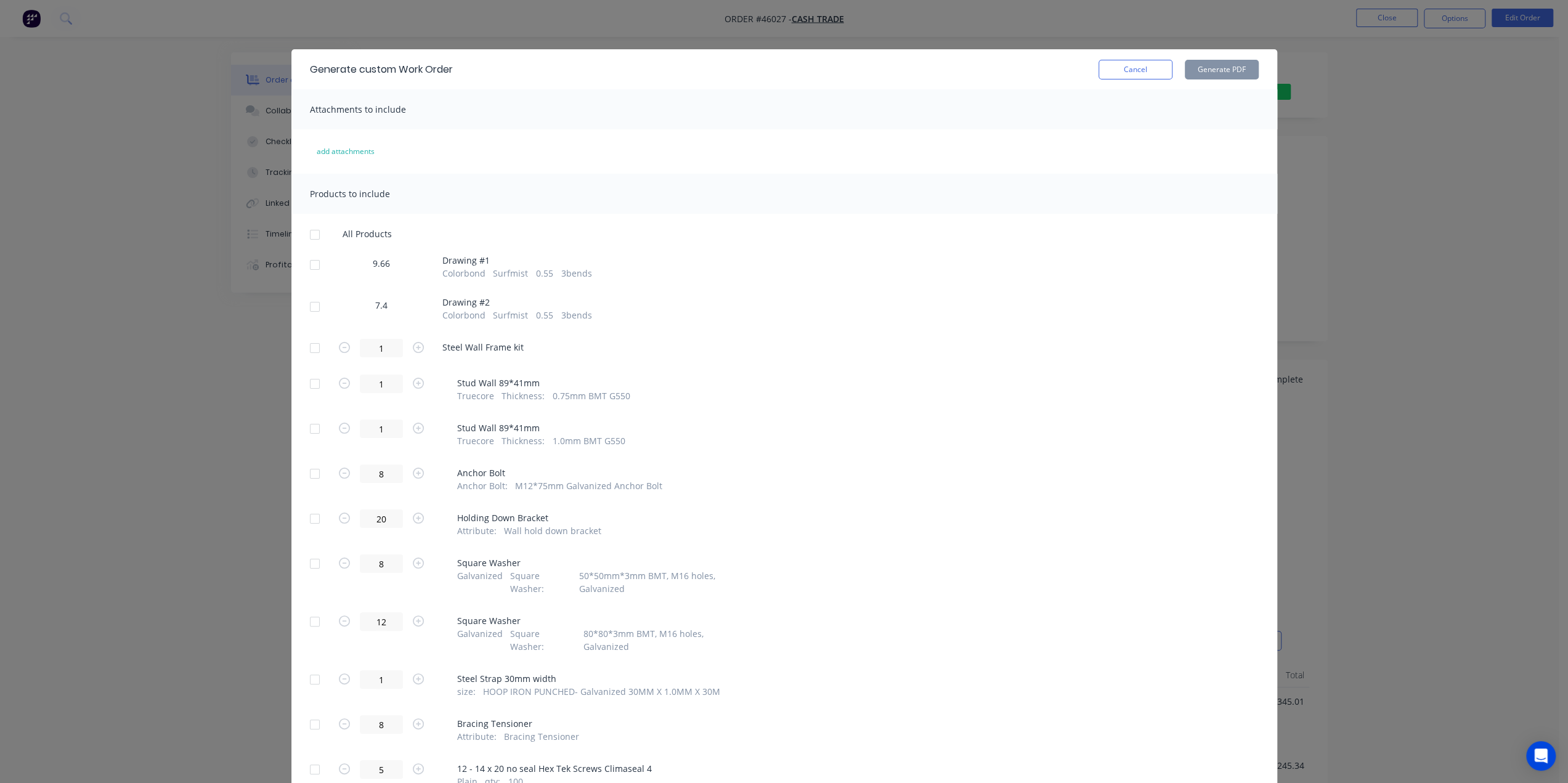
click at [310, 306] on div at bounding box center [315, 307] width 25 height 25
click at [1221, 65] on button "Generate PDF" at bounding box center [1221, 69] width 74 height 20
click at [1431, 144] on div "Generate custom Work Order Cancel Generate PDF Attachments to include add attac…" at bounding box center [784, 392] width 1568 height 783
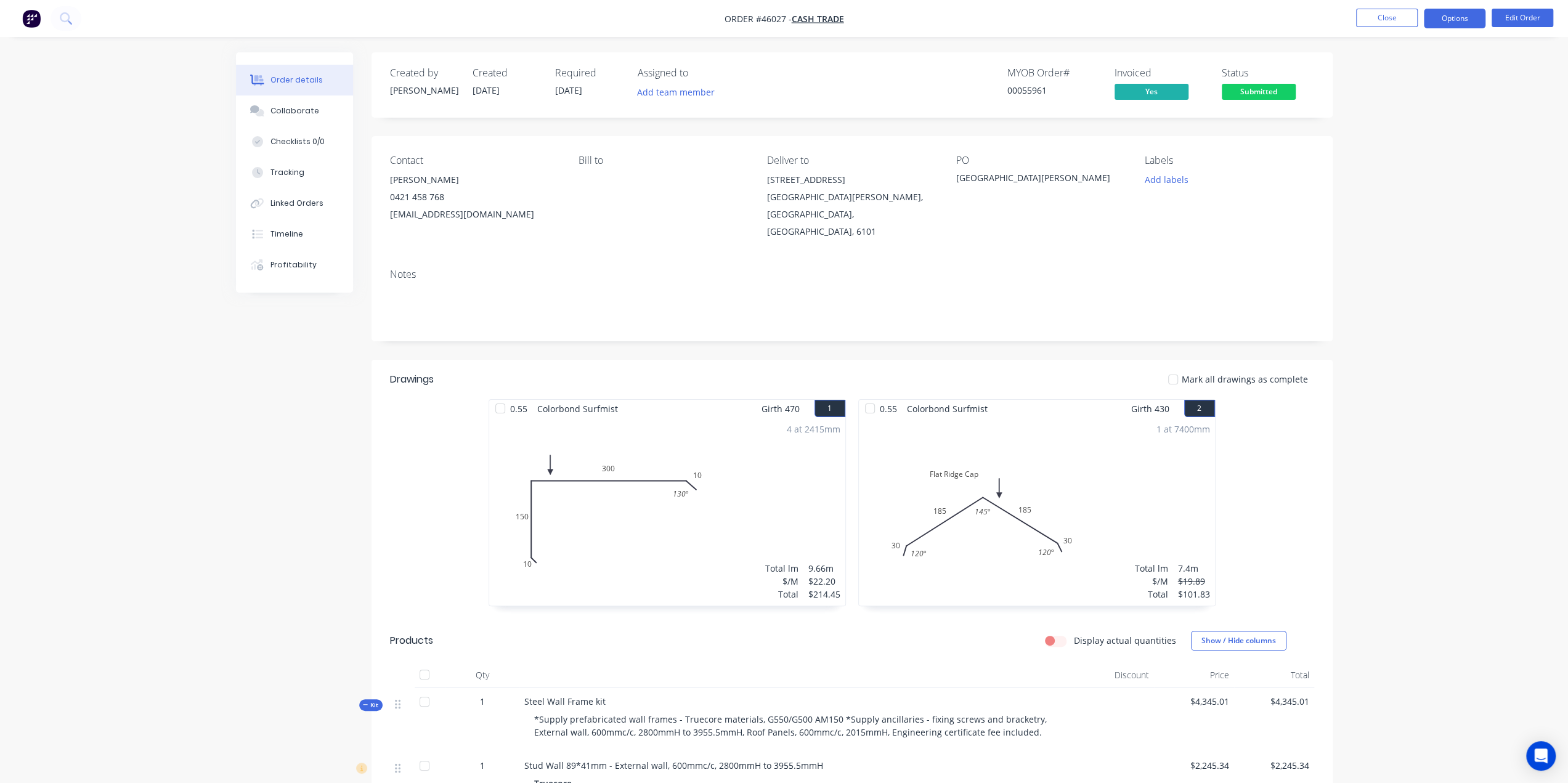
click at [1459, 21] on button "Options" at bounding box center [1455, 18] width 61 height 20
click at [1420, 172] on div "Delivery Docket" at bounding box center [1418, 173] width 113 height 18
click at [1426, 130] on div "Without pricing" at bounding box center [1418, 123] width 113 height 18
click at [1388, 153] on div "Custom" at bounding box center [1418, 148] width 113 height 18
click at [1399, 127] on div "Without pricing" at bounding box center [1418, 123] width 113 height 18
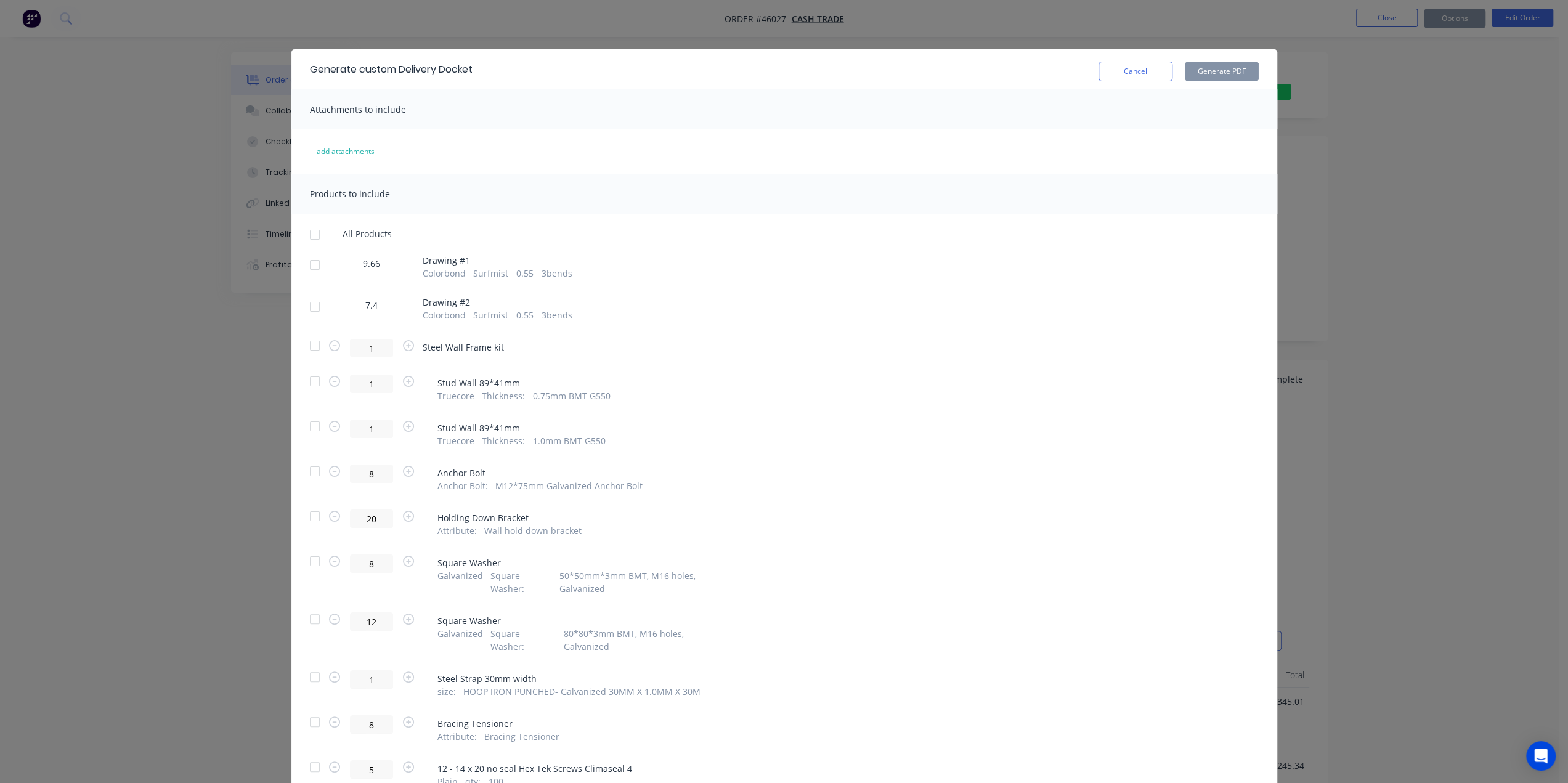
click at [313, 305] on div at bounding box center [315, 307] width 25 height 25
click at [1210, 72] on button "Generate PDF" at bounding box center [1221, 71] width 74 height 20
click at [173, 254] on div "Generate custom Delivery Docket Cancel Generate PDF Attachments to include add …" at bounding box center [784, 392] width 1568 height 783
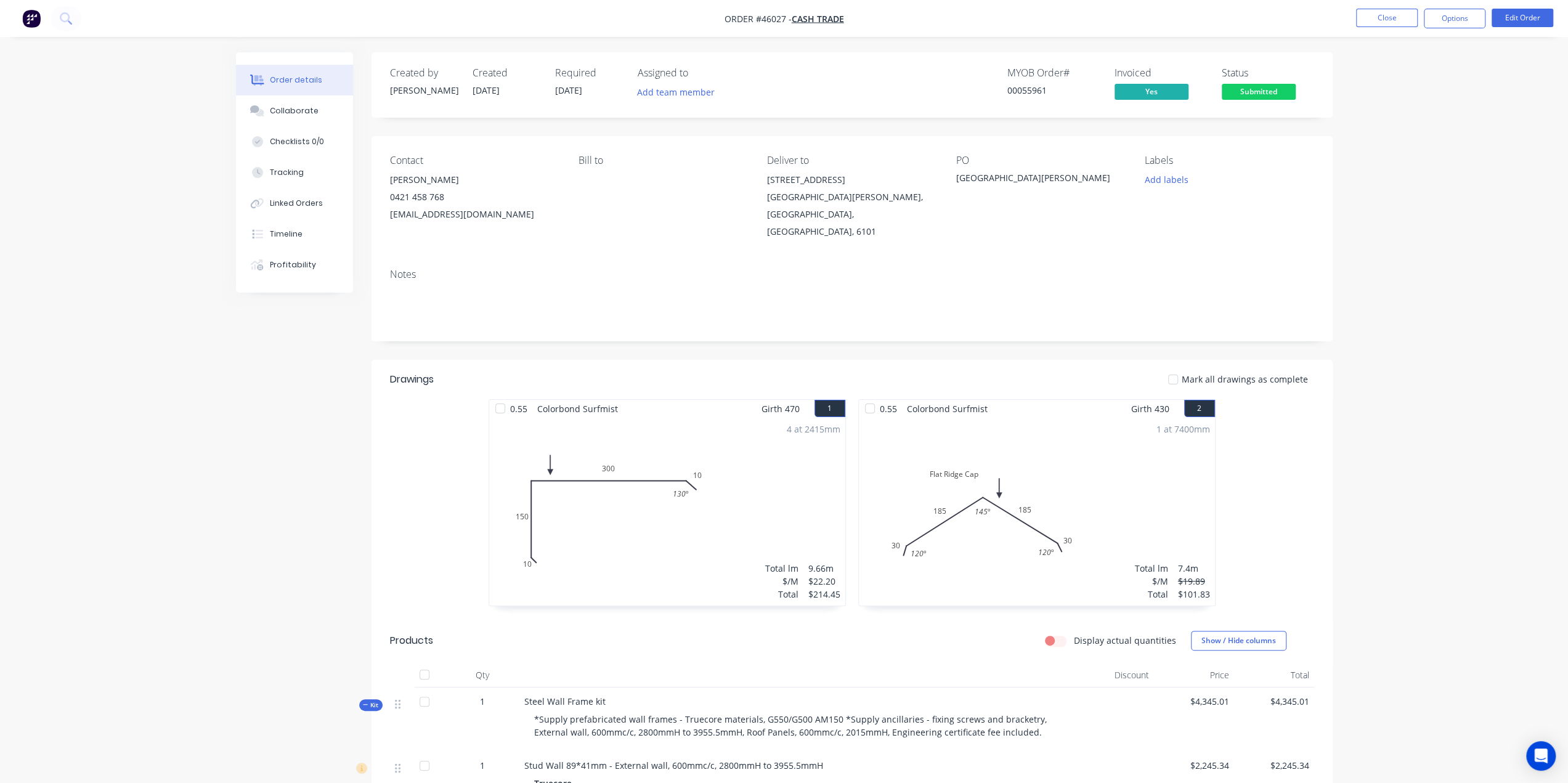
click at [24, 23] on img "button" at bounding box center [31, 18] width 18 height 18
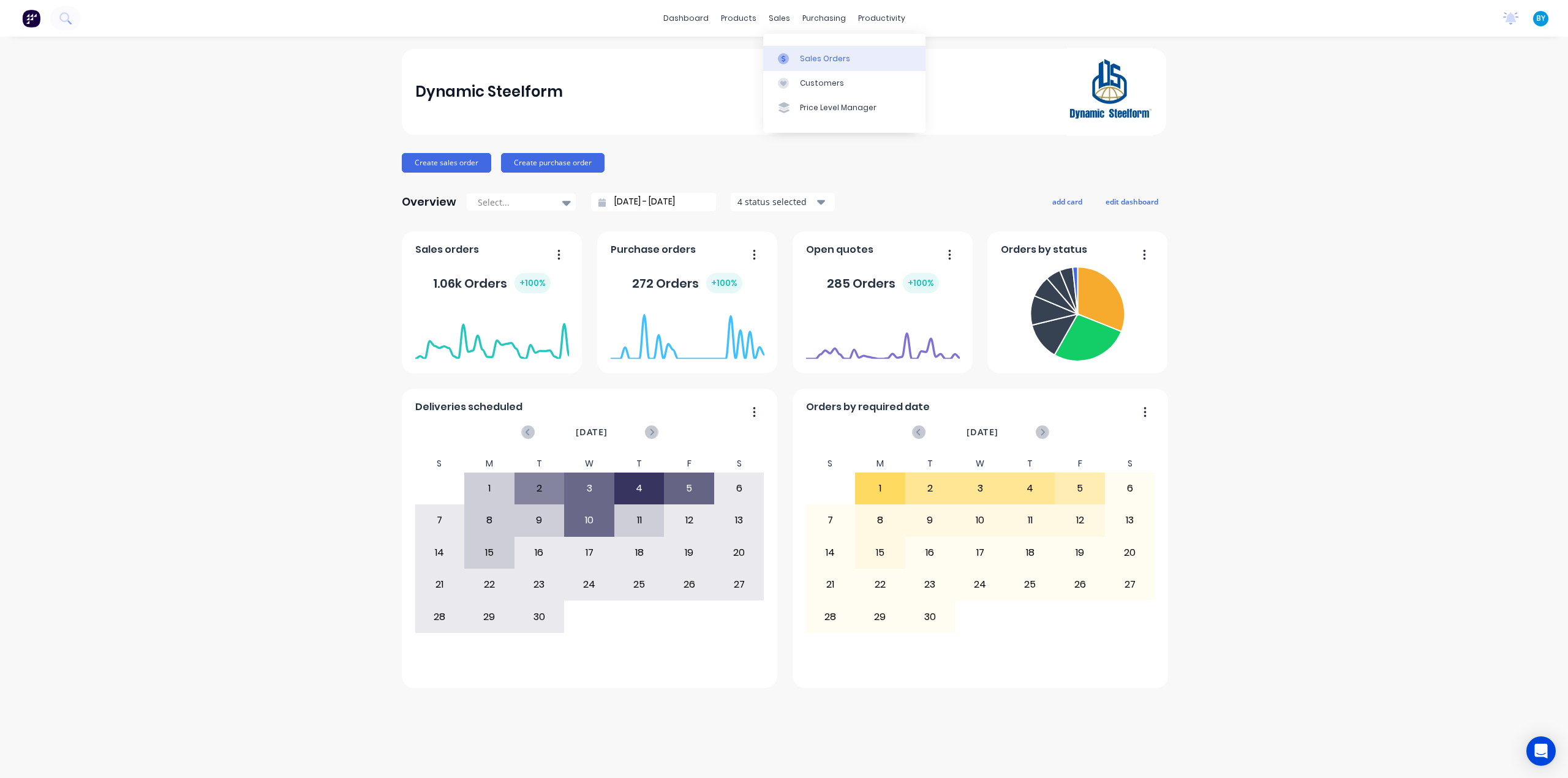
click at [798, 59] on link "Sales Orders" at bounding box center [844, 58] width 163 height 25
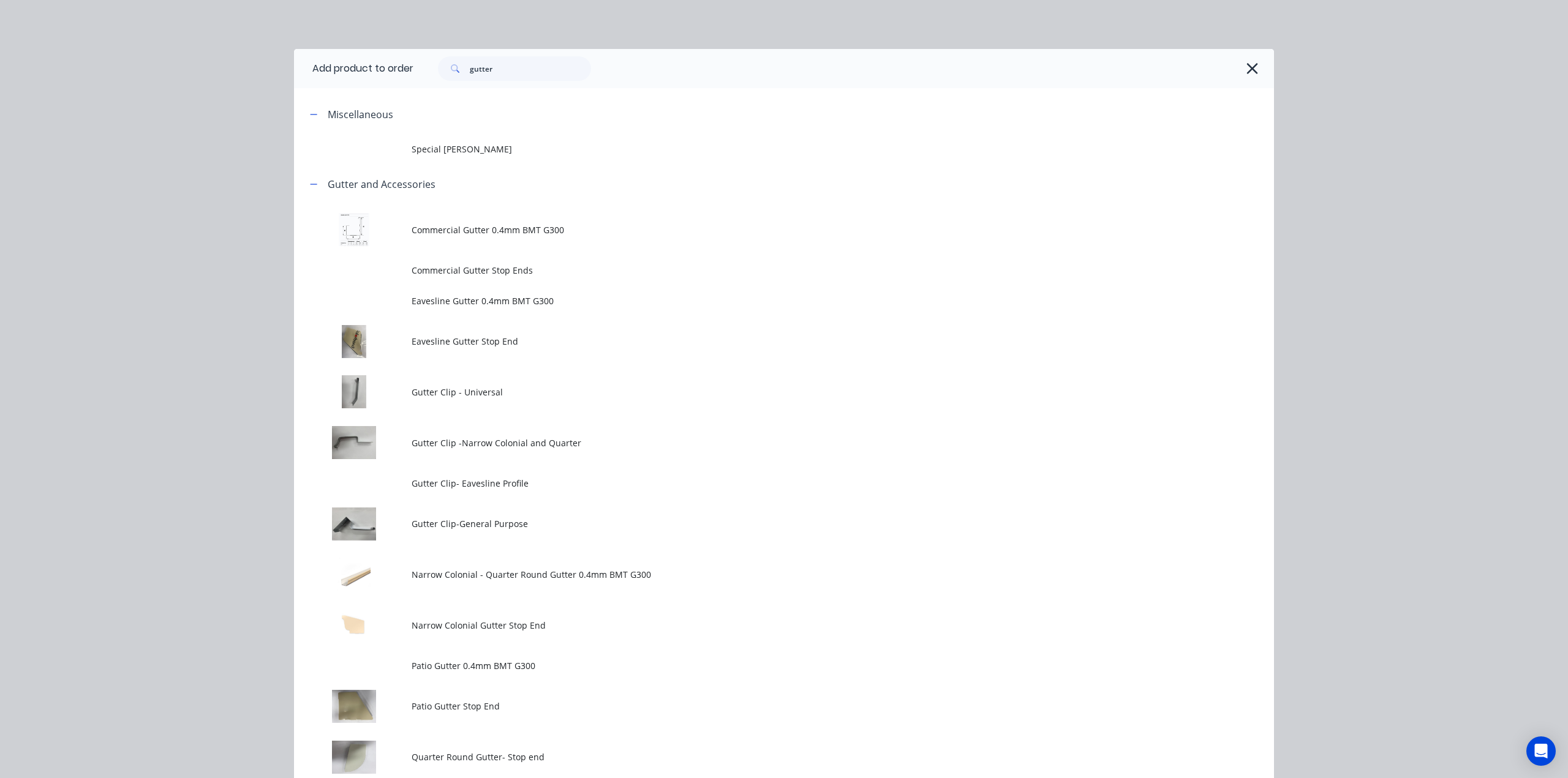
click at [114, 88] on div "Add product to order gutter Miscellaneous Special Patio Gutter Gutter and Acces…" at bounding box center [784, 389] width 1568 height 778
click at [1255, 70] on button "button" at bounding box center [1252, 68] width 20 height 20
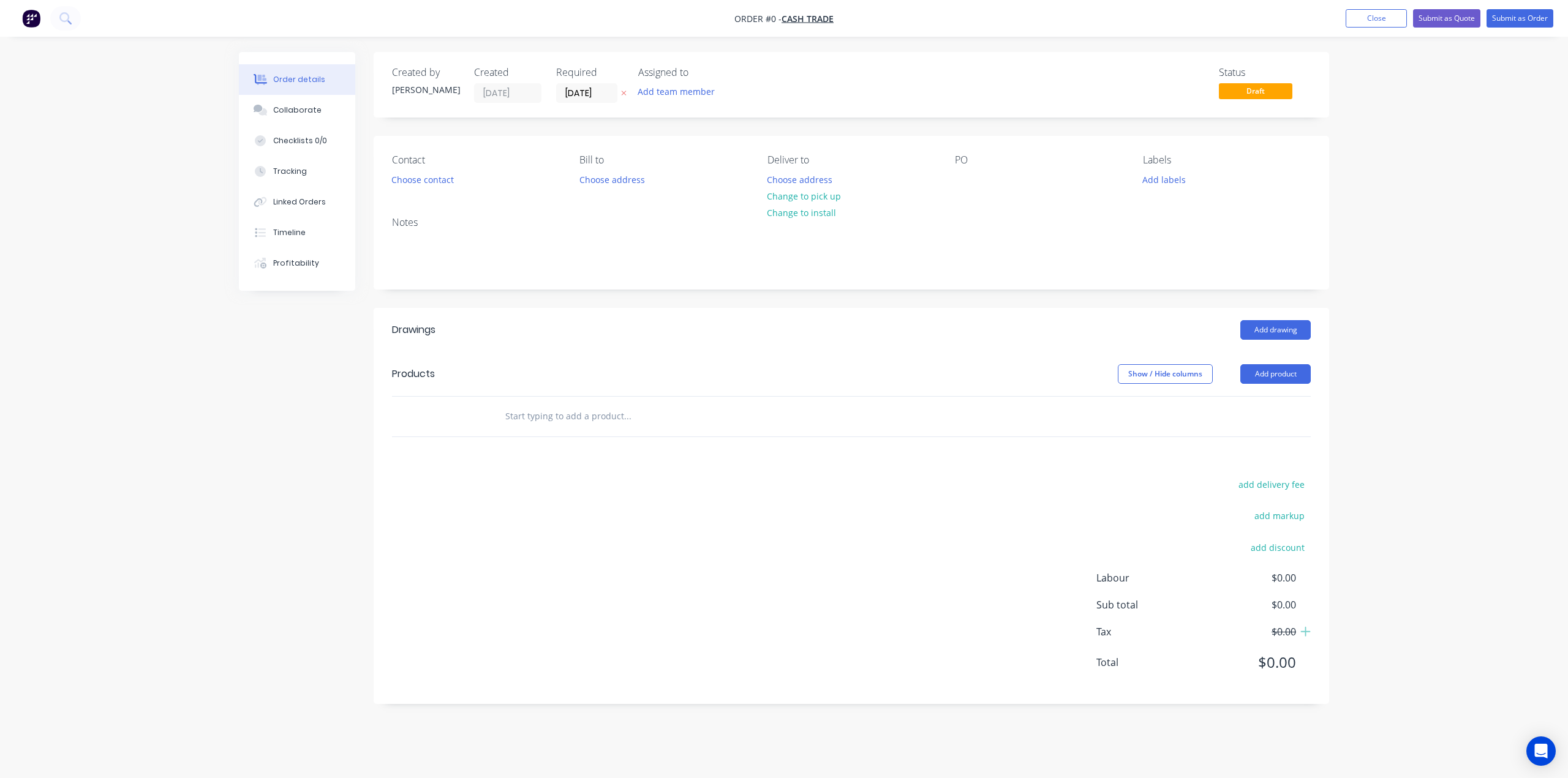
click at [30, 15] on img "button" at bounding box center [30, 18] width 18 height 18
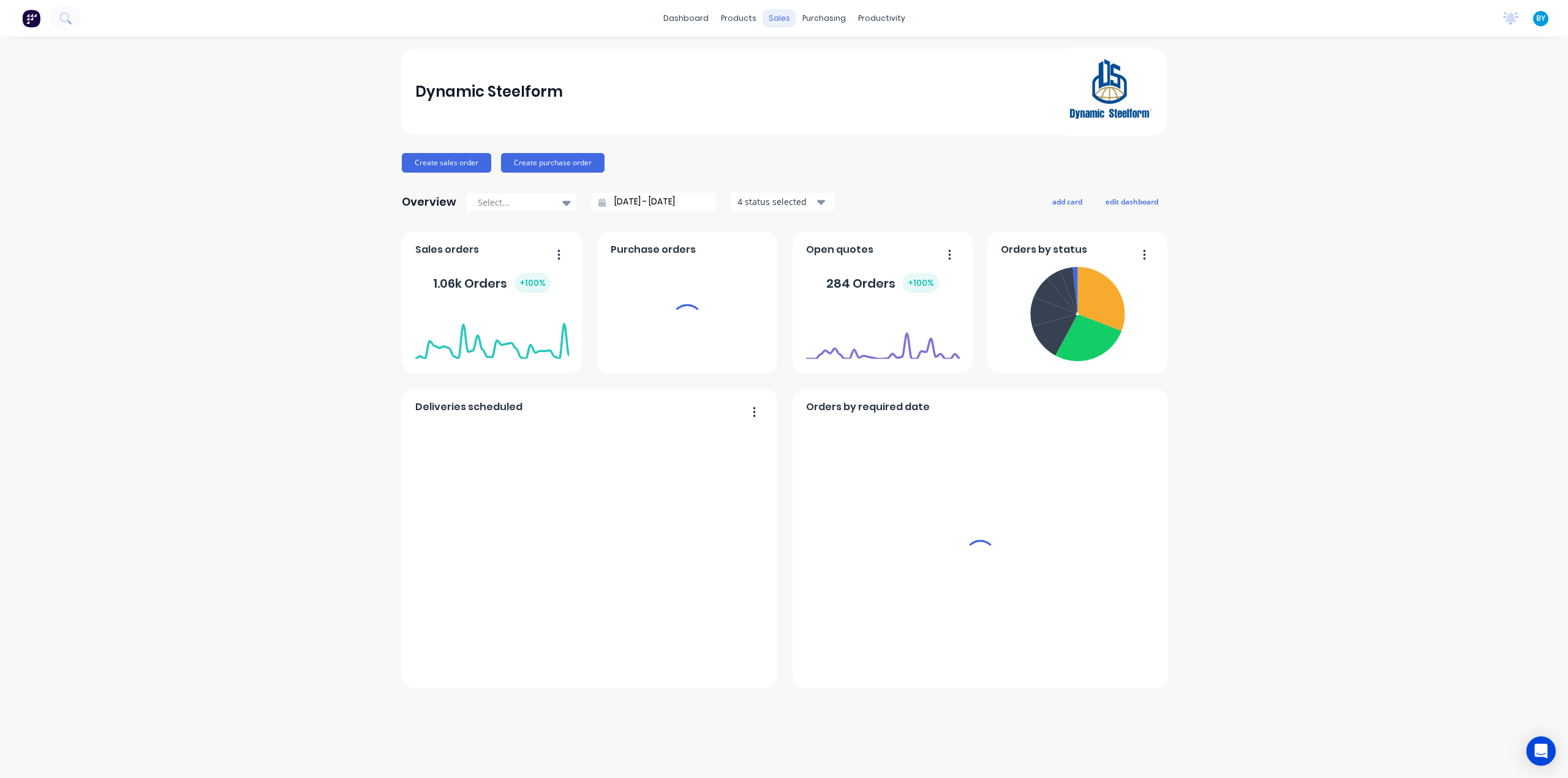
click at [780, 18] on div "sales" at bounding box center [778, 18] width 33 height 18
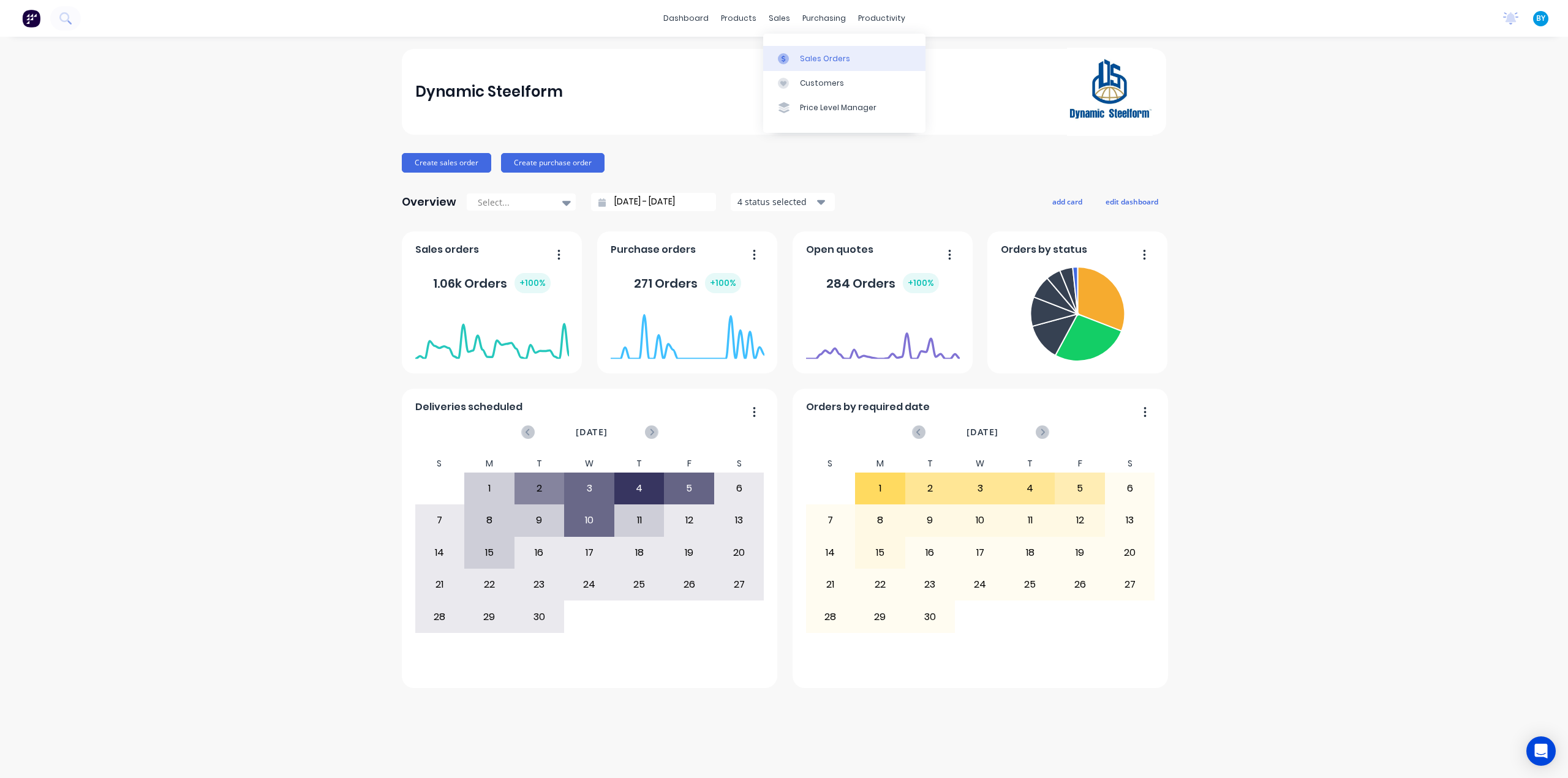
click at [794, 56] on div at bounding box center [787, 59] width 18 height 11
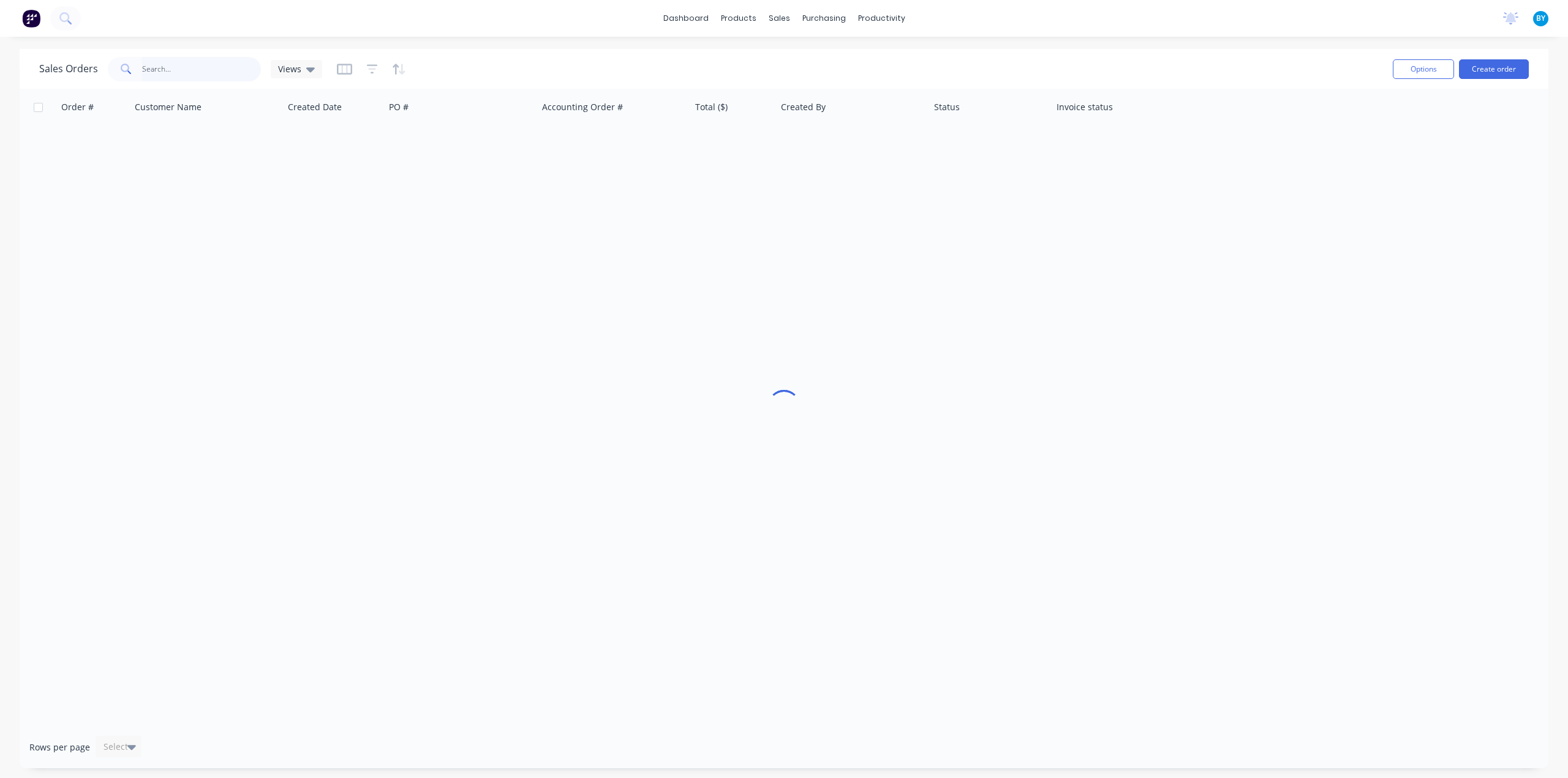
click at [167, 61] on input "text" at bounding box center [202, 69] width 120 height 25
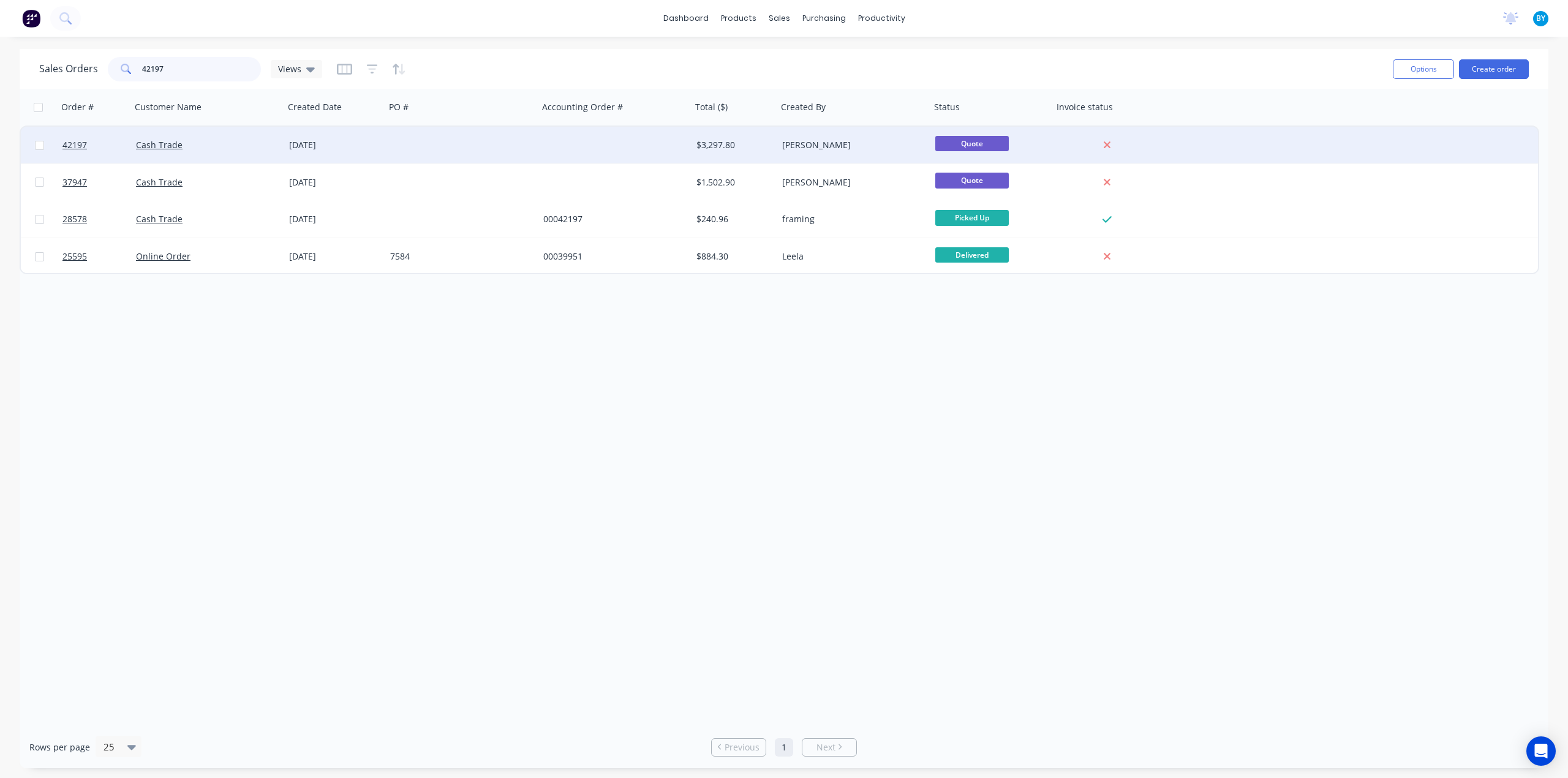
type input "42197"
click at [231, 145] on div "Cash Trade" at bounding box center [204, 145] width 136 height 12
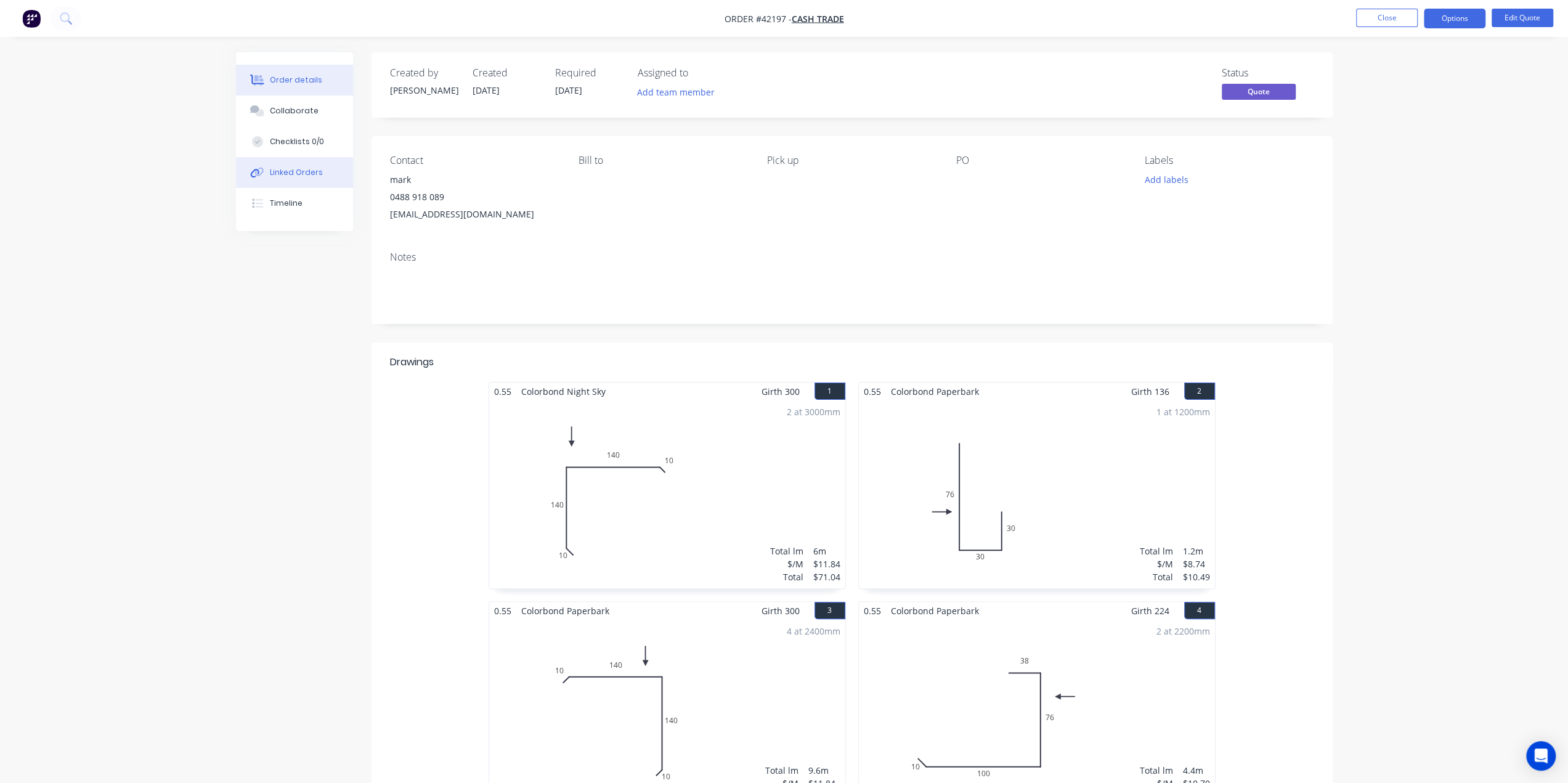
click at [327, 174] on button "Linked Orders" at bounding box center [295, 172] width 117 height 31
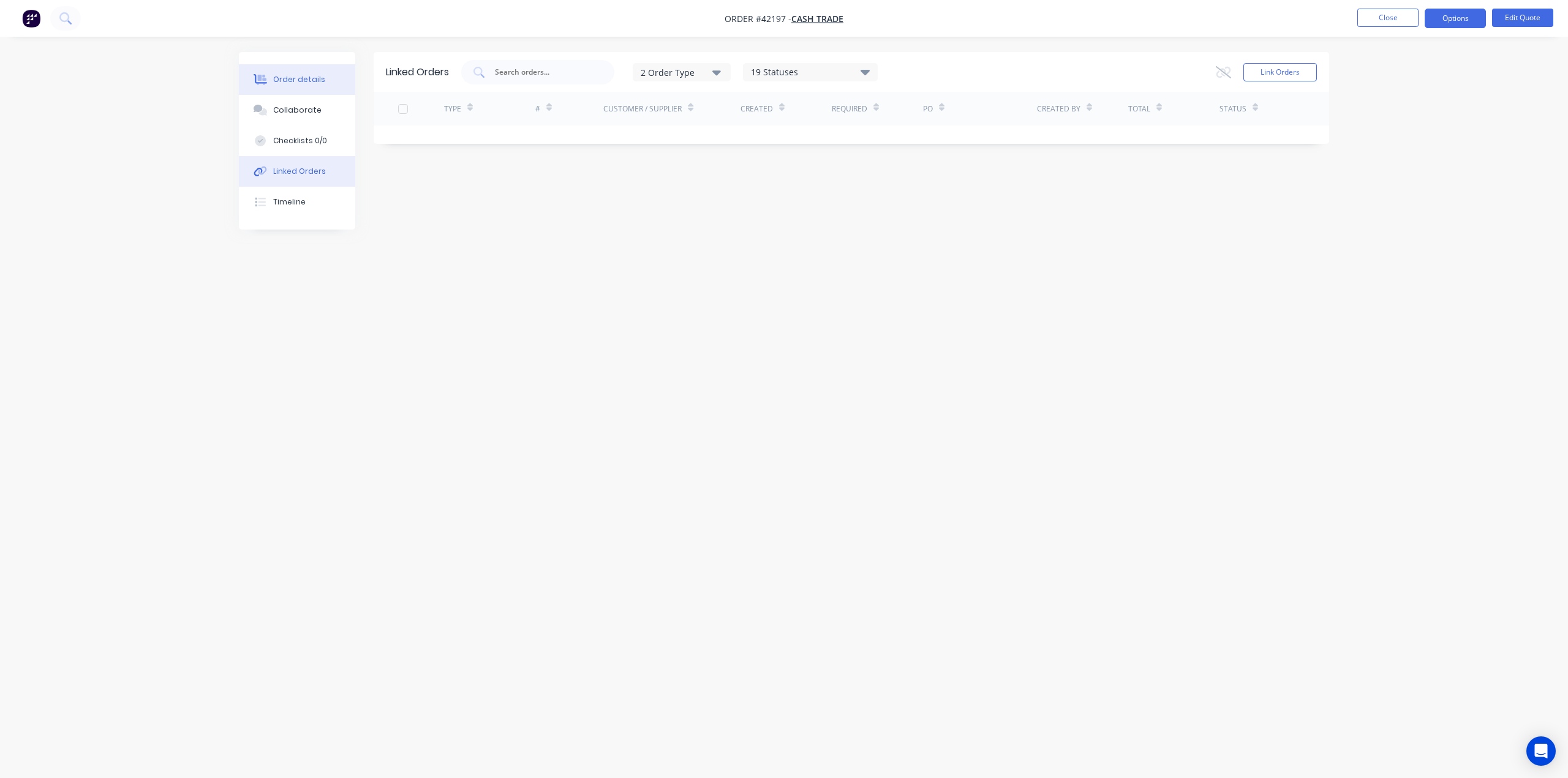
click at [309, 73] on button "Order details" at bounding box center [297, 80] width 116 height 30
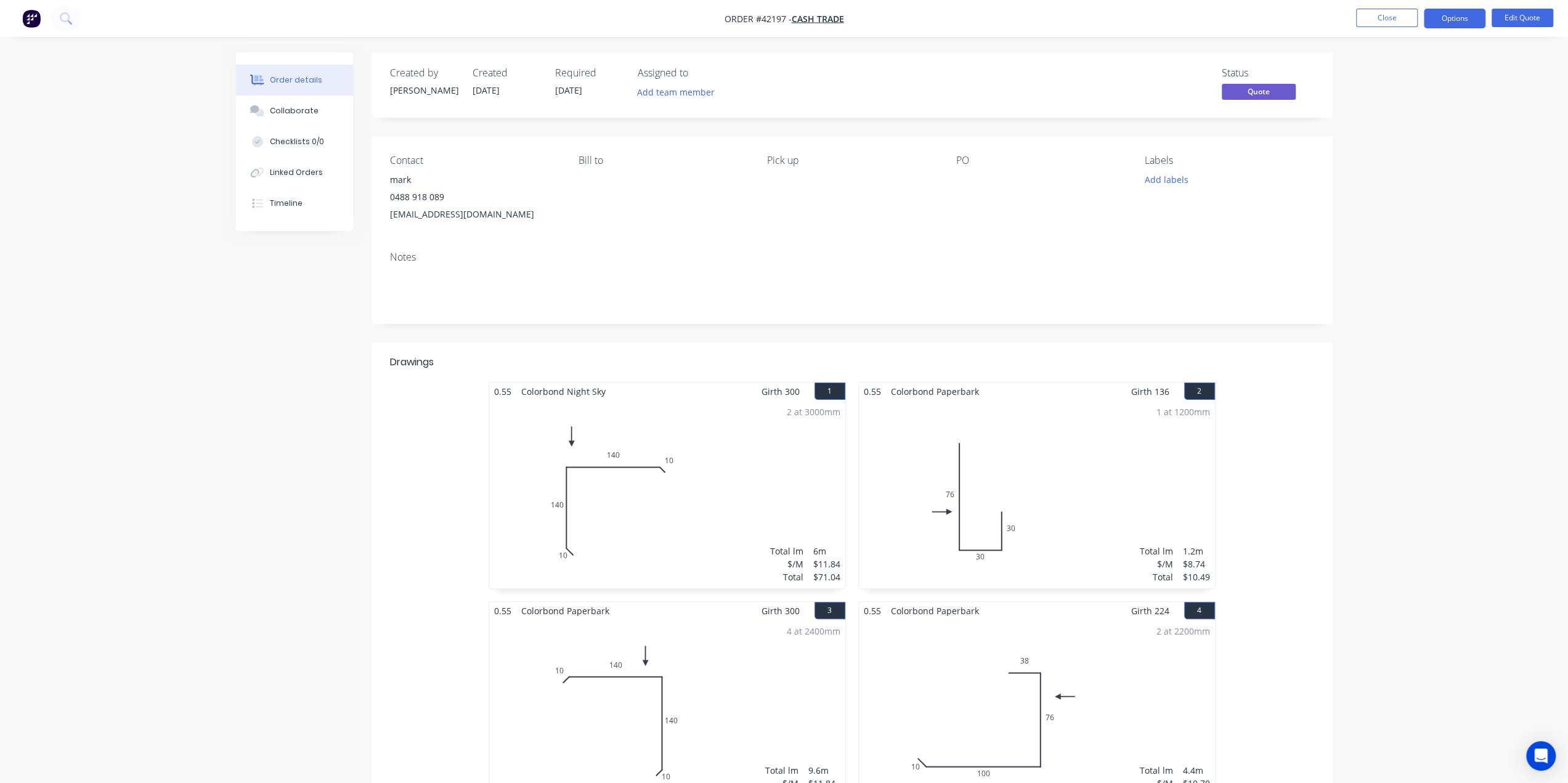
drag, startPoint x: 194, startPoint y: 454, endPoint x: 220, endPoint y: 435, distance: 32.2
drag, startPoint x: 974, startPoint y: 183, endPoint x: 619, endPoint y: 188, distance: 355.0
click at [974, 183] on div at bounding box center [1033, 180] width 154 height 17
click at [40, 20] on button "button" at bounding box center [31, 18] width 26 height 20
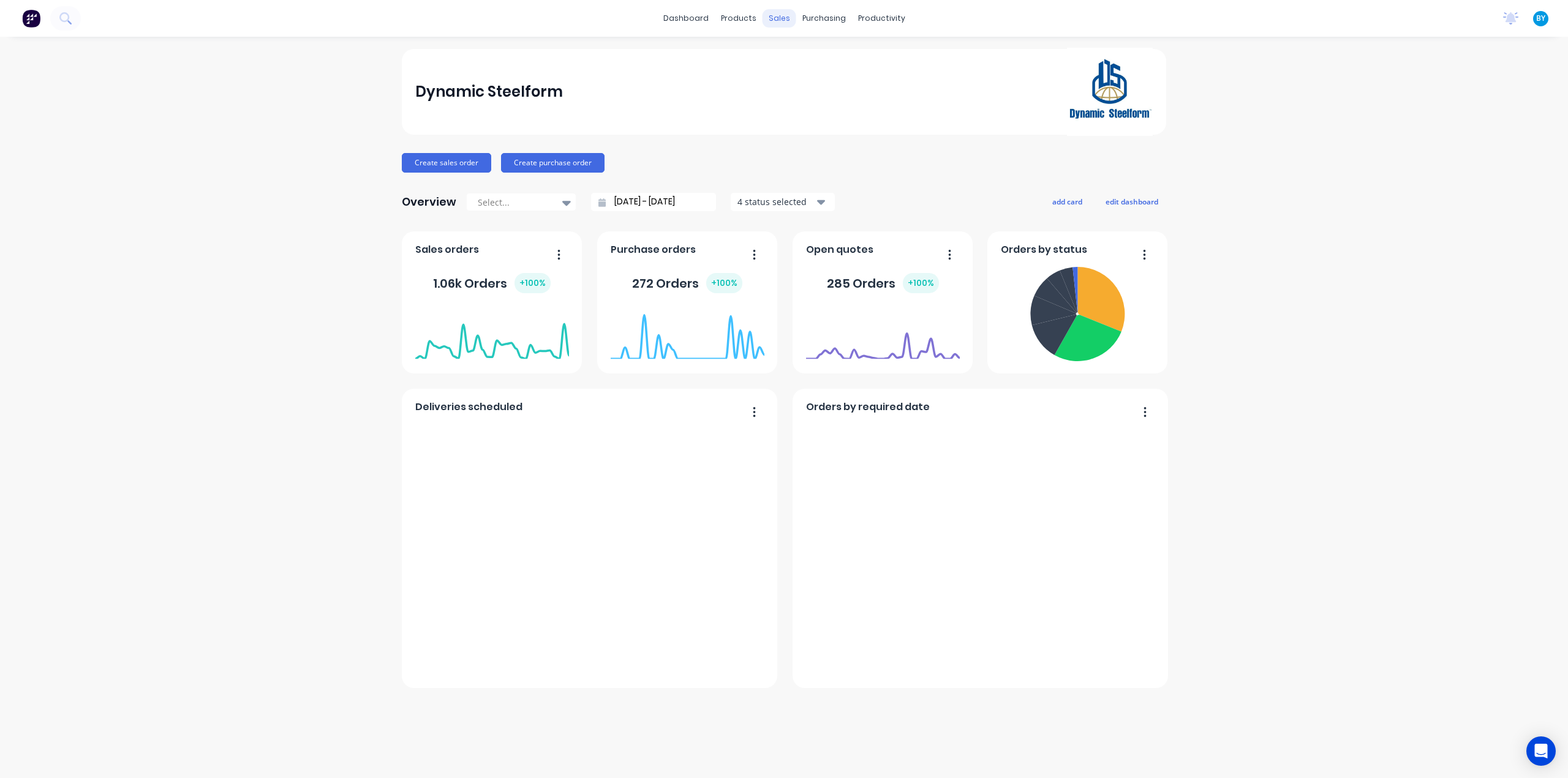
click at [780, 20] on div "sales" at bounding box center [778, 18] width 33 height 18
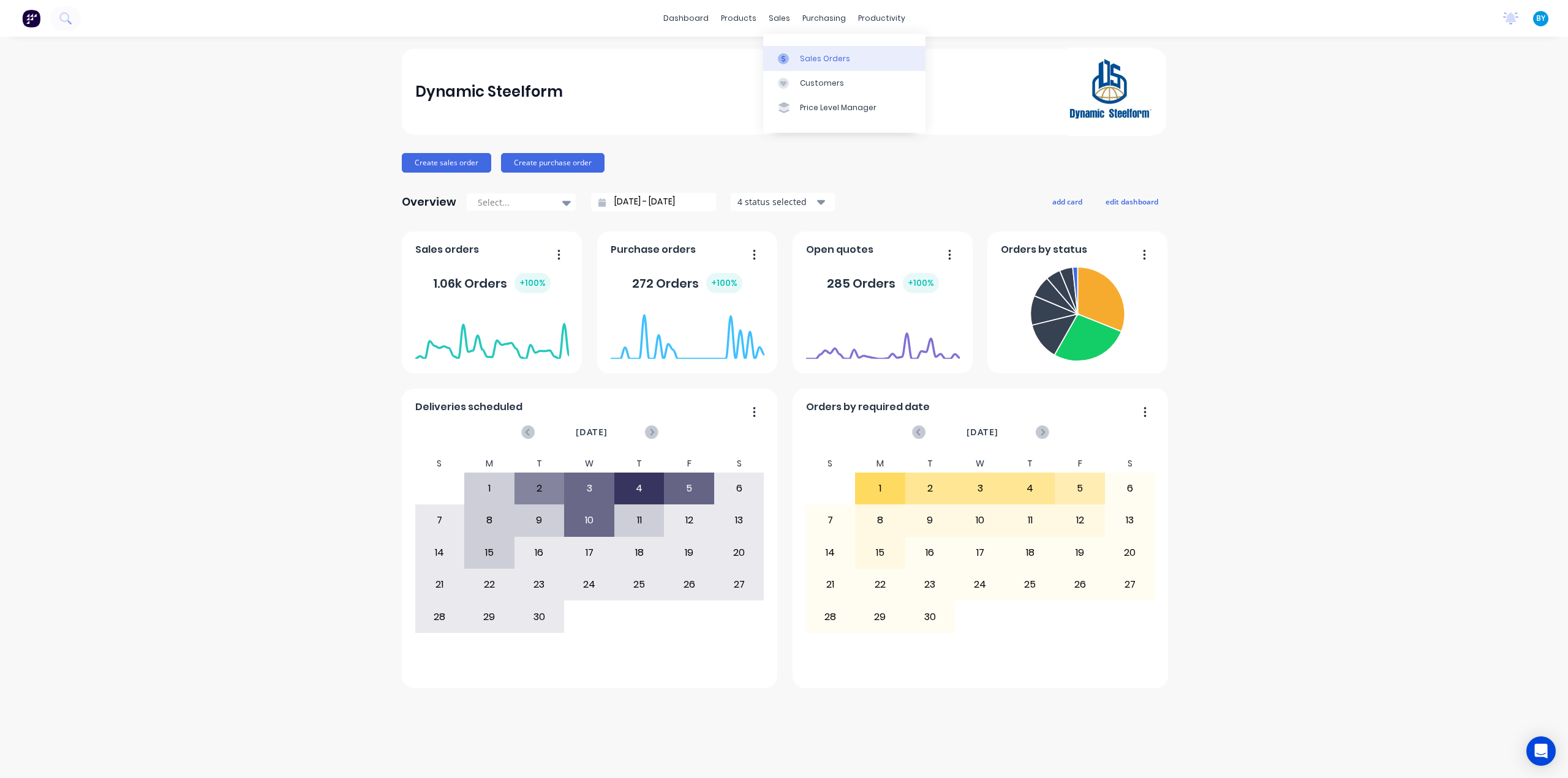
click at [797, 55] on link "Sales Orders" at bounding box center [844, 58] width 163 height 25
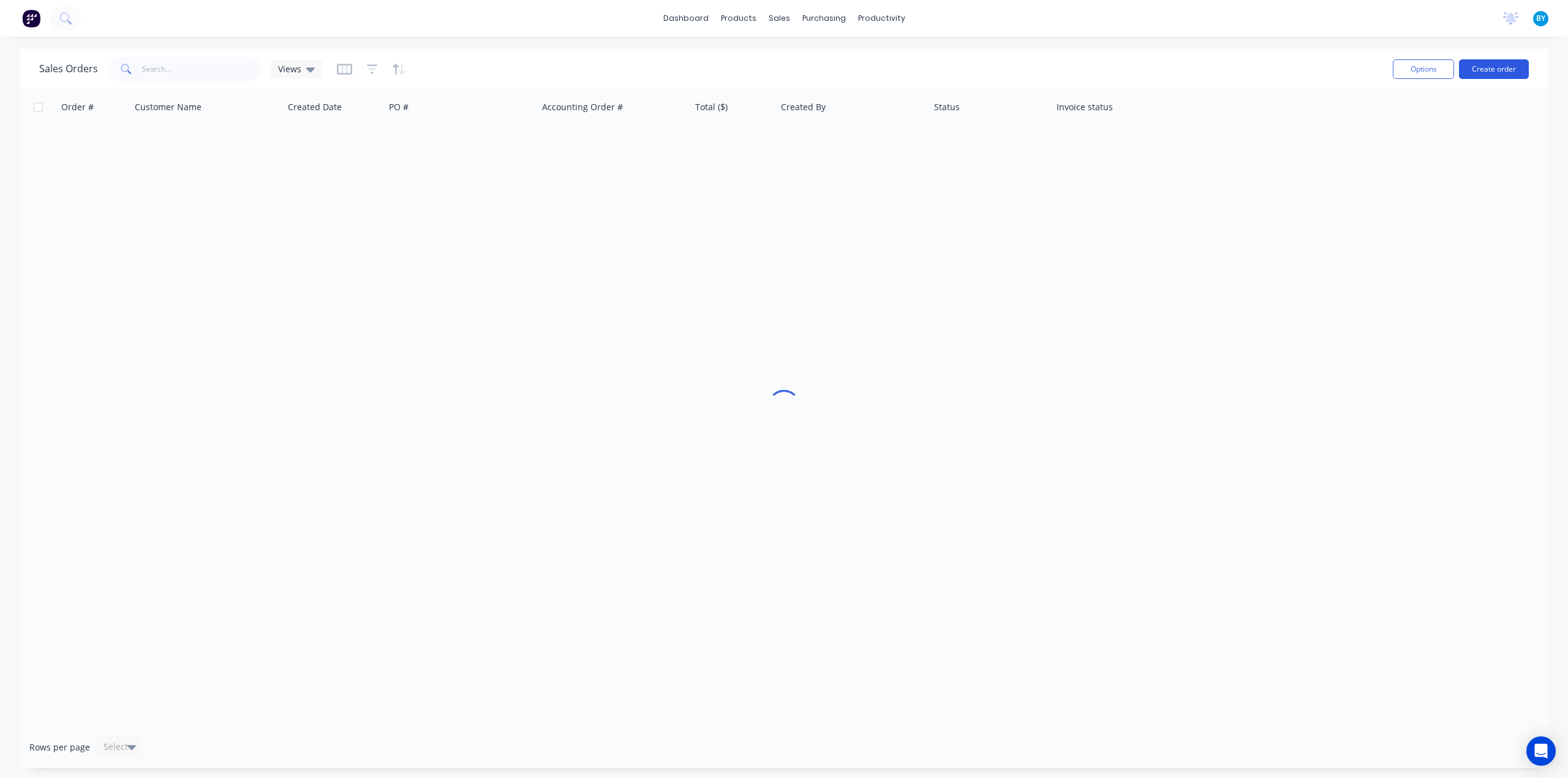
click at [1482, 68] on button "Create order" at bounding box center [1493, 68] width 69 height 20
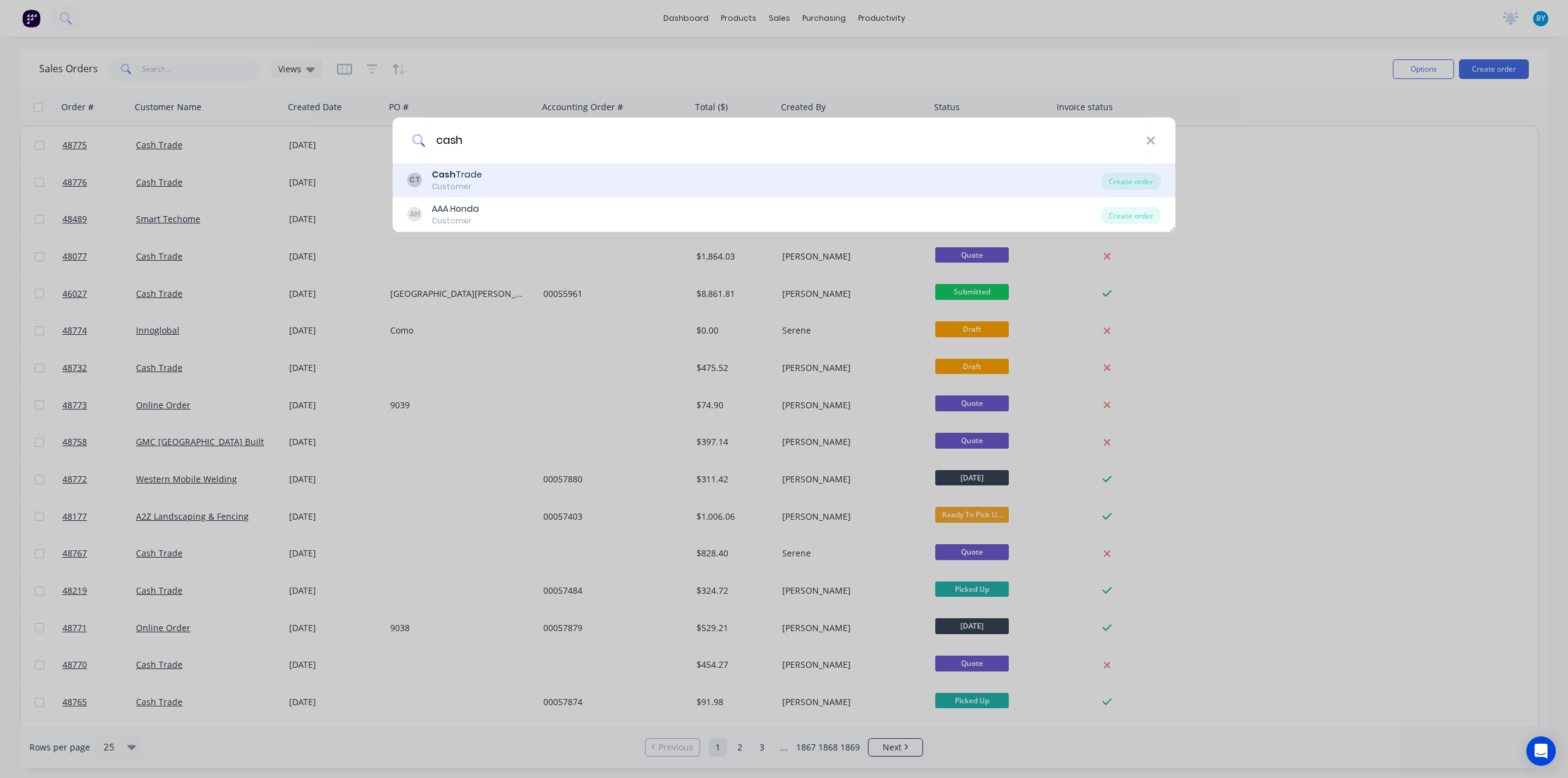
type input "cash"
click at [559, 183] on div "CT Cash Trade Customer" at bounding box center [754, 180] width 694 height 24
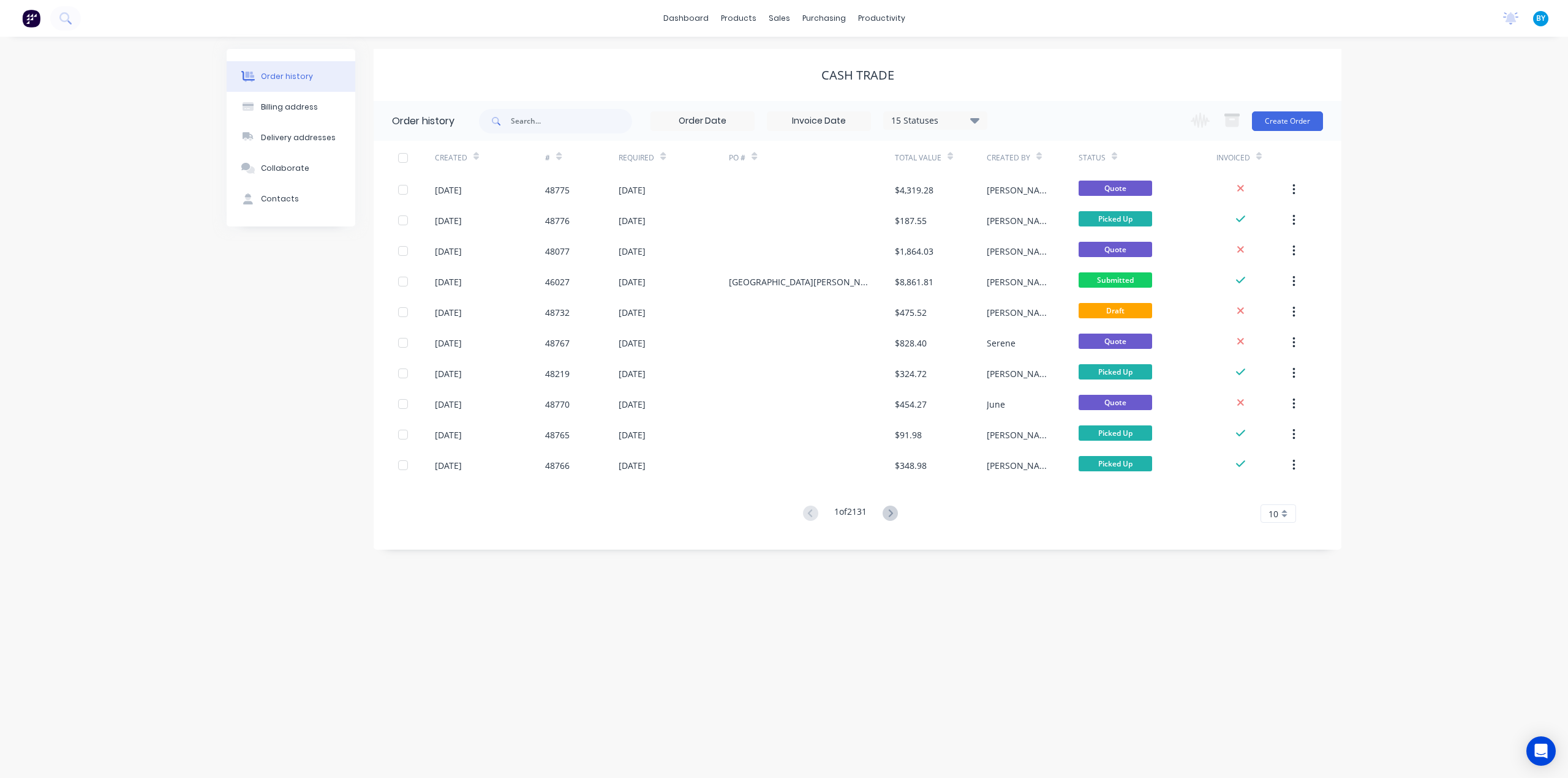
click at [1279, 131] on div "Change order status Submitted Ready for Delivery Ready To Pick Up Monday Tuesda…" at bounding box center [1253, 121] width 140 height 40
click at [1285, 122] on button "Create Order" at bounding box center [1287, 121] width 71 height 20
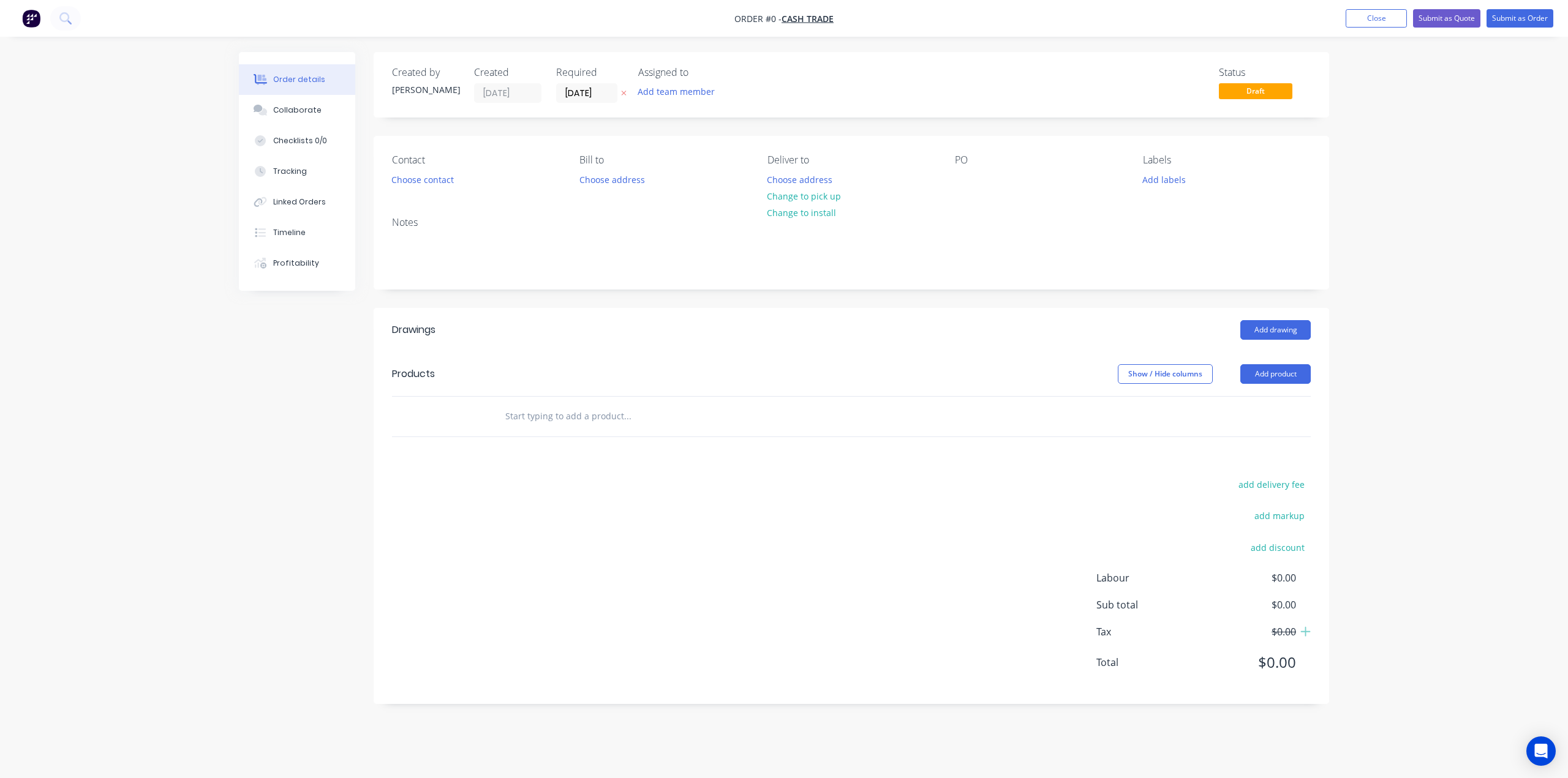
drag, startPoint x: 585, startPoint y: 418, endPoint x: 698, endPoint y: 412, distance: 113.2
click at [585, 417] on input "text" at bounding box center [627, 417] width 245 height 25
click at [1291, 369] on button "Add product" at bounding box center [1276, 374] width 70 height 20
click at [1247, 432] on div "Basic product" at bounding box center [1252, 429] width 94 height 18
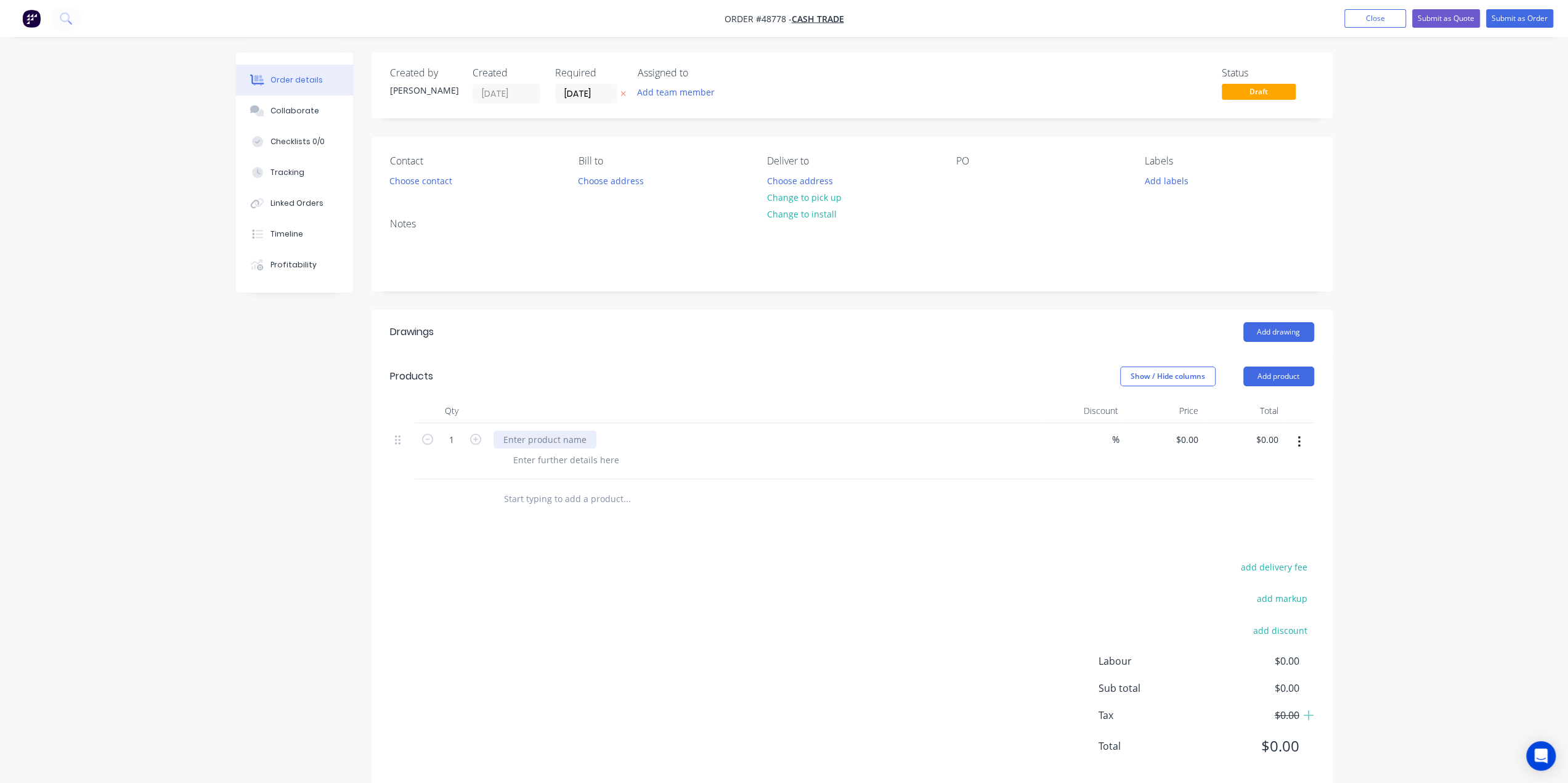
click at [549, 432] on div at bounding box center [546, 439] width 103 height 18
click at [615, 444] on div "Shop Drawing Deposit For" at bounding box center [557, 439] width 127 height 18
drag, startPoint x: 919, startPoint y: 459, endPoint x: 1056, endPoint y: 445, distance: 137.7
click at [920, 459] on div at bounding box center [771, 459] width 535 height 18
click at [1264, 434] on input "0.00" at bounding box center [1269, 439] width 29 height 18
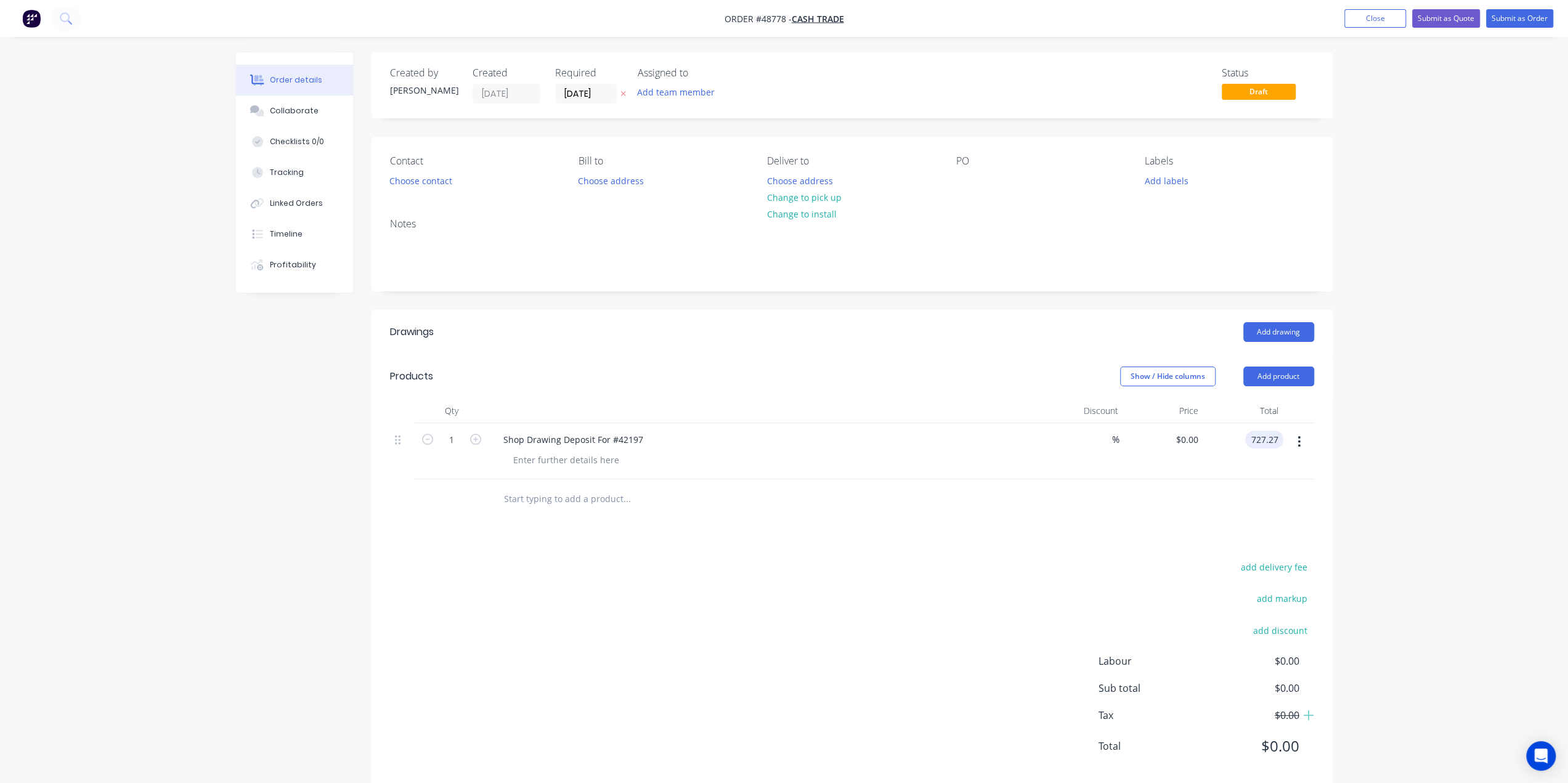
type input "727.27"
type input "$727.27"
click at [1063, 615] on div "add delivery fee add markup add discount Labour $0.00 Sub total $0.00 Tax $0.00…" at bounding box center [853, 664] width 925 height 211
click at [1449, 16] on button "Submit as Quote" at bounding box center [1446, 18] width 68 height 18
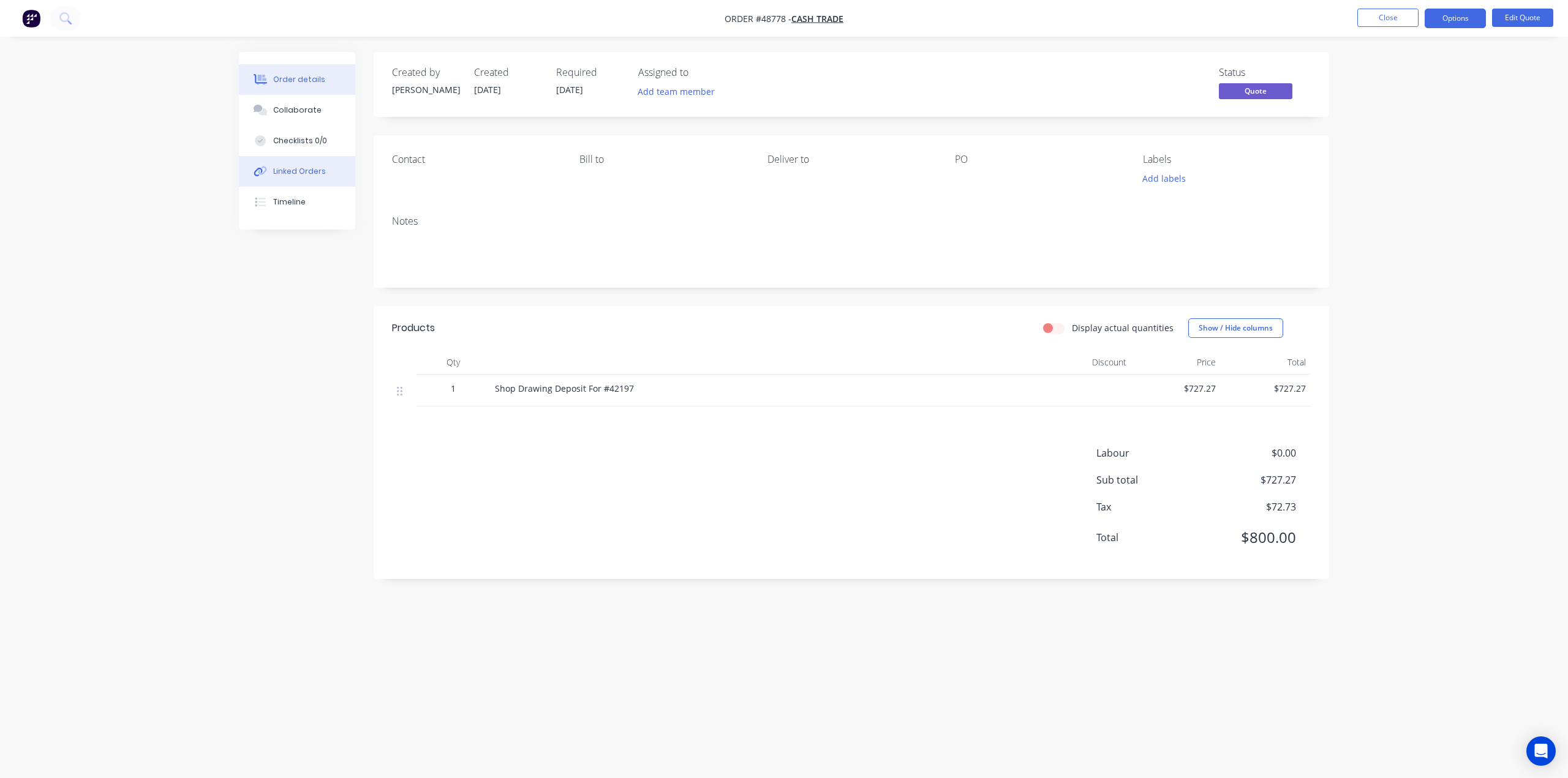
click at [305, 167] on div "Linked Orders" at bounding box center [299, 171] width 52 height 11
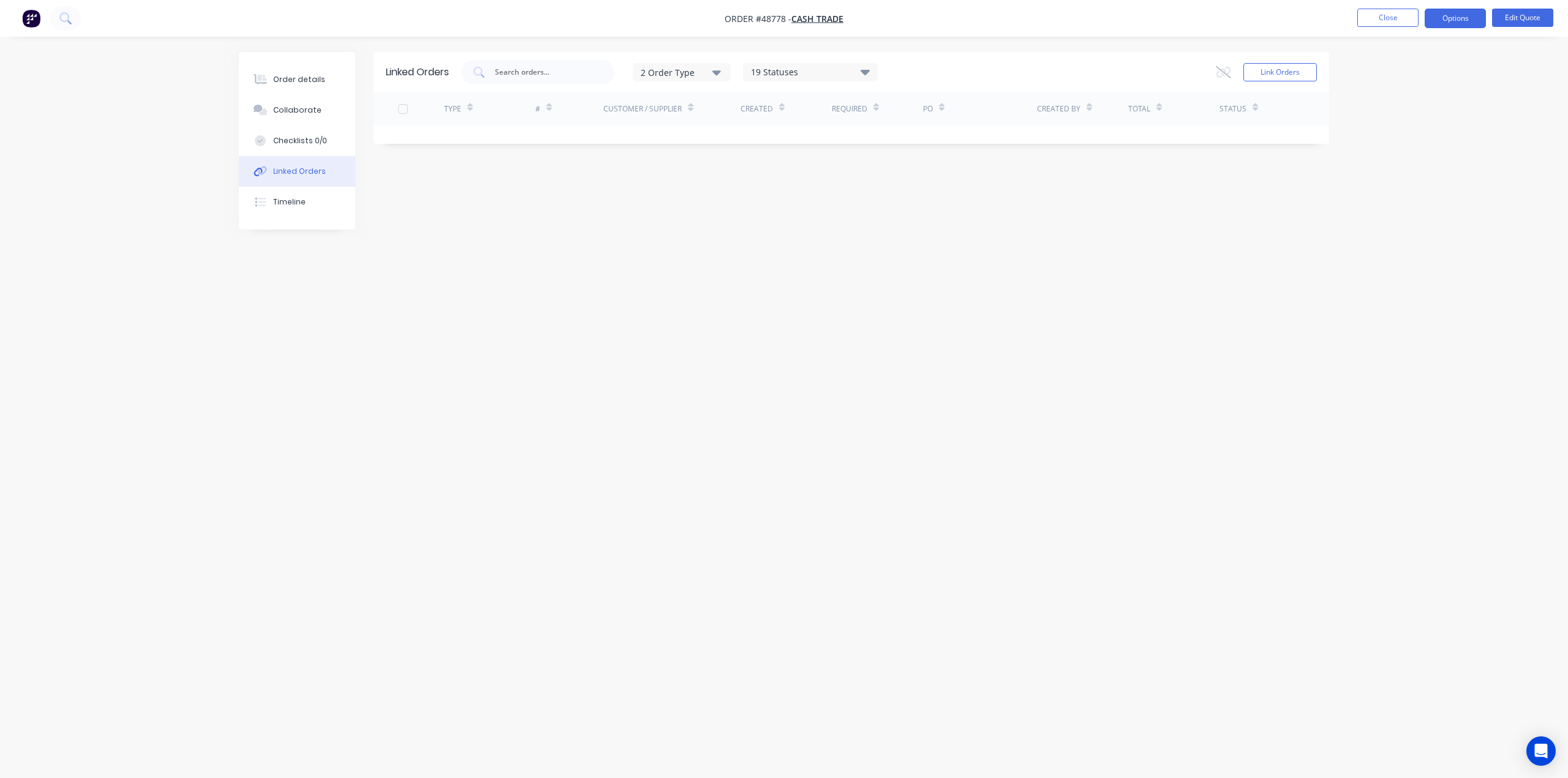
click at [1460, 6] on nav "Order #48778 - Cash Trade Close Options Edit Quote" at bounding box center [784, 18] width 1568 height 37
click at [302, 79] on div "Order details" at bounding box center [299, 80] width 52 height 11
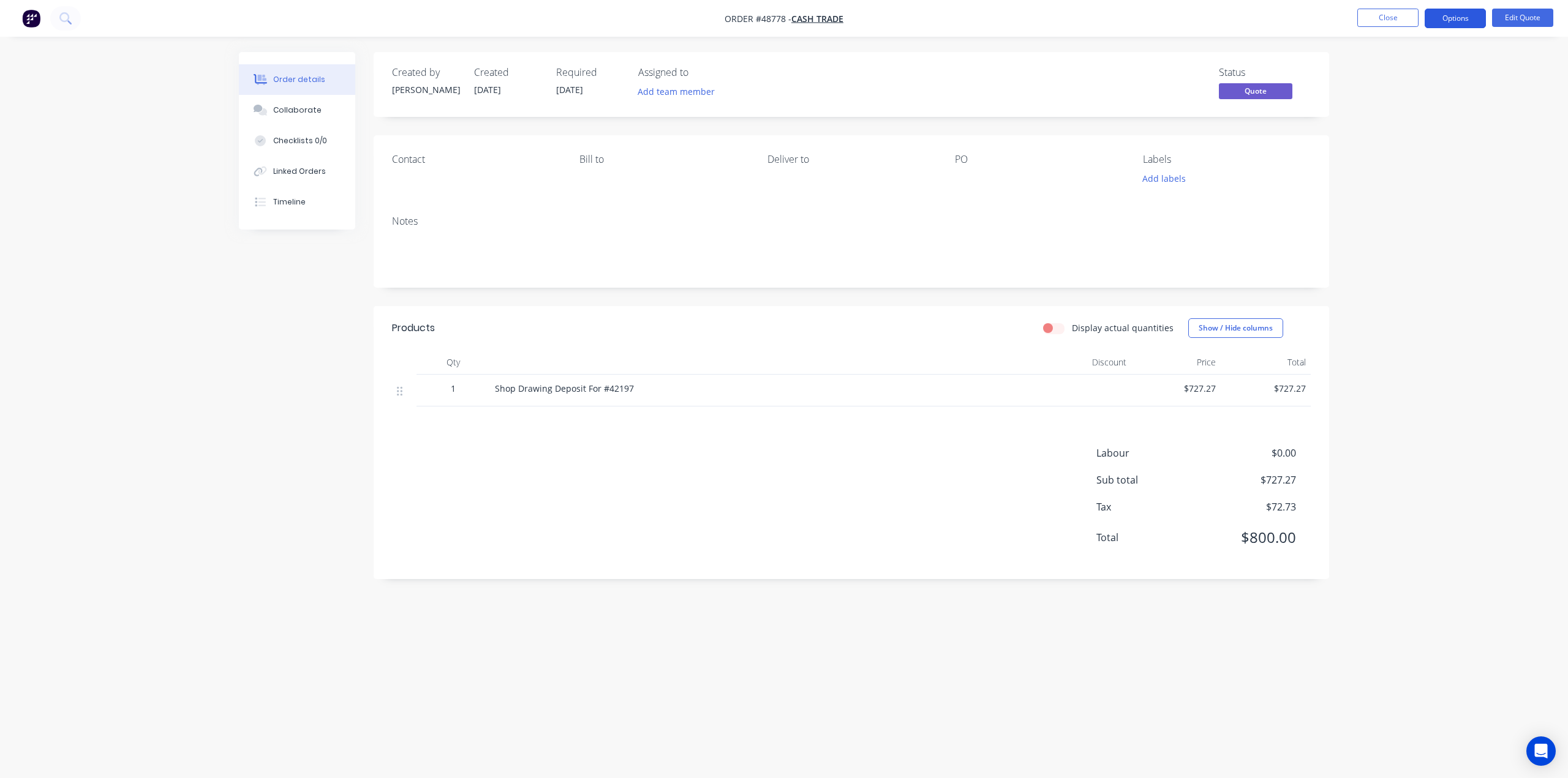
click at [1465, 23] on button "Options" at bounding box center [1455, 18] width 61 height 20
click at [1403, 94] on div "Proforma Invoice" at bounding box center [1419, 99] width 112 height 18
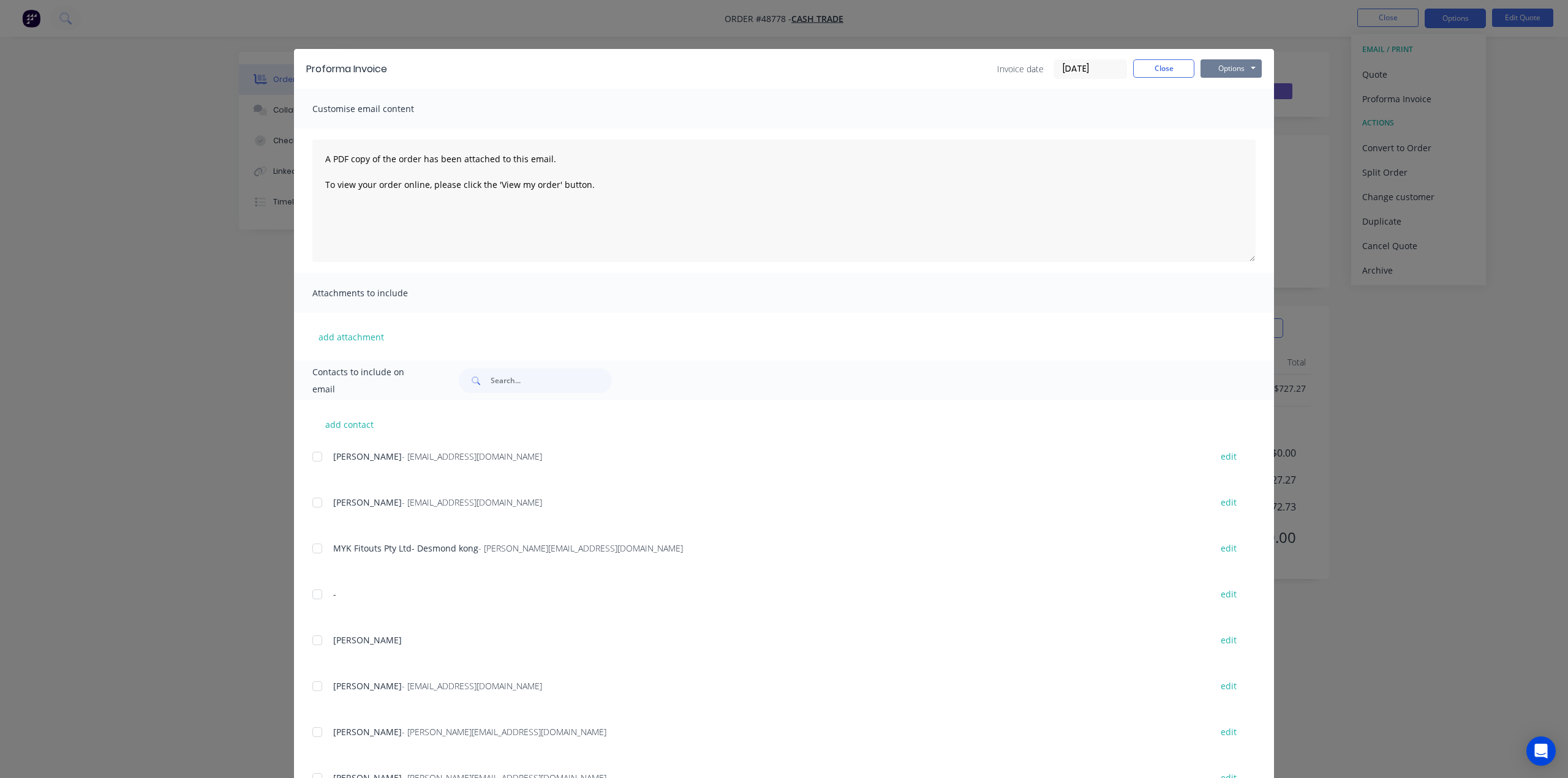
click at [1227, 68] on button "Options" at bounding box center [1231, 68] width 61 height 18
click at [1215, 109] on button "Print" at bounding box center [1240, 110] width 78 height 20
click at [1399, 148] on div "Proforma Invoice Invoice date 02/09/25 Close Options Preview Print Email Custom…" at bounding box center [784, 389] width 1568 height 778
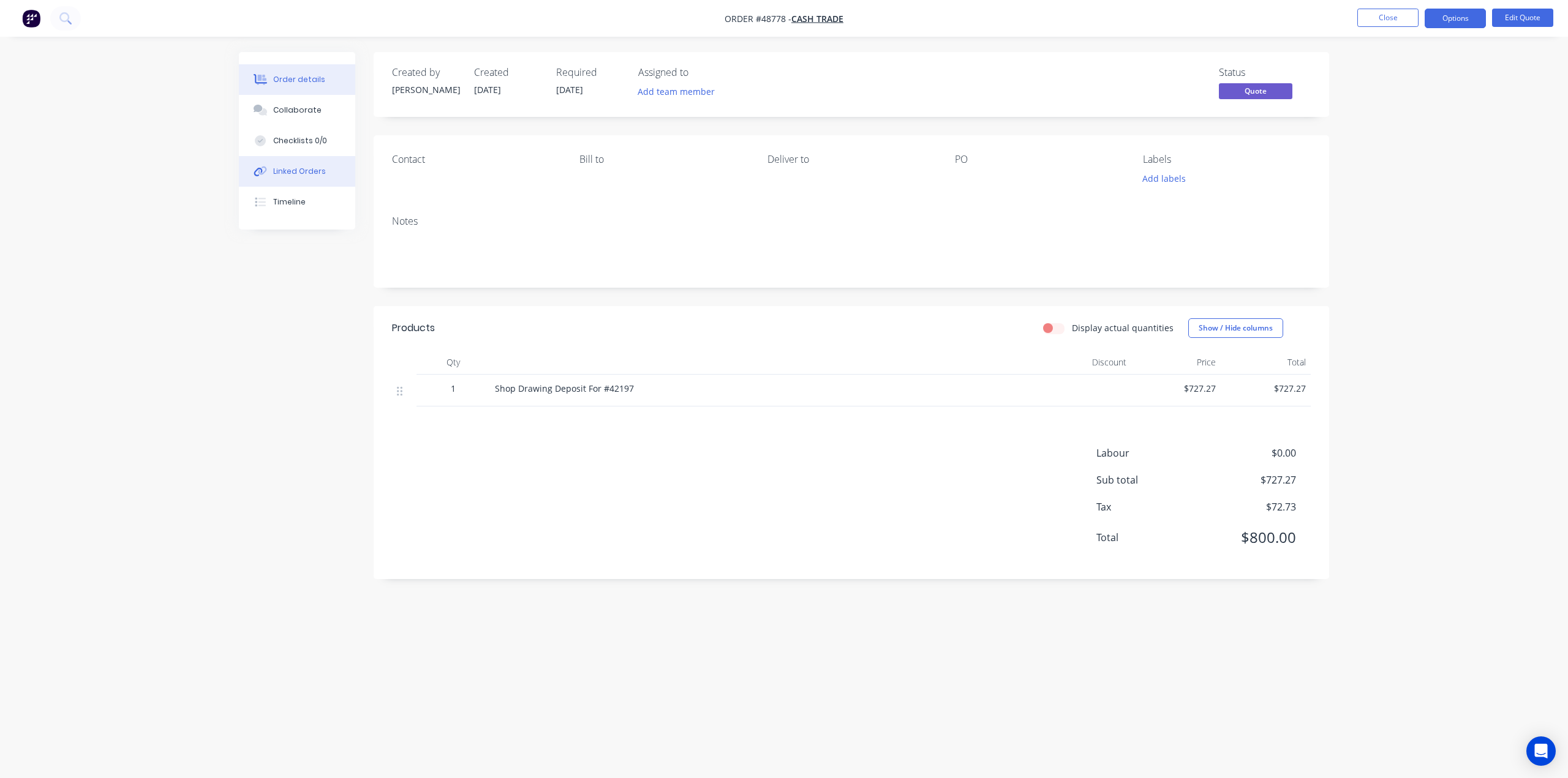
click at [281, 172] on div "Linked Orders" at bounding box center [299, 171] width 52 height 11
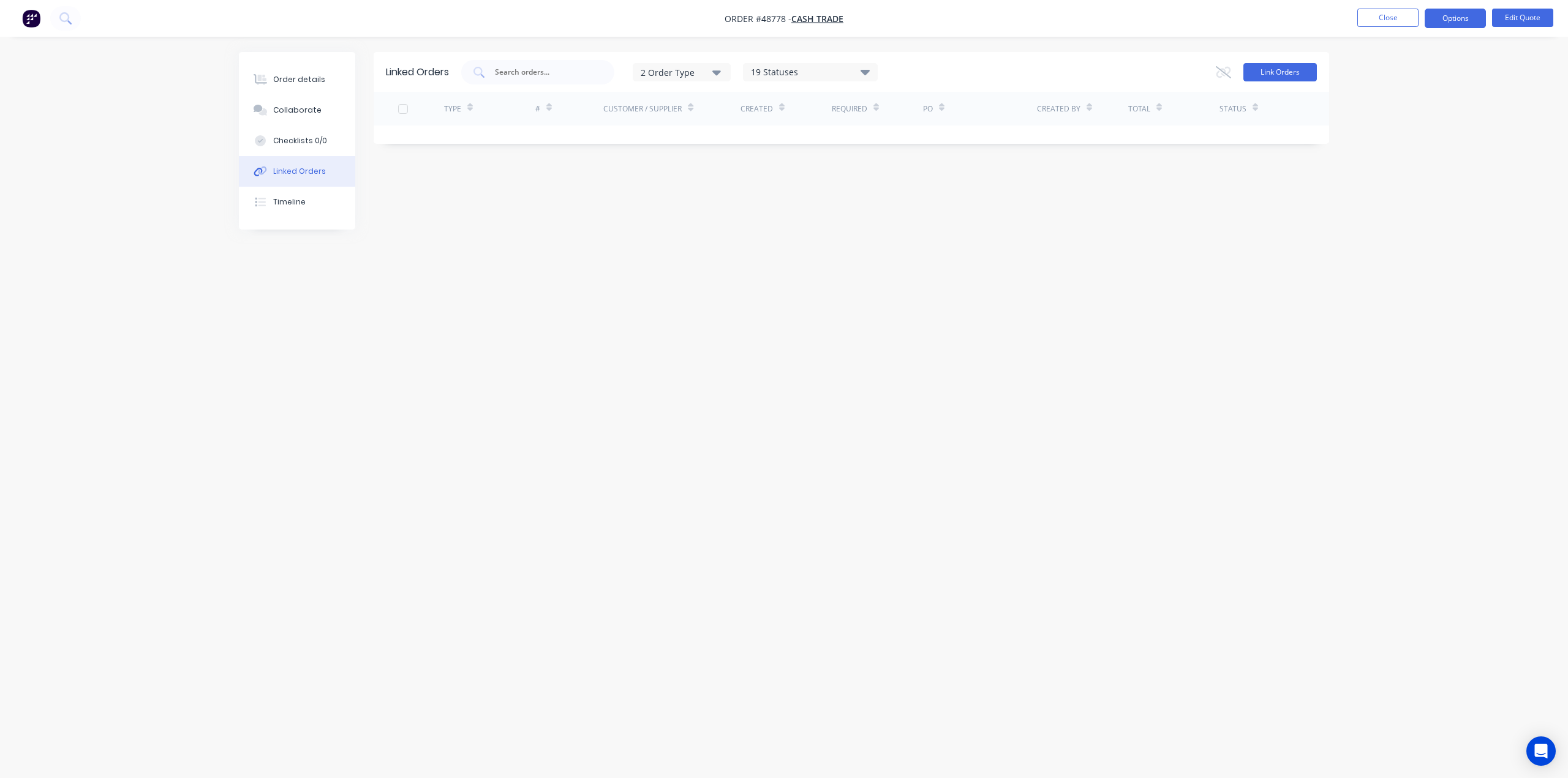
click at [1268, 68] on button "Link Orders" at bounding box center [1280, 71] width 73 height 18
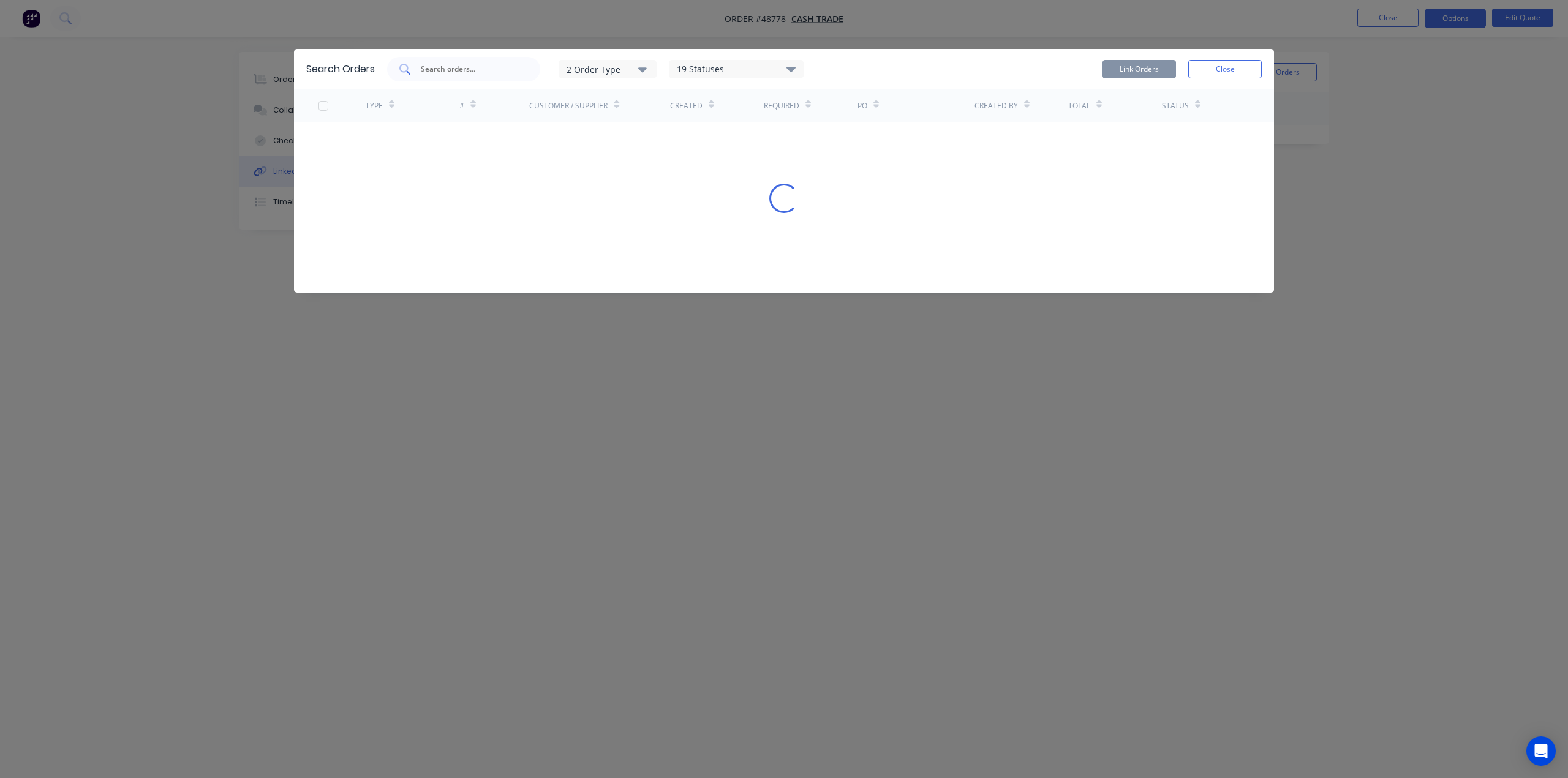
click at [479, 67] on input "text" at bounding box center [470, 68] width 102 height 12
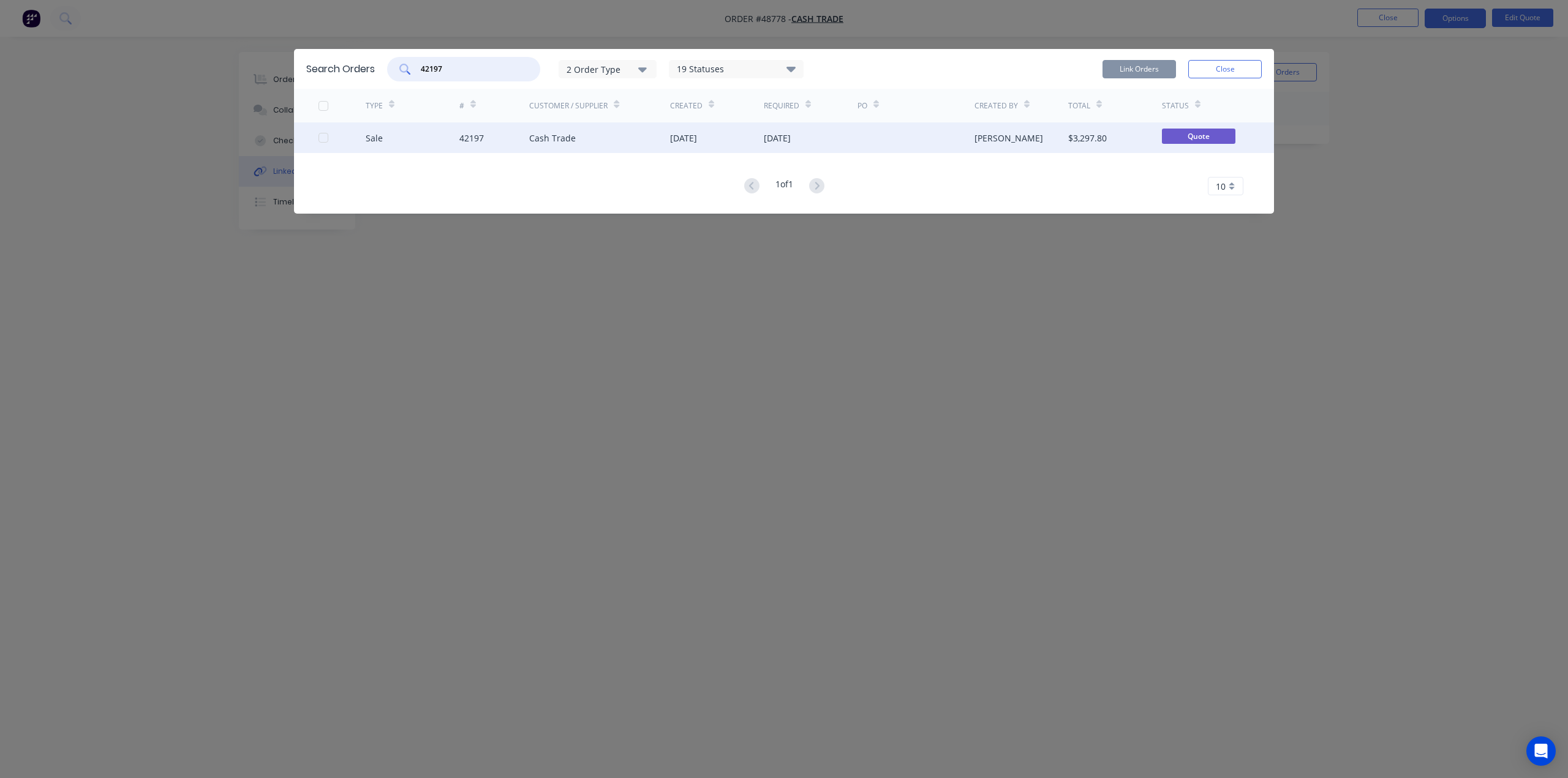
click at [323, 136] on div at bounding box center [323, 138] width 25 height 25
type input "42197"
click at [1133, 65] on button "Link Orders" at bounding box center [1139, 68] width 73 height 18
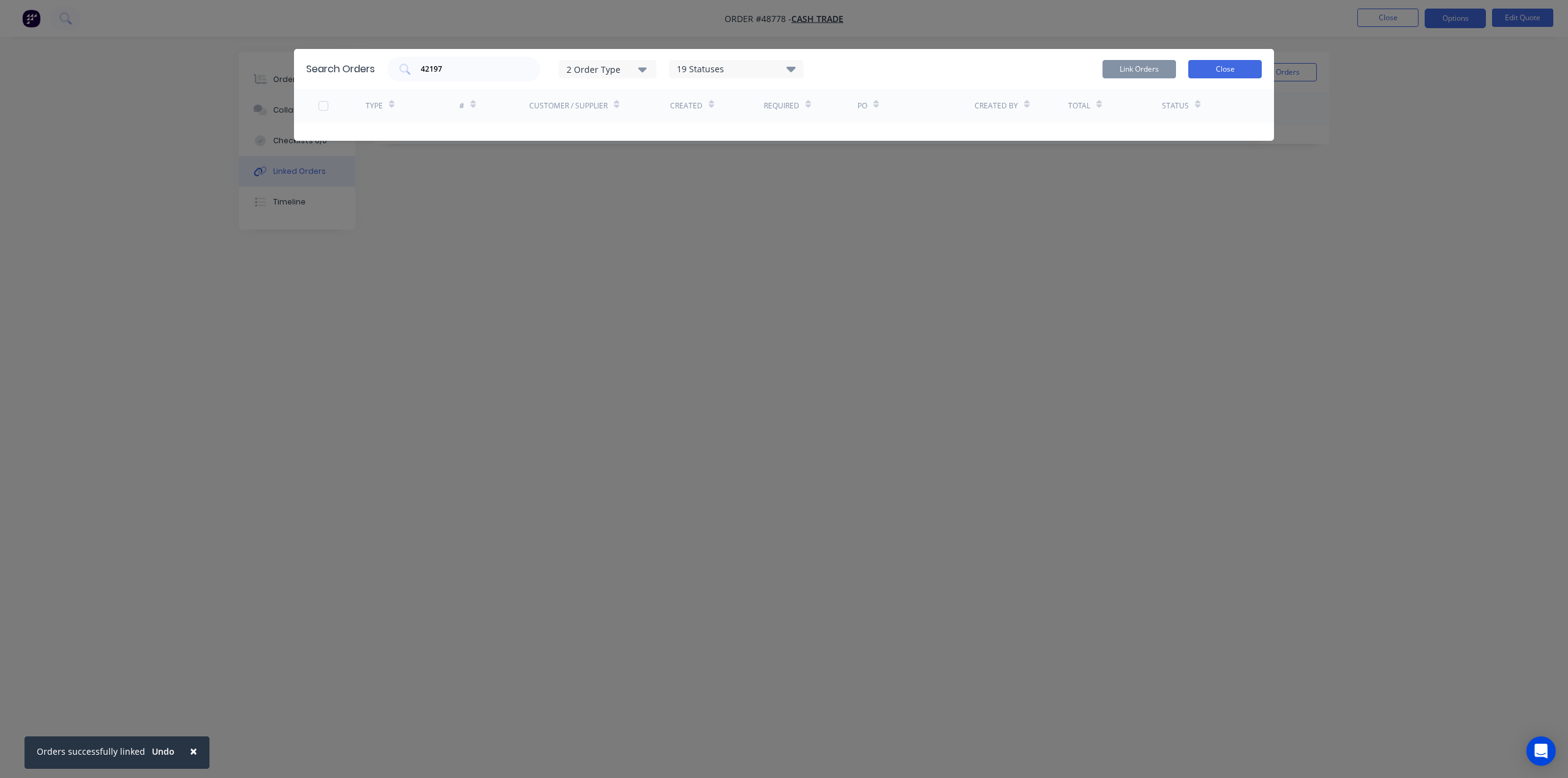
click at [1217, 68] on button "Close" at bounding box center [1225, 68] width 73 height 18
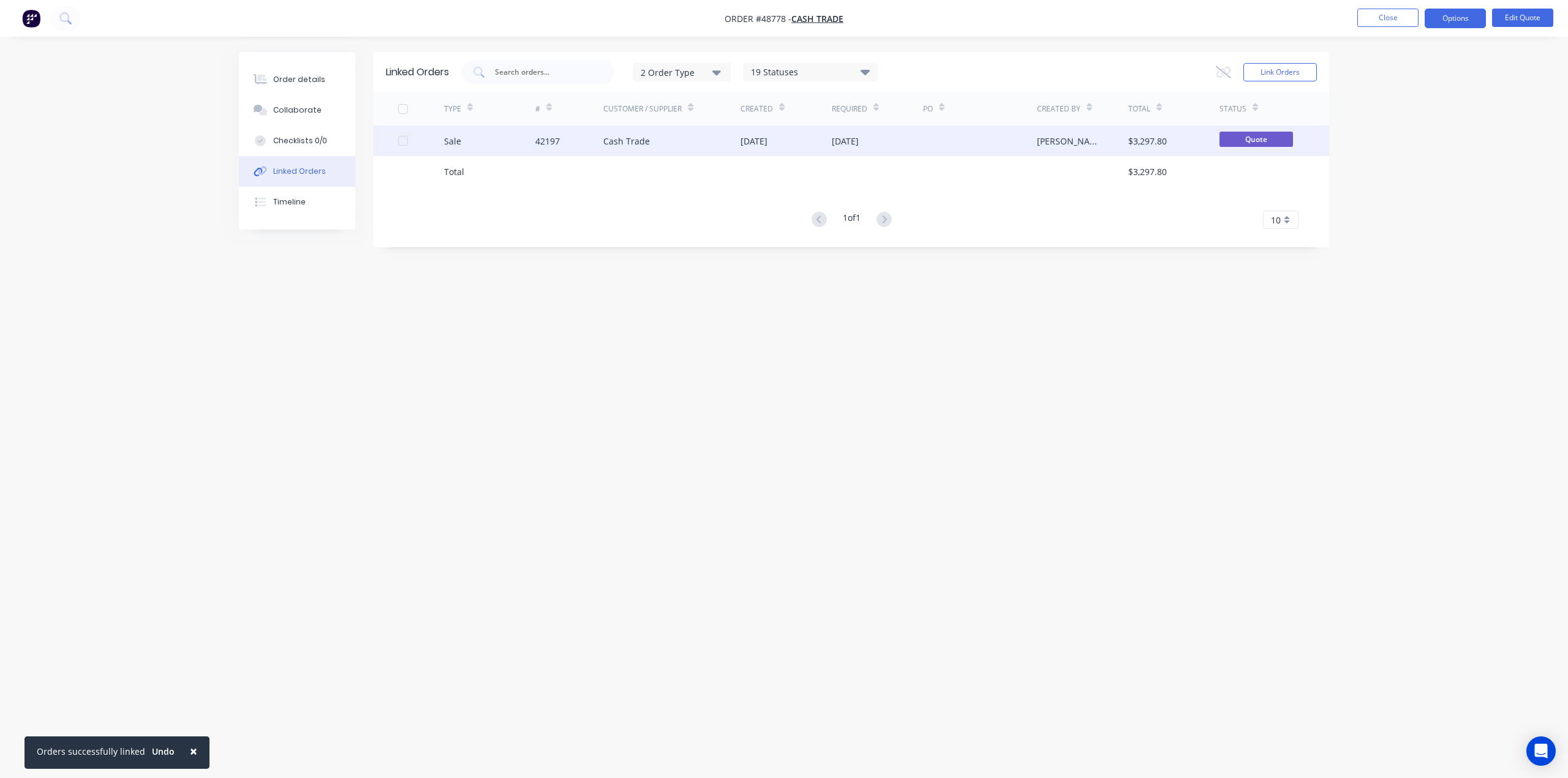
click at [715, 139] on div "Cash Trade" at bounding box center [672, 141] width 137 height 30
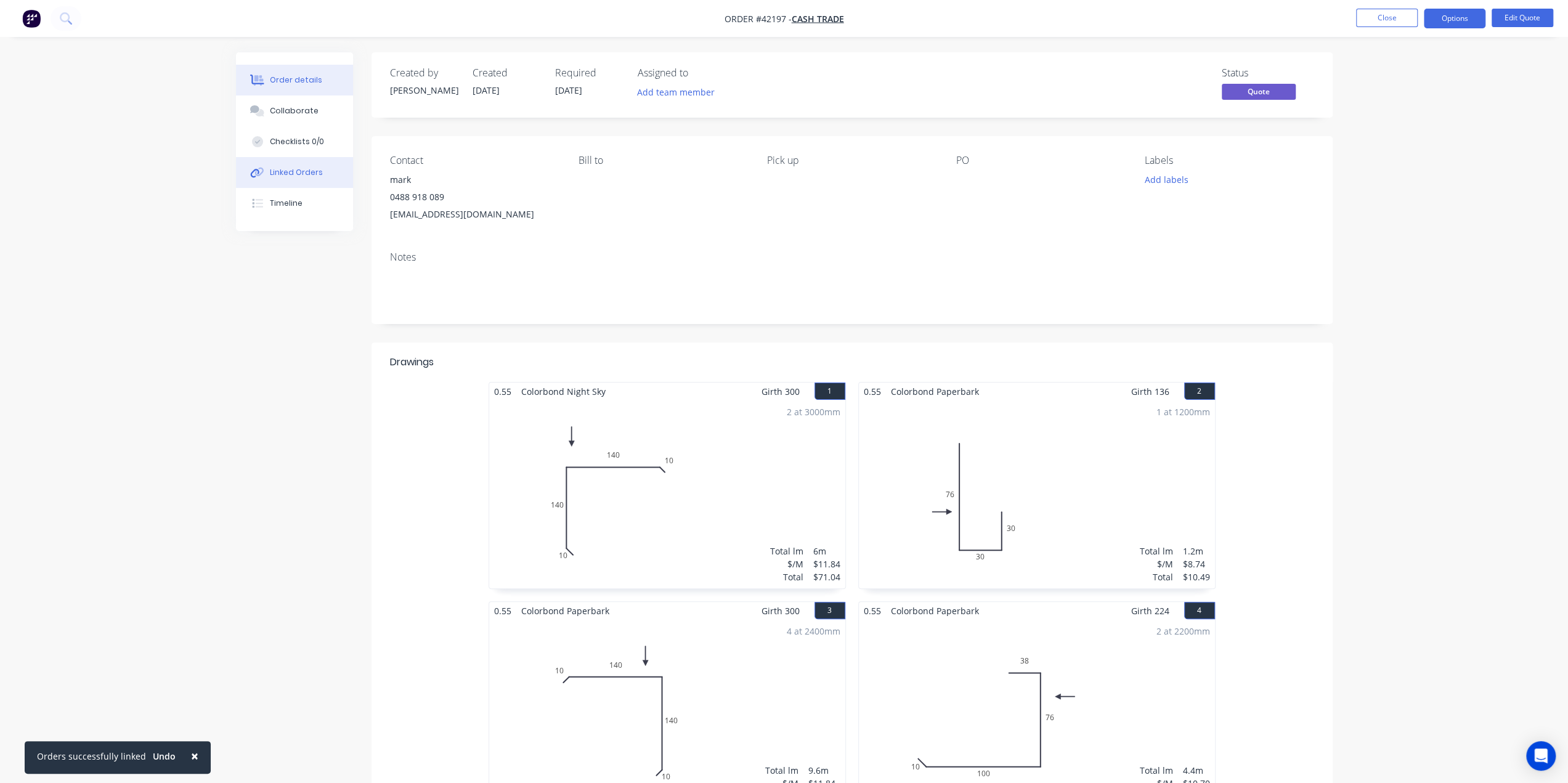
click at [292, 172] on div "Linked Orders" at bounding box center [296, 172] width 53 height 11
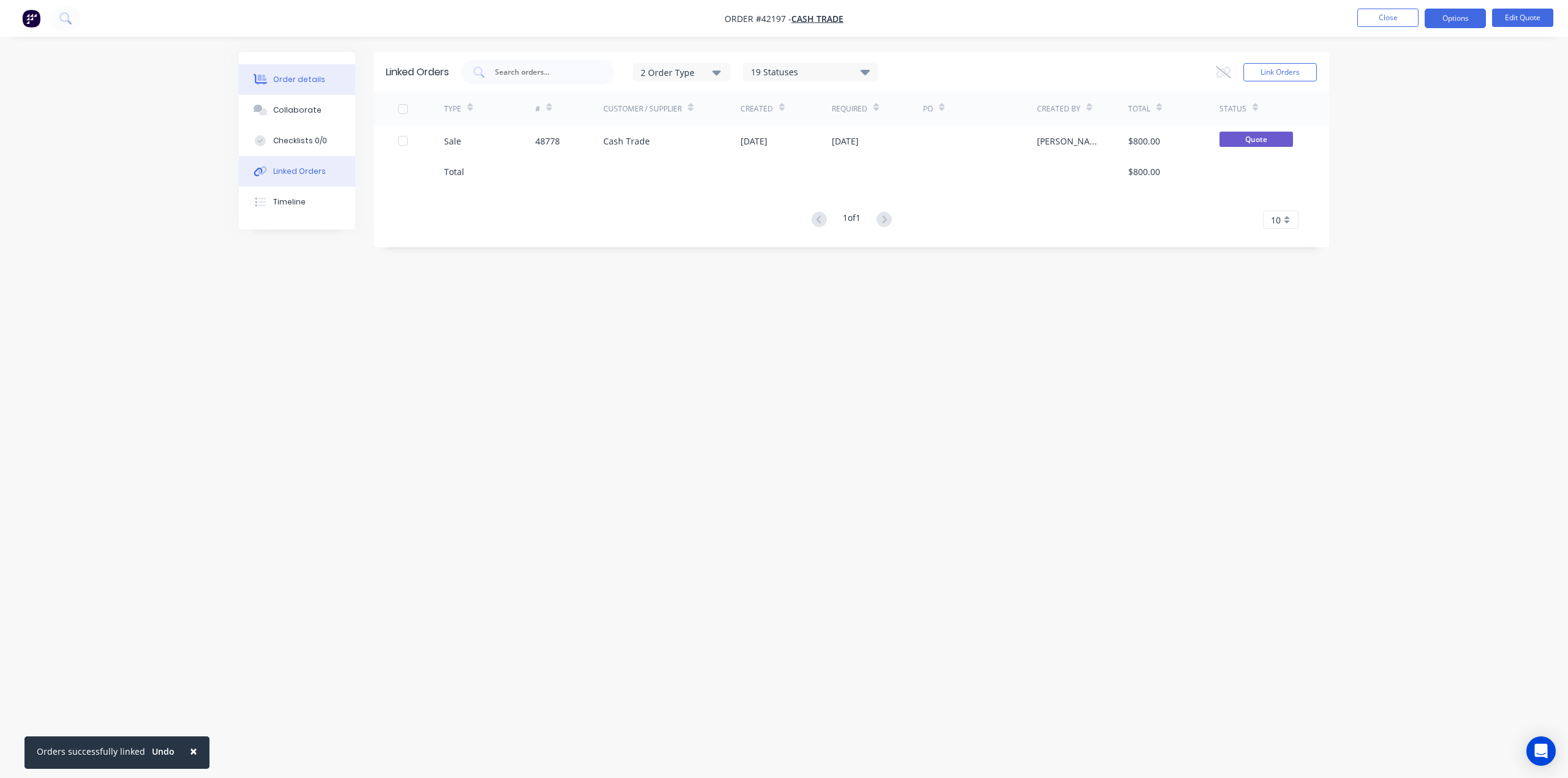
click at [304, 78] on div "Order details" at bounding box center [299, 80] width 52 height 11
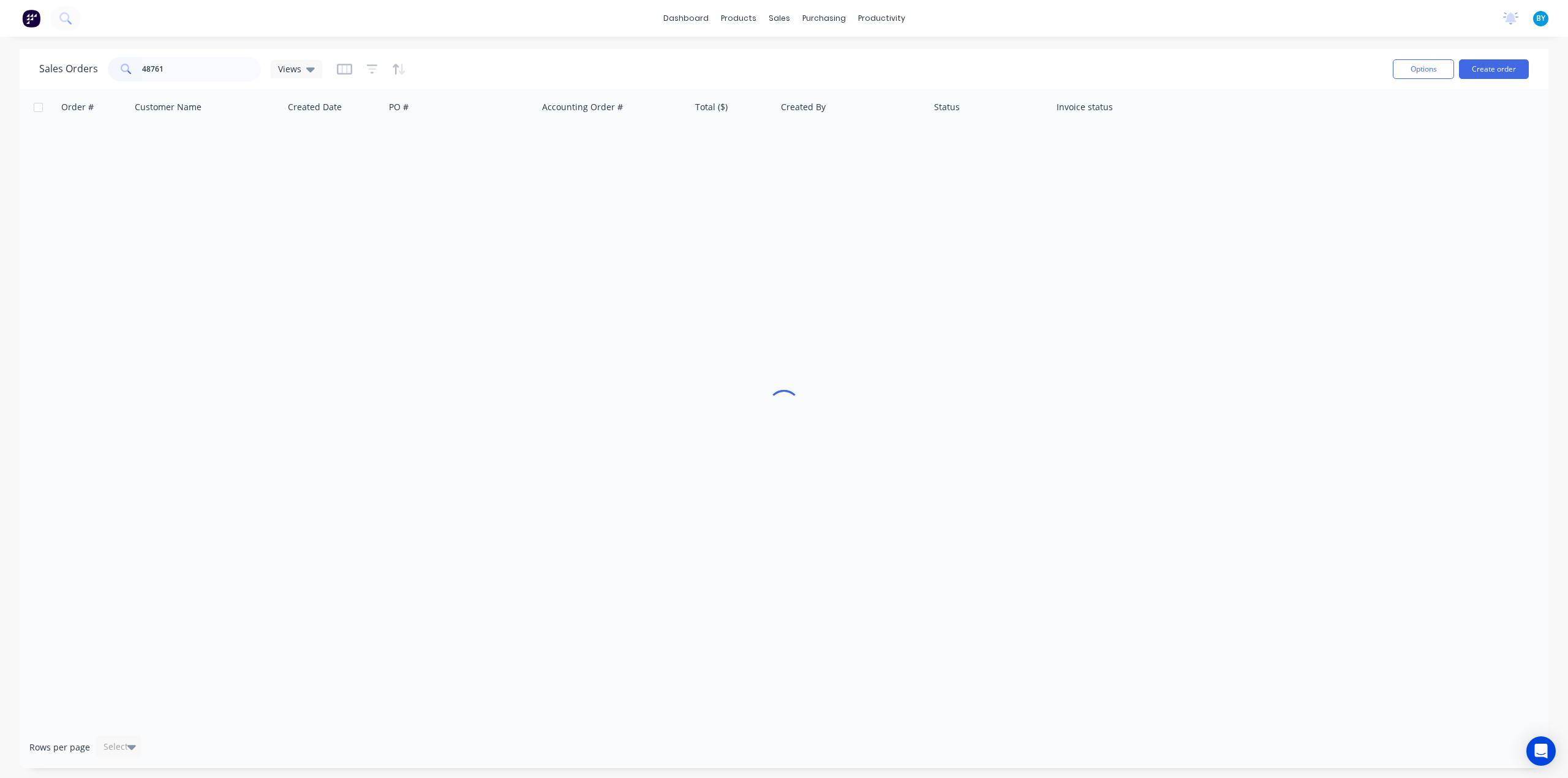
type input "48761"
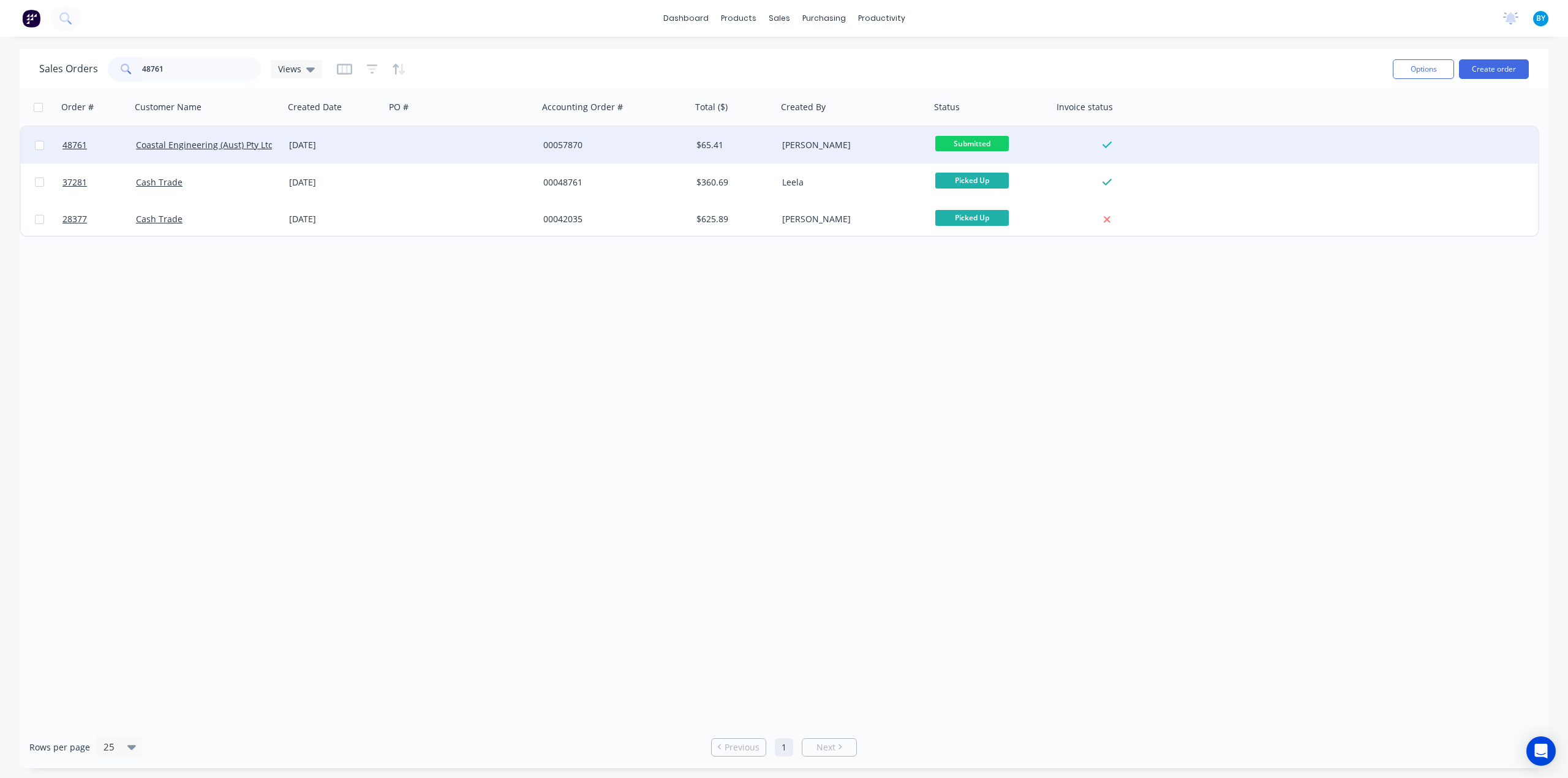
click at [434, 148] on div at bounding box center [461, 145] width 153 height 37
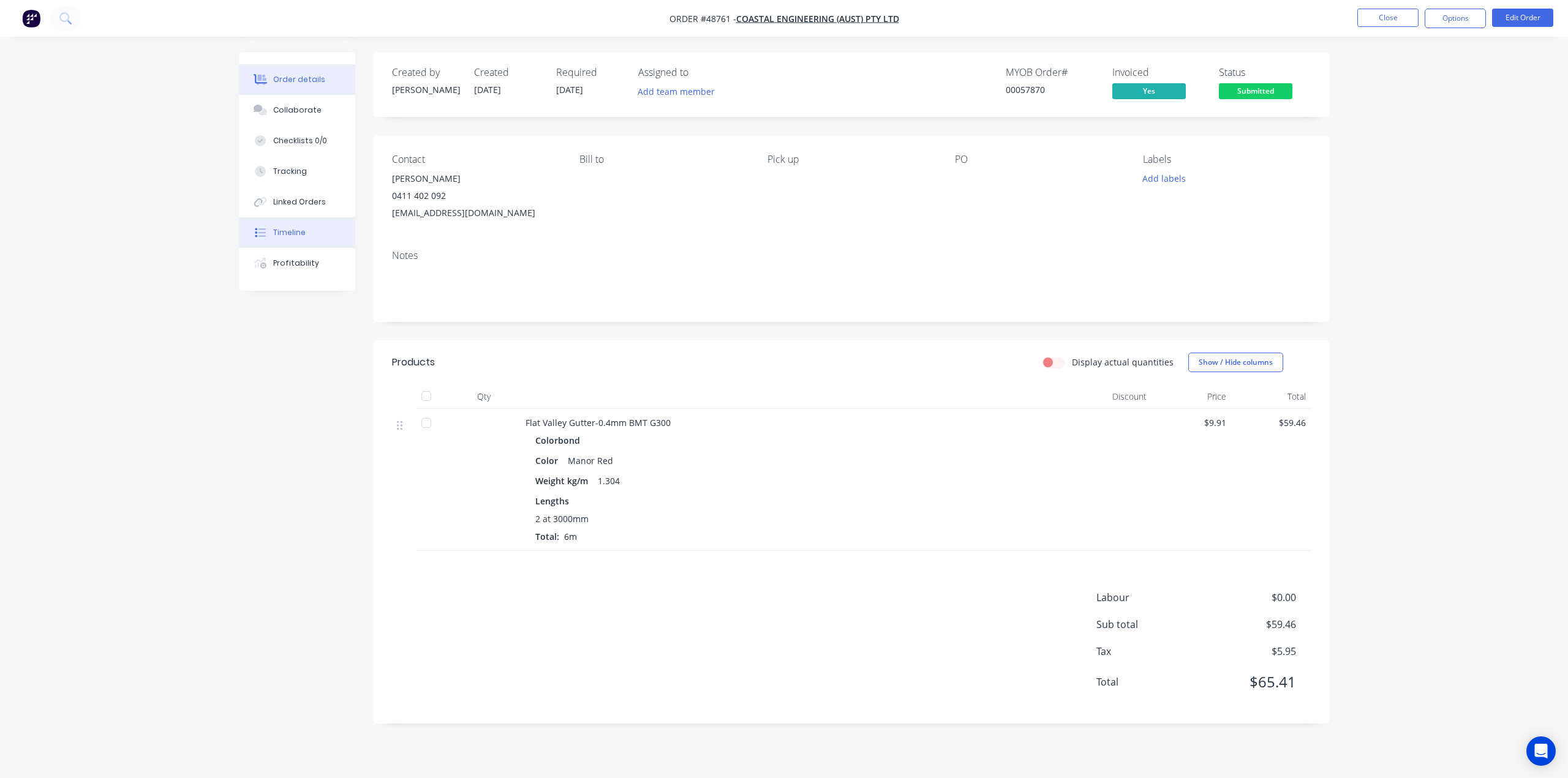
click at [300, 234] on div "Timeline" at bounding box center [289, 233] width 32 height 11
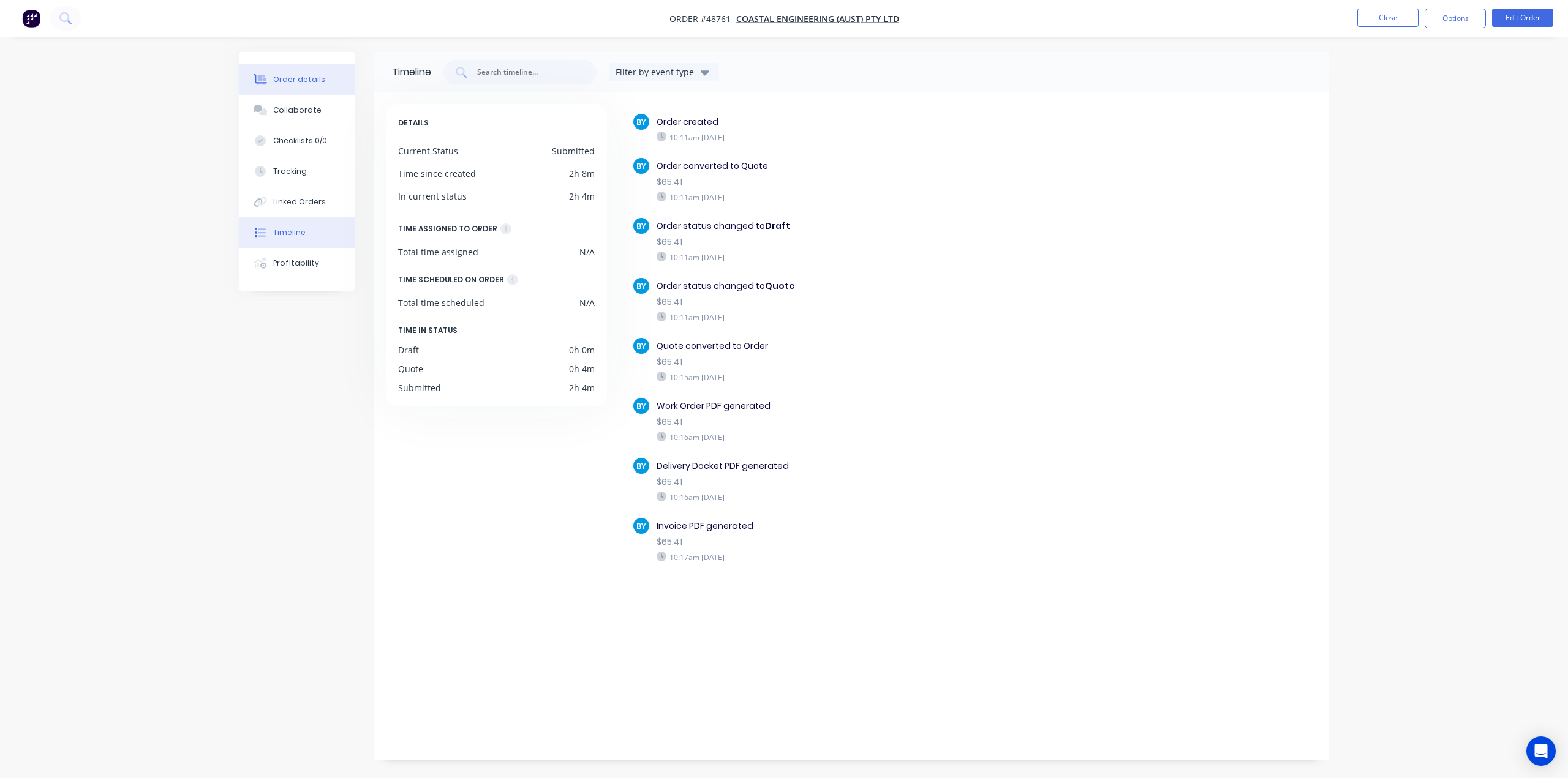
click at [309, 72] on button "Order details" at bounding box center [297, 80] width 116 height 30
